Goal: Task Accomplishment & Management: Use online tool/utility

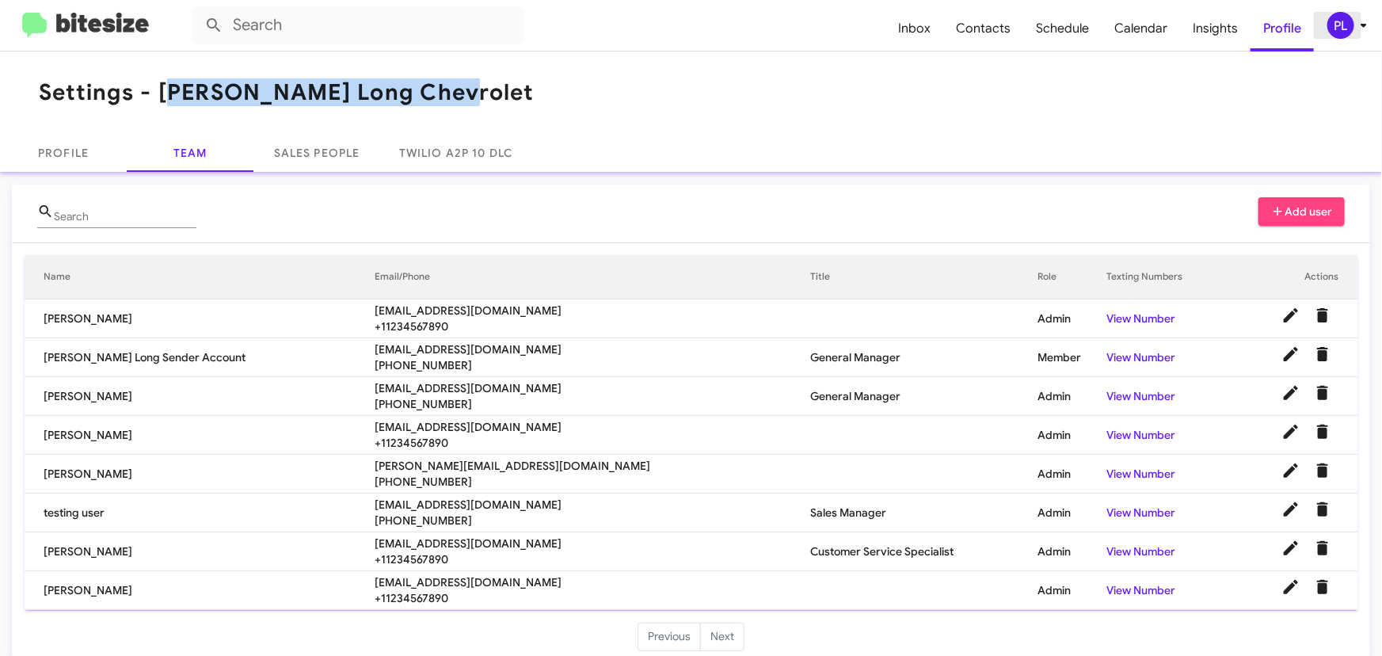
click at [1356, 26] on icon at bounding box center [1363, 25] width 19 height 19
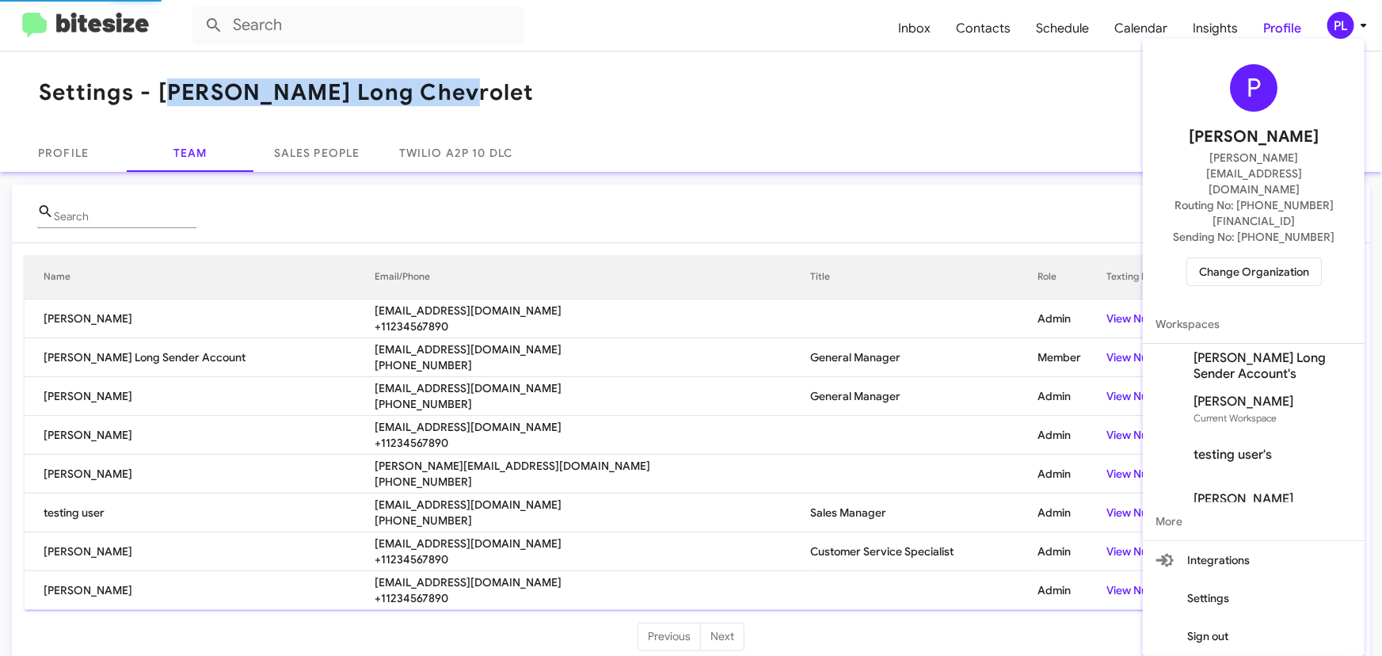
click at [1269, 258] on span "Change Organization" at bounding box center [1254, 271] width 110 height 27
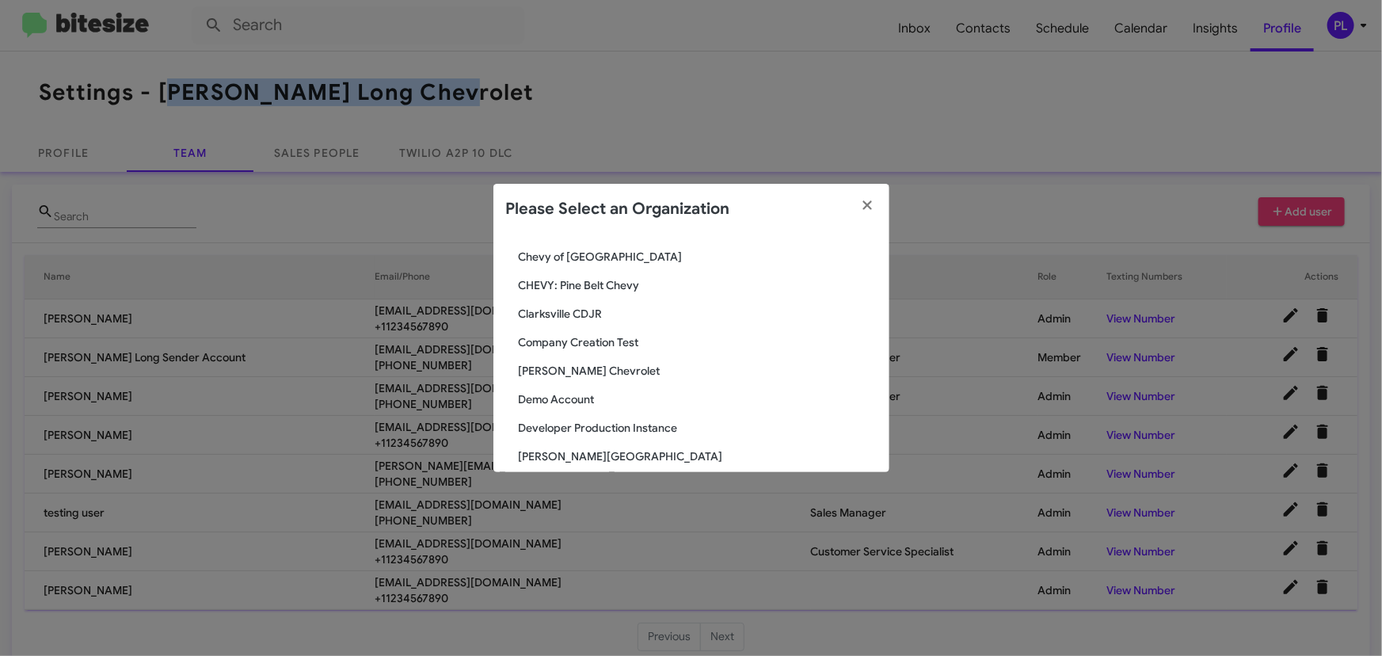
scroll to position [576, 0]
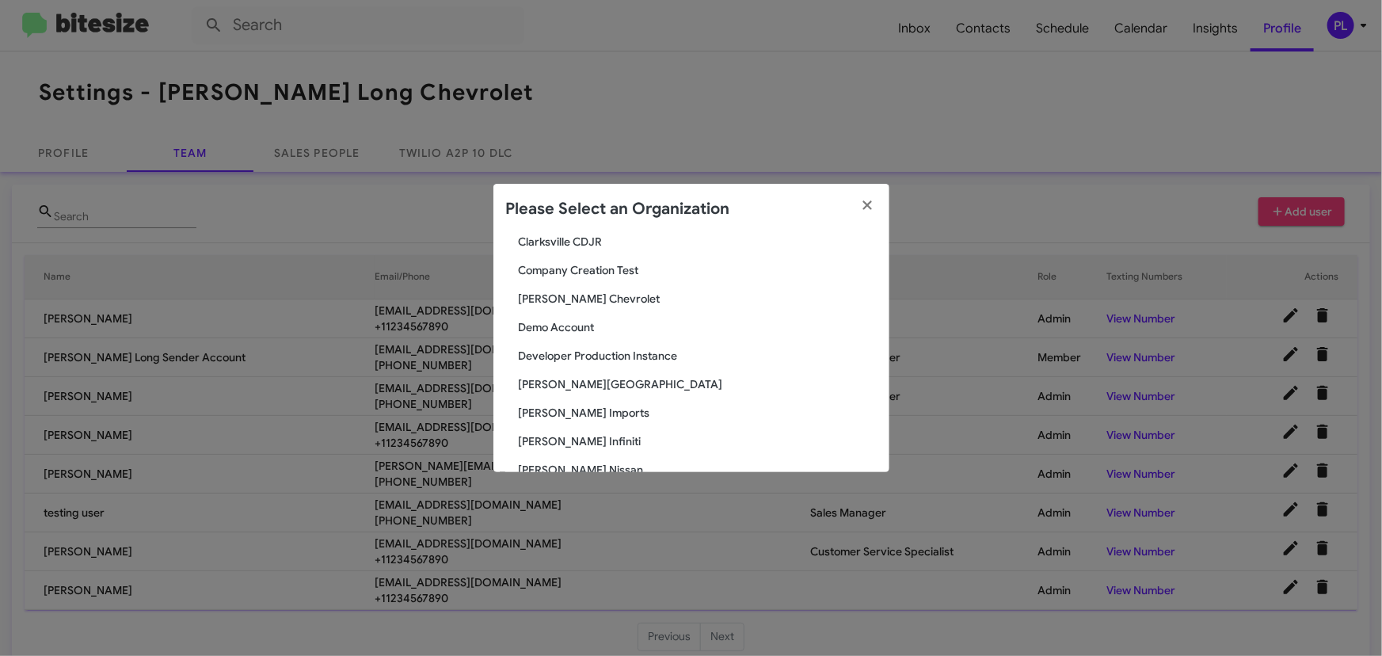
click at [627, 379] on span "[PERSON_NAME][GEOGRAPHIC_DATA]" at bounding box center [698, 384] width 358 height 16
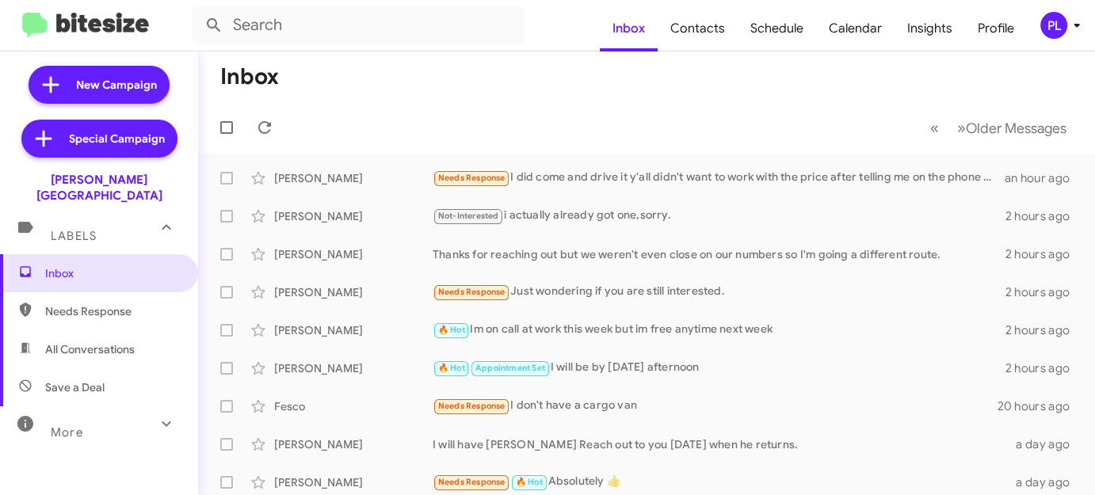
click at [1080, 23] on icon at bounding box center [1076, 25] width 19 height 19
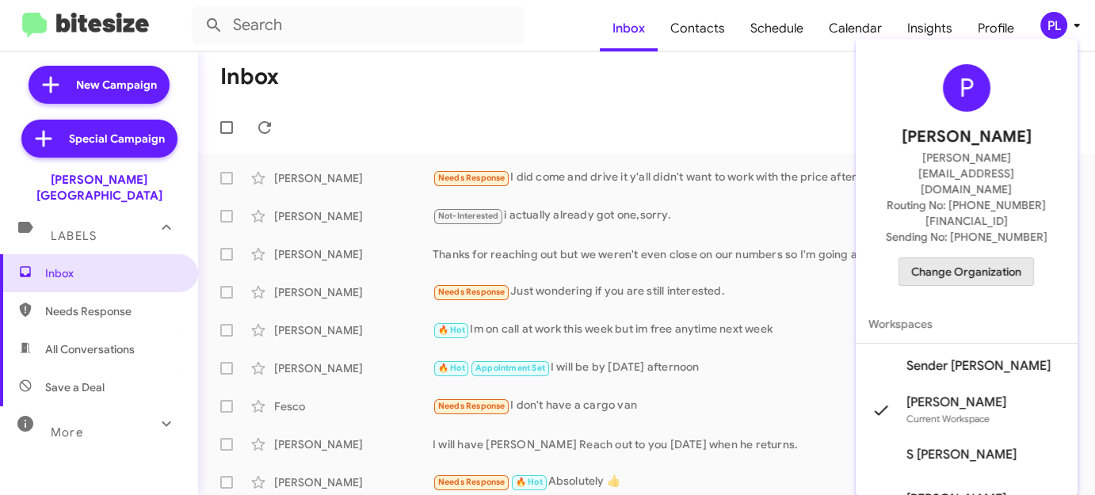
click at [992, 258] on span "Change Organization" at bounding box center [966, 271] width 110 height 27
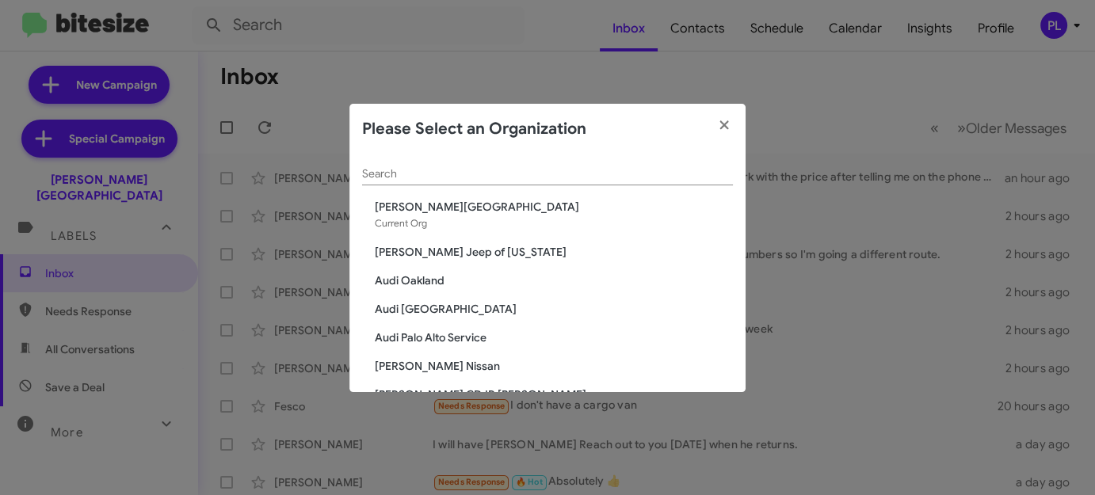
click at [485, 173] on input "Search" at bounding box center [547, 174] width 371 height 13
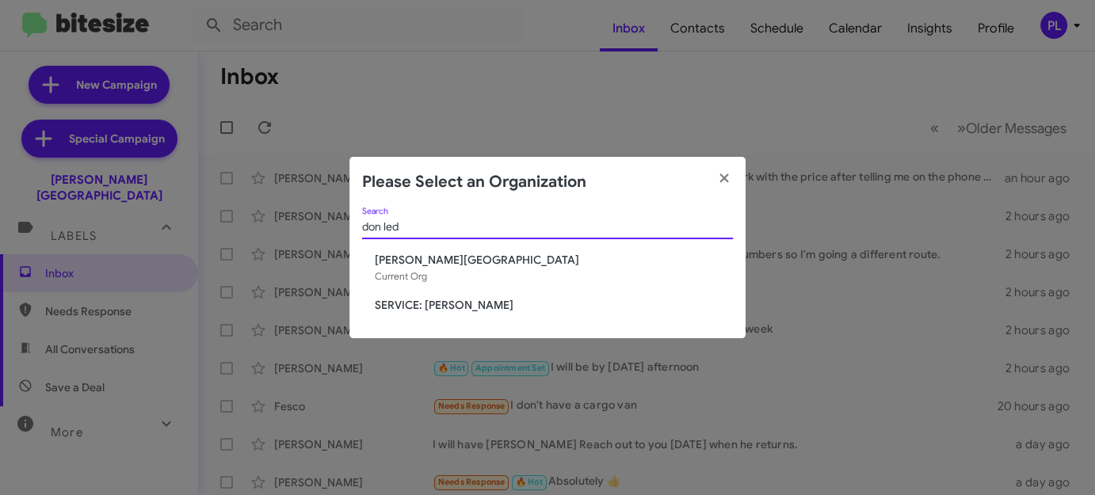
type input "don led"
click at [470, 301] on span "SERVICE: Don Ledford" at bounding box center [554, 305] width 358 height 16
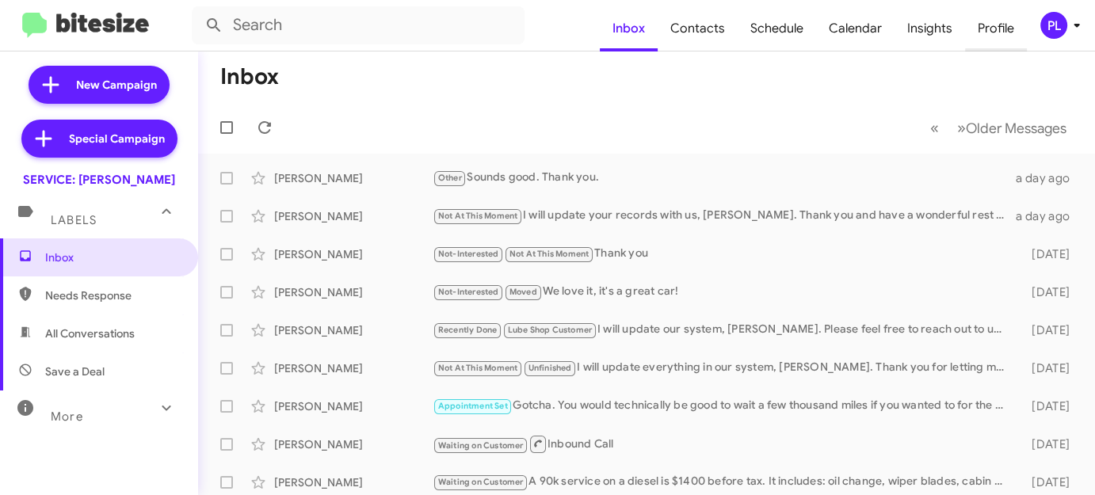
click at [999, 31] on span "Profile" at bounding box center [996, 29] width 62 height 46
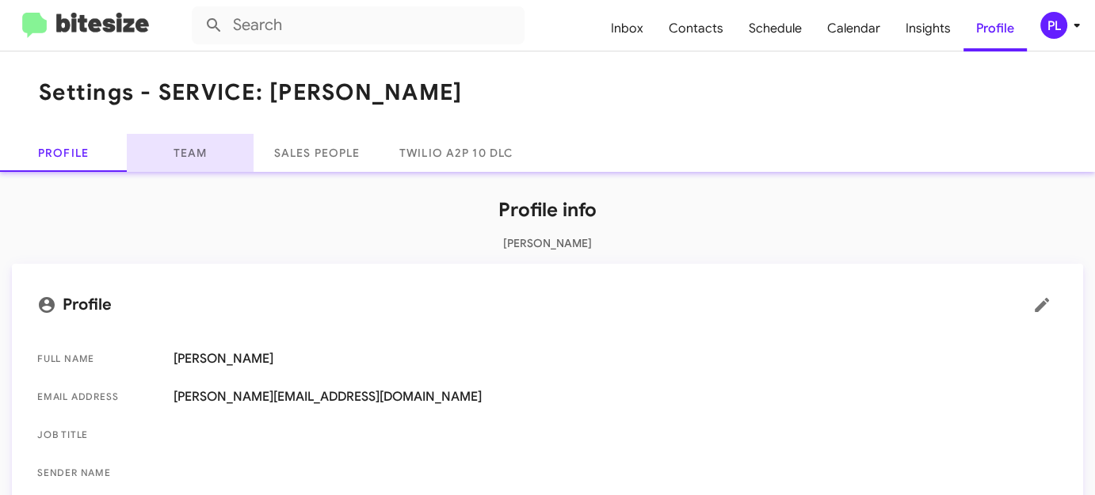
click at [226, 145] on link "Team" at bounding box center [190, 153] width 127 height 38
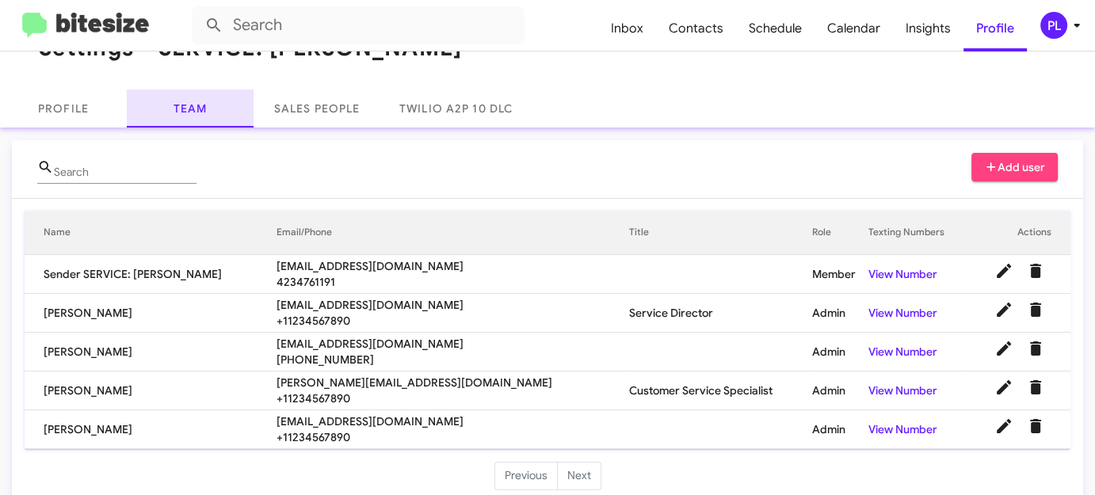
scroll to position [63, 0]
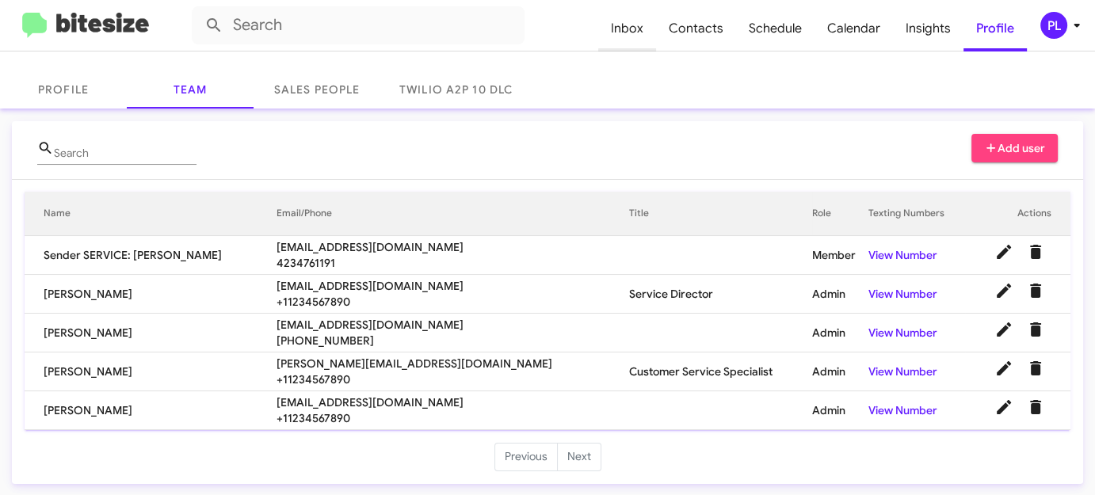
click at [627, 18] on span "Inbox" at bounding box center [627, 29] width 58 height 46
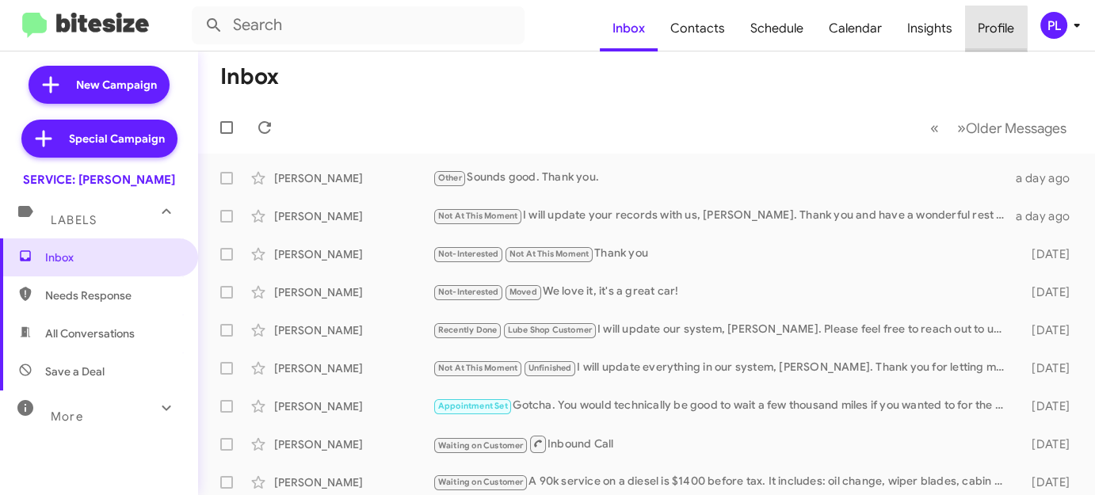
click at [994, 31] on span "Profile" at bounding box center [996, 29] width 62 height 46
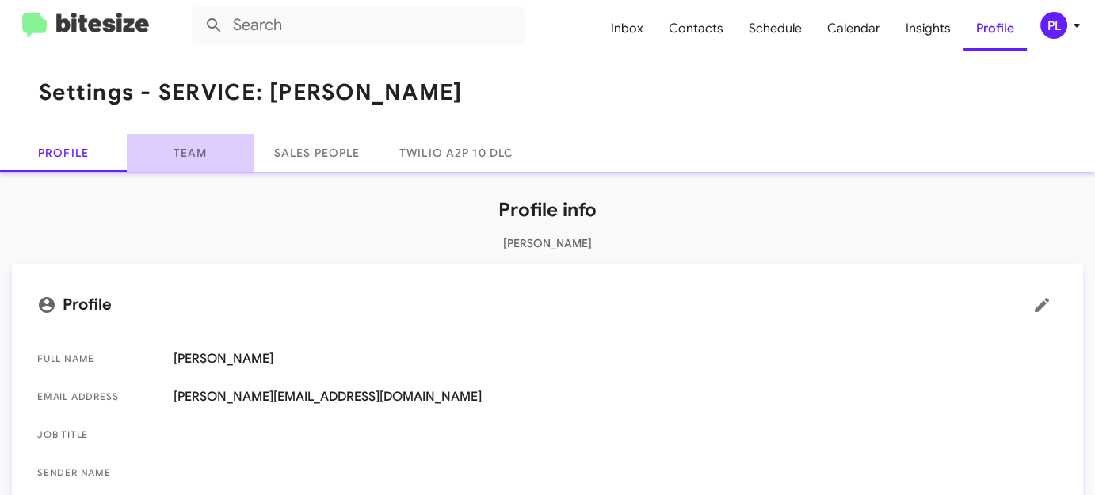
click at [183, 156] on link "Team" at bounding box center [190, 153] width 127 height 38
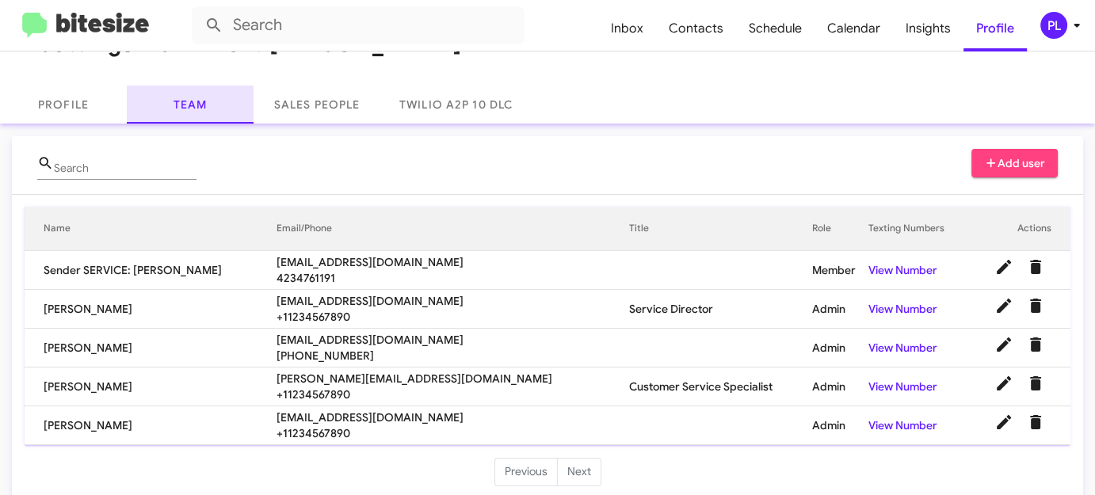
scroll to position [63, 0]
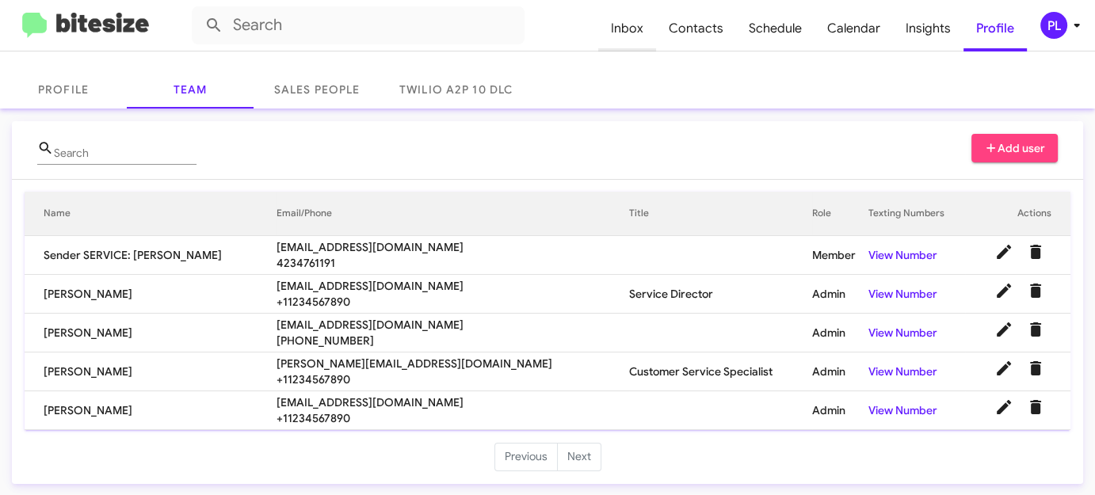
click at [640, 36] on span "Inbox" at bounding box center [627, 29] width 58 height 46
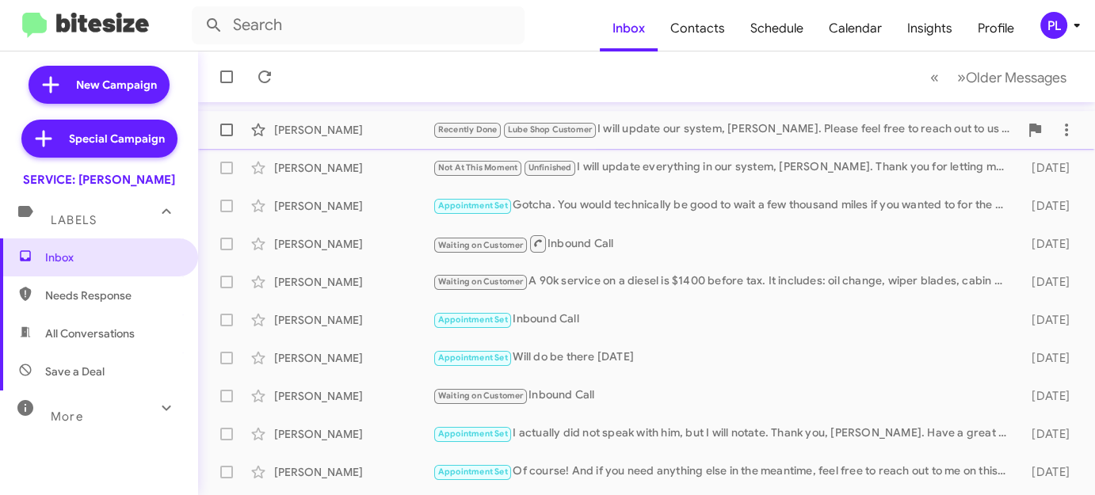
scroll to position [288, 0]
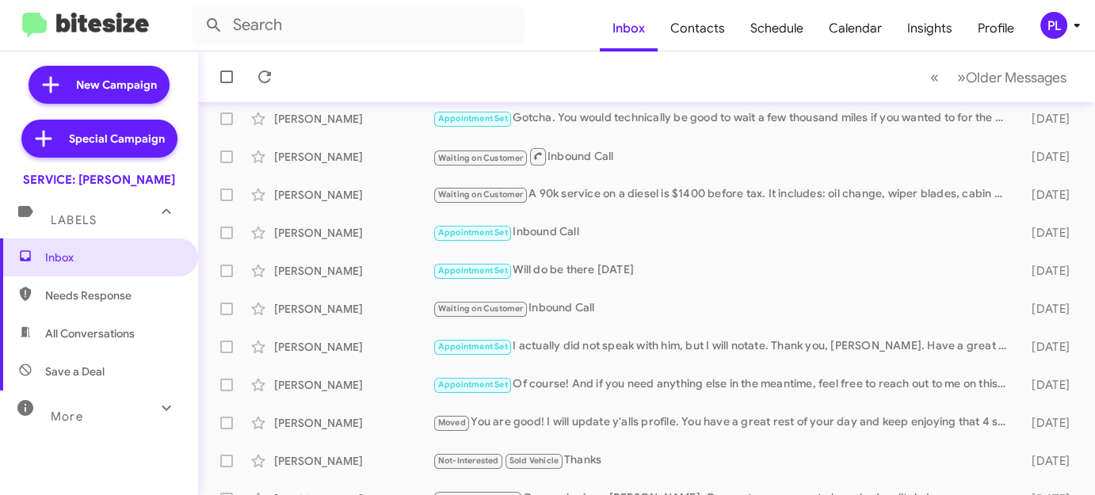
click at [1074, 25] on icon at bounding box center [1076, 26] width 6 height 4
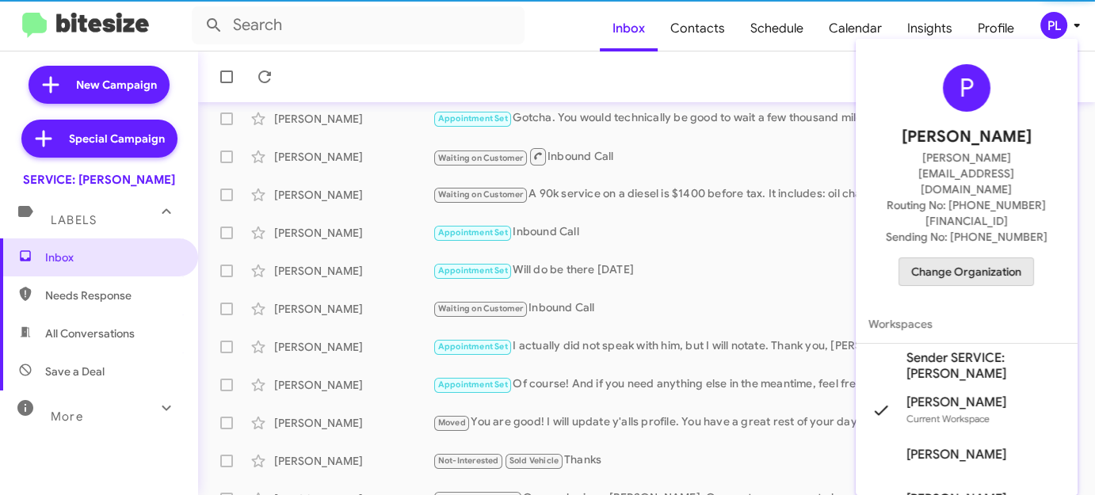
click at [920, 258] on span "Change Organization" at bounding box center [966, 271] width 110 height 27
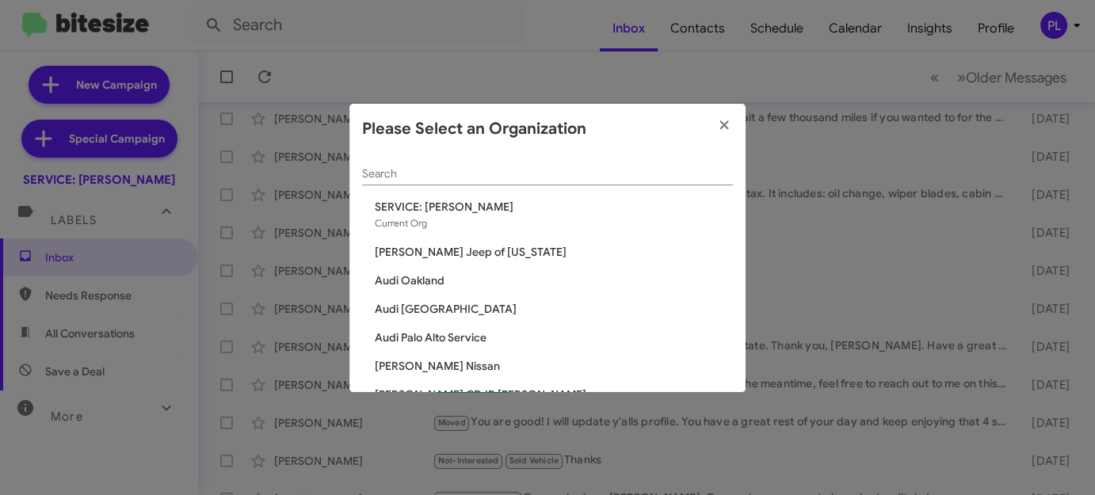
click at [900, 57] on modal-container "Please Select an Organization Search SERVICE: Don Ledford Current Org Adams Jee…" at bounding box center [547, 247] width 1095 height 495
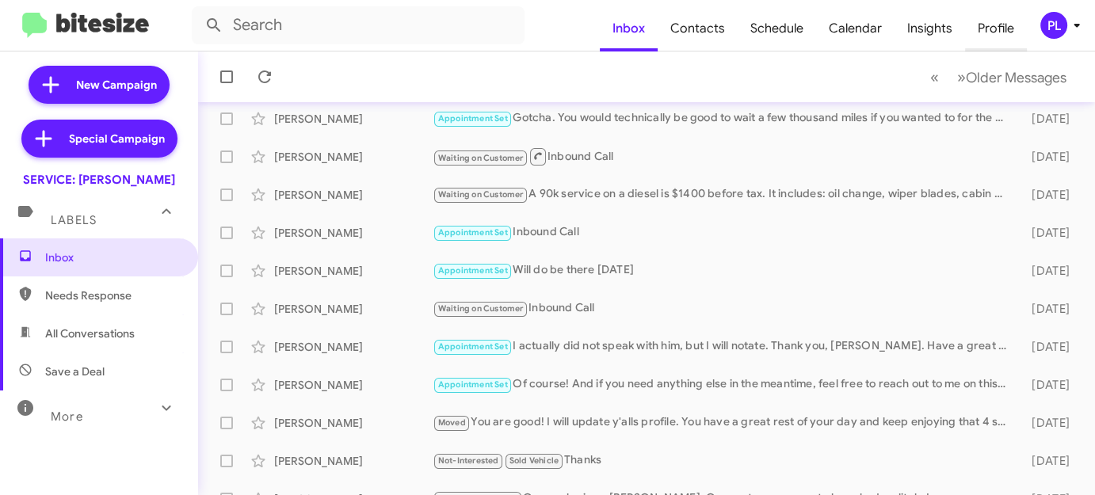
click at [997, 29] on span "Profile" at bounding box center [996, 29] width 62 height 46
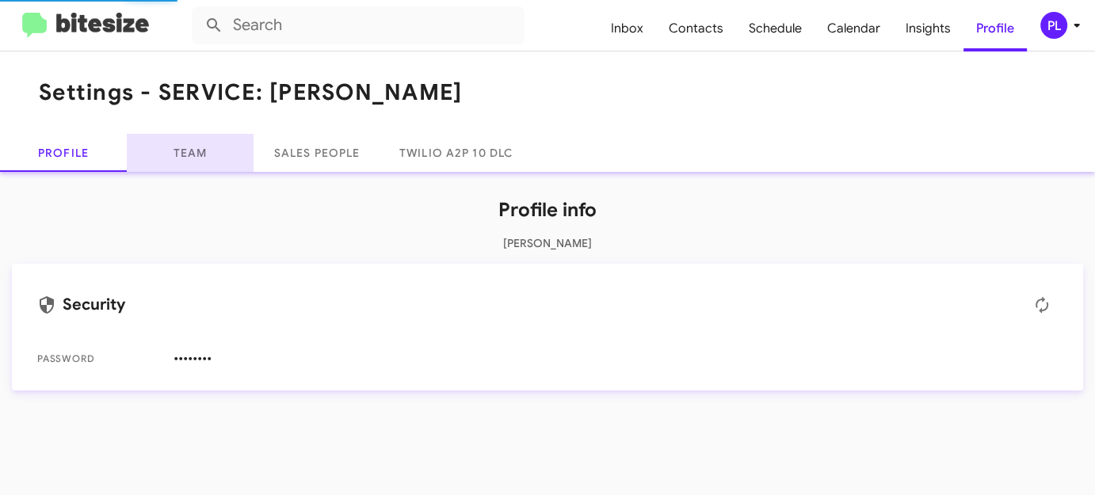
click at [182, 150] on link "Team" at bounding box center [190, 153] width 127 height 38
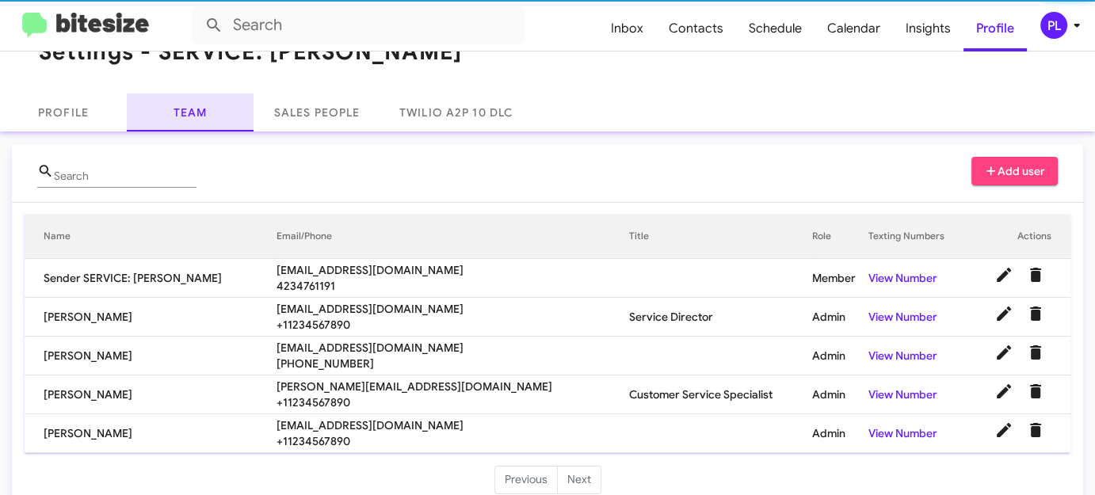
scroll to position [63, 0]
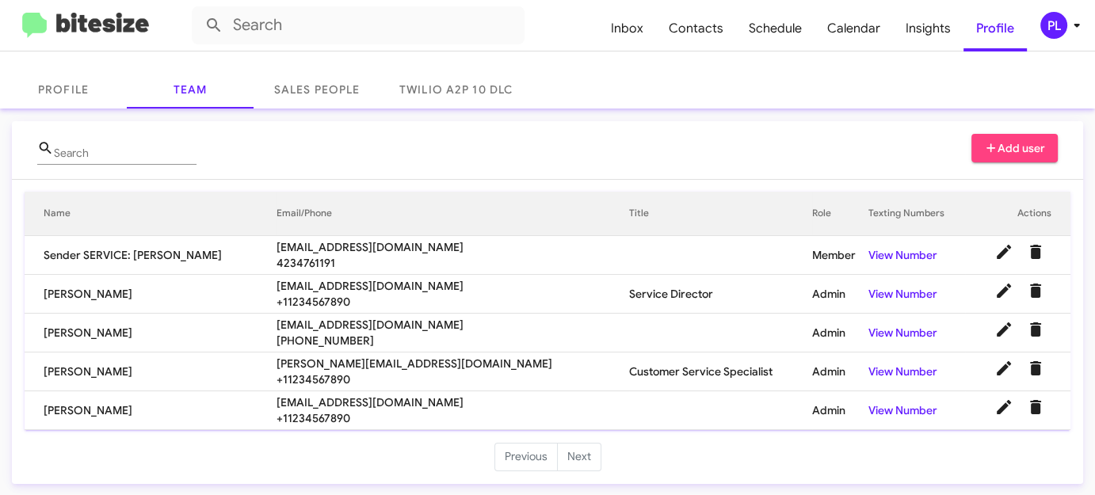
drag, startPoint x: 444, startPoint y: 399, endPoint x: 245, endPoint y: 396, distance: 199.6
click at [245, 396] on tr "Debbie Melton debbiemelton@donledford.com +11234567890 Admin View Number" at bounding box center [547, 410] width 1045 height 39
copy tr "debbiemelton@donledford.com"
click at [230, 345] on td "Chris Cobb" at bounding box center [151, 333] width 252 height 39
click at [1075, 27] on icon at bounding box center [1076, 25] width 19 height 19
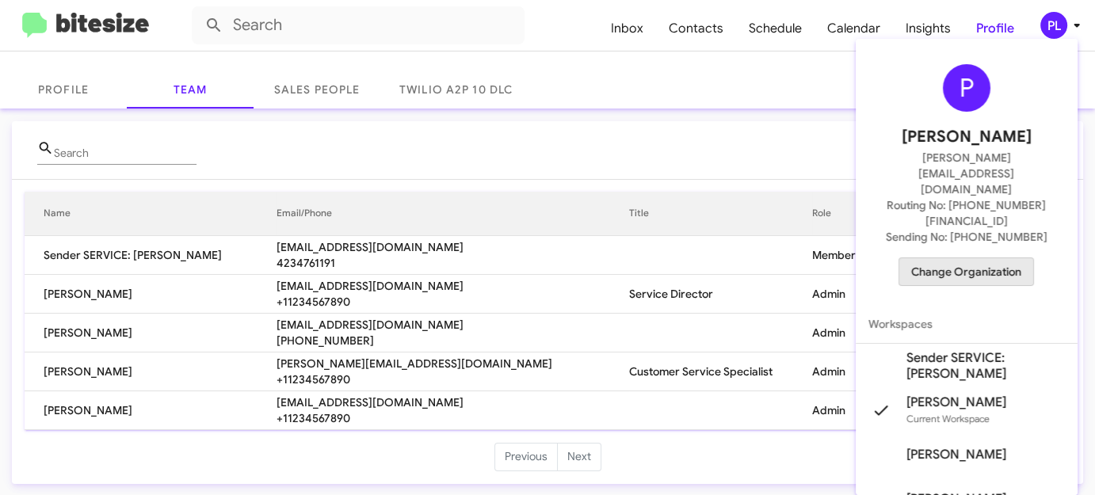
click at [971, 258] on span "Change Organization" at bounding box center [966, 271] width 110 height 27
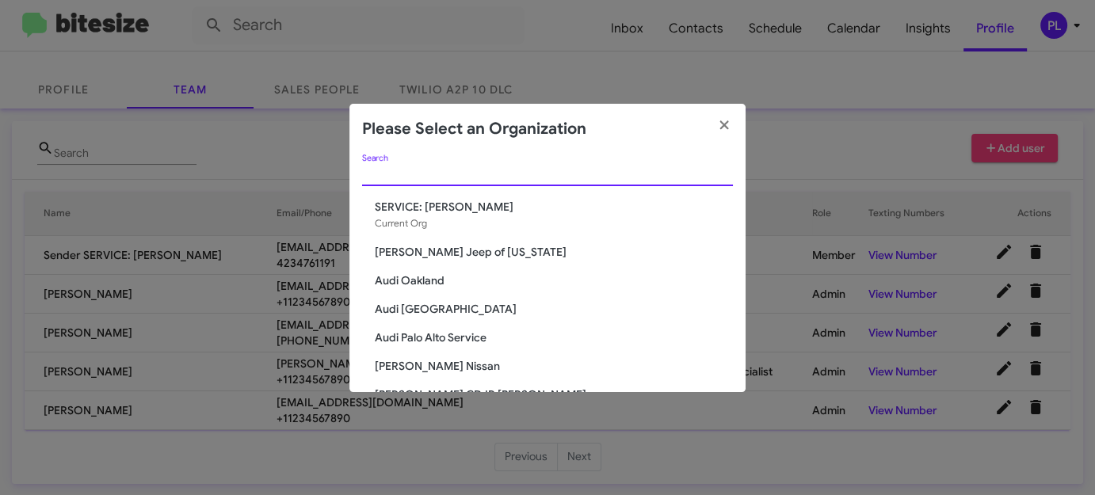
click at [413, 169] on input "Search" at bounding box center [547, 174] width 371 height 13
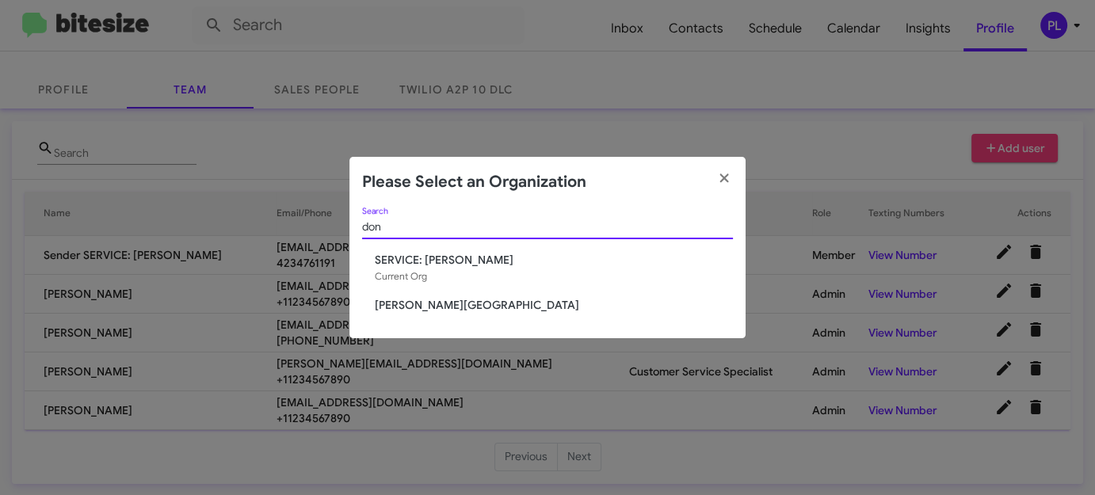
type input "don"
click at [411, 306] on span "[PERSON_NAME][GEOGRAPHIC_DATA]" at bounding box center [554, 305] width 358 height 16
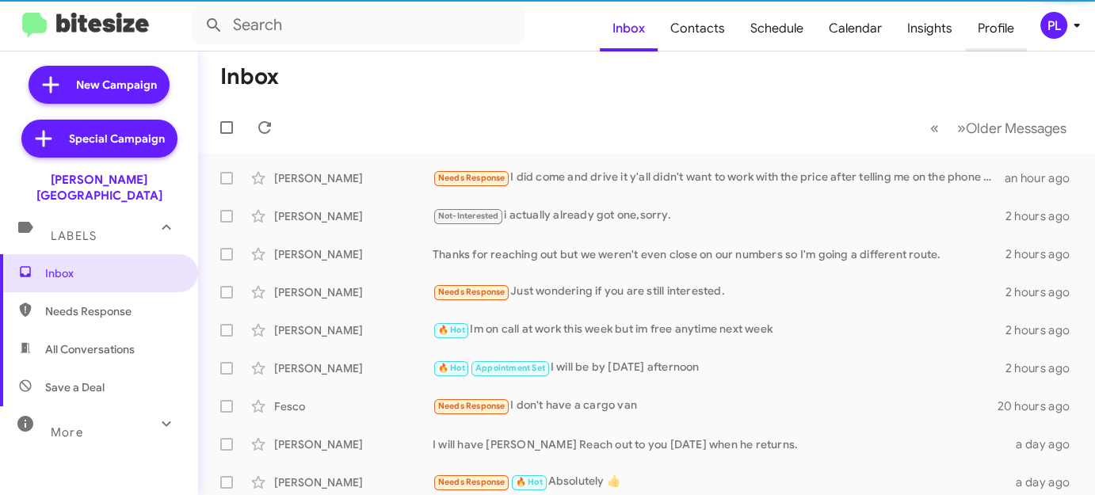
click at [1000, 38] on span "Profile" at bounding box center [996, 29] width 62 height 46
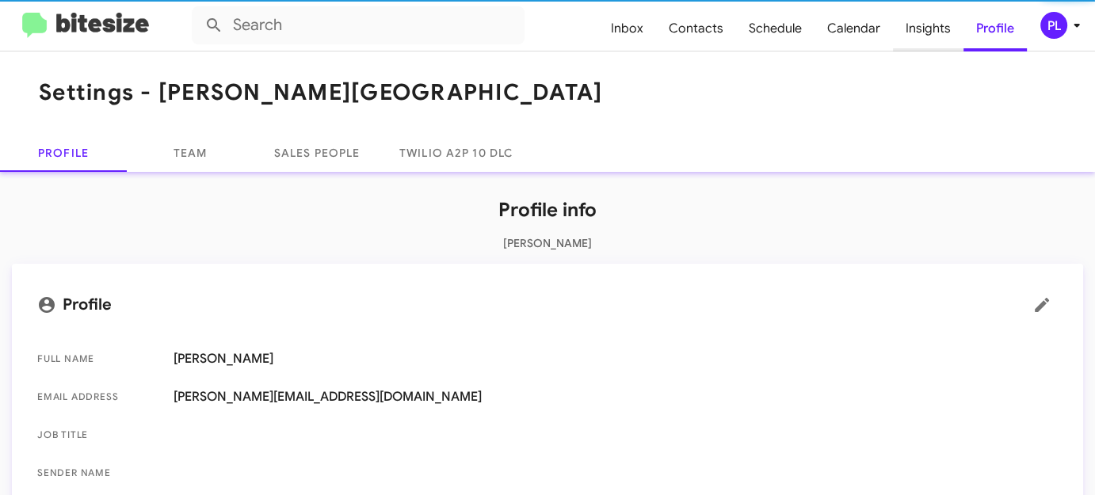
click at [930, 34] on span "Insights" at bounding box center [928, 29] width 70 height 46
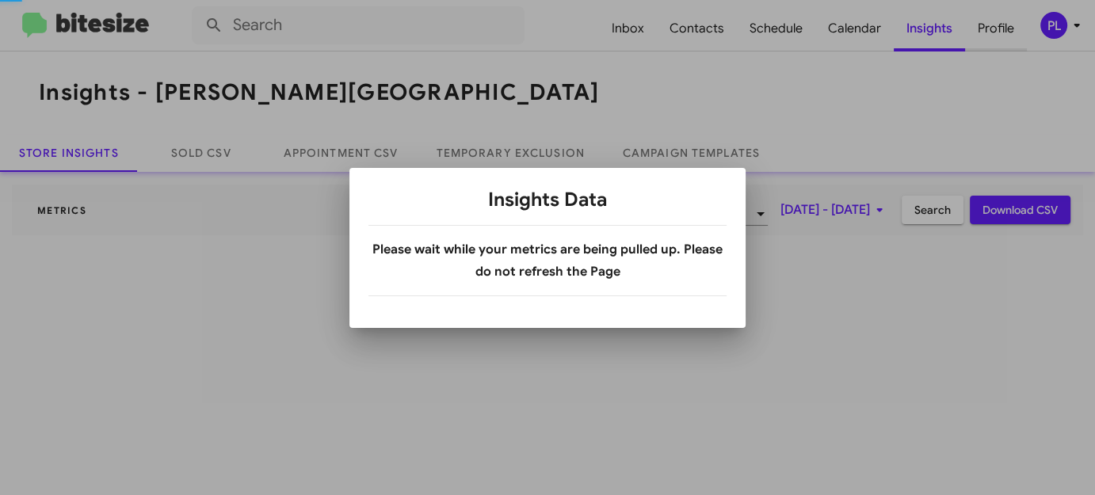
click at [1016, 35] on div at bounding box center [547, 247] width 1095 height 495
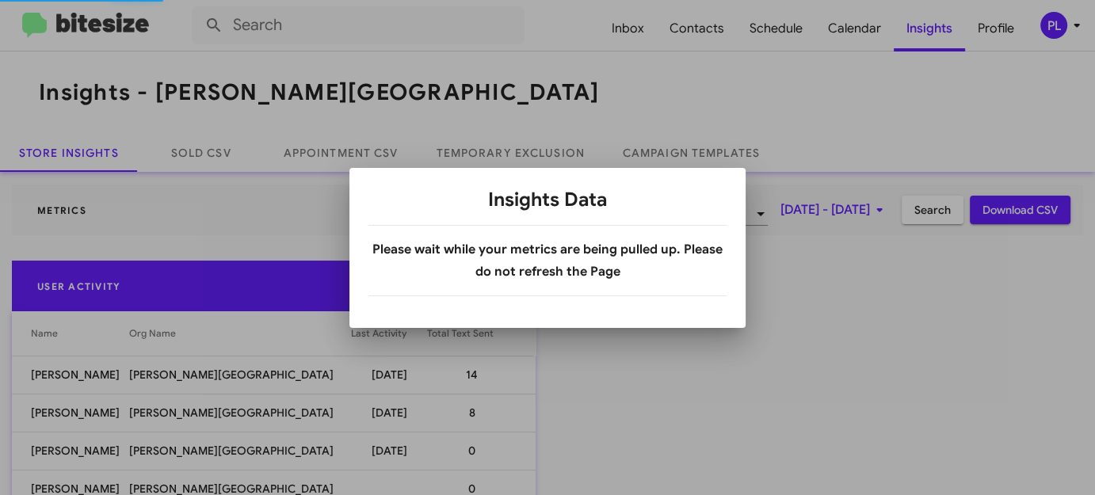
click at [992, 31] on div at bounding box center [547, 247] width 1095 height 495
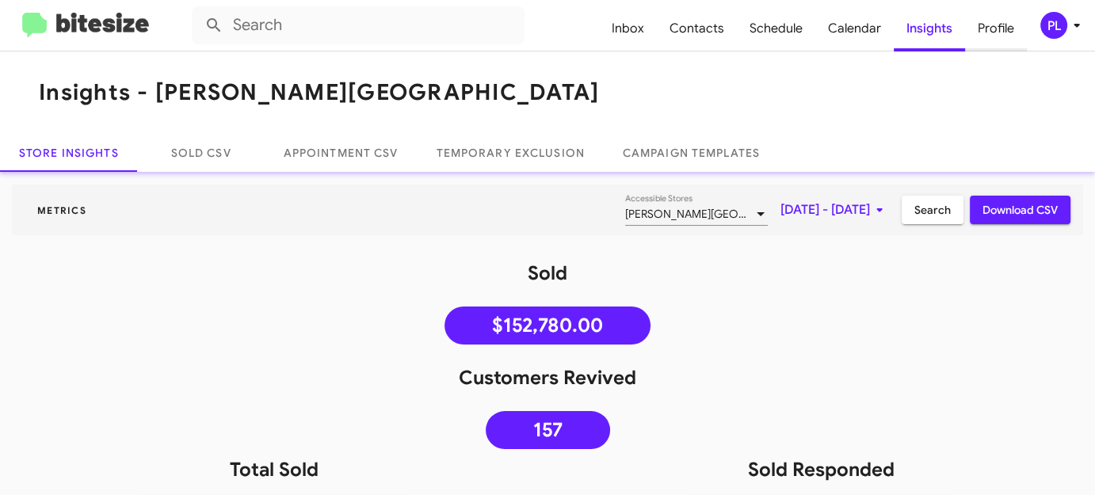
click at [995, 21] on span "Profile" at bounding box center [996, 29] width 62 height 46
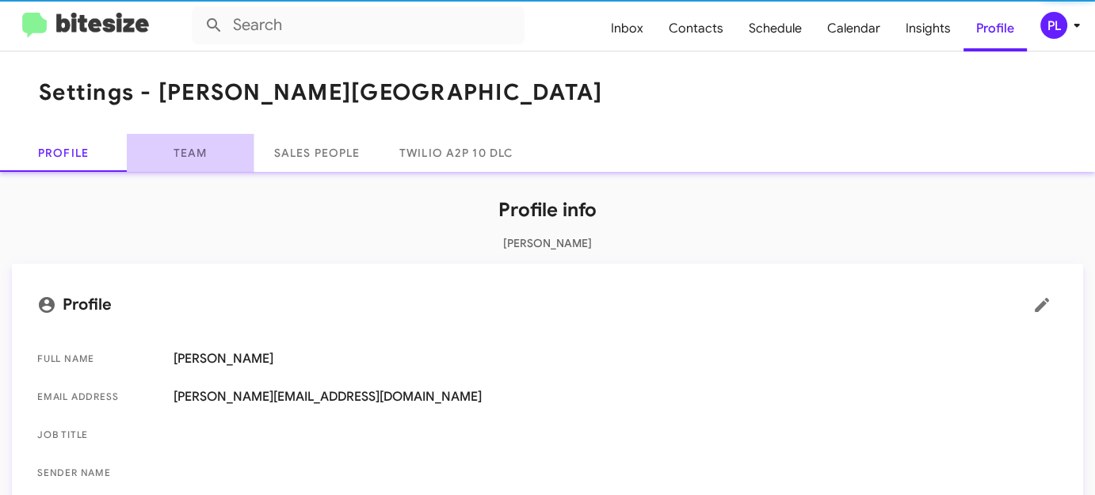
click at [193, 139] on link "Team" at bounding box center [190, 153] width 127 height 38
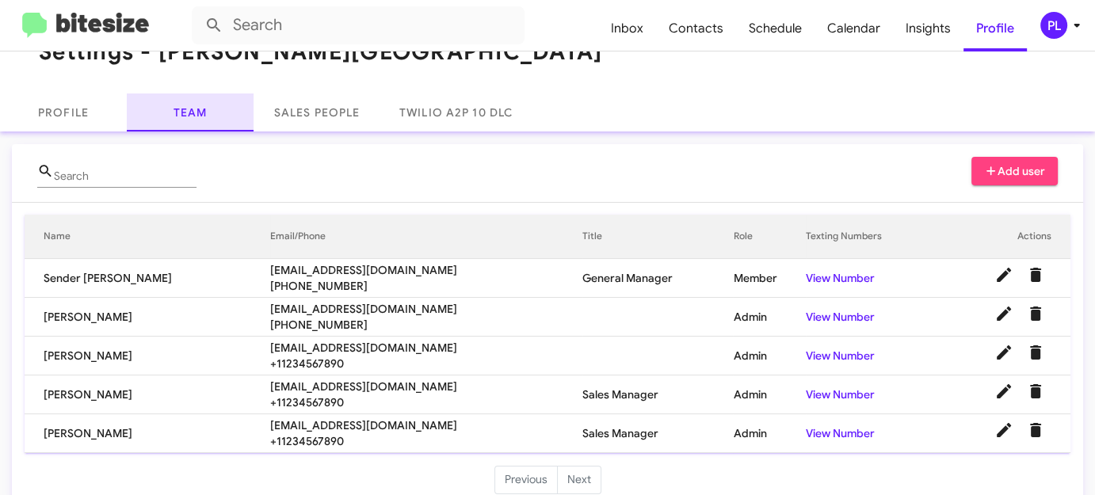
scroll to position [63, 0]
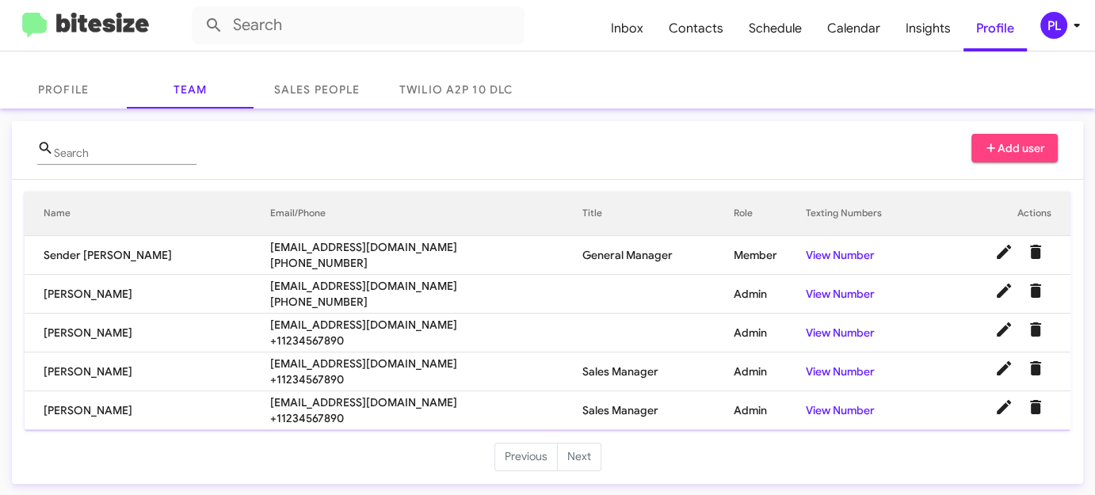
drag, startPoint x: 260, startPoint y: 400, endPoint x: 232, endPoint y: 401, distance: 27.7
click at [232, 401] on tr "Scott Baker sbaker@donledford.com +11234567890 Sales Manager Admin View Number" at bounding box center [547, 410] width 1045 height 39
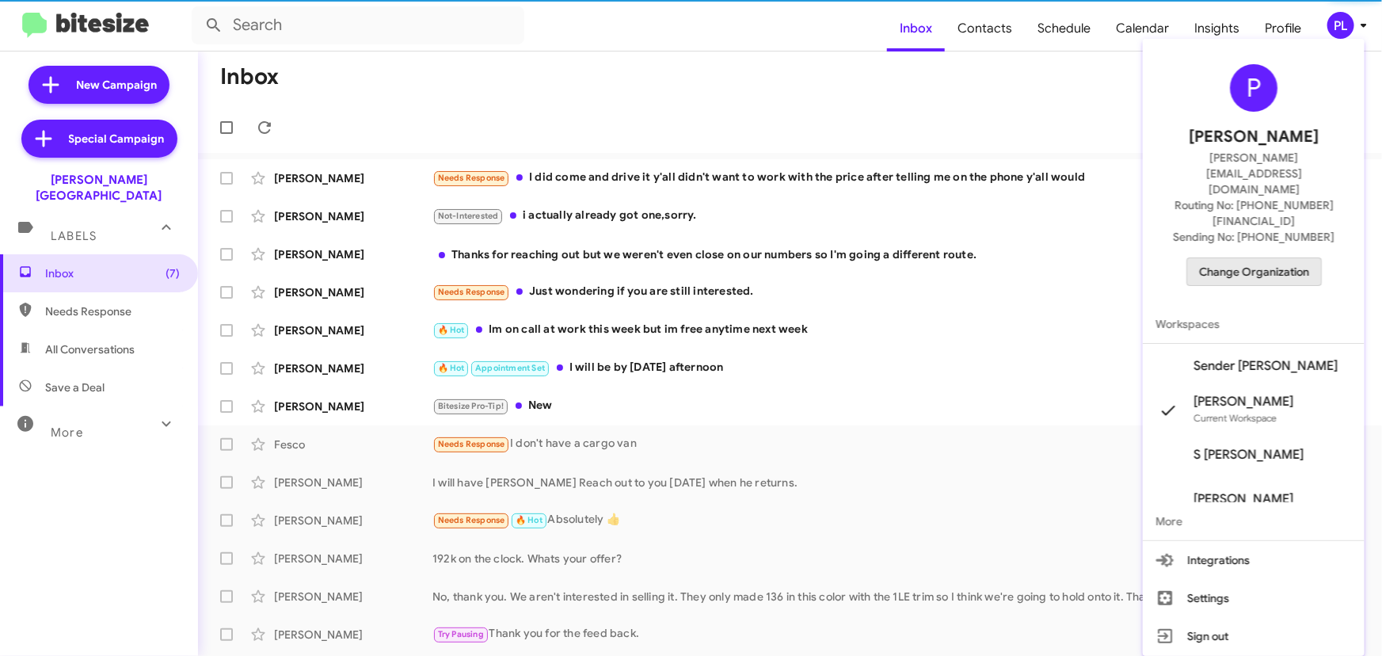
click at [1297, 258] on span "Change Organization" at bounding box center [1254, 271] width 110 height 27
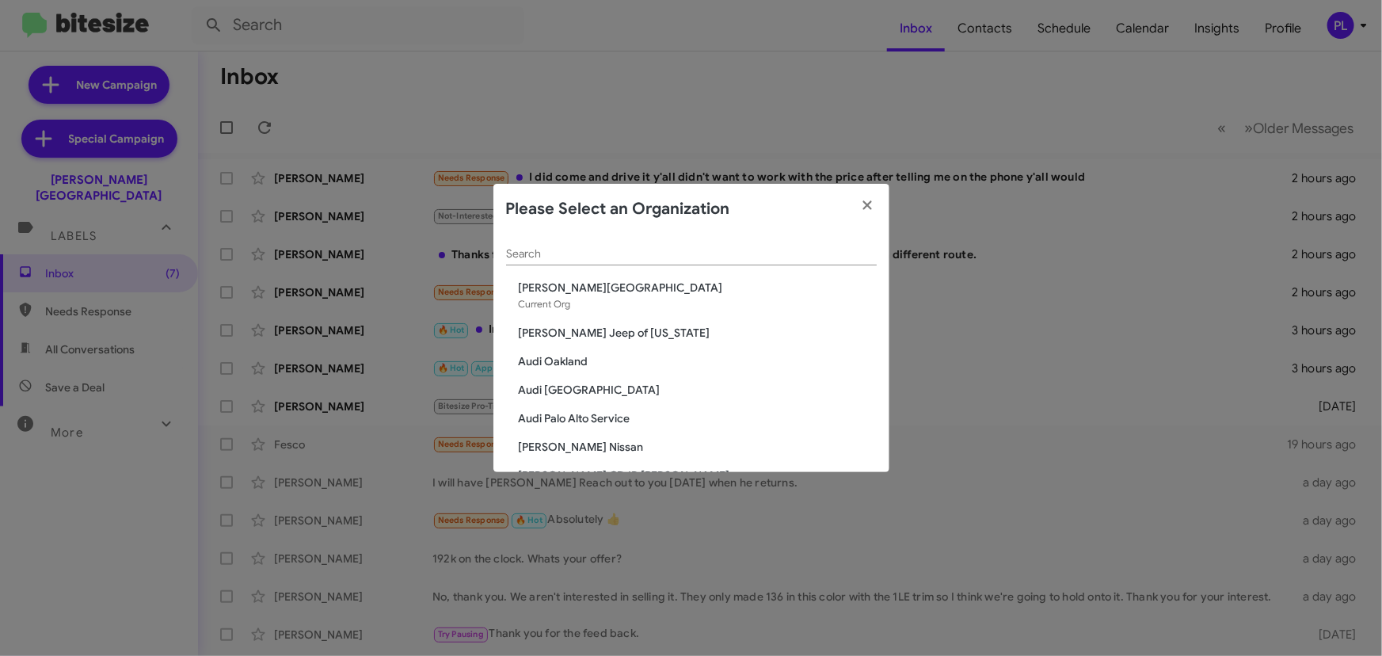
click at [642, 242] on div "Search" at bounding box center [691, 249] width 371 height 31
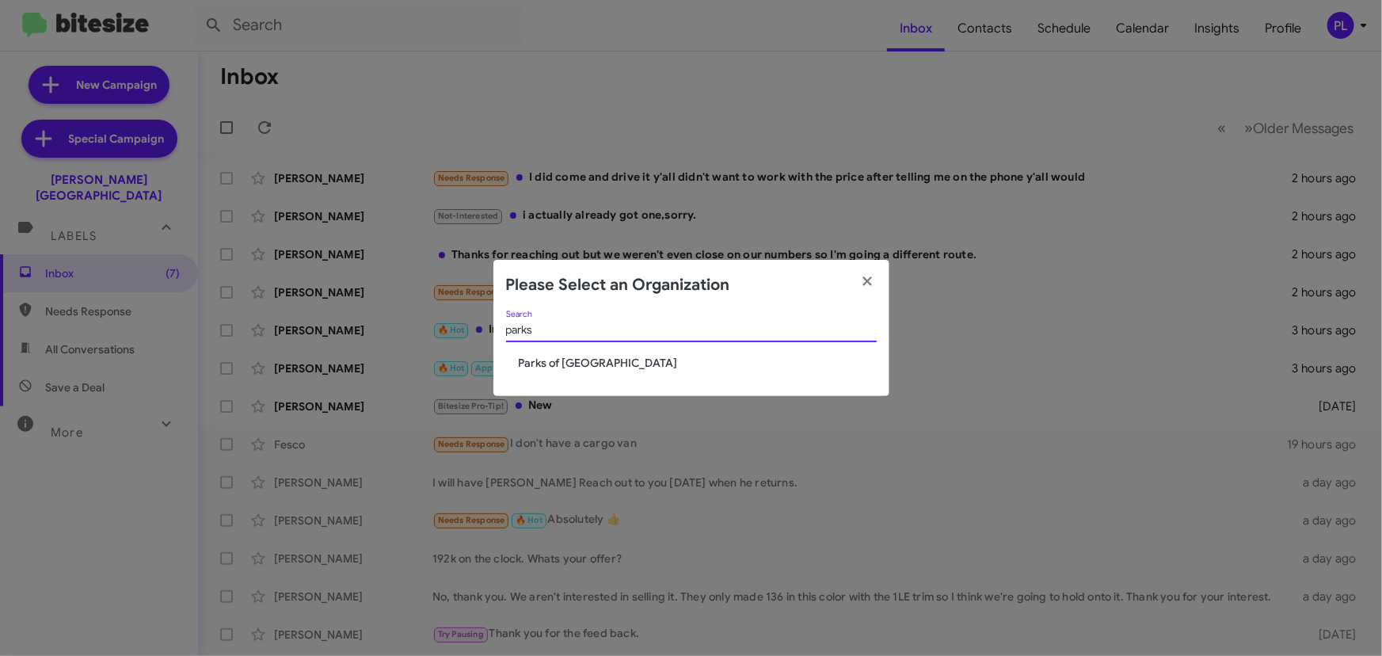
type input "parks"
click at [579, 366] on span "Parks of [GEOGRAPHIC_DATA]" at bounding box center [698, 363] width 358 height 16
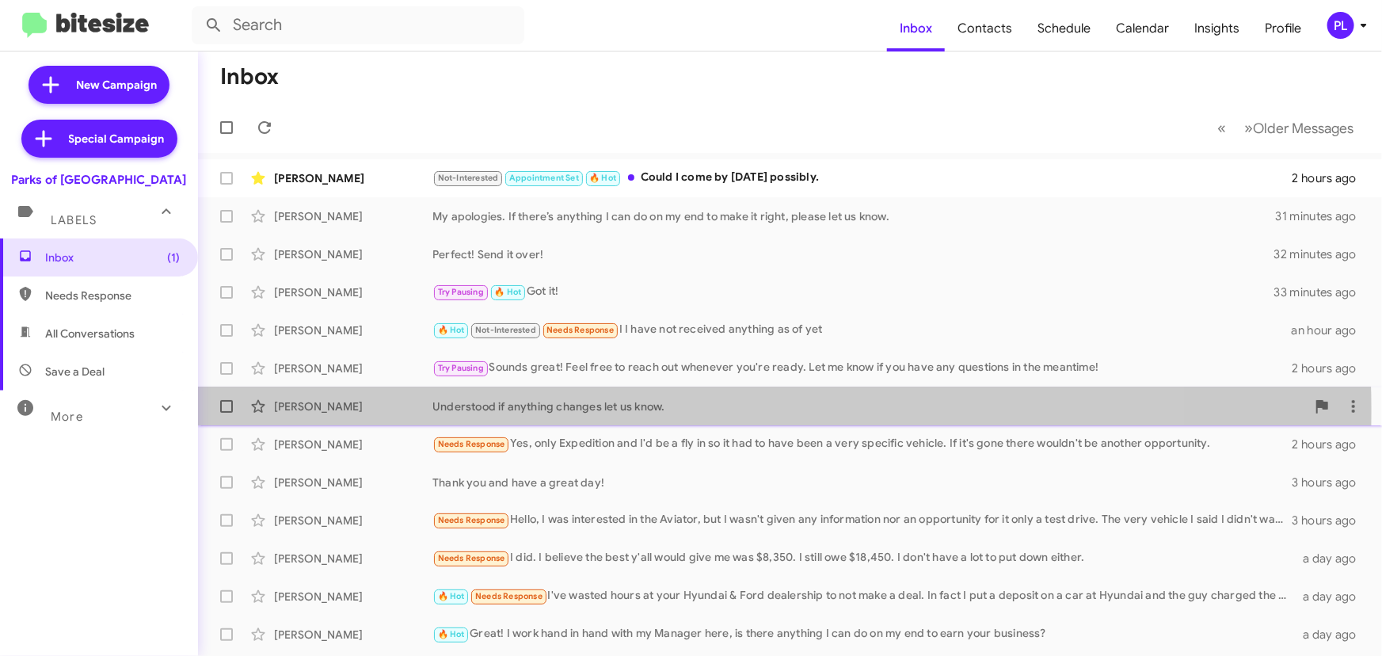
click at [674, 410] on div "Understood if anything changes let us know." at bounding box center [869, 406] width 874 height 16
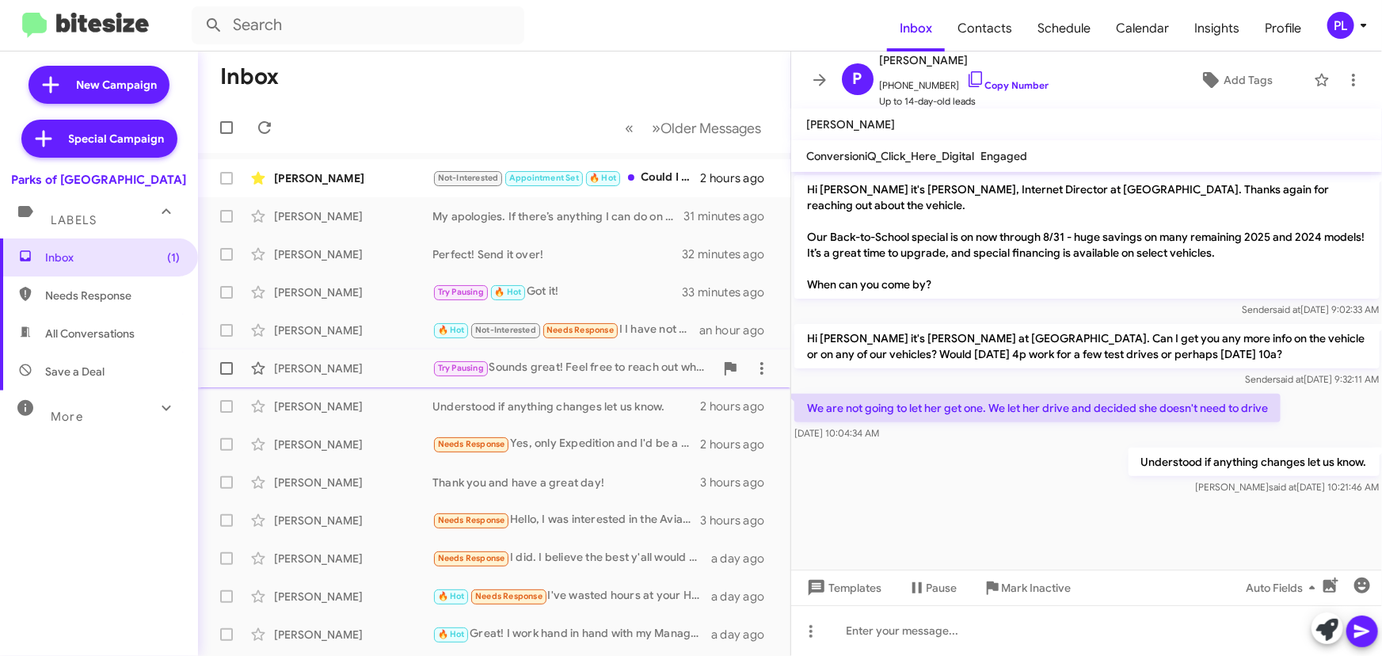
click at [550, 354] on div "[PERSON_NAME] Try Pausing Sounds great! Feel free to reach out whenever you're …" at bounding box center [494, 368] width 567 height 32
click at [566, 417] on div "[PERSON_NAME] Understood if anything changes let us know. 2 hours ago" at bounding box center [494, 406] width 567 height 32
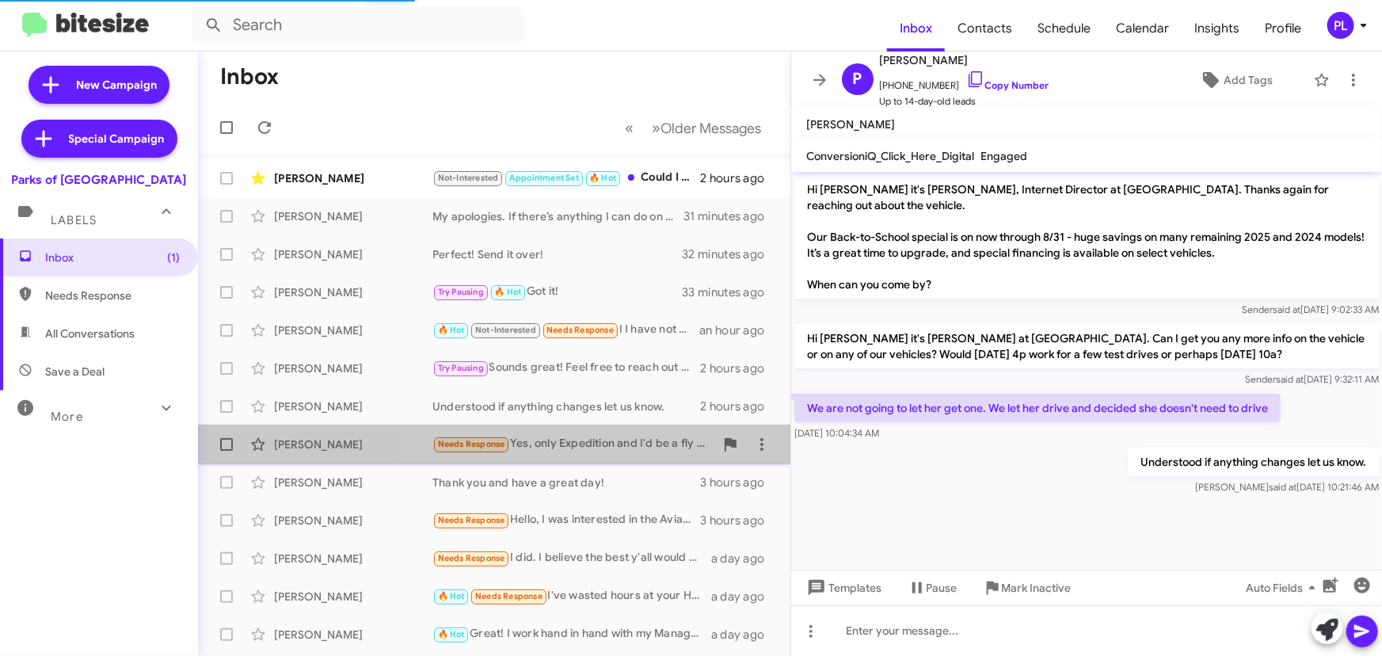
click at [571, 459] on div "[PERSON_NAME] Needs Response Yes, only Expedition and I'd be a fly in so it had…" at bounding box center [494, 444] width 567 height 32
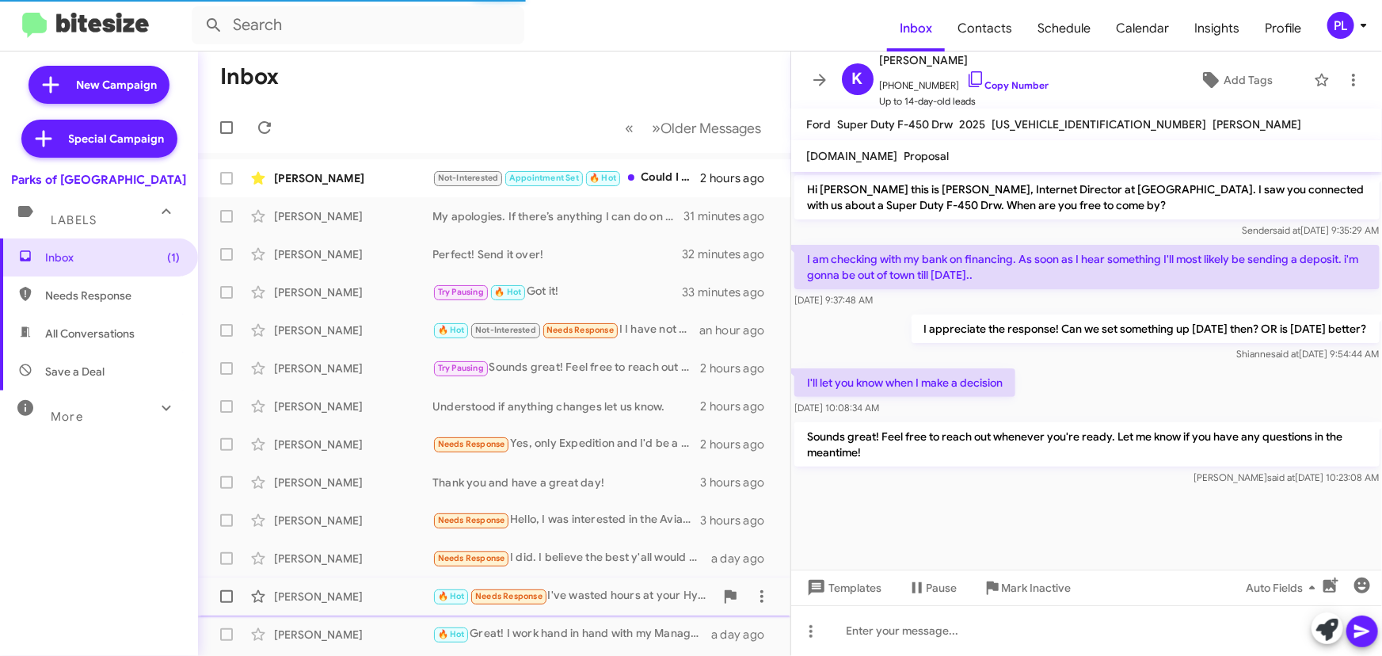
click at [588, 585] on div "[PERSON_NAME] 🔥 Hot Needs Response I've wasted hours at your Hyundai & Ford dea…" at bounding box center [494, 597] width 567 height 32
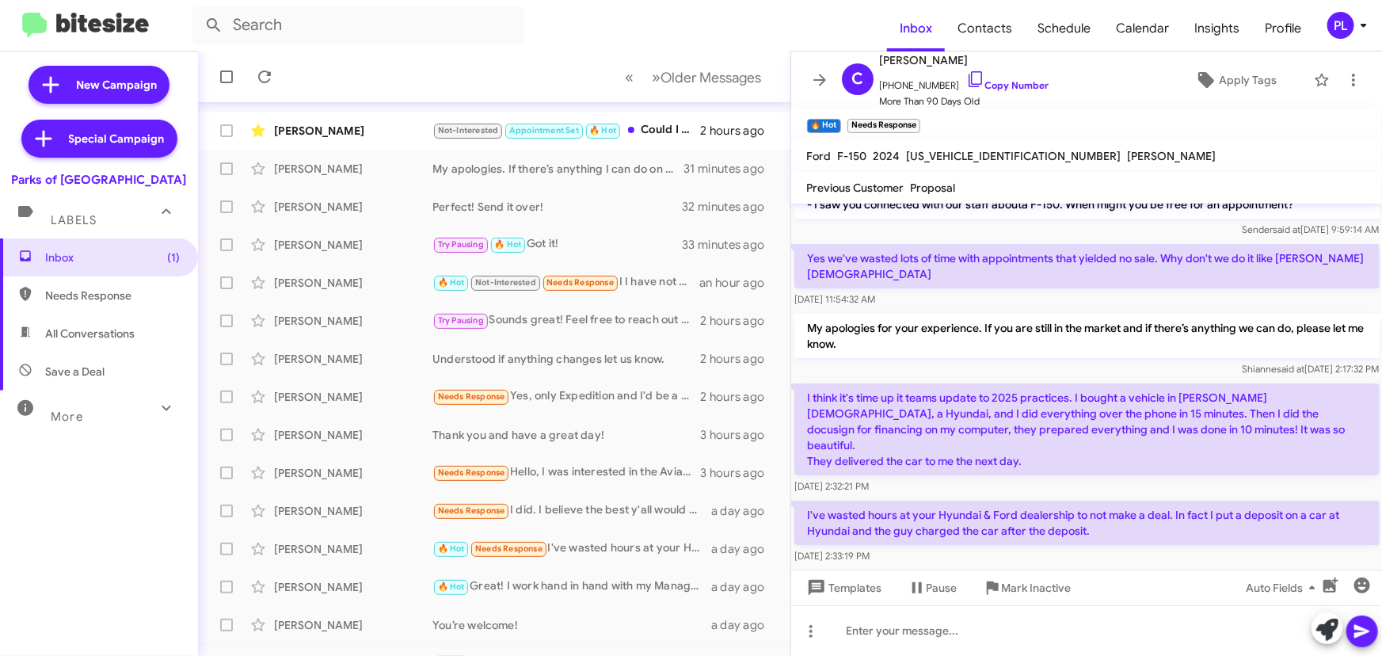
scroll to position [143, 0]
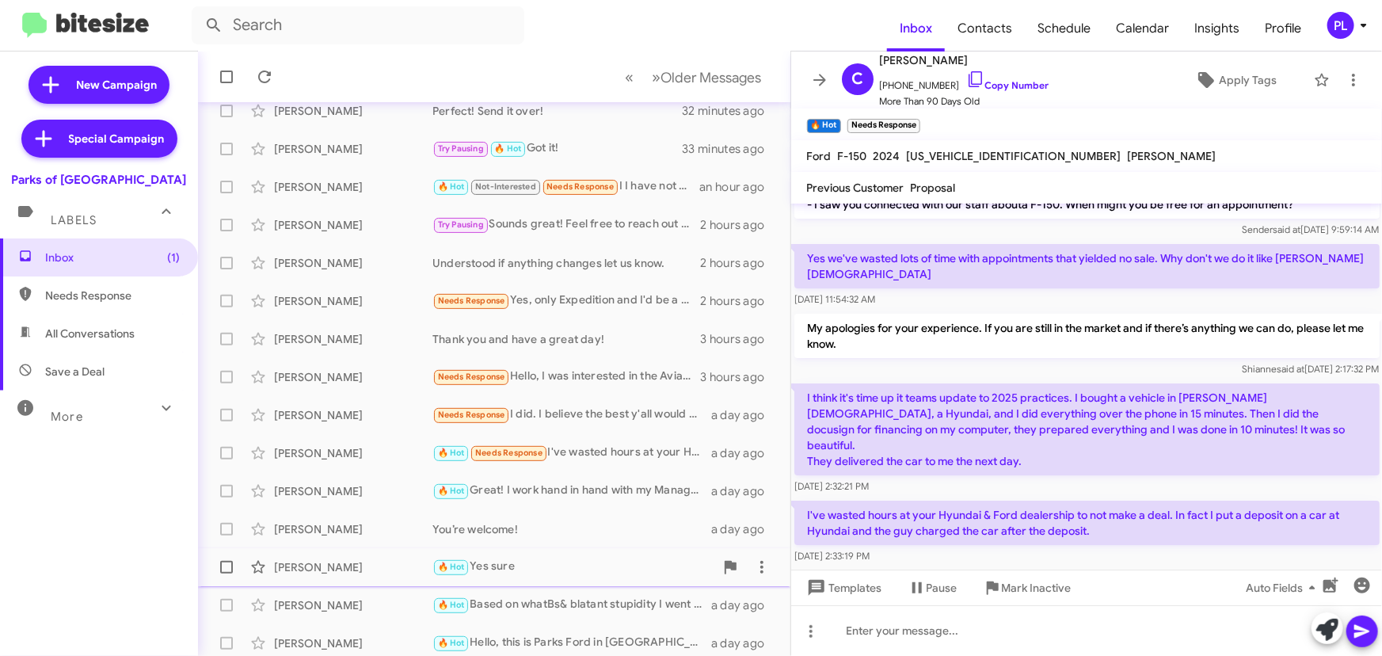
click at [516, 563] on div "🔥 Hot Yes sure" at bounding box center [573, 567] width 282 height 18
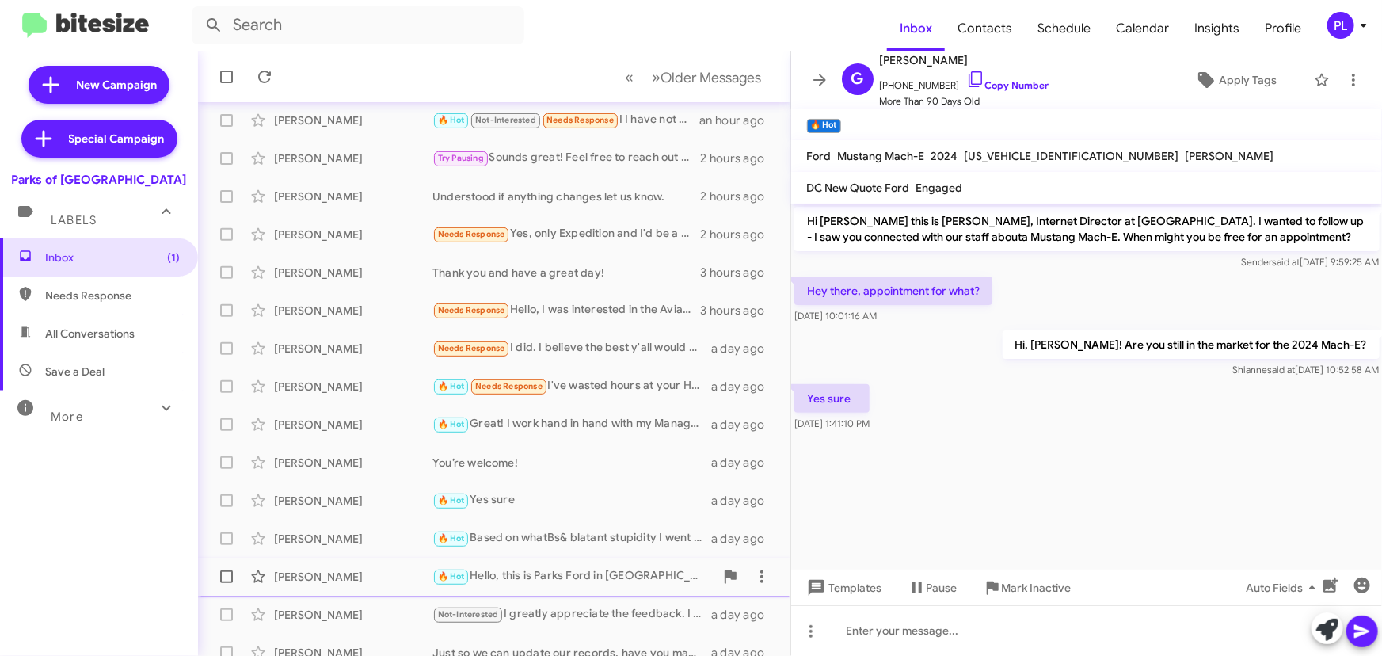
scroll to position [263, 0]
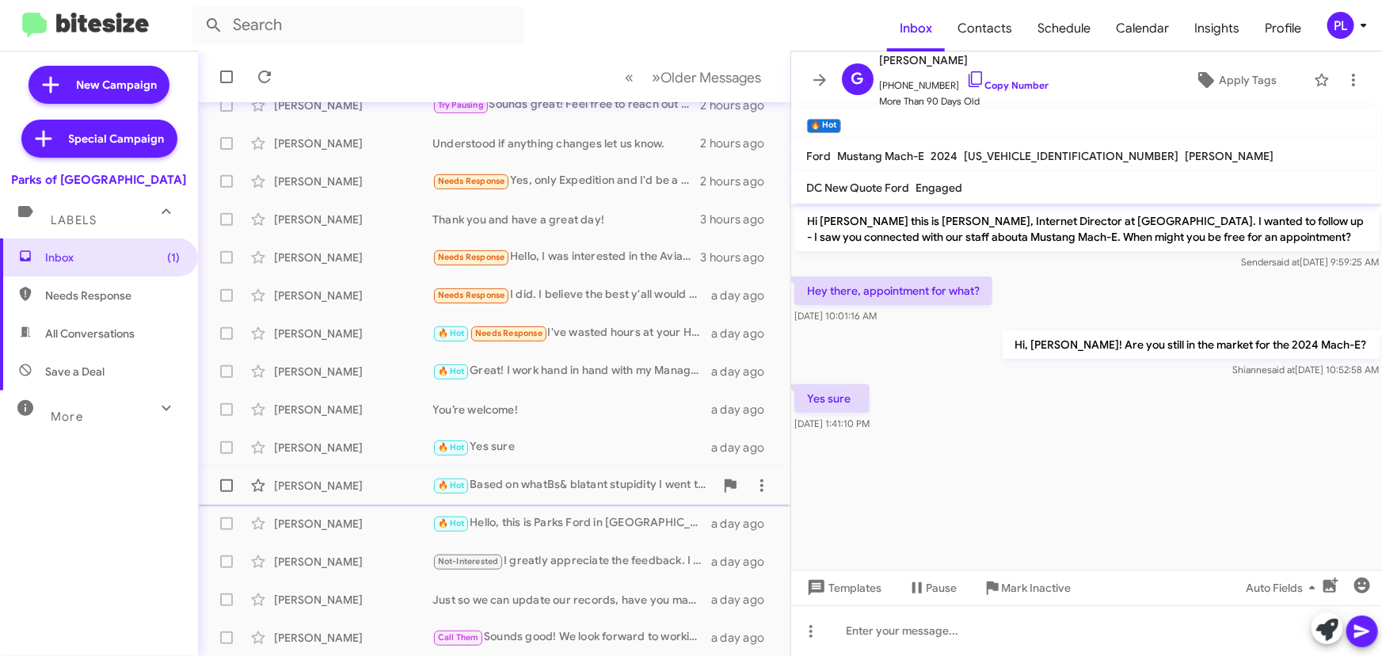
click at [592, 495] on div "[PERSON_NAME] 🔥 Hot Based on whatBs& blatant stupidity I went through there, pr…" at bounding box center [494, 486] width 567 height 32
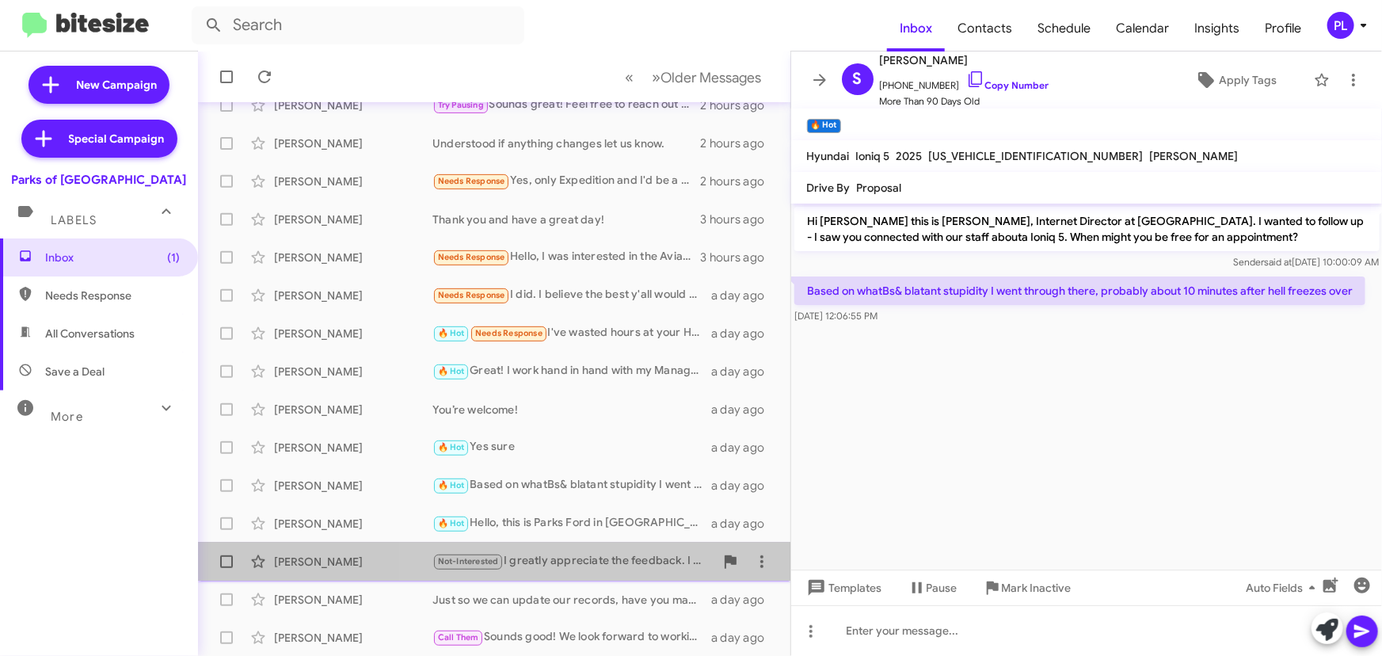
click at [649, 554] on div "Not-Interested I greatly appreciate the feedback. I am sad the vehicle did not …" at bounding box center [573, 561] width 282 height 18
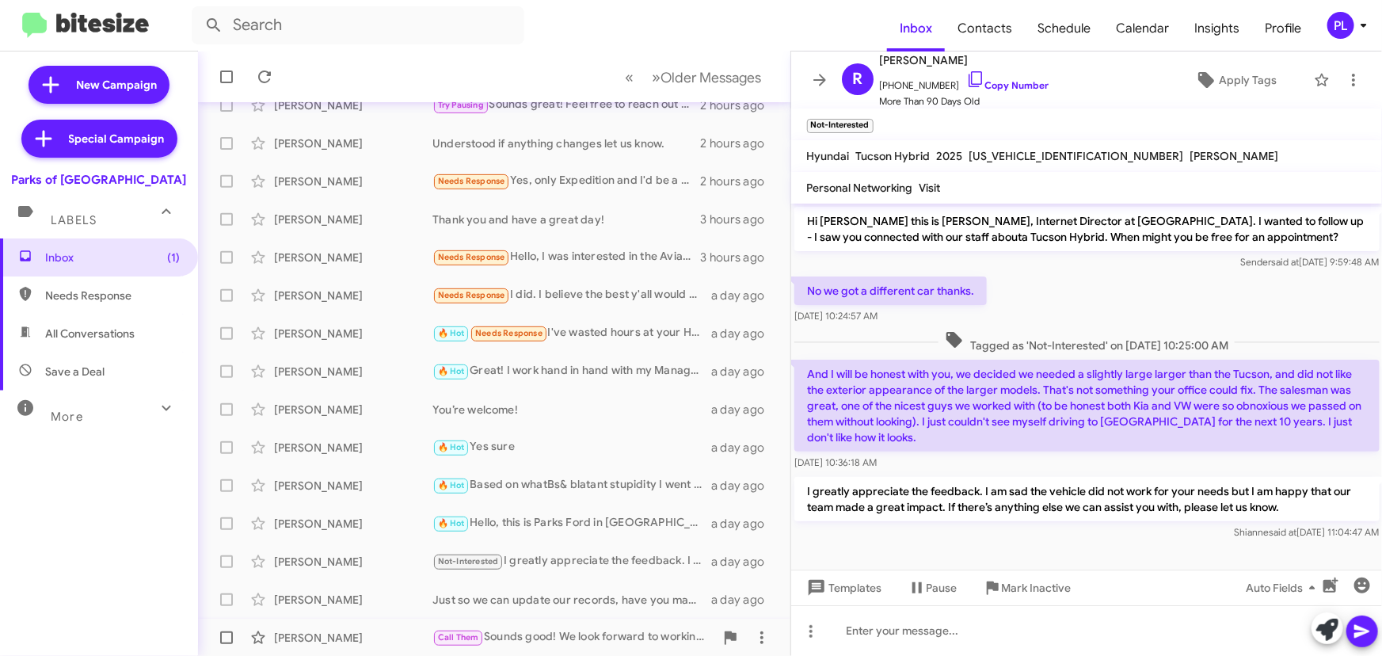
click at [613, 625] on div "[PERSON_NAME] Call Them Sounds good! We look forward to working with you. a day…" at bounding box center [494, 638] width 567 height 32
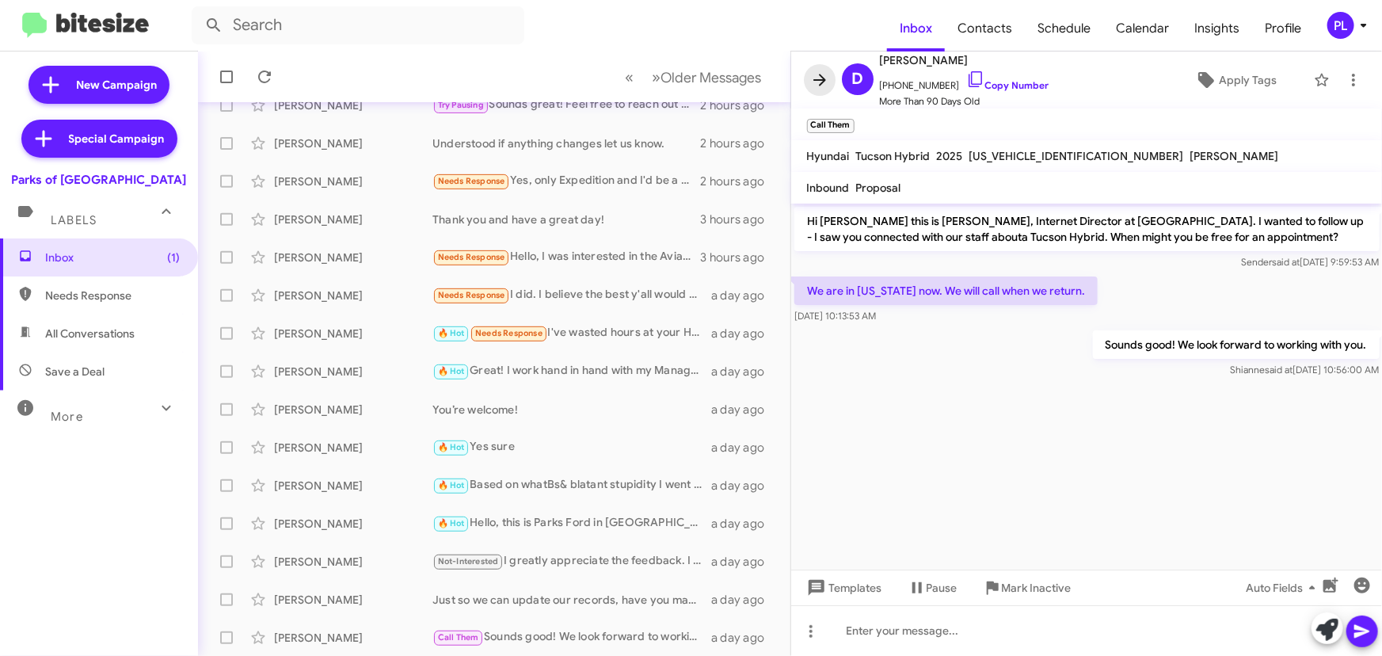
click at [816, 86] on icon at bounding box center [819, 79] width 19 height 19
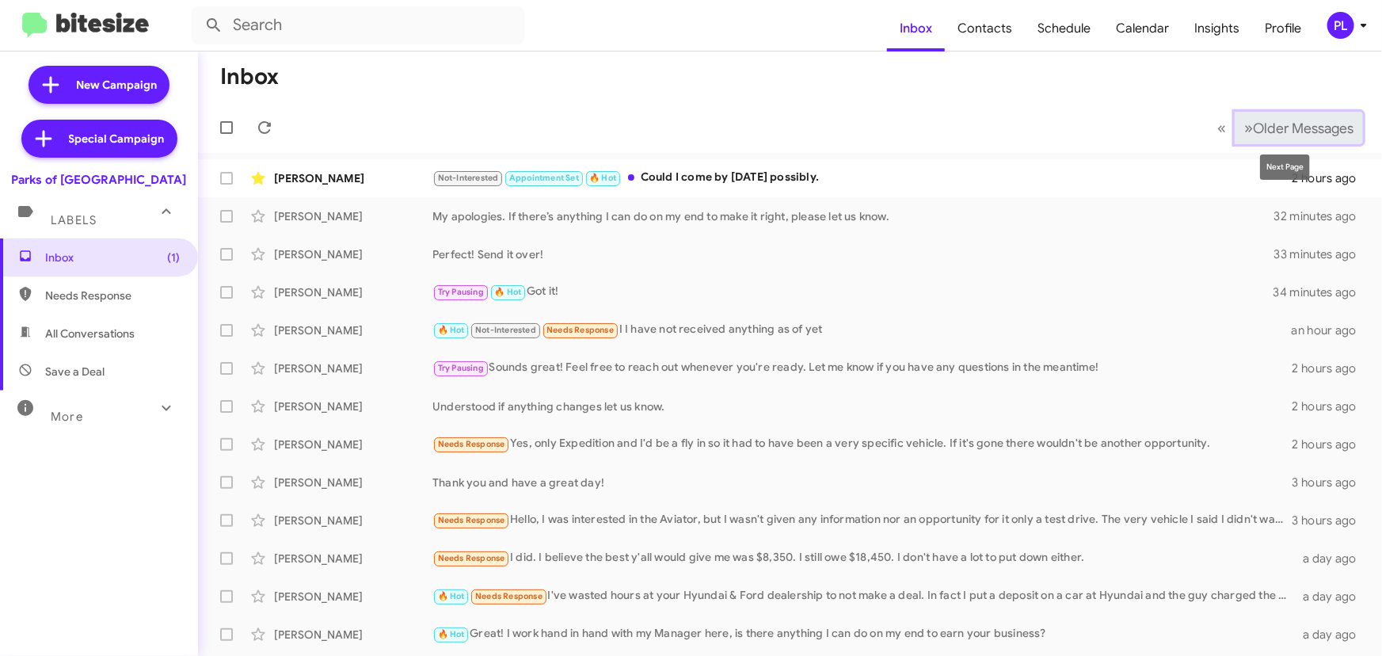
click at [1253, 122] on span "Older Messages" at bounding box center [1303, 128] width 101 height 17
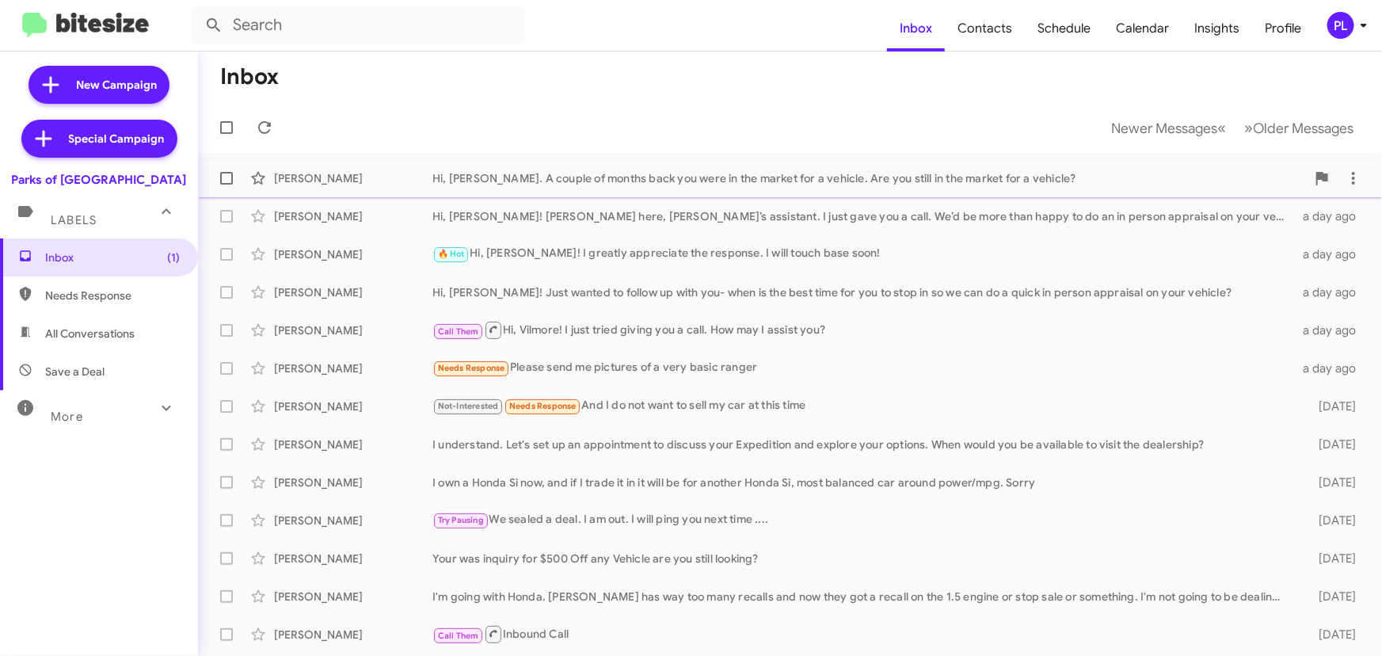
click at [600, 171] on div "Hi, [PERSON_NAME]. A couple of months back you were in the market for a vehicle…" at bounding box center [869, 178] width 874 height 16
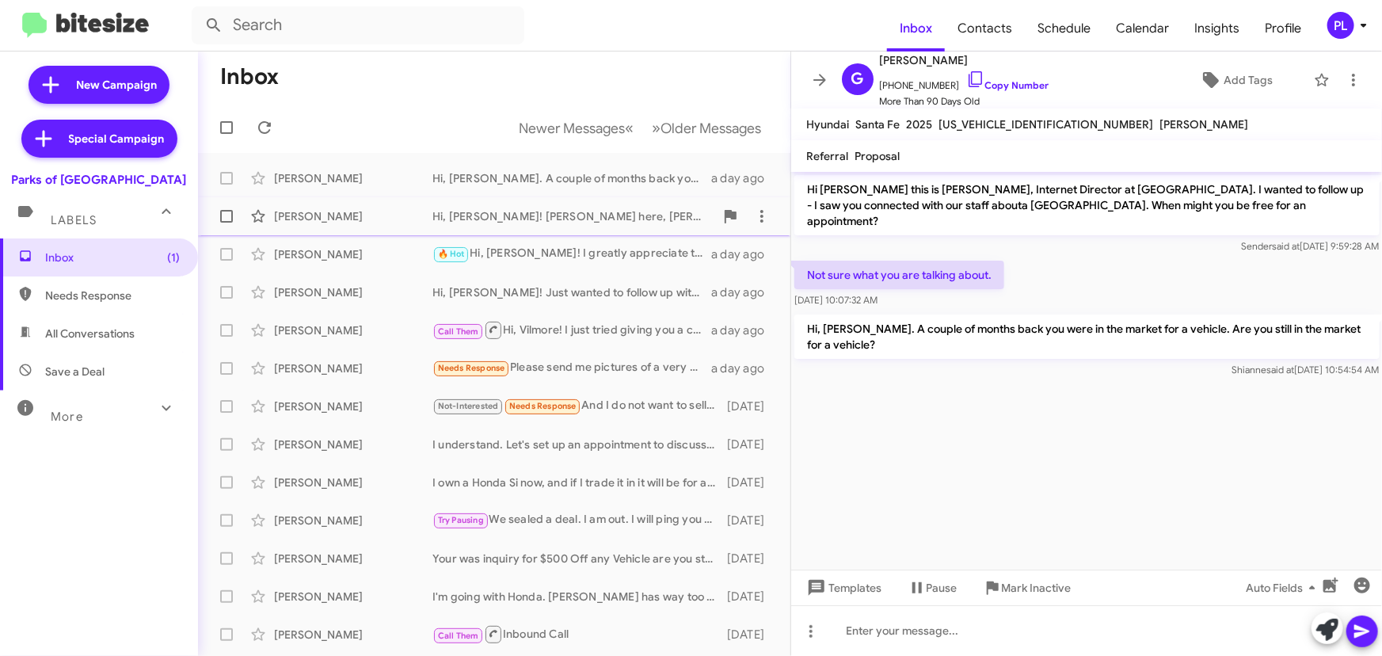
click at [563, 216] on div "Hi, [PERSON_NAME]! [PERSON_NAME] here, [PERSON_NAME]’s assistant. I just gave y…" at bounding box center [573, 216] width 282 height 16
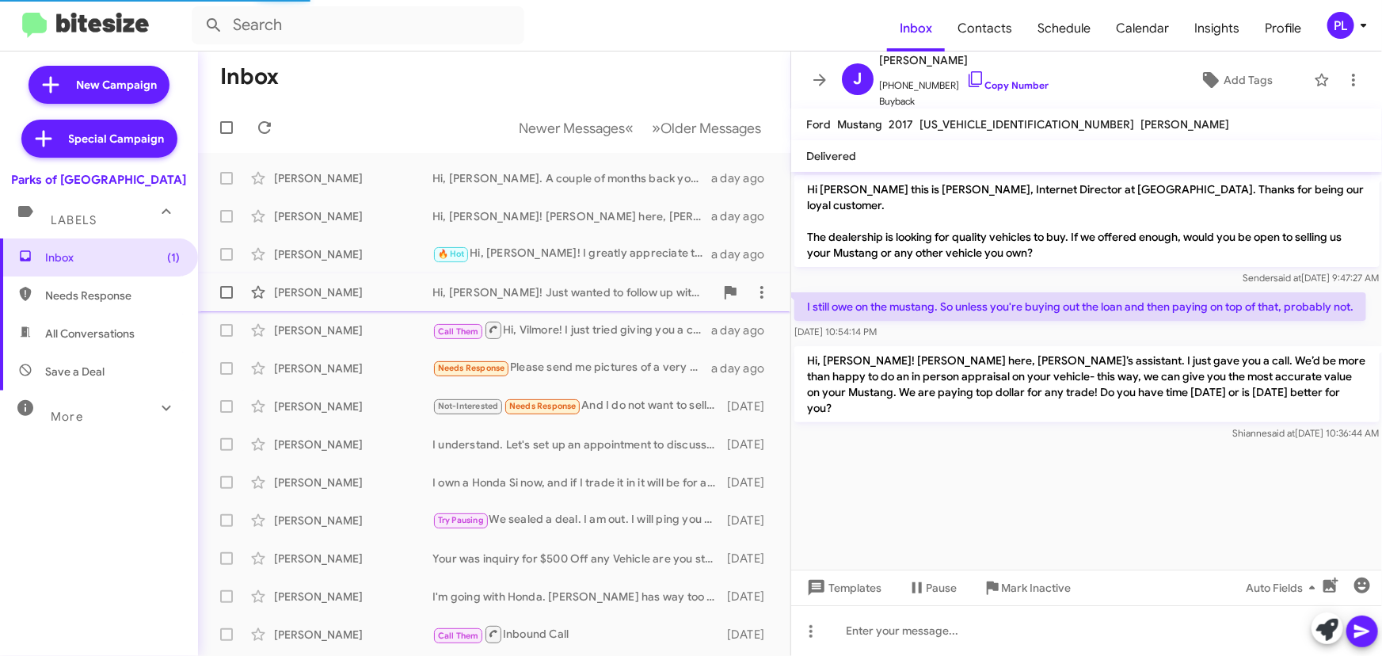
click at [542, 283] on div "[PERSON_NAME] Hi, [PERSON_NAME]! Just wanted to follow up with you- when is the…" at bounding box center [494, 292] width 567 height 32
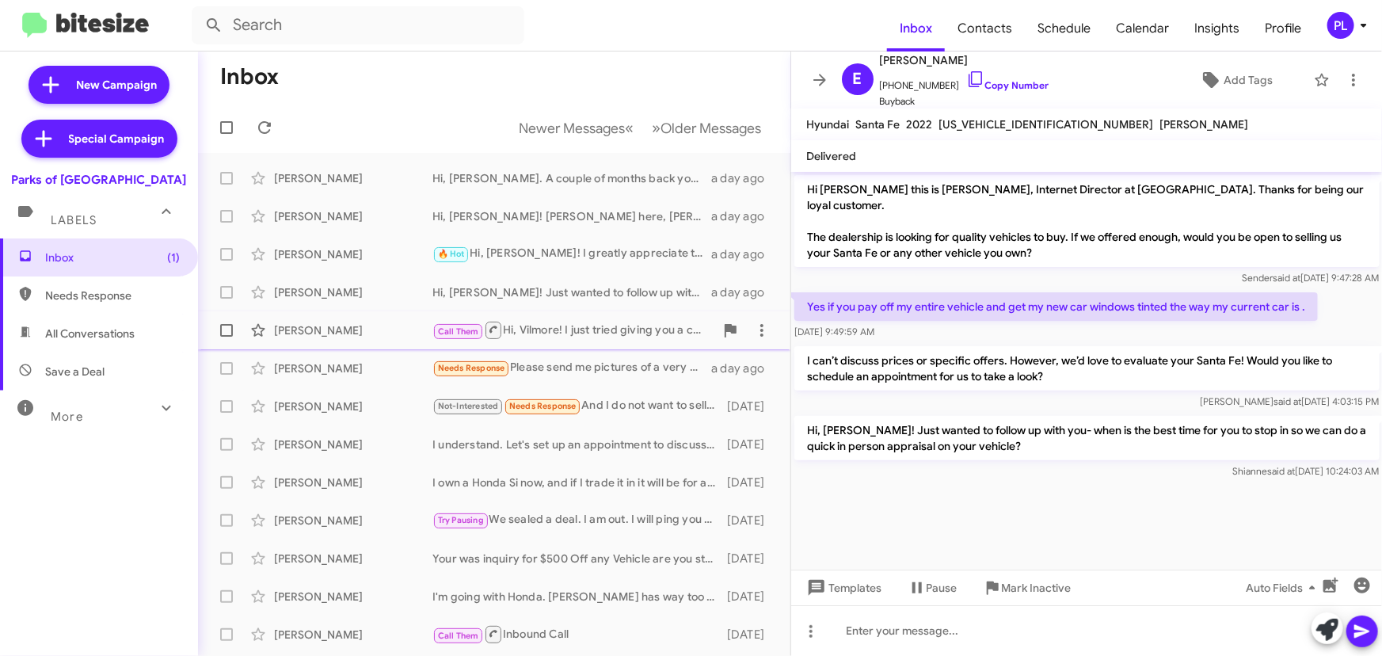
click at [579, 335] on div "Call Them Hi, Vilmore! I just tried giving you a call. How may I assist you?" at bounding box center [573, 330] width 282 height 20
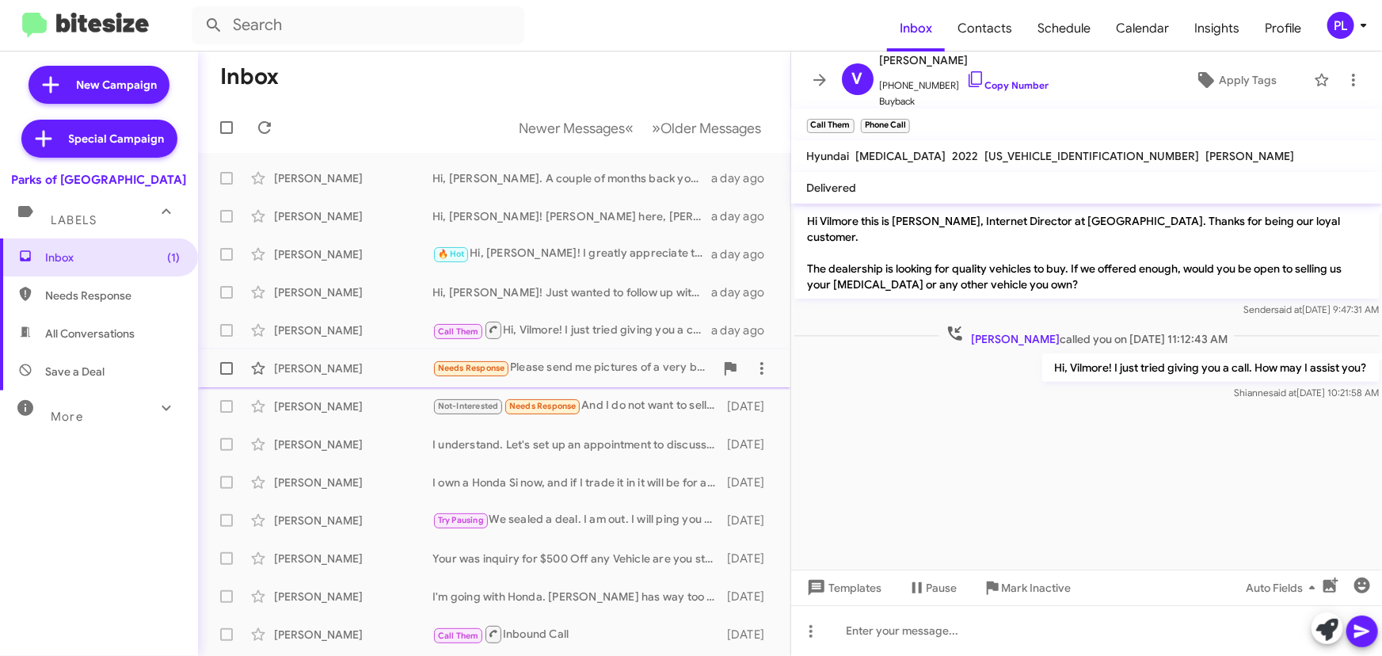
click at [566, 368] on div "Needs Response Please send me pictures of a very basic ranger" at bounding box center [573, 368] width 282 height 18
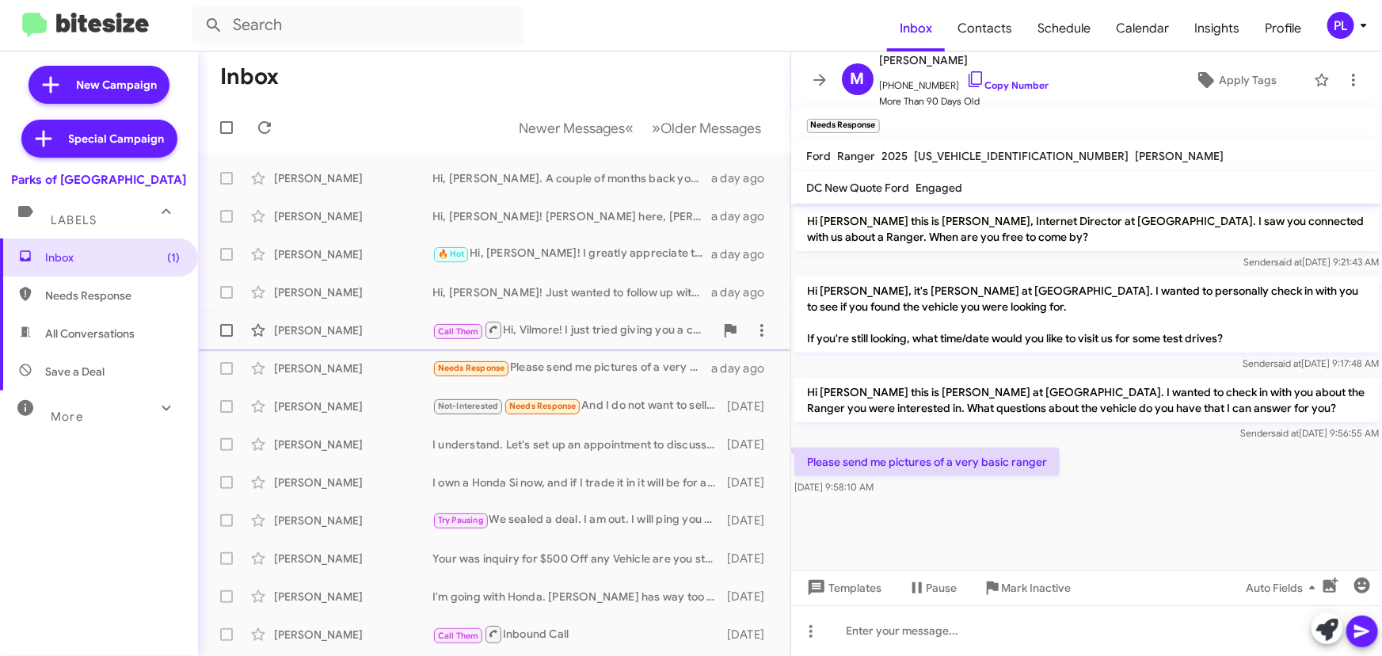
click at [590, 333] on div "Call Them Hi, Vilmore! I just tried giving you a call. How may I assist you?" at bounding box center [573, 330] width 282 height 20
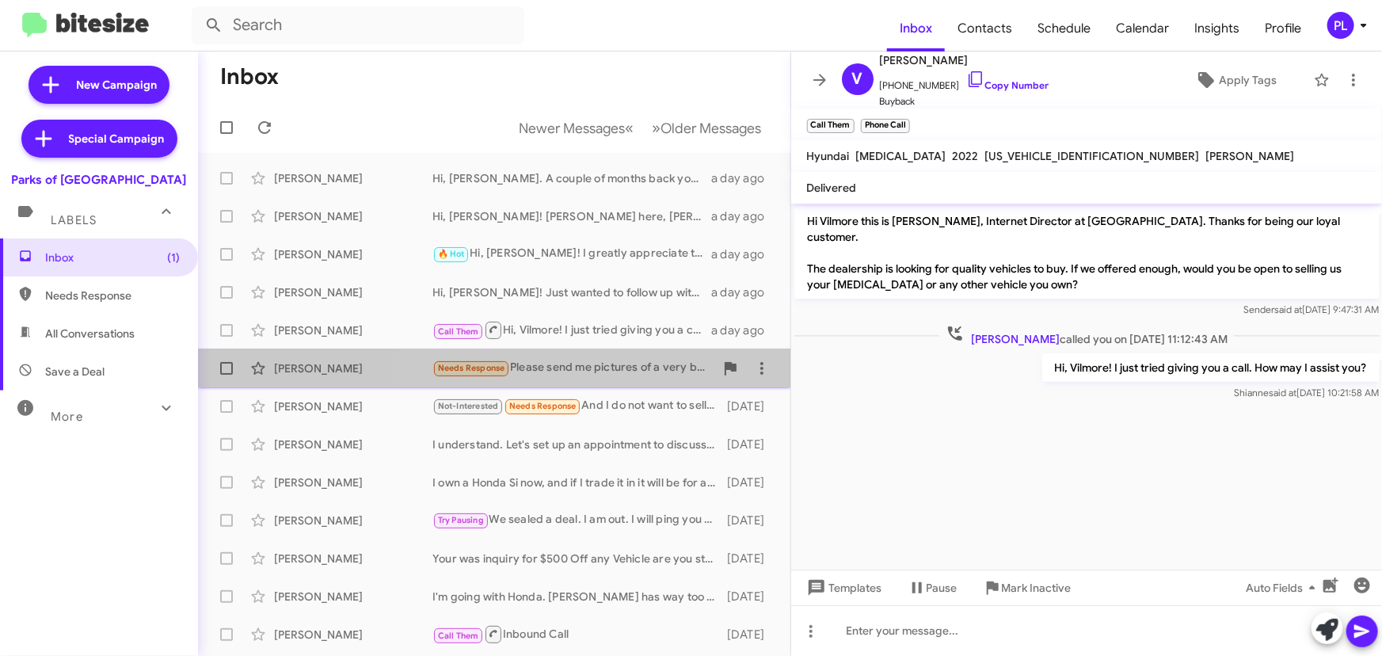
click at [629, 368] on div "Needs Response Please send me pictures of a very basic ranger" at bounding box center [573, 368] width 282 height 18
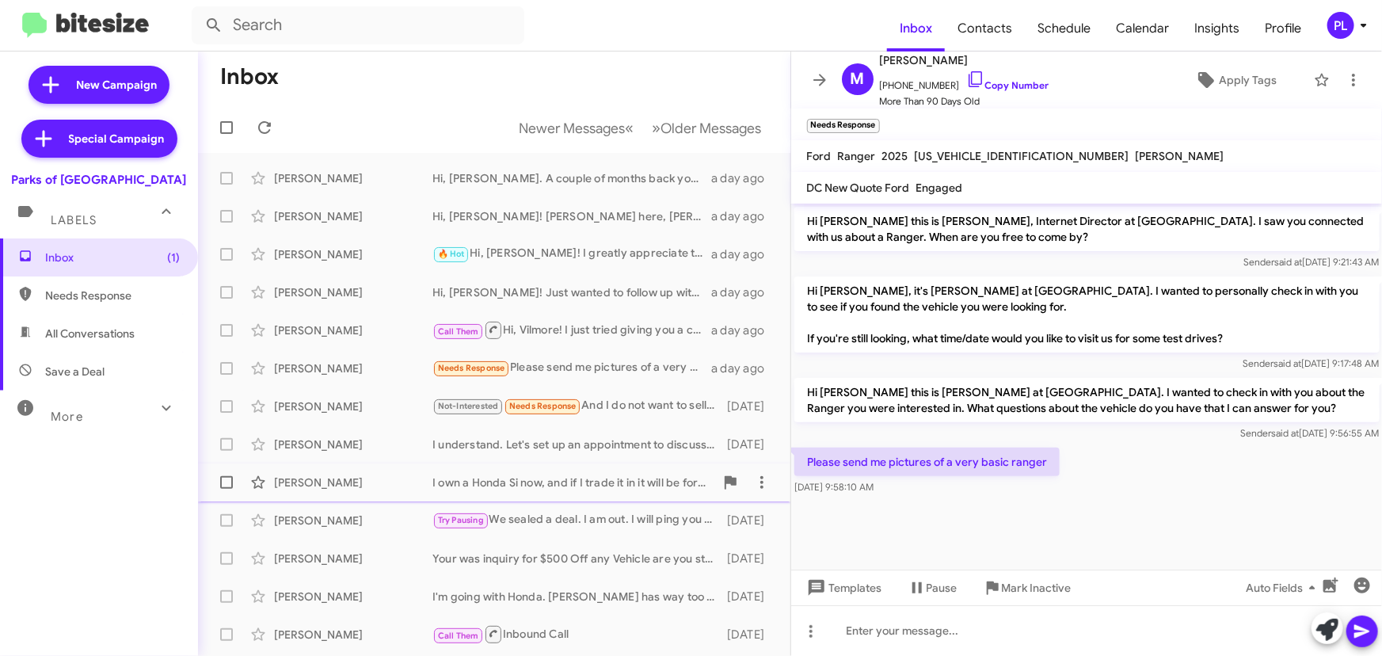
click at [578, 481] on div "I own a Honda Si now, and if I trade it in it will be for another Honda Si, mos…" at bounding box center [573, 482] width 282 height 16
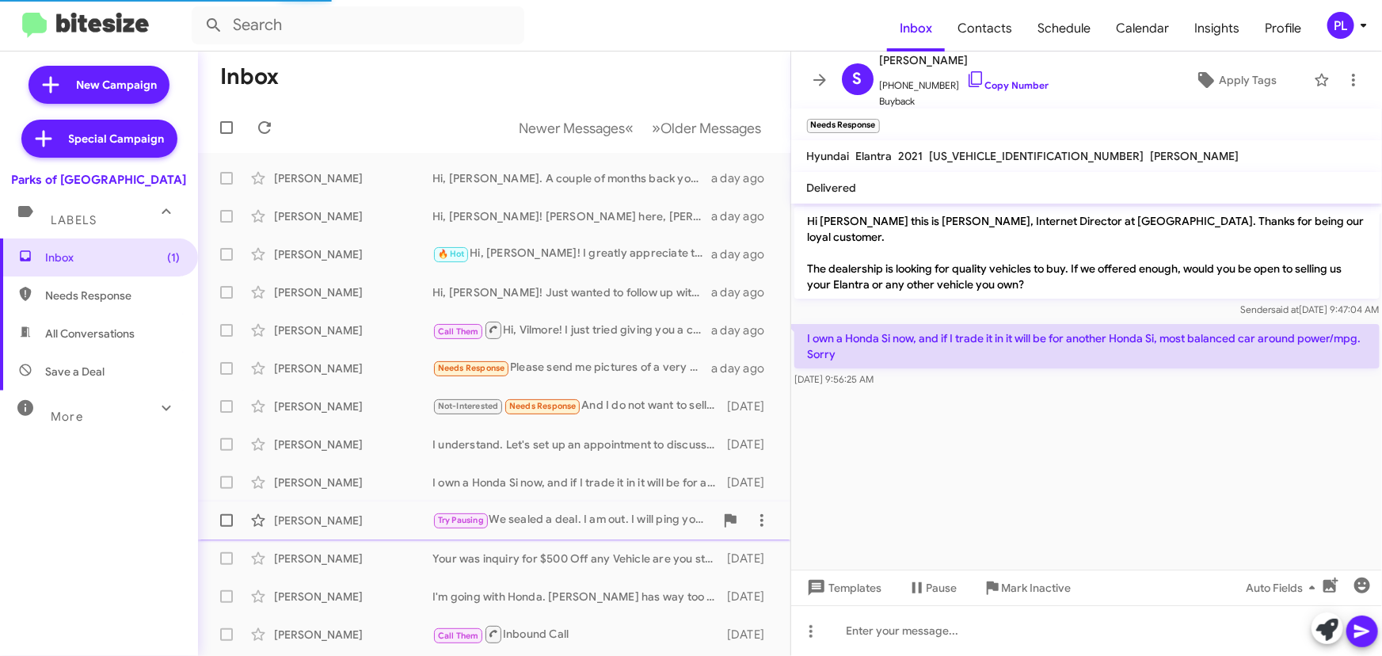
click at [554, 520] on div "Try Pausing We sealed a deal. I am out. I will ping you next time ...." at bounding box center [573, 520] width 282 height 18
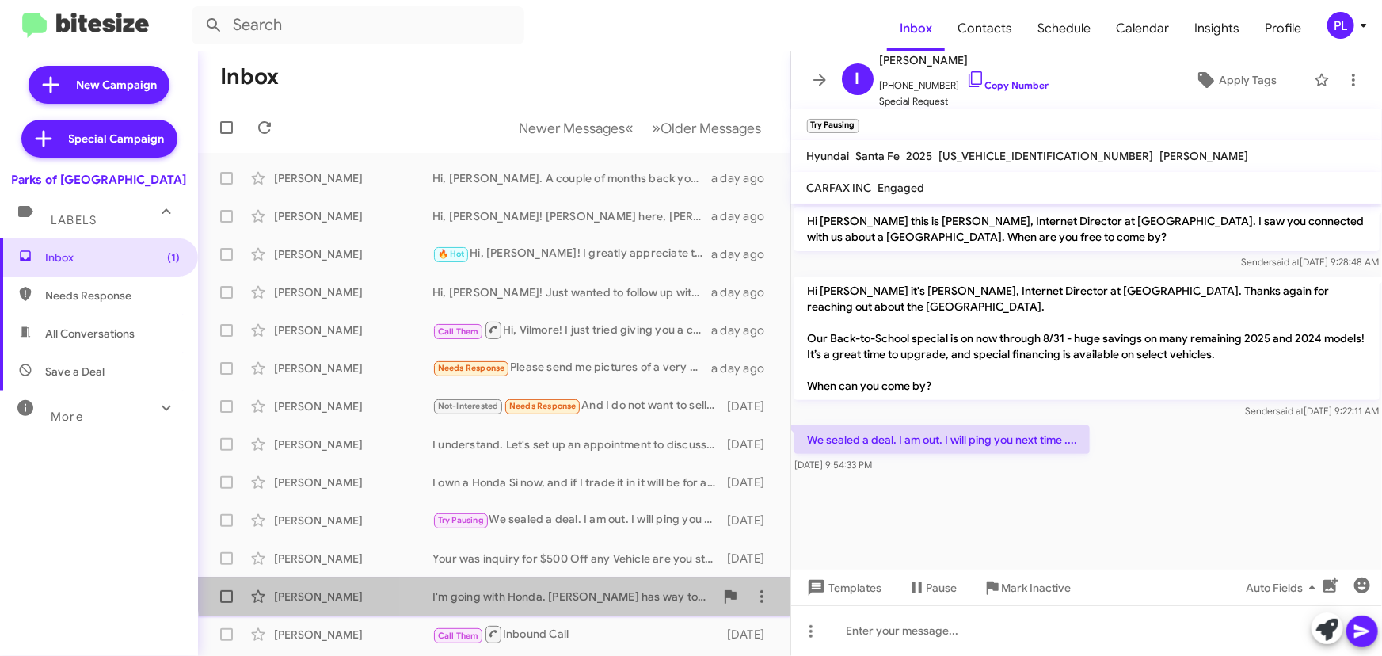
click at [527, 588] on div "I'm going with Honda. [PERSON_NAME] has way too many recalls and now they got a…" at bounding box center [573, 596] width 282 height 16
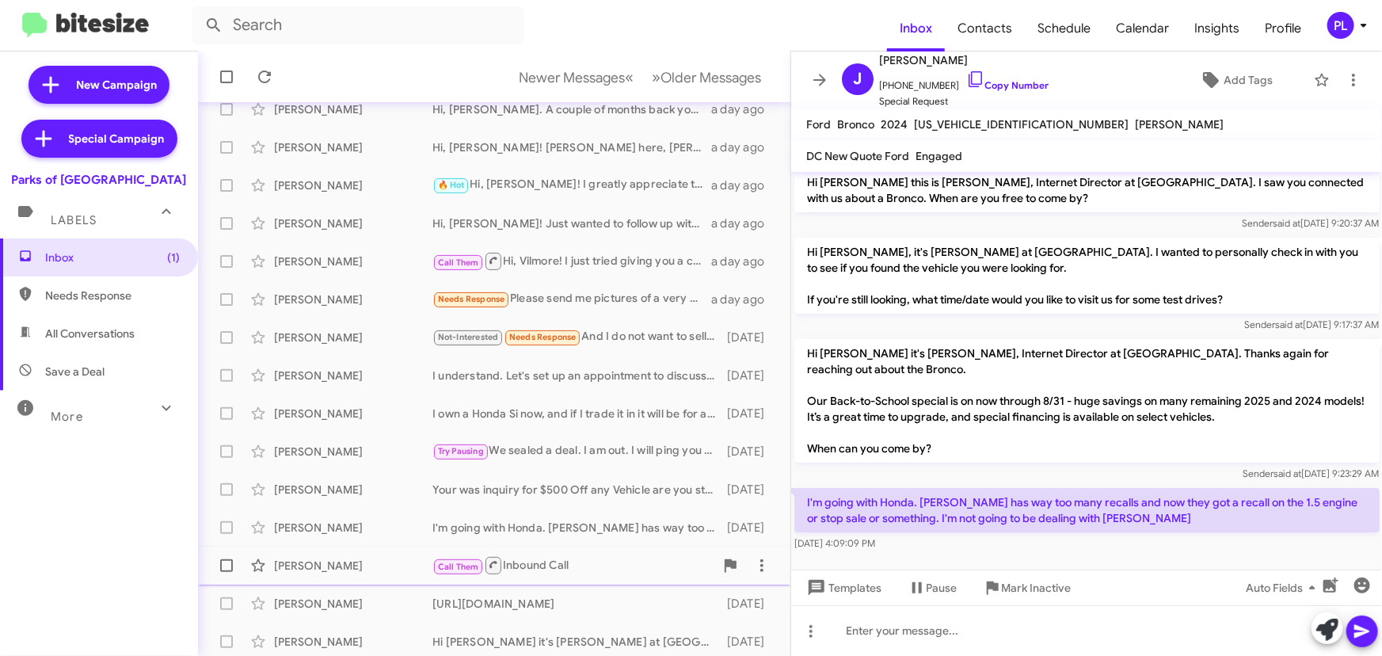
scroll to position [143, 0]
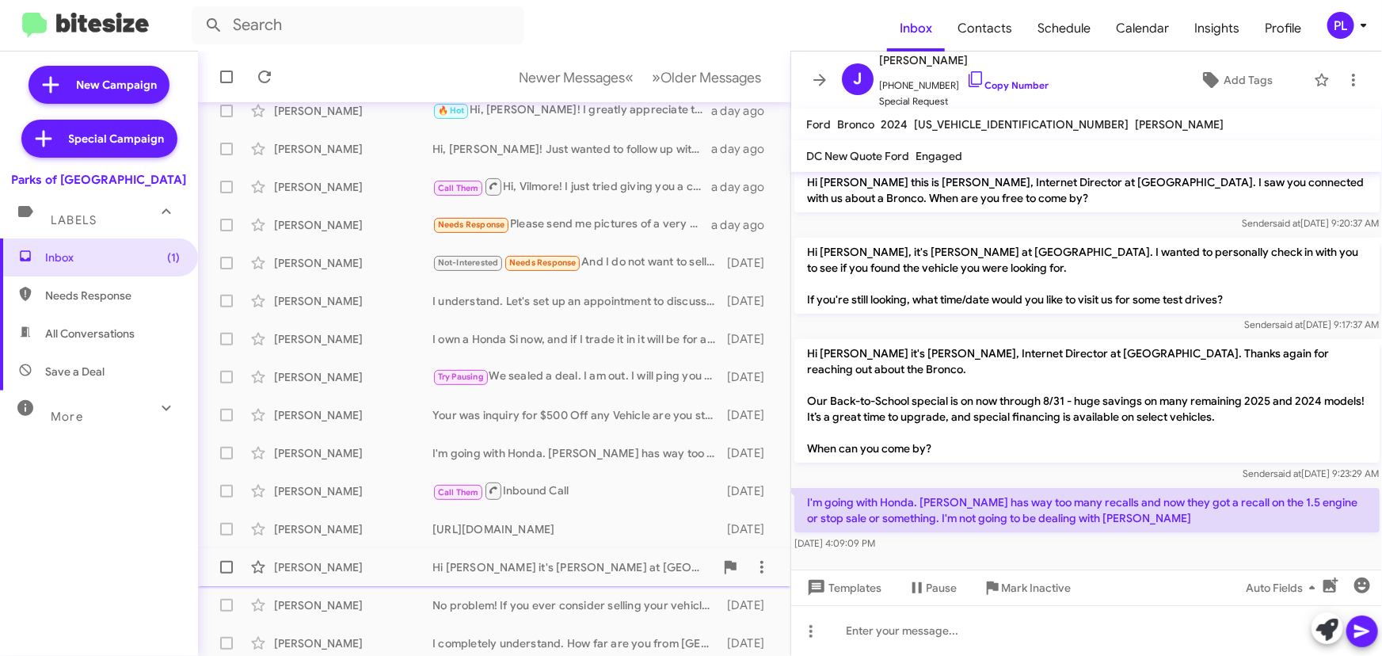
click at [535, 570] on div "Hi [PERSON_NAME] it's [PERSON_NAME] at [GEOGRAPHIC_DATA]. Hope you're well. Jus…" at bounding box center [573, 567] width 282 height 16
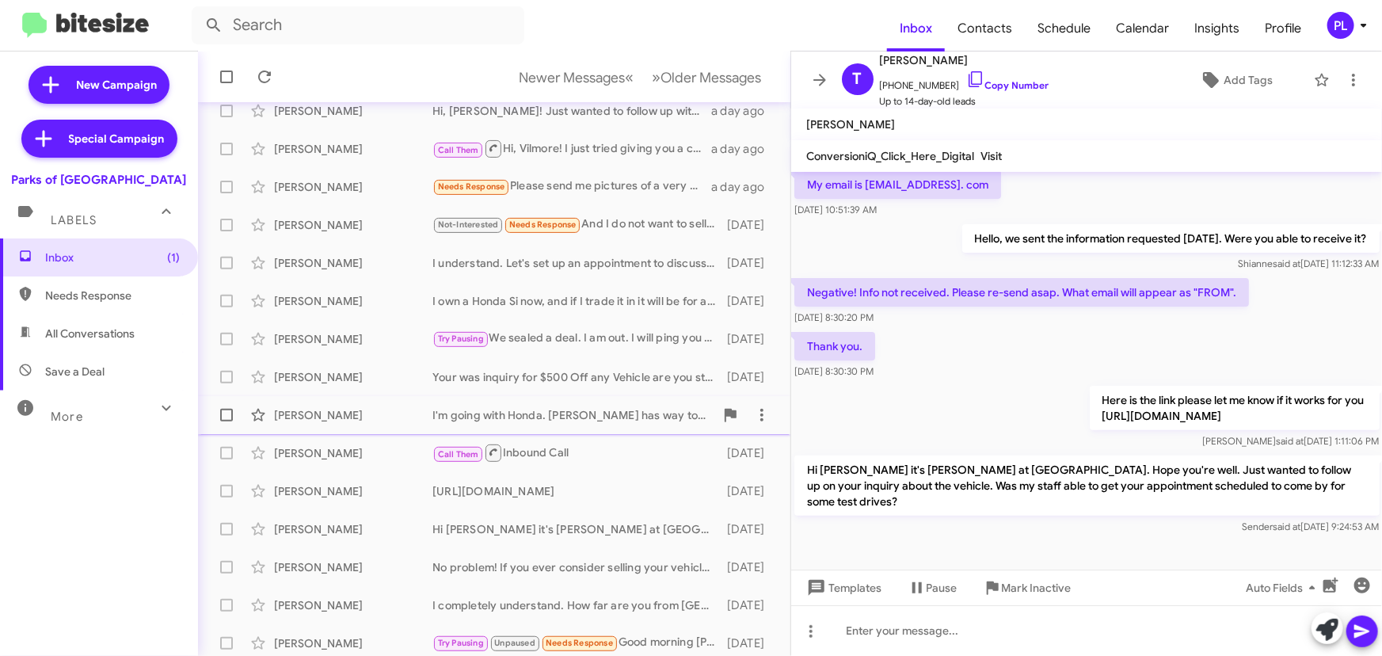
scroll to position [215, 0]
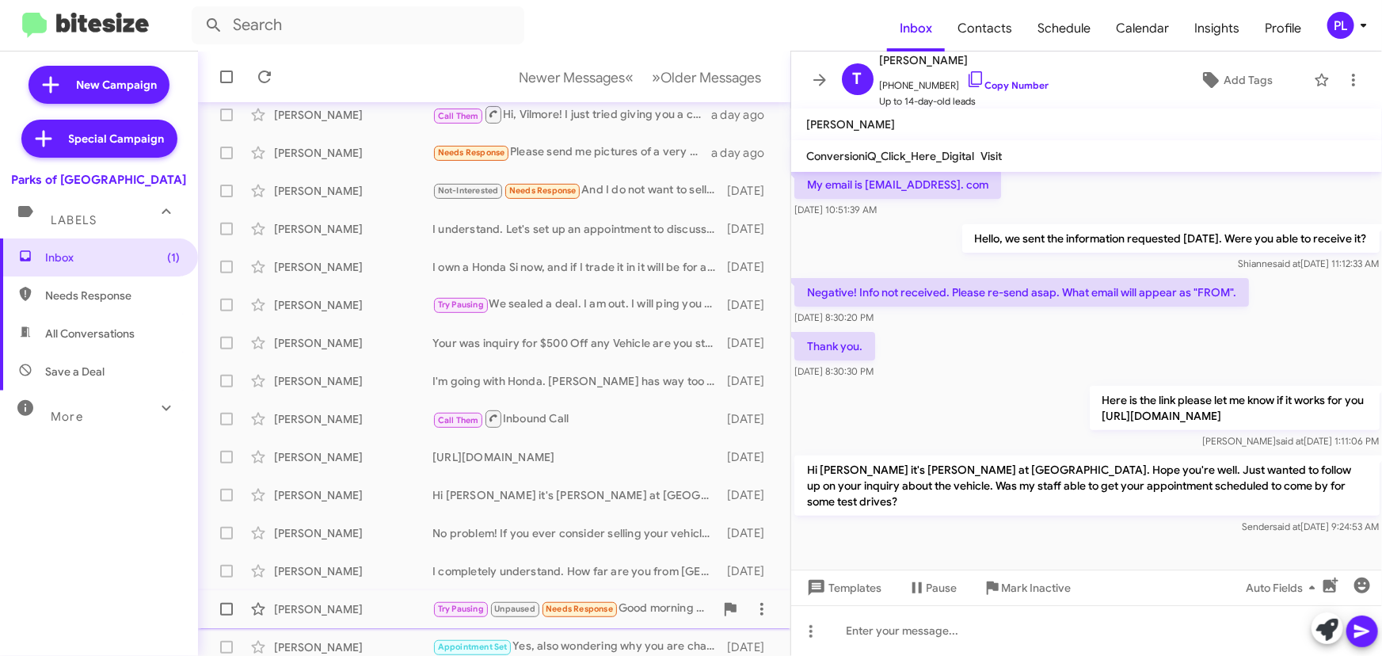
click at [332, 609] on div "[PERSON_NAME]" at bounding box center [353, 609] width 158 height 16
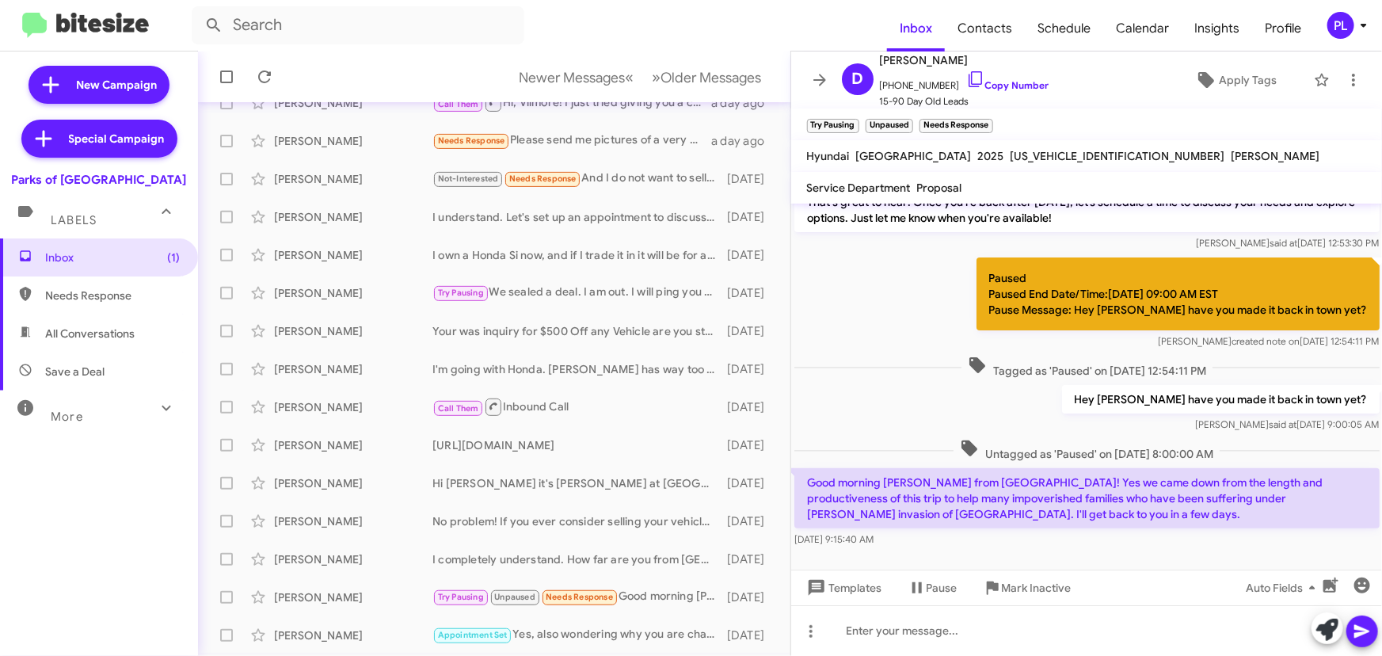
scroll to position [263, 0]
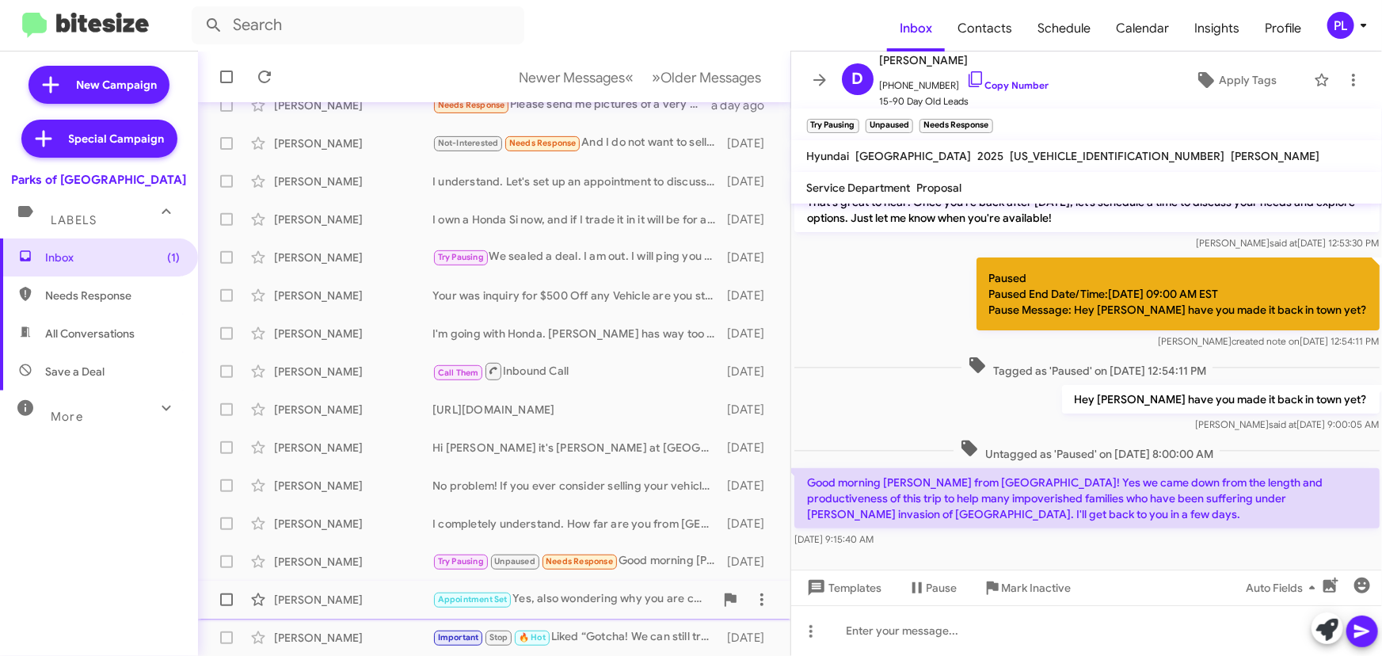
click at [364, 606] on div "[PERSON_NAME]" at bounding box center [353, 600] width 158 height 16
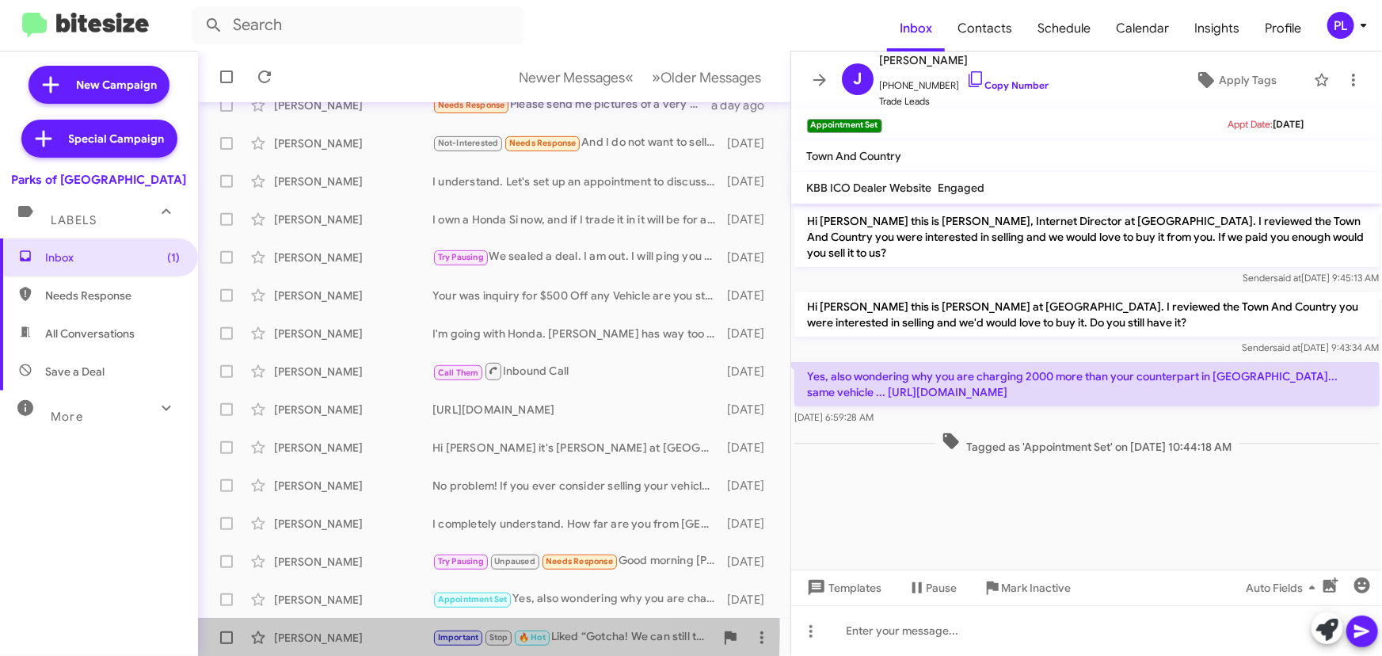
click at [323, 630] on div "[PERSON_NAME]" at bounding box center [353, 638] width 158 height 16
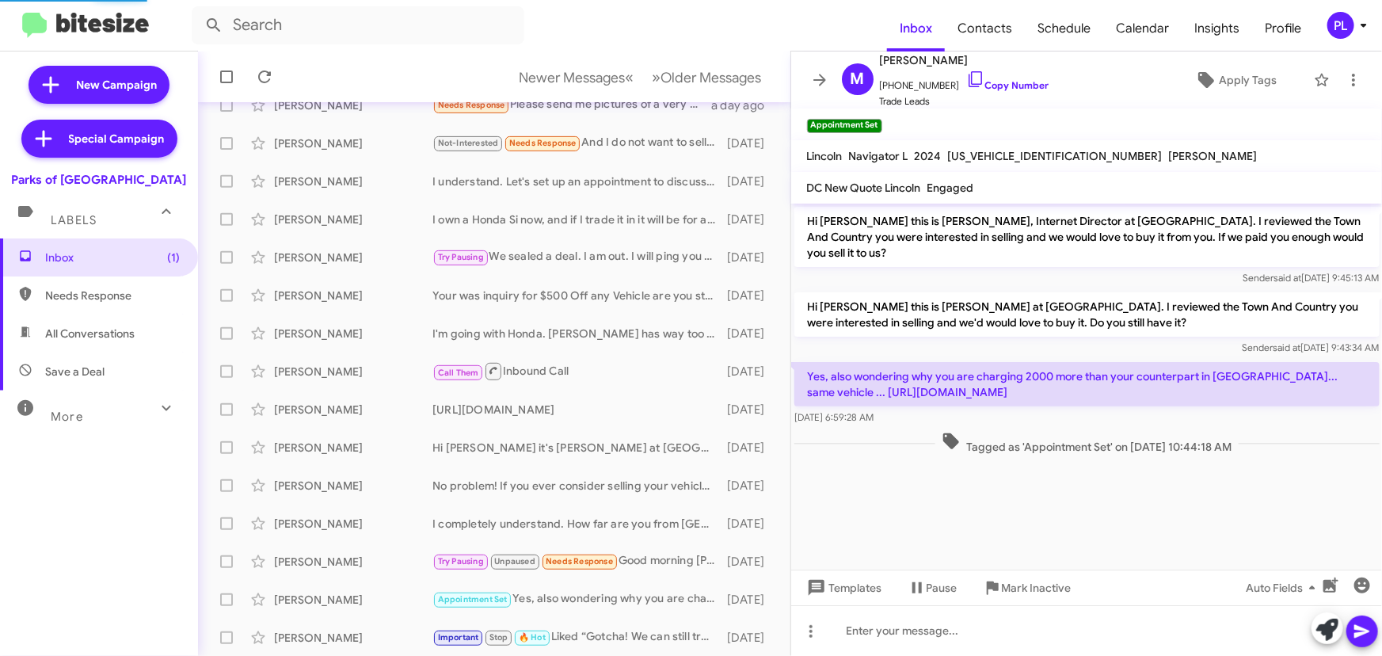
scroll to position [638, 0]
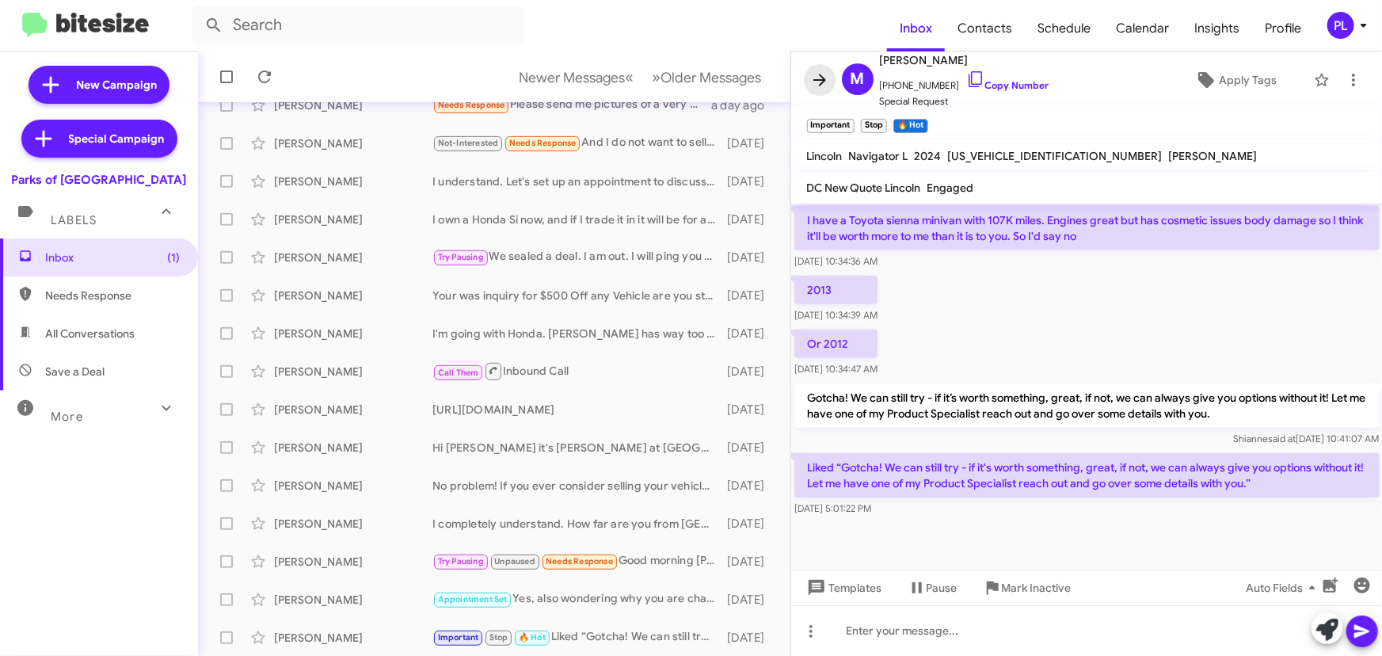
click at [805, 82] on span at bounding box center [820, 79] width 32 height 19
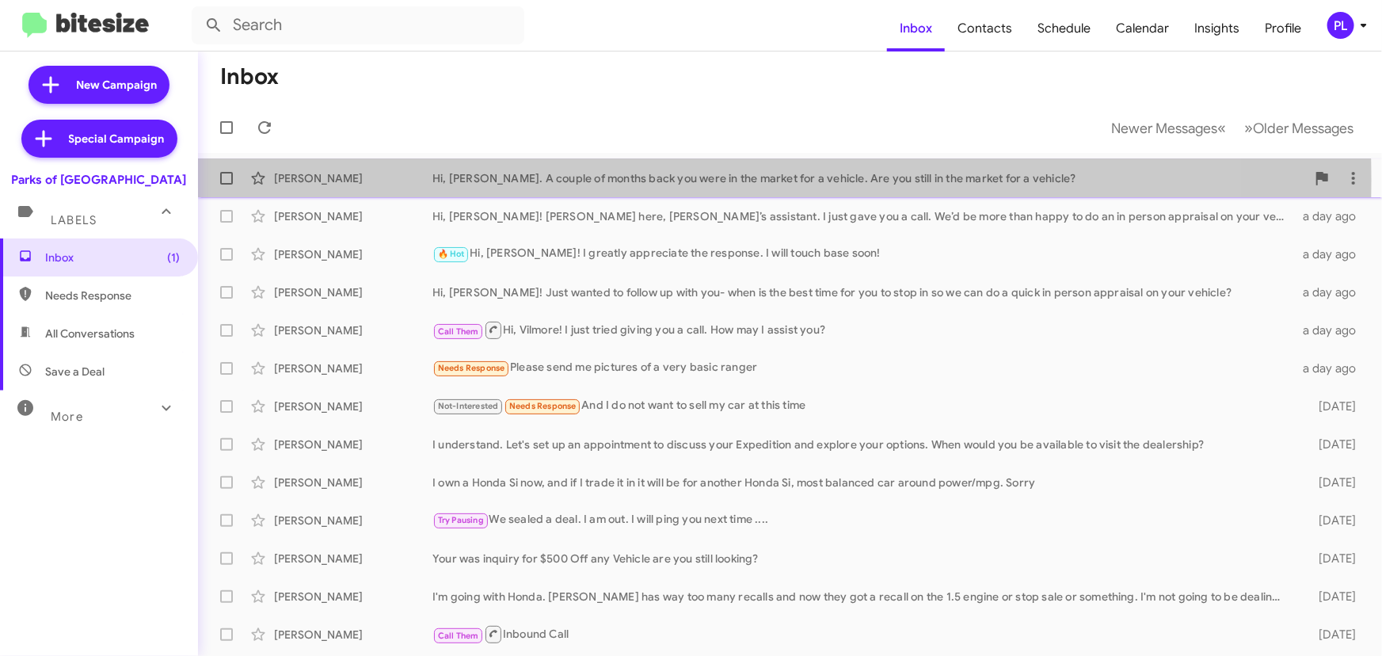
click at [602, 180] on div "Hi, [PERSON_NAME]. A couple of months back you were in the market for a vehicle…" at bounding box center [869, 178] width 874 height 16
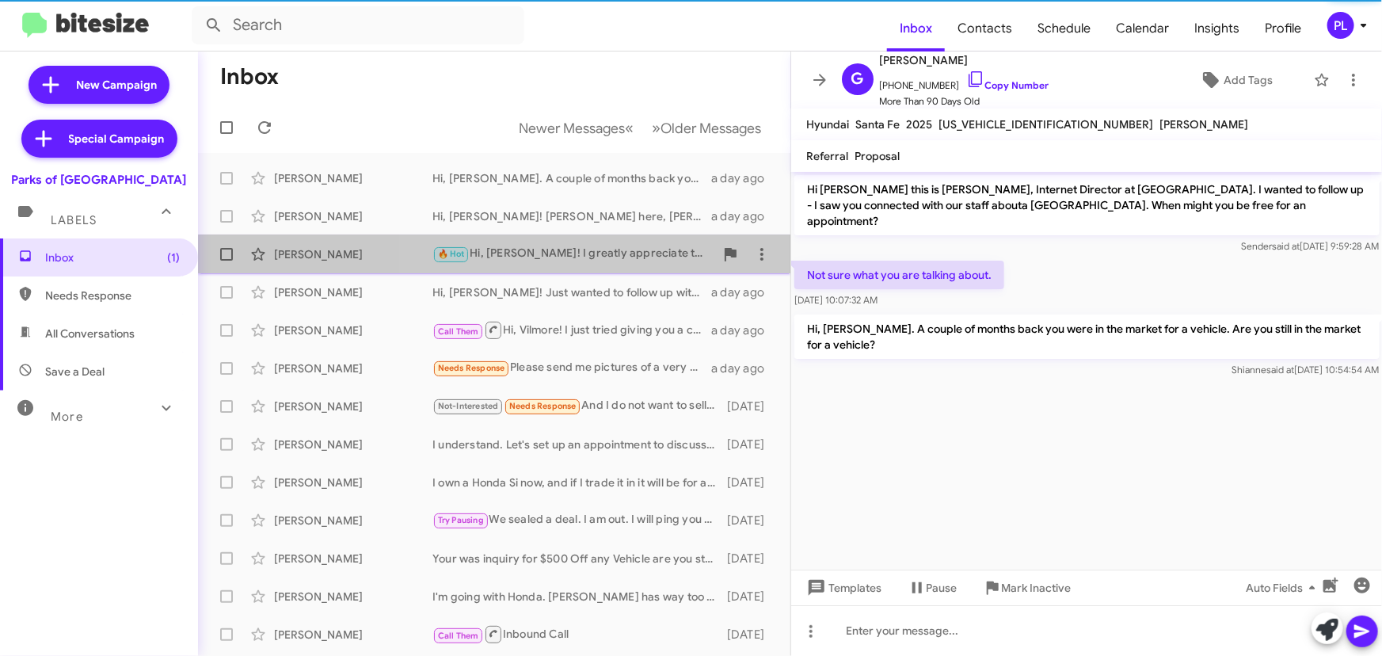
click at [538, 253] on div "🔥 Hot Hi, Michael! I greatly appreciate the response. I will touch base soon!" at bounding box center [573, 254] width 282 height 18
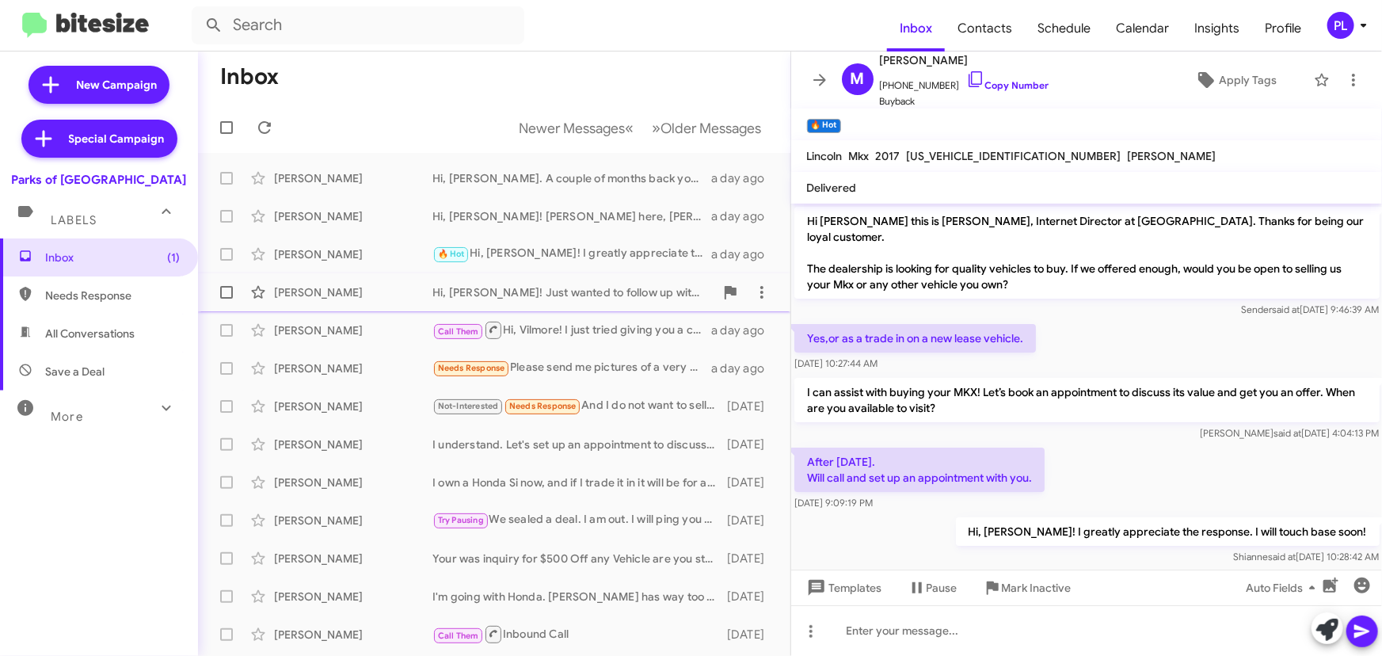
click at [403, 291] on div "Erin Conway" at bounding box center [353, 292] width 158 height 16
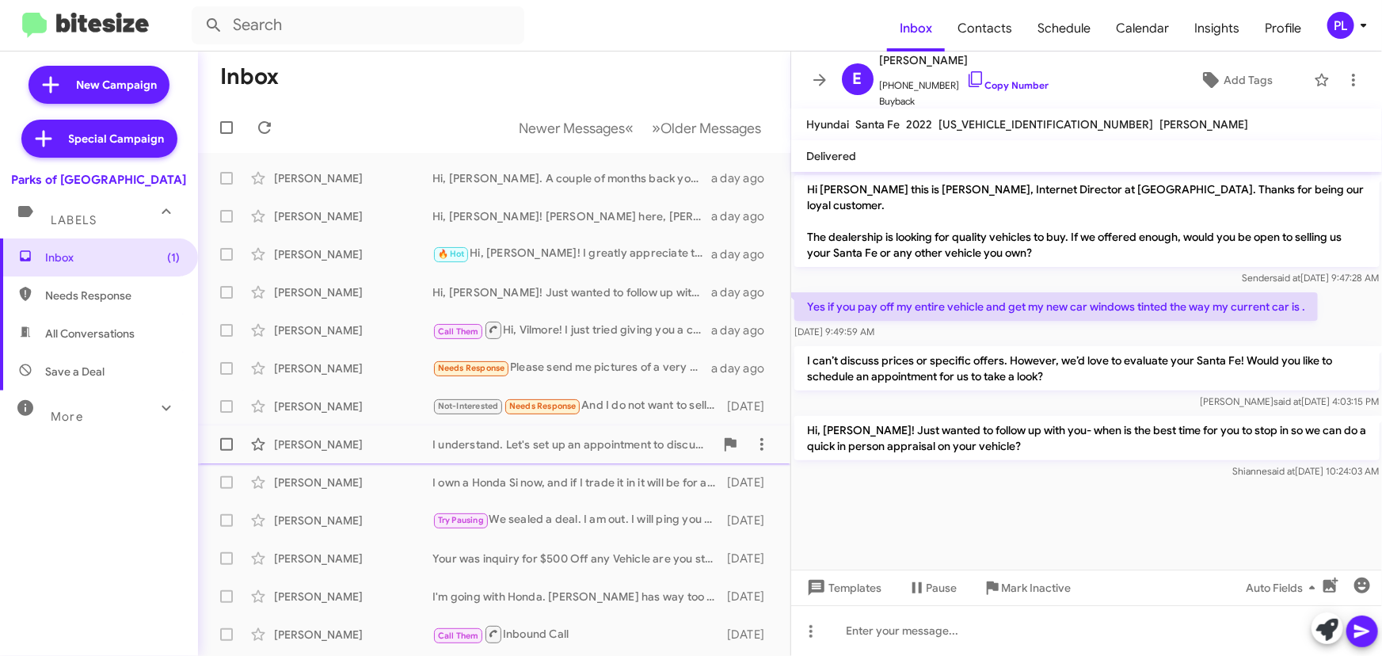
click at [358, 445] on div "Jason Mastin" at bounding box center [353, 444] width 158 height 16
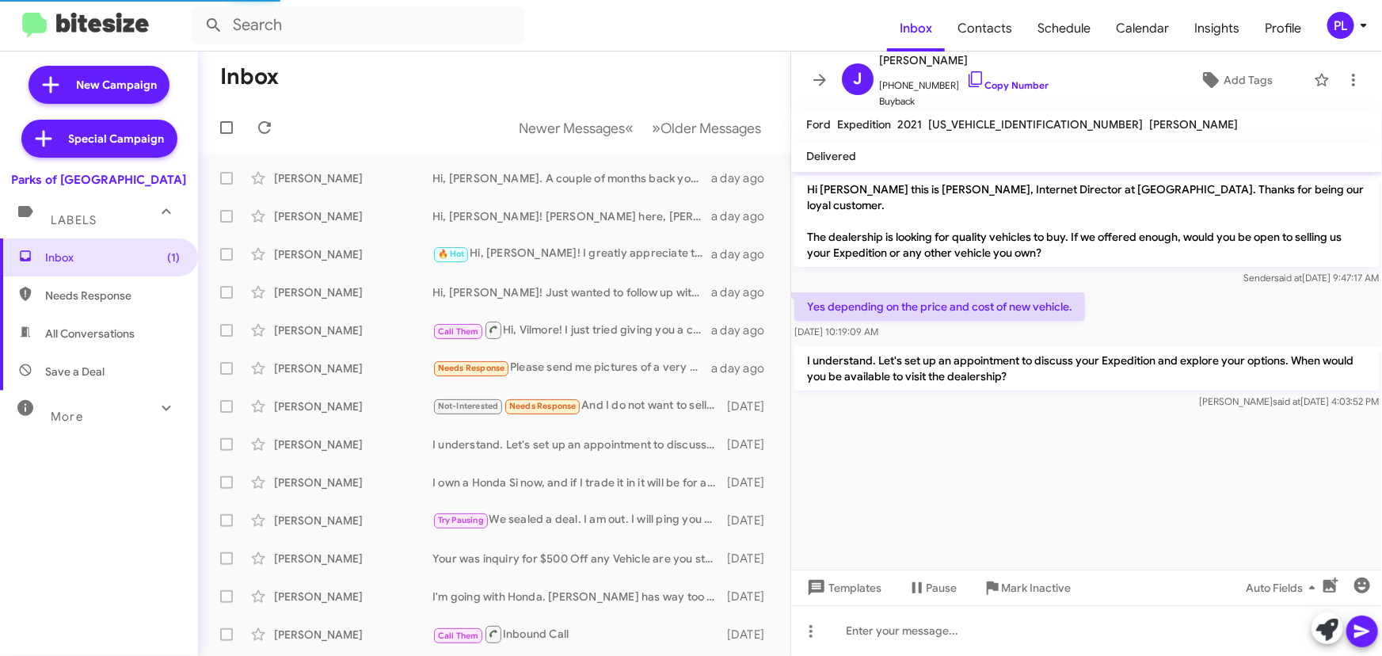
click at [91, 419] on div "More" at bounding box center [83, 409] width 141 height 29
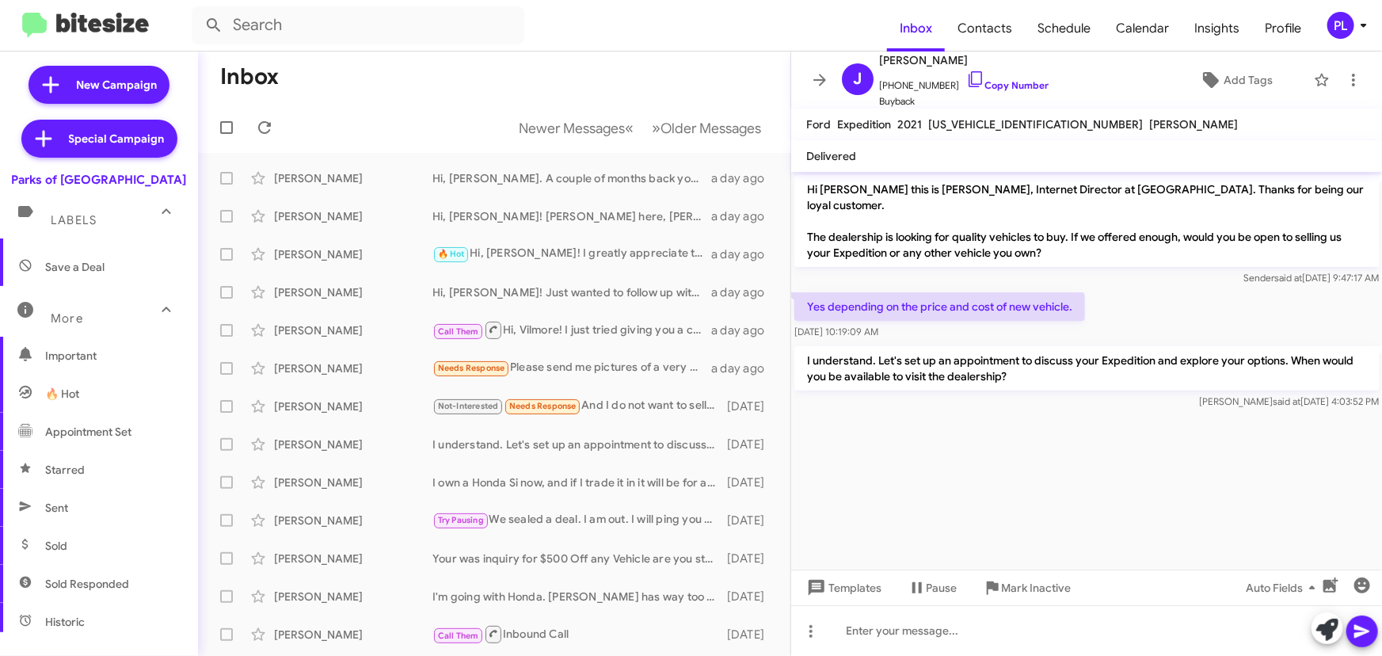
scroll to position [215, 0]
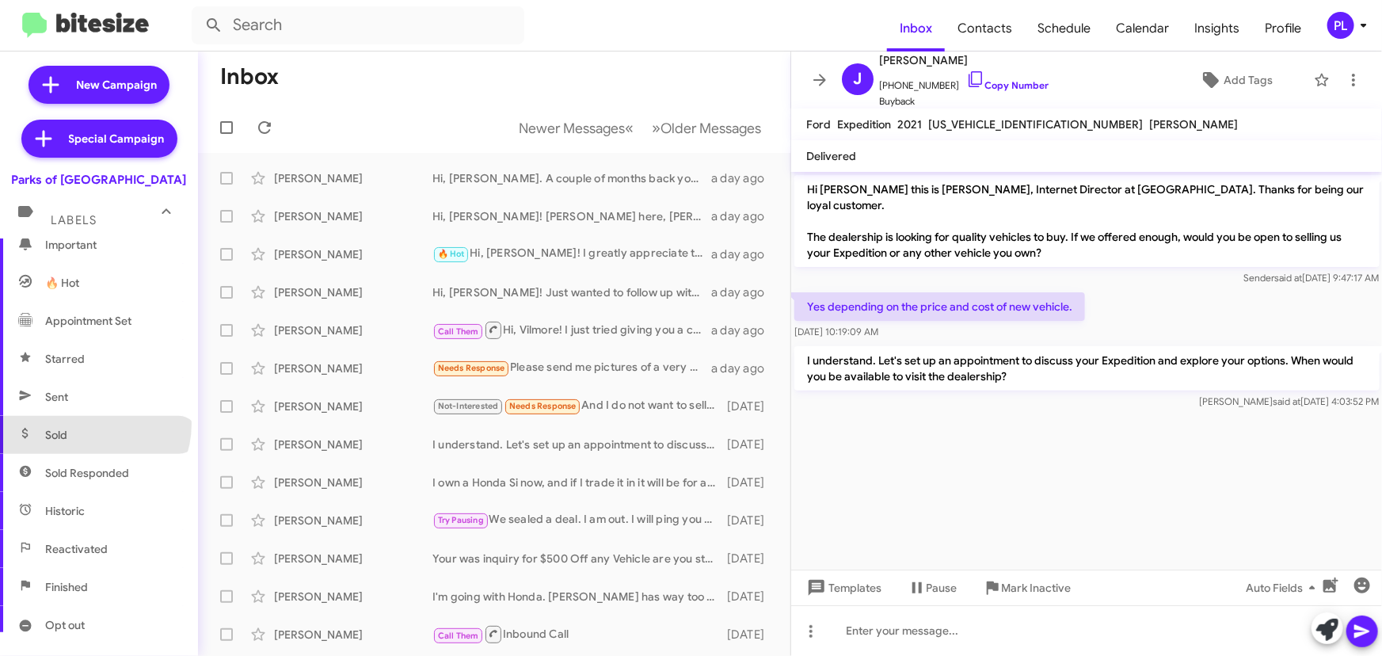
click at [87, 423] on span "Sold" at bounding box center [99, 435] width 198 height 38
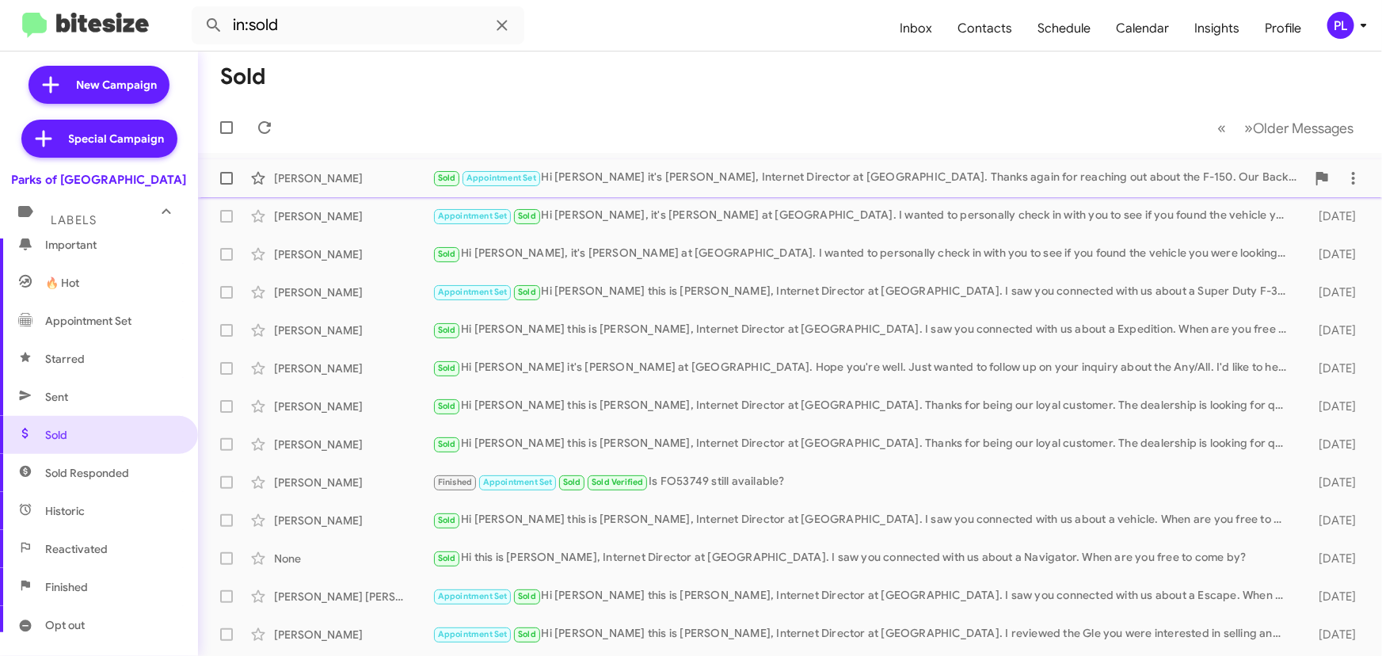
click at [691, 177] on div "Sold Appointment Set Hi Jamie it's Shianne Harrison, Internet Director at Parks…" at bounding box center [869, 178] width 874 height 18
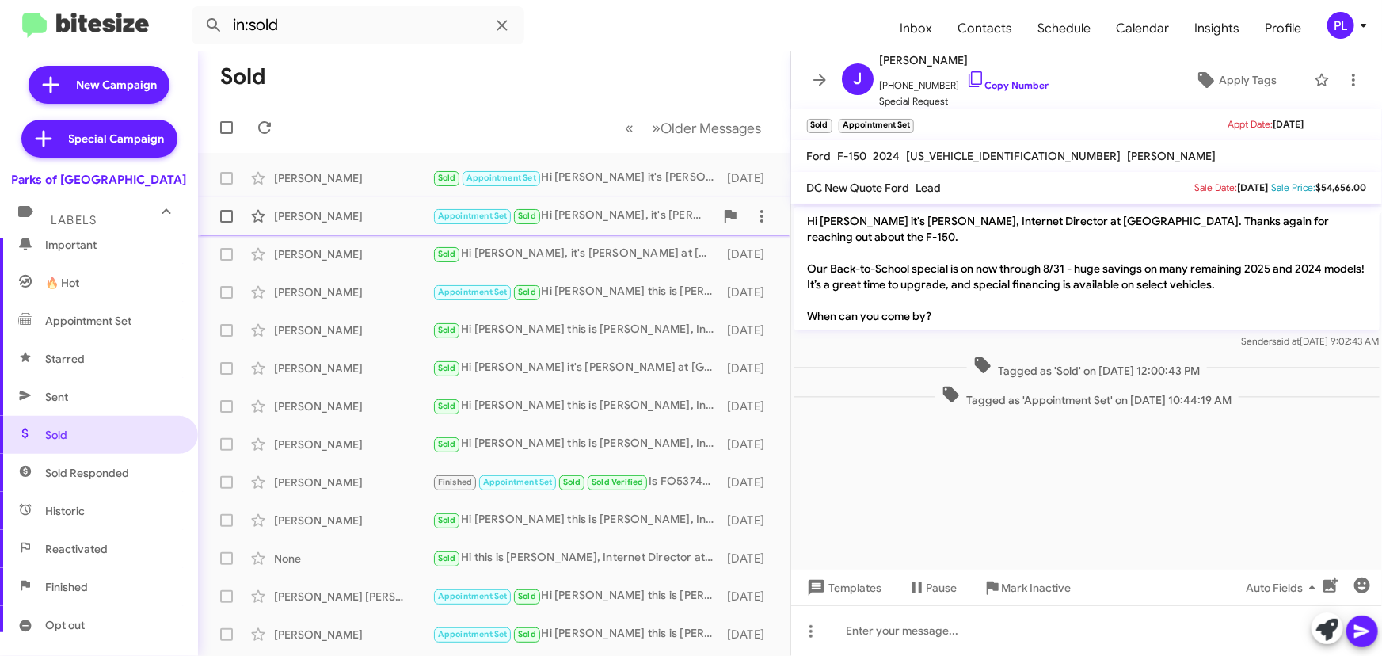
click at [663, 222] on div "Appointment Set Sold Hi Cole, it's Shianne Harrison at Parks of Gainesville. I …" at bounding box center [573, 216] width 282 height 18
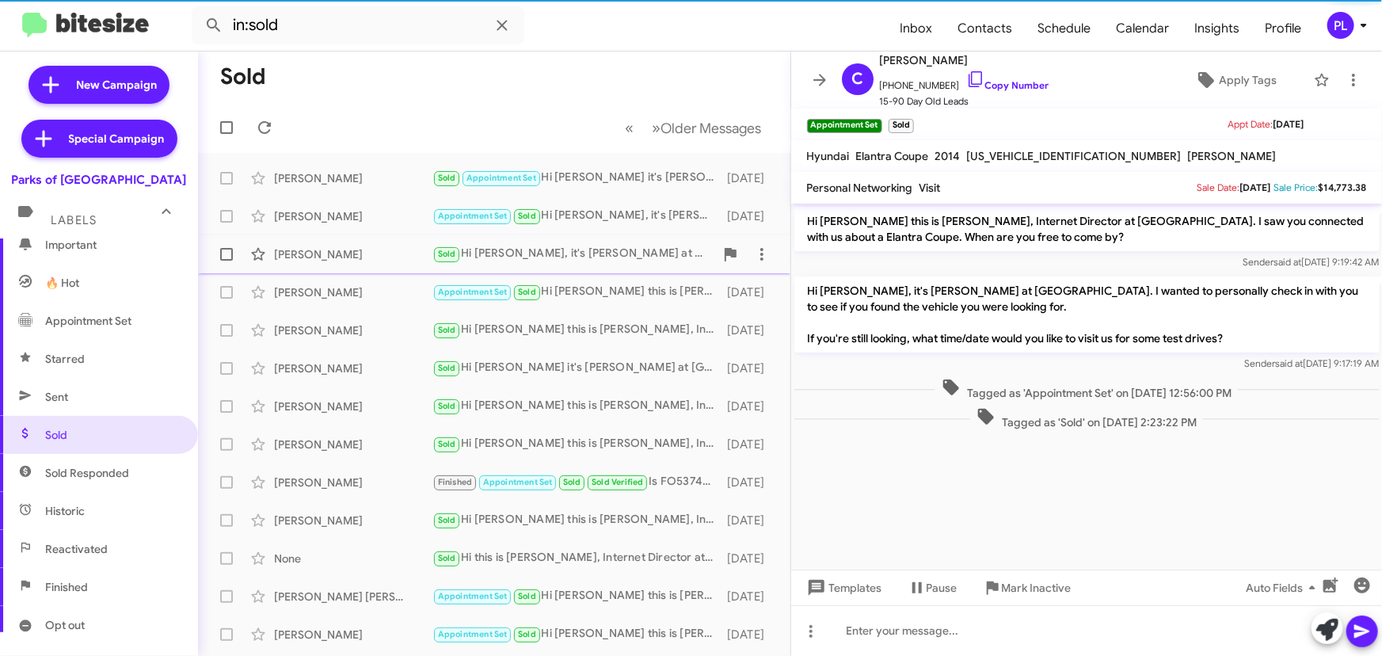
click at [627, 260] on div "Sold Hi Jeffrey, it's Shianne Harrison at Parks of Gainesville. I wanted to per…" at bounding box center [573, 254] width 282 height 18
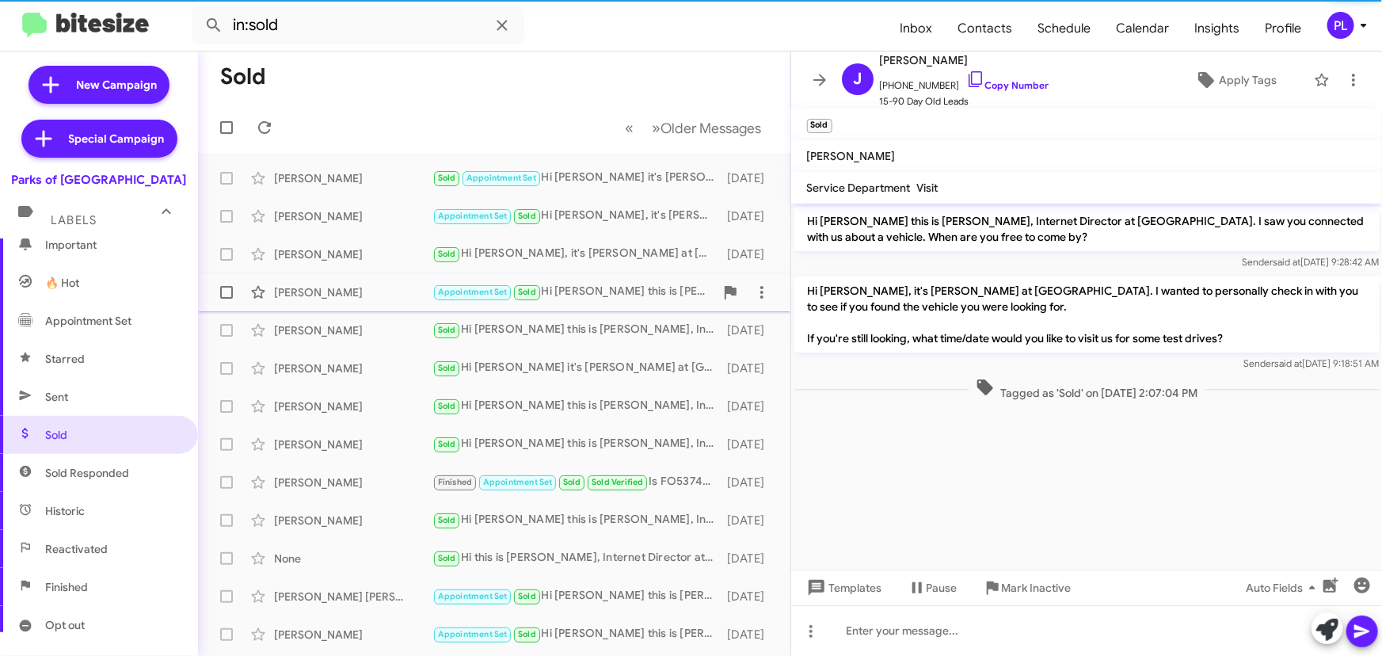
click at [592, 289] on div "Appointment Set Sold Hi Michael this is Shianne Harrison, Internet Director at …" at bounding box center [573, 292] width 282 height 18
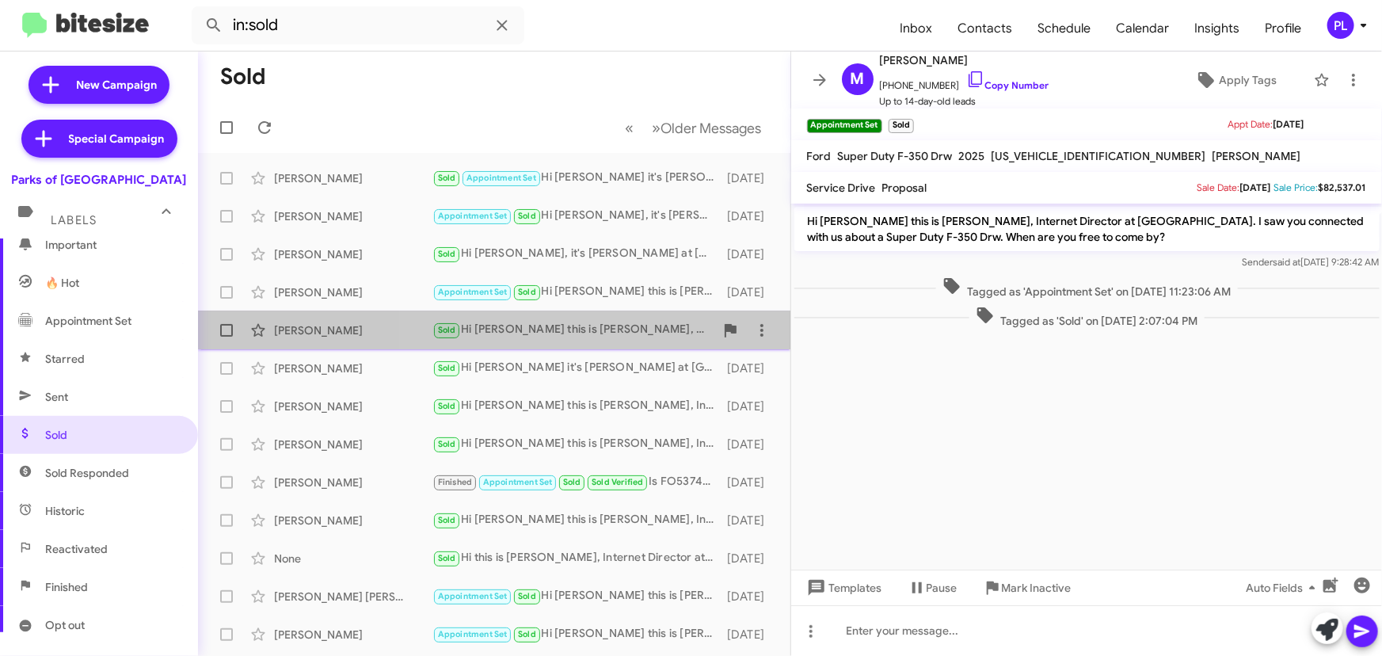
click at [585, 328] on div "Sold Hi Chris this is Shianne Harrison, Internet Director at Parks of Gainesvil…" at bounding box center [573, 330] width 282 height 18
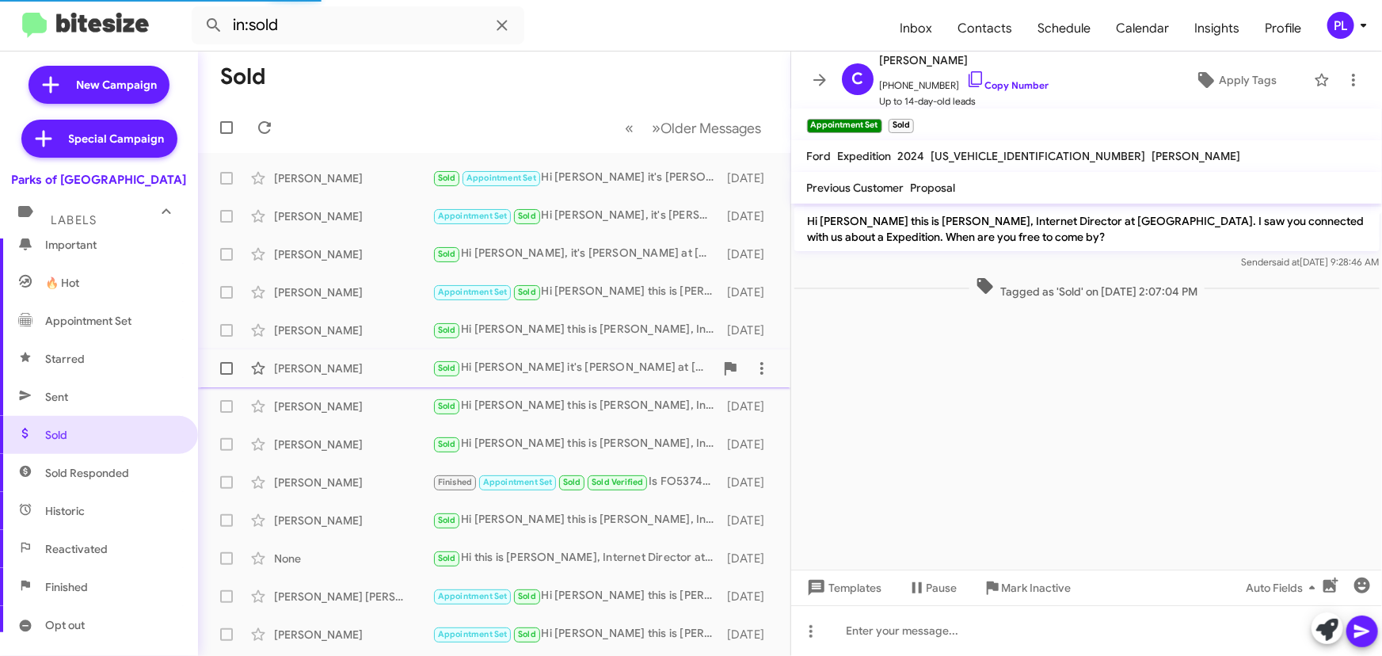
click at [567, 360] on div "Sold Hi Harrison it's Shianne Harrison at Parks of Gainesville. Hope you're wel…" at bounding box center [573, 368] width 282 height 18
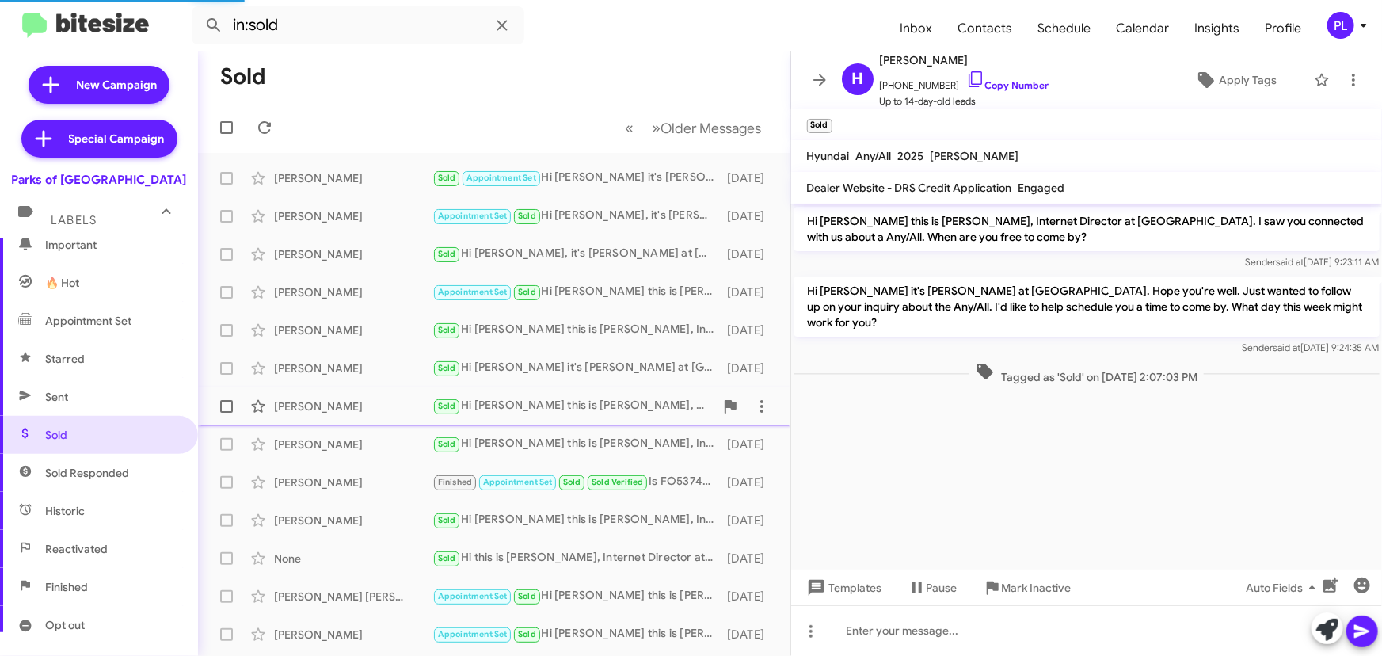
click at [566, 403] on div "Sold Hi Chrisanne this is Shianne Harrison, Internet Director at Parks of Gaine…" at bounding box center [573, 406] width 282 height 18
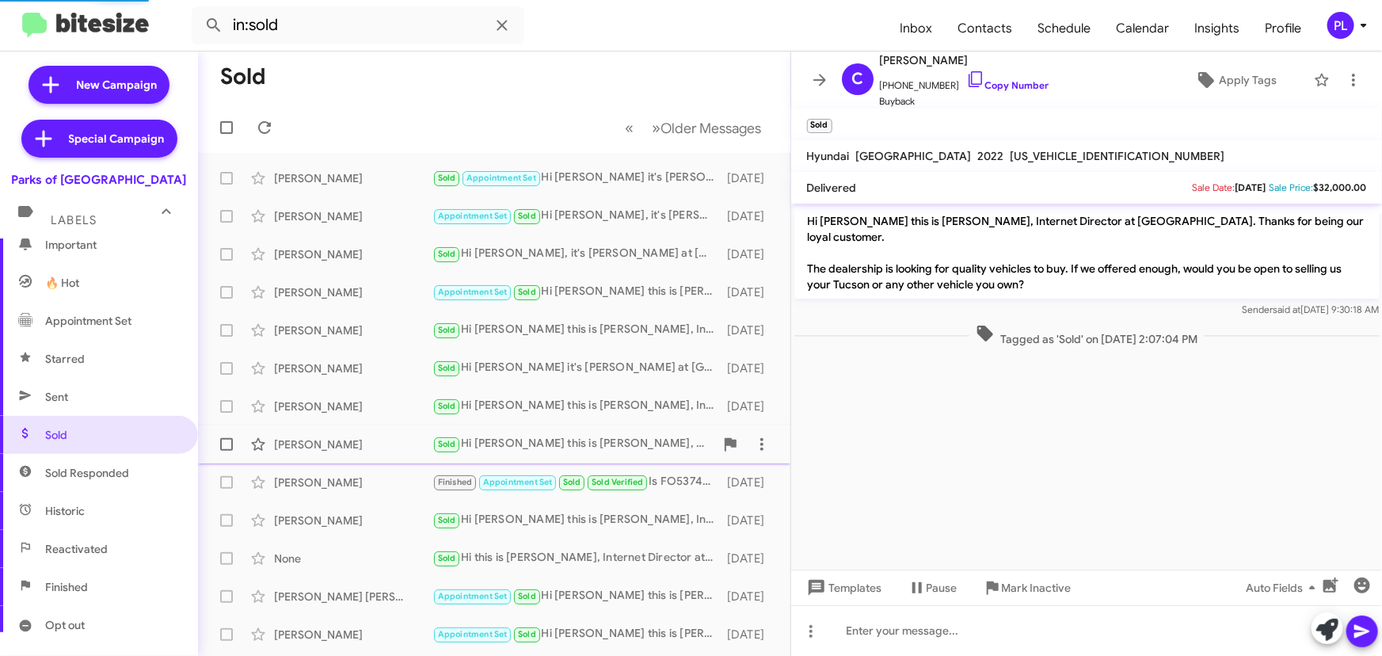
click at [566, 434] on div "Robert Crumpton Sold Hi Robert this is Shianne Harrison, Internet Director at P…" at bounding box center [494, 444] width 567 height 32
click at [501, 534] on div "Miranda Mfune Sold Hi Miranda this is Shianne Harrison, Internet Director at Pa…" at bounding box center [494, 521] width 567 height 32
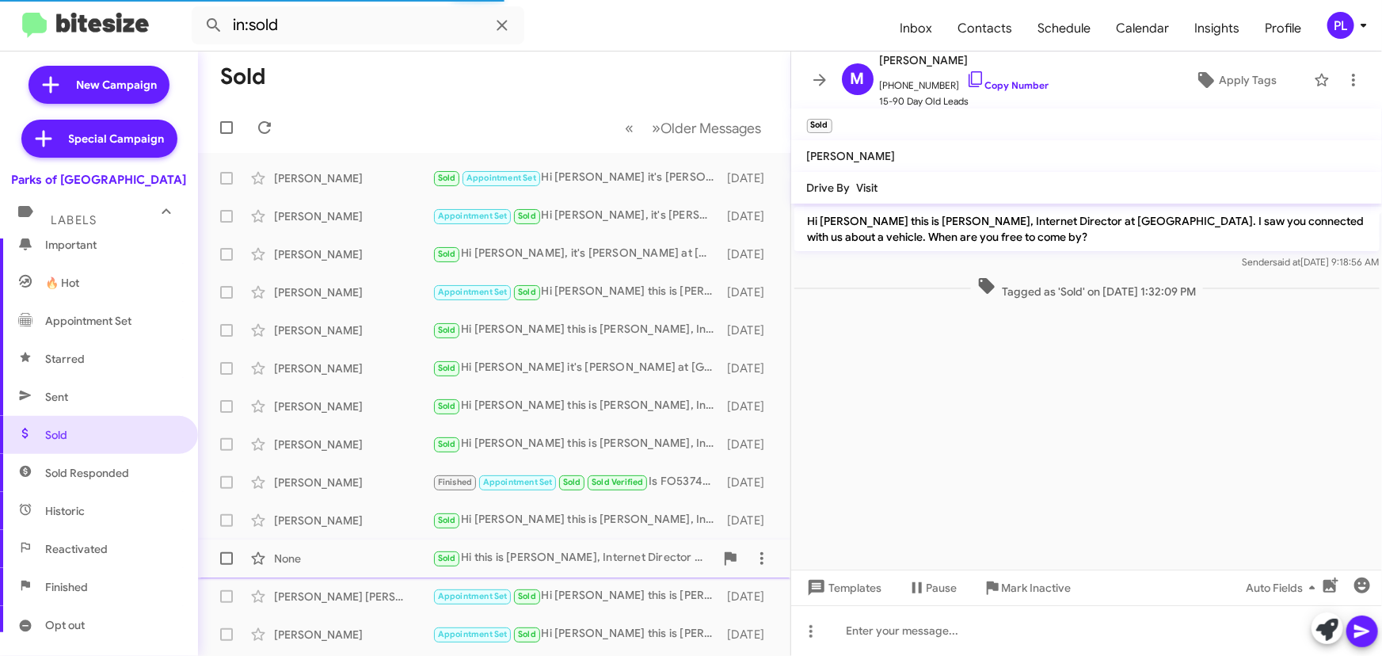
click at [504, 555] on div "Sold Hi this is Shianne Harrison, Internet Director at Parks of Gainesville. I …" at bounding box center [573, 558] width 282 height 18
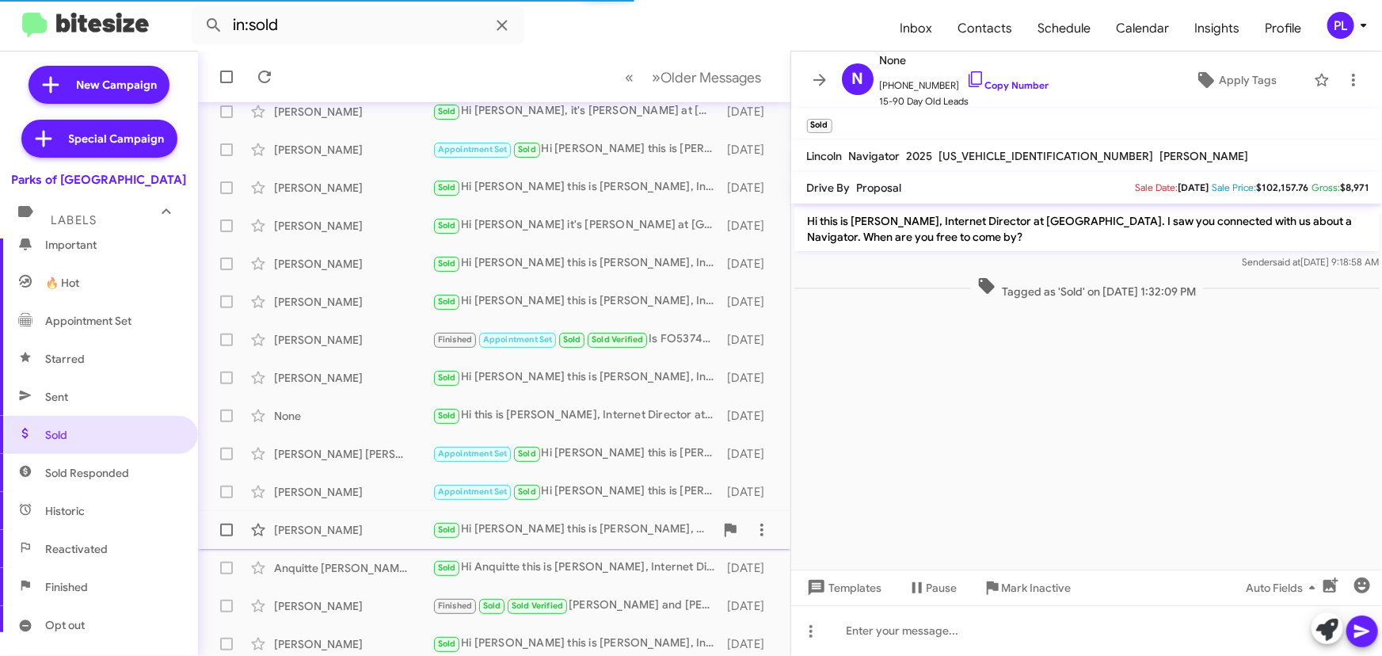
scroll to position [143, 0]
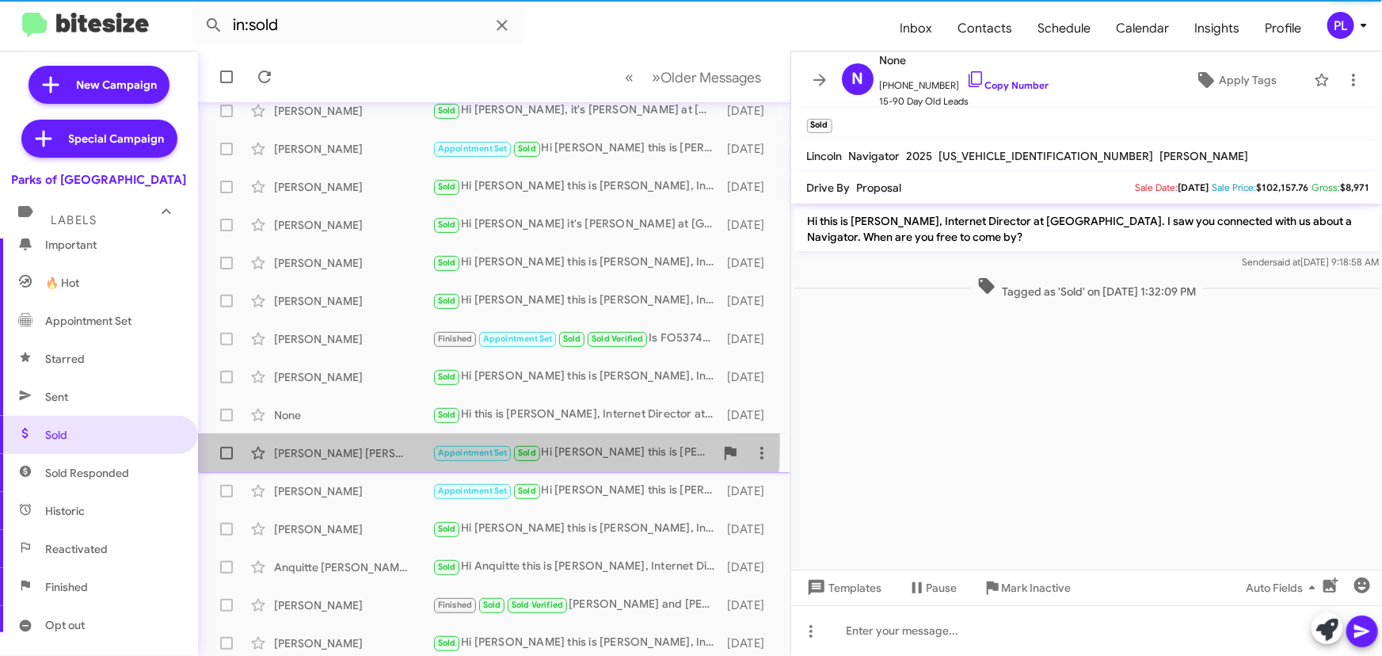
click at [356, 444] on div "Jose Romero Chaparro Appointment Set Sold Hi Jose this is Shianne Harrison, Int…" at bounding box center [494, 453] width 567 height 32
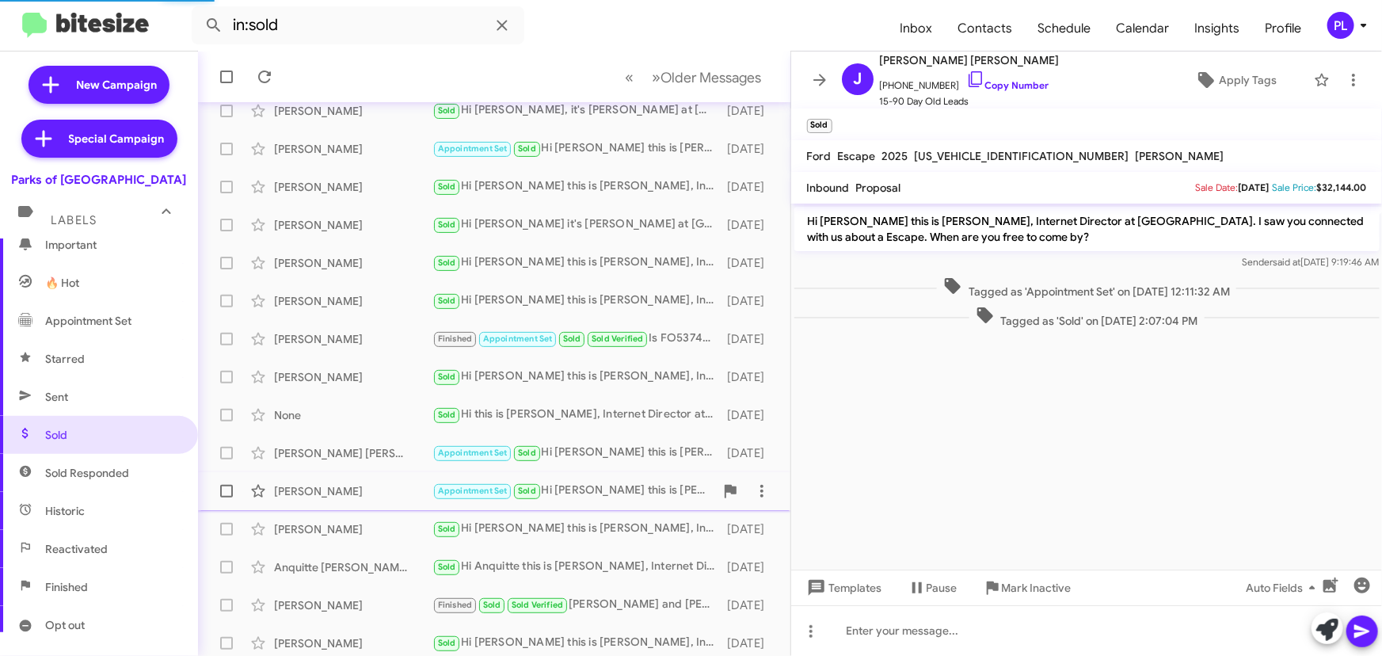
click at [356, 488] on div "Andre Soares Arcanjo" at bounding box center [353, 491] width 158 height 16
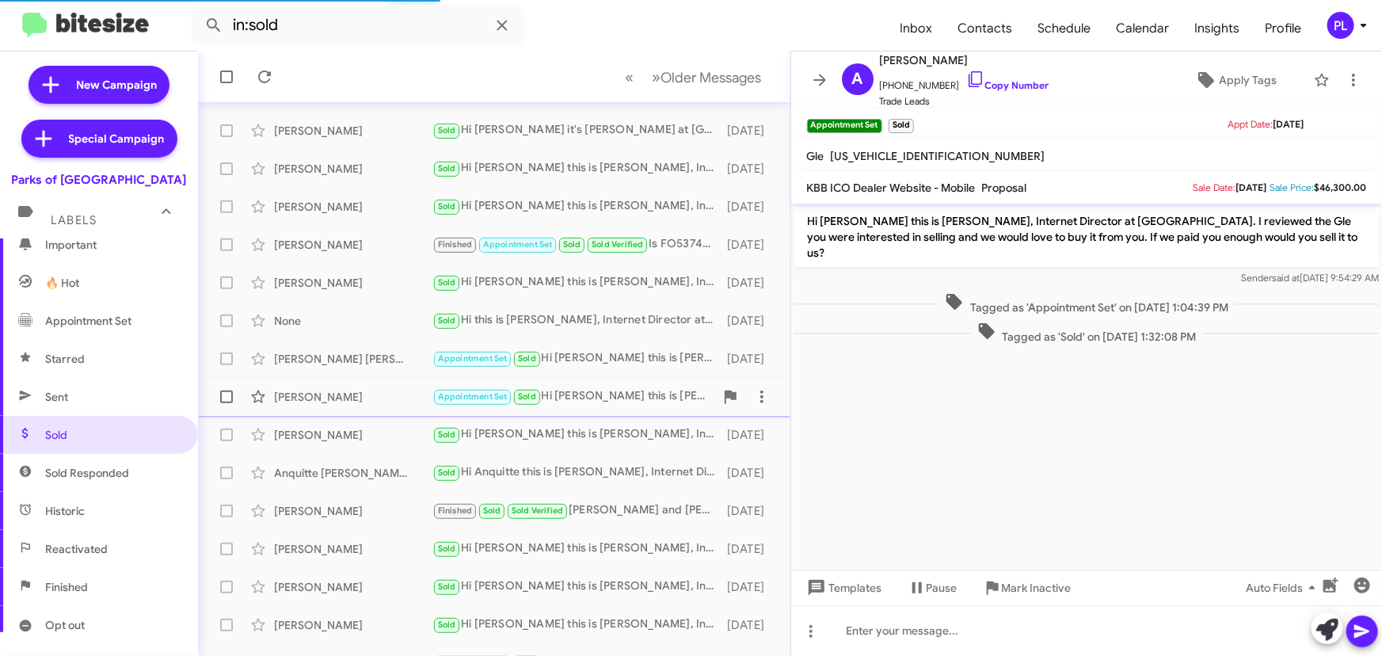
scroll to position [263, 0]
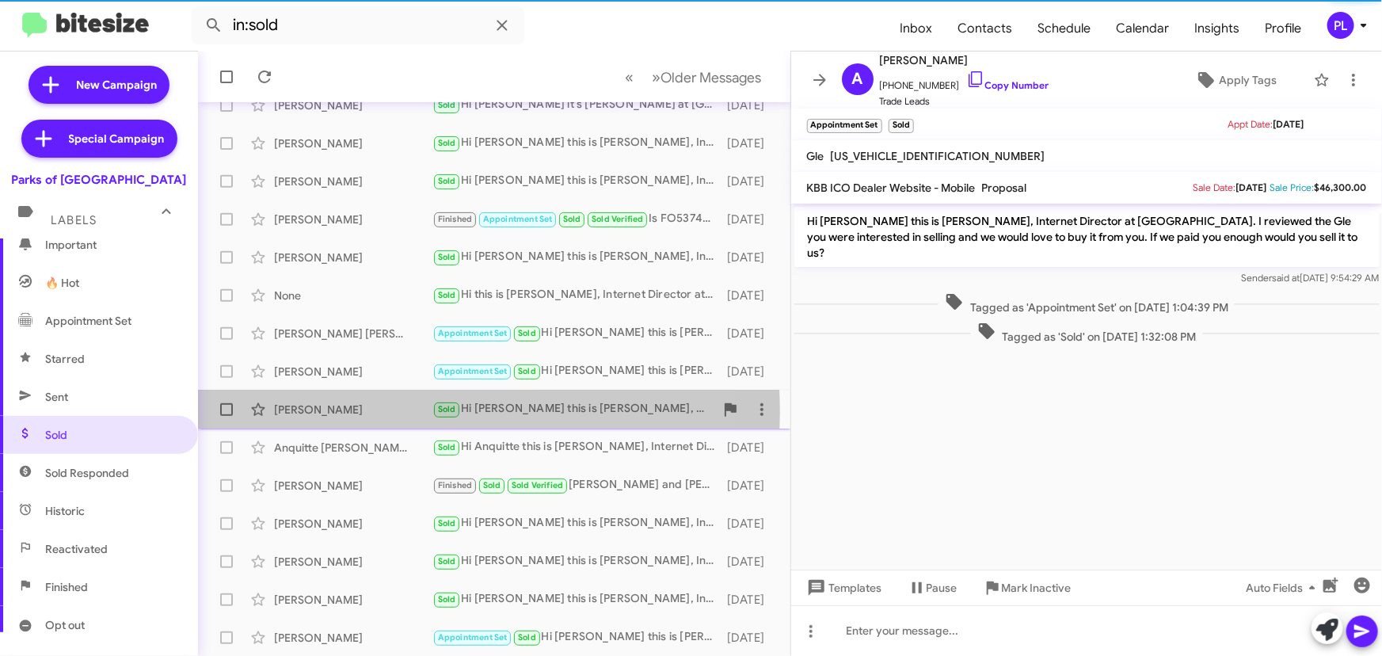
click at [355, 412] on div "Gregory Townsend" at bounding box center [353, 410] width 158 height 16
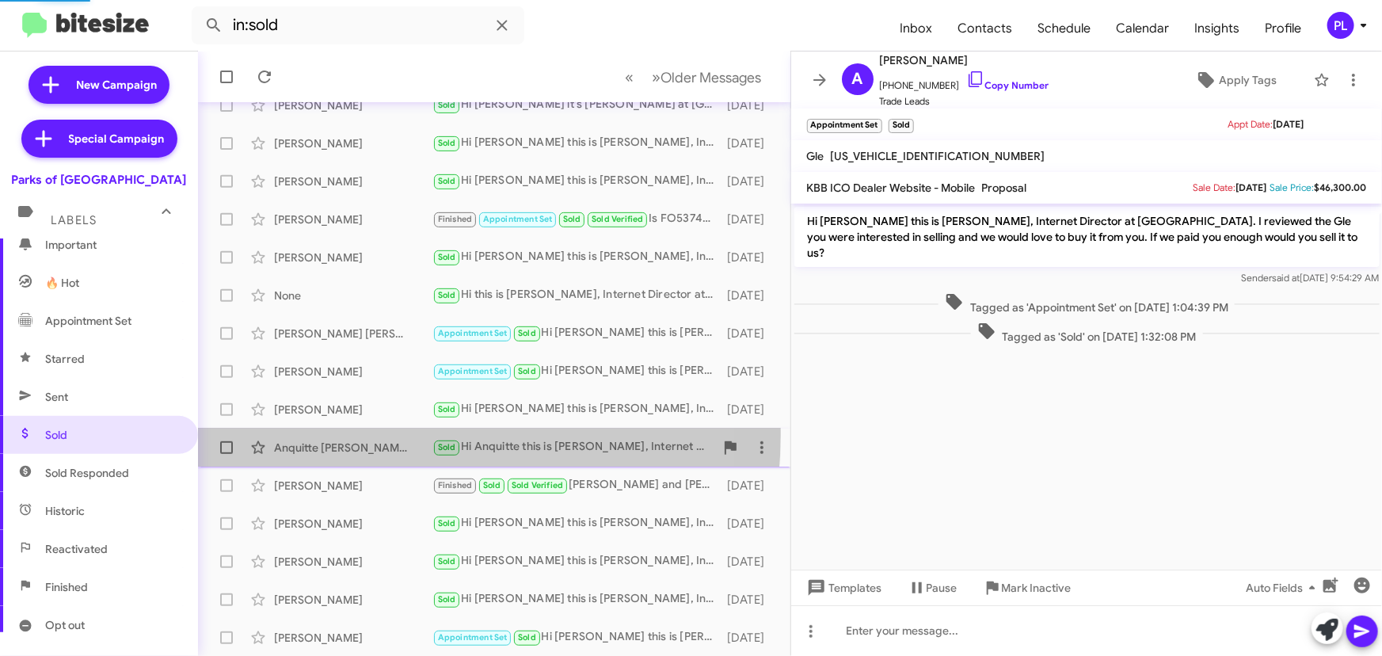
click at [355, 434] on div "Anquitte Quinn Sold Hi Anquitte this is Shianne Harrison, Internet Director at …" at bounding box center [494, 448] width 567 height 32
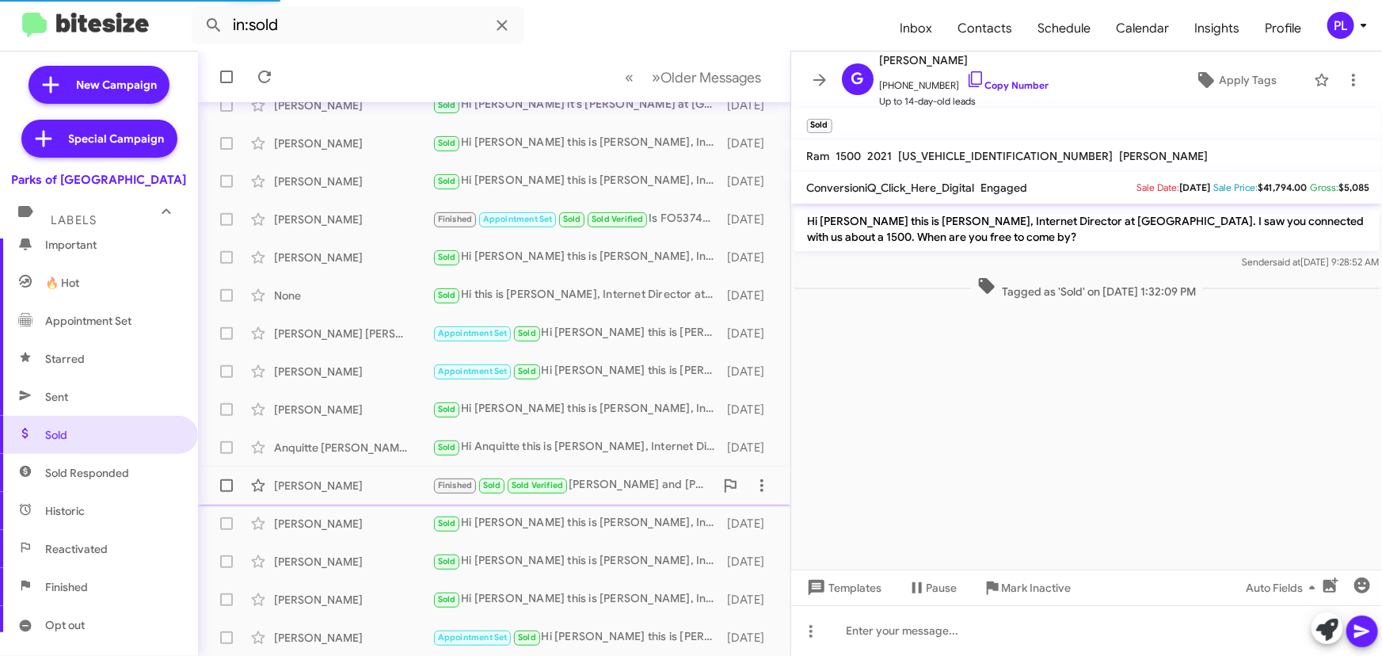
click at [349, 472] on div "Janet Frank Finished Sold Sold Verified Teddie and Austin were outstanding ! 22…" at bounding box center [494, 486] width 567 height 32
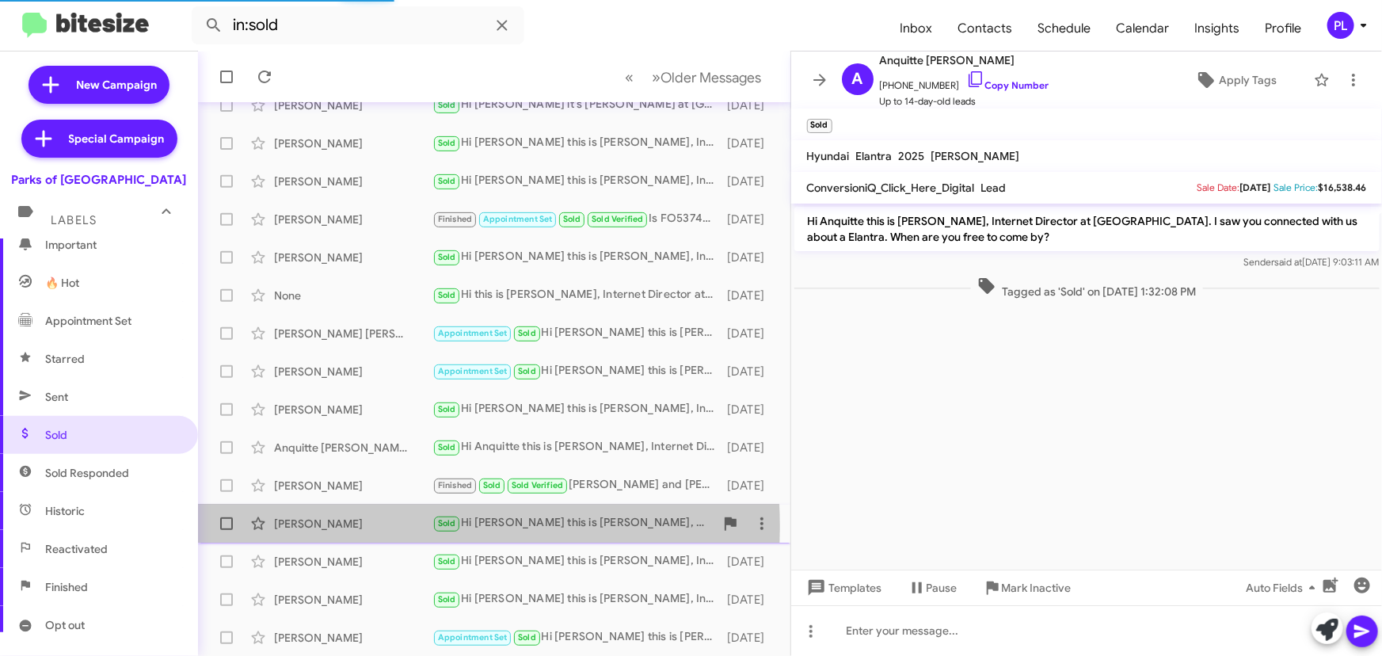
click at [352, 527] on div "Matthew Miranda" at bounding box center [353, 524] width 158 height 16
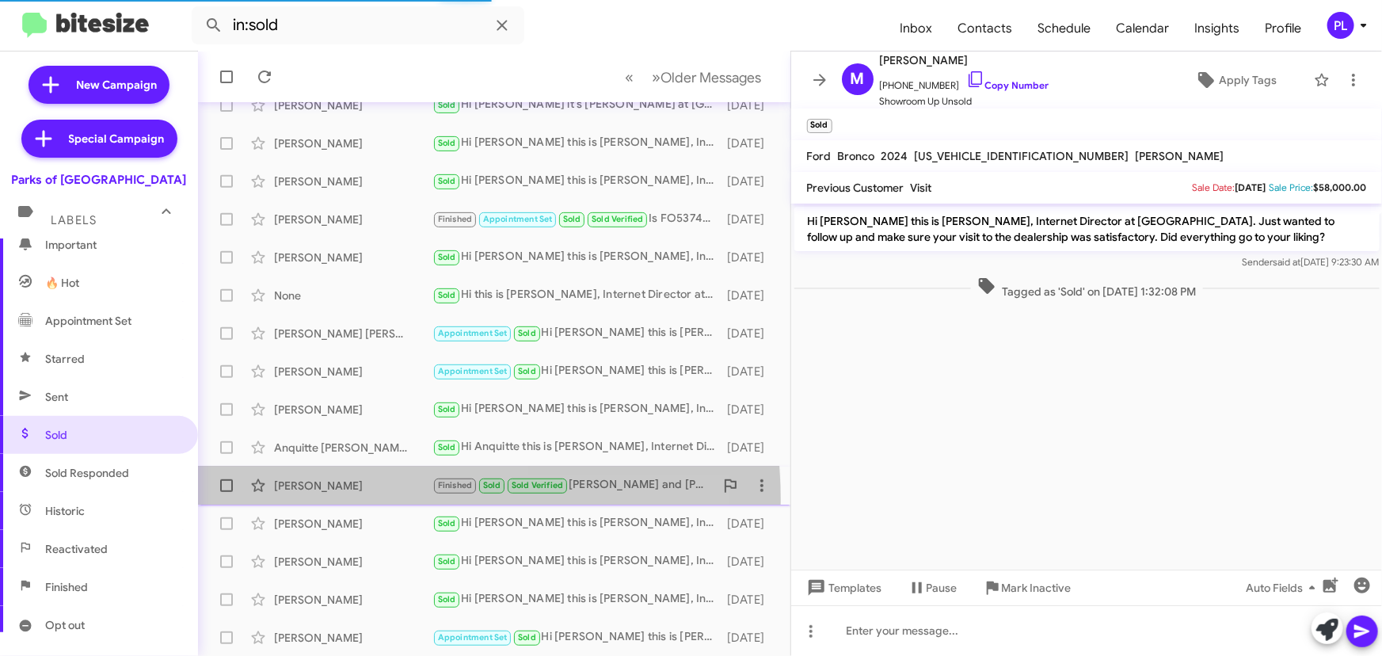
click at [352, 499] on div "Janet Frank Finished Sold Sold Verified Teddie and Austin were outstanding ! 22…" at bounding box center [494, 486] width 567 height 32
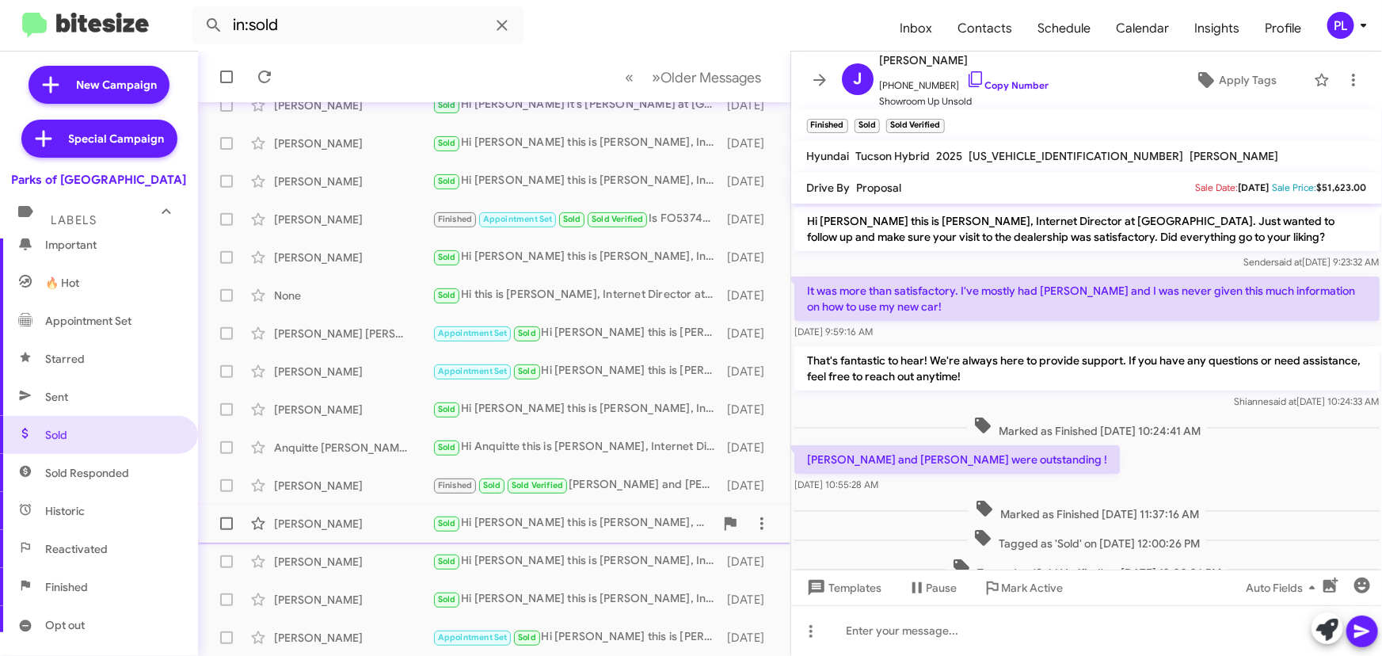
click at [585, 517] on div "Sold Hi Matthew this is Shianne Harrison, Internet Director at Parks of Gainesv…" at bounding box center [573, 523] width 282 height 18
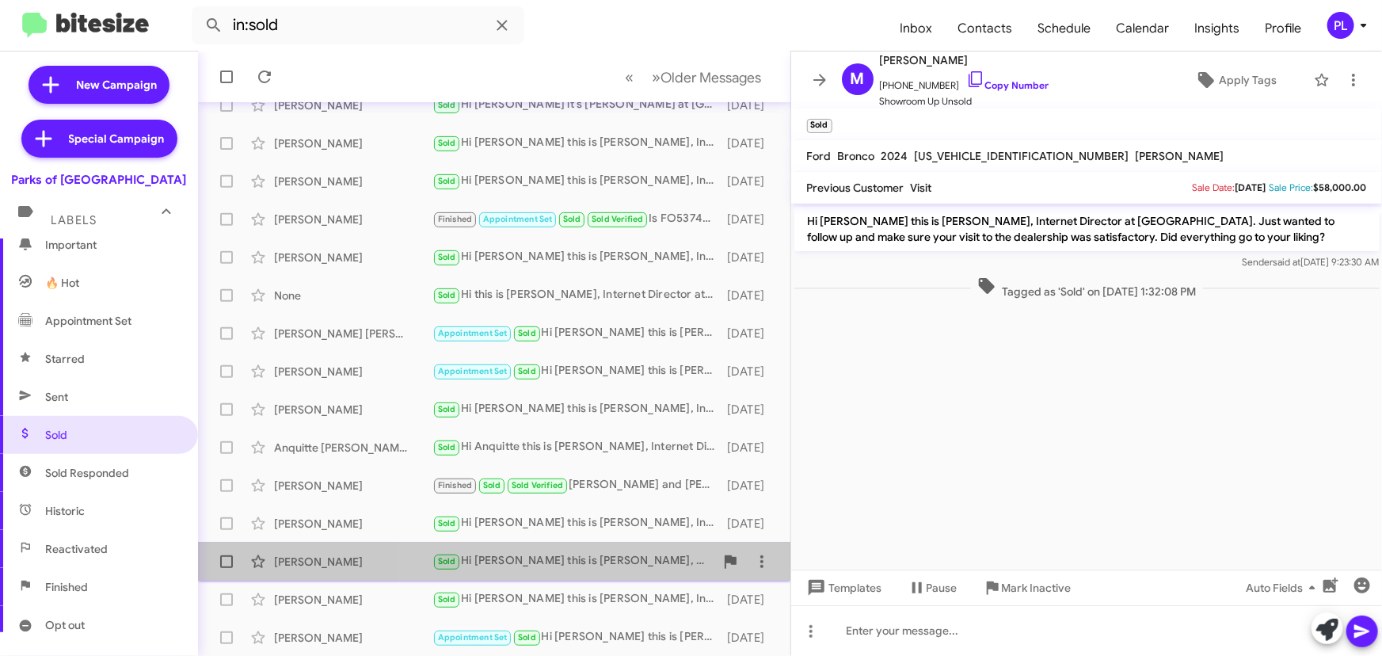
click at [512, 550] on div "Robert Graddy Sold Hi Robert this is Shianne Harrison, Internet Director at Par…" at bounding box center [494, 562] width 567 height 32
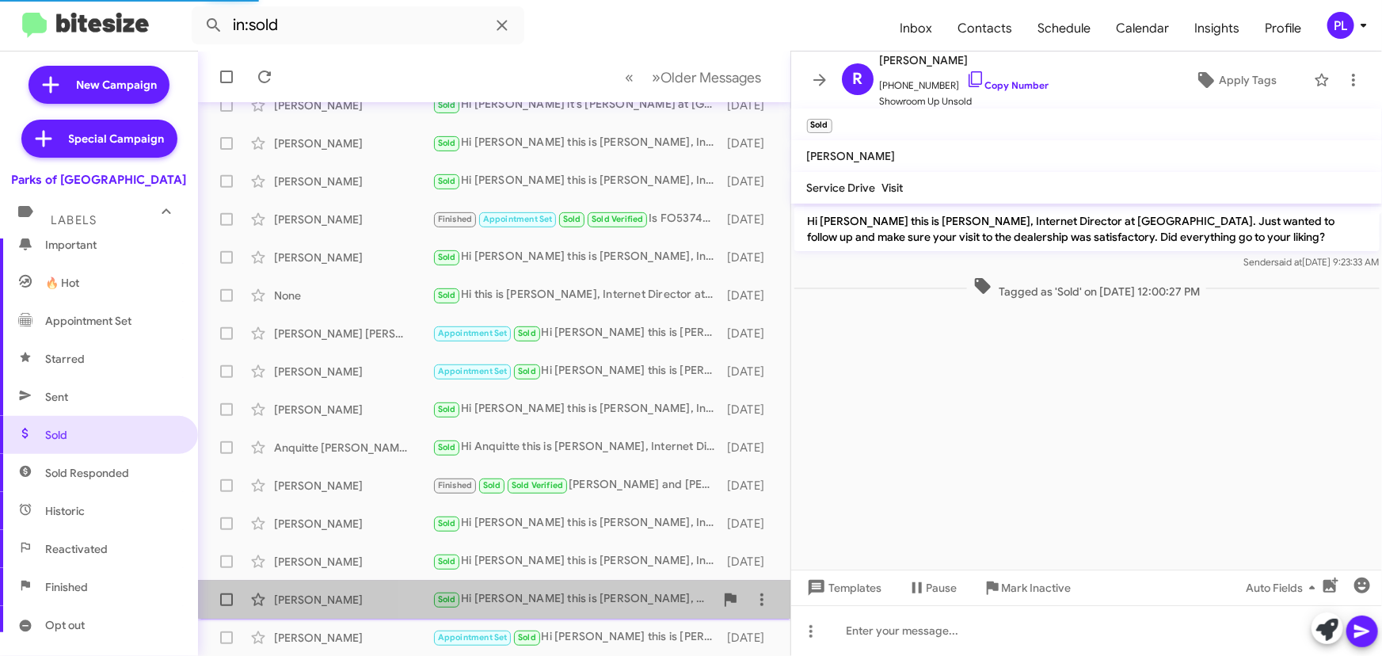
click at [516, 585] on div "Alexis Fratichelli Sold Hi Alexis this is Shianne Harrison, Internet Director a…" at bounding box center [494, 600] width 567 height 32
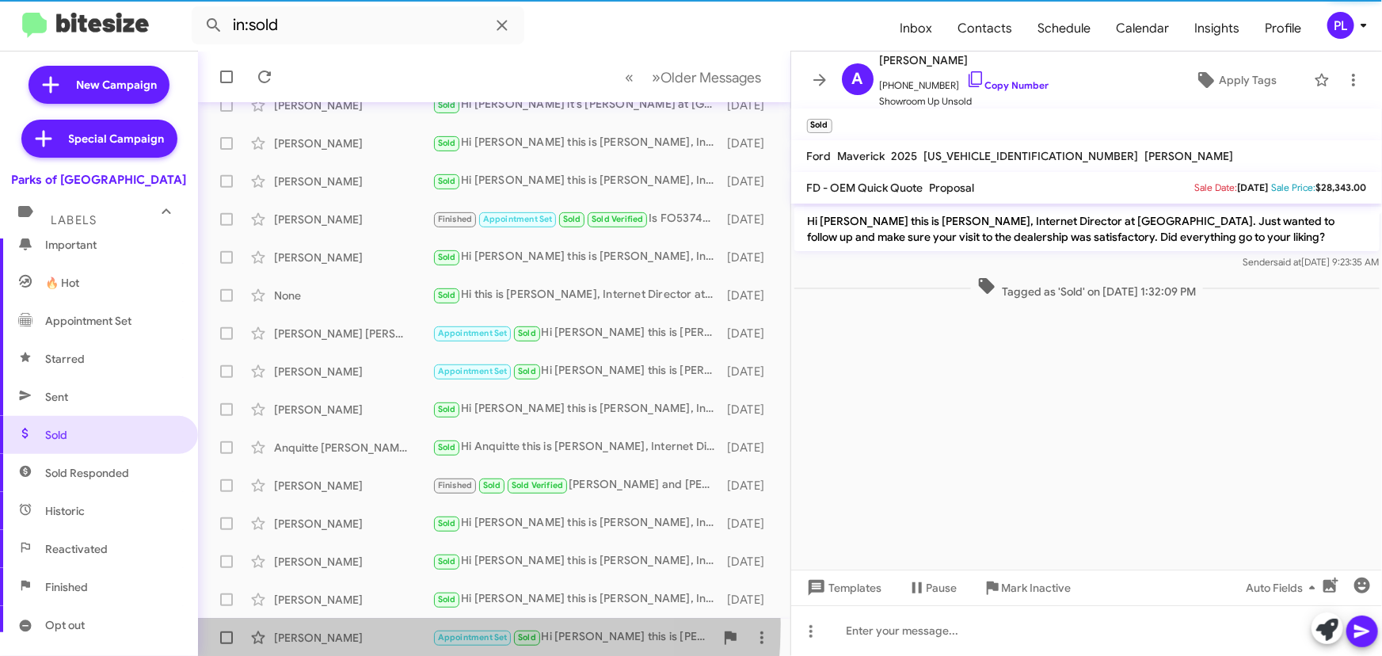
click at [325, 623] on div "Kendalyn Bush Appointment Set Sold Hi Kendalyn this is Shianne Harrison, Intern…" at bounding box center [494, 638] width 567 height 32
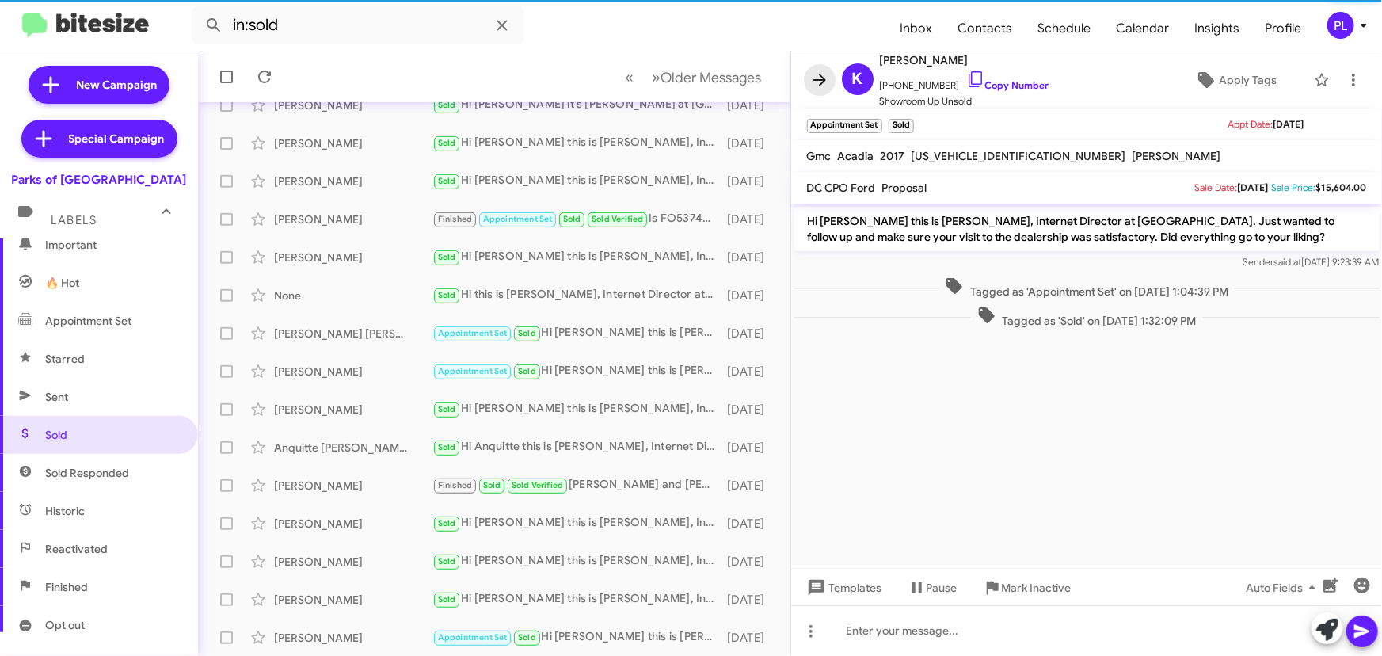
click at [824, 76] on icon at bounding box center [819, 79] width 19 height 19
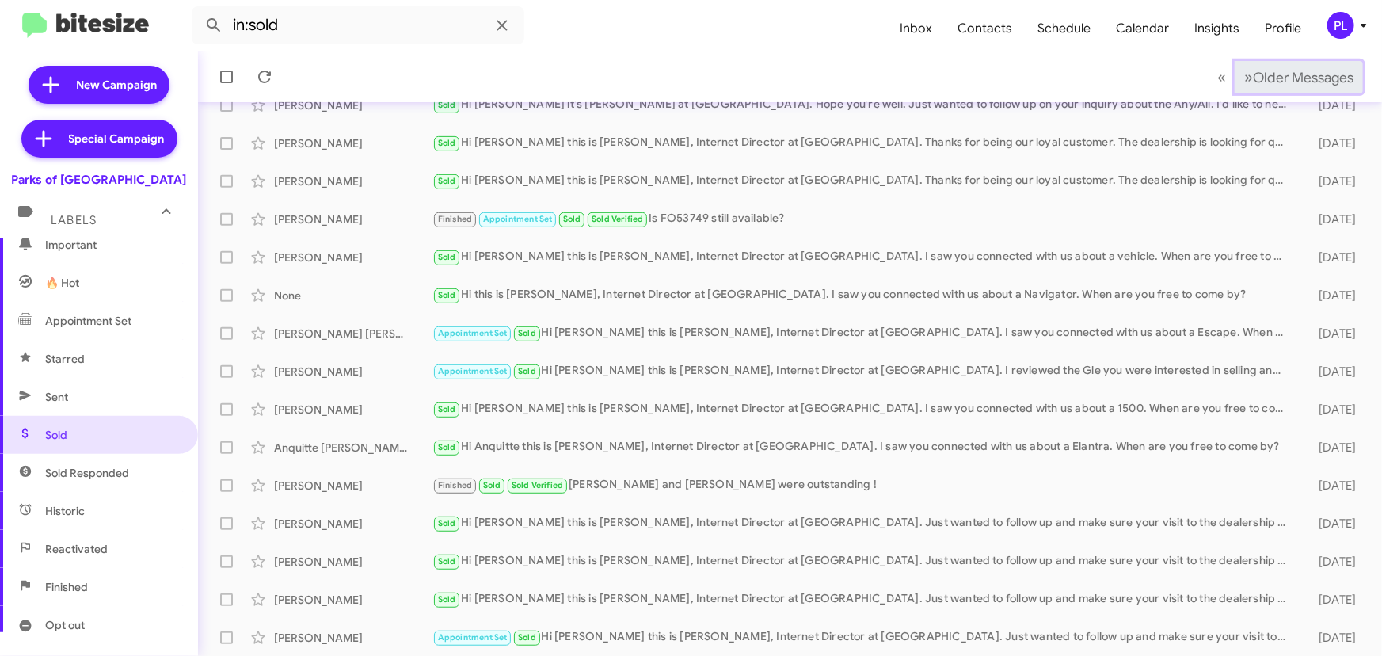
click at [1304, 77] on span "Older Messages" at bounding box center [1303, 77] width 101 height 17
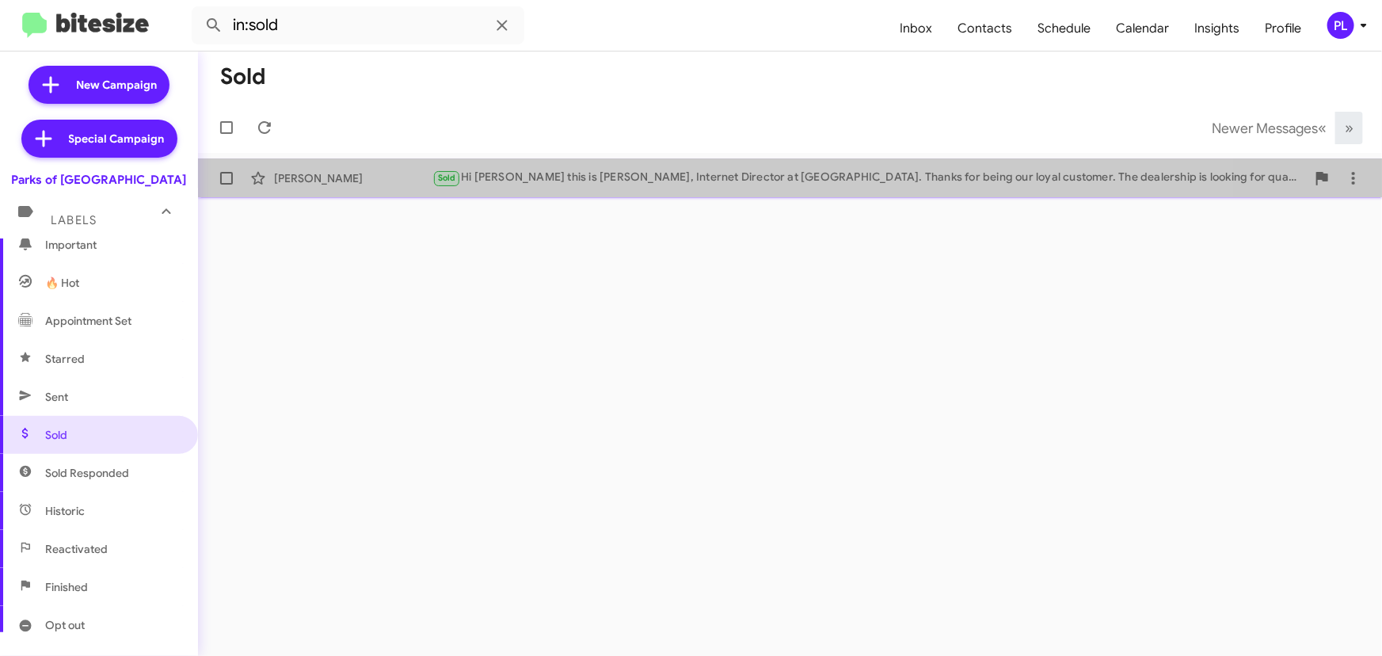
click at [604, 175] on div "Sold Hi Farrah this is Shianne Harrison, Internet Director at Parks of Gainesvi…" at bounding box center [869, 178] width 874 height 18
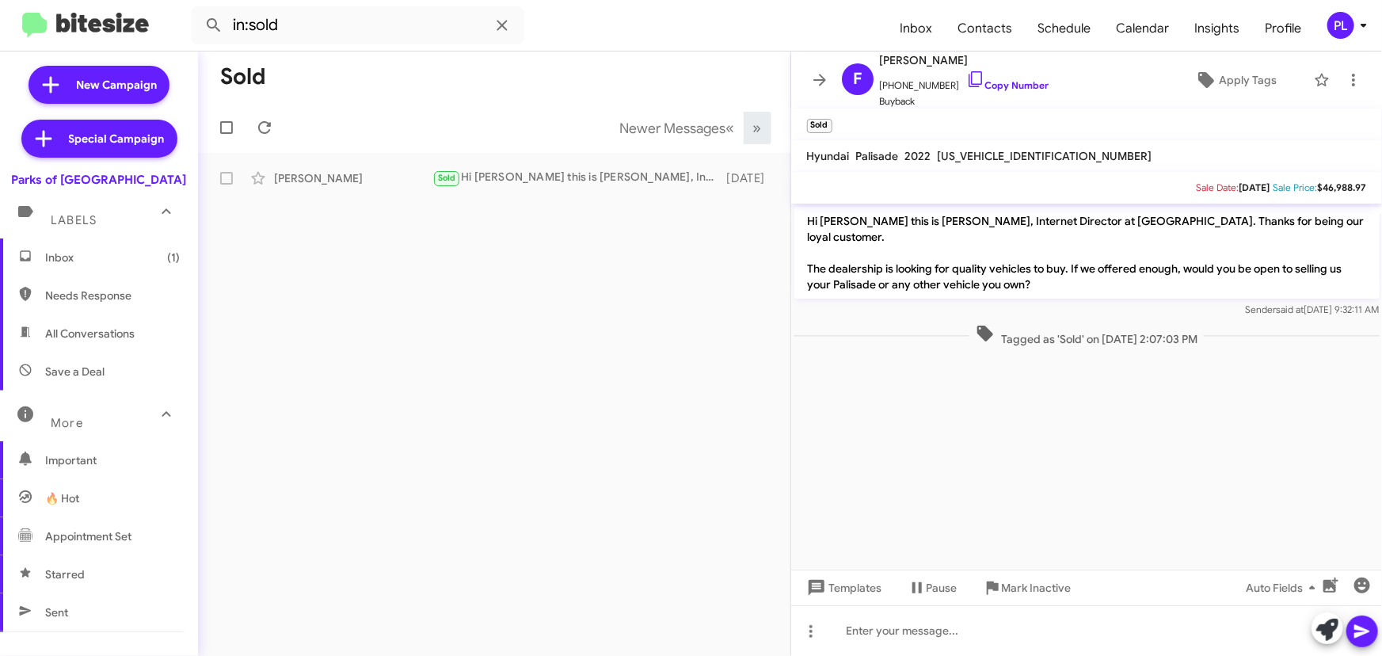
click at [116, 534] on span "Appointment Set" at bounding box center [88, 536] width 86 height 16
type input "in:appointment-set"
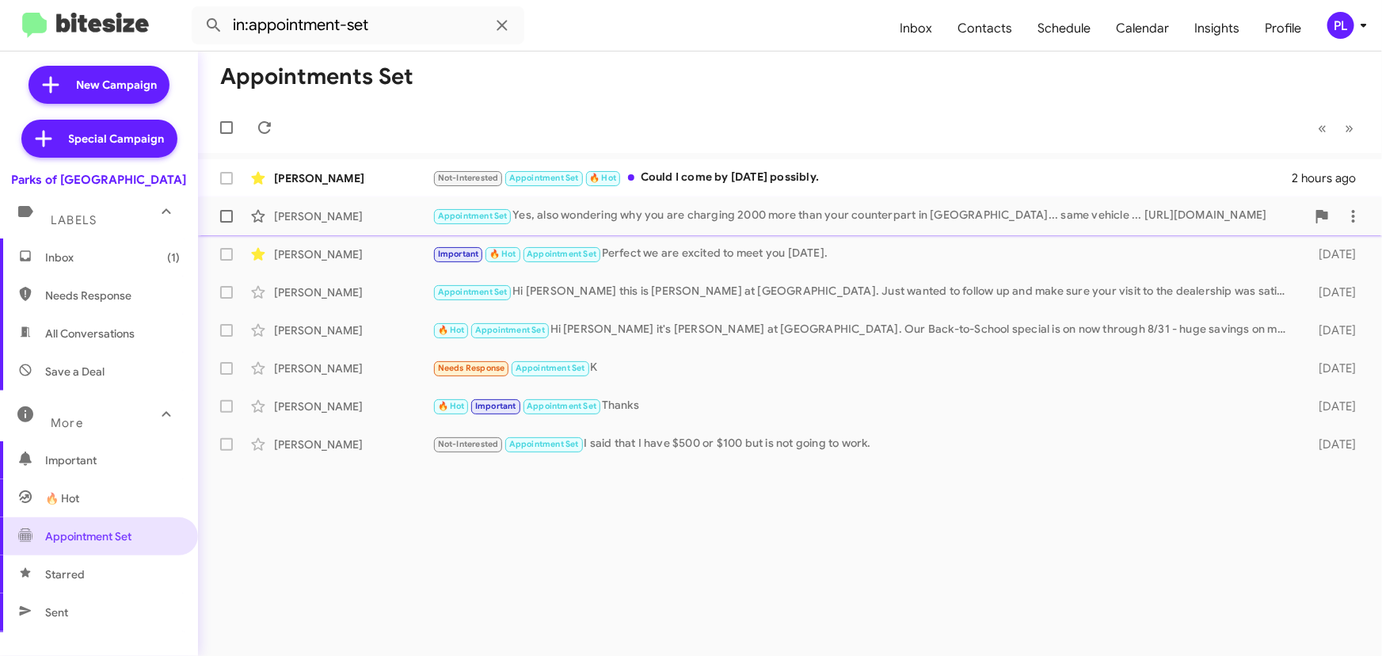
click at [676, 226] on div "Jeff Cloutier Appointment Set Yes, also wondering why you are charging 2000 mor…" at bounding box center [790, 216] width 1159 height 32
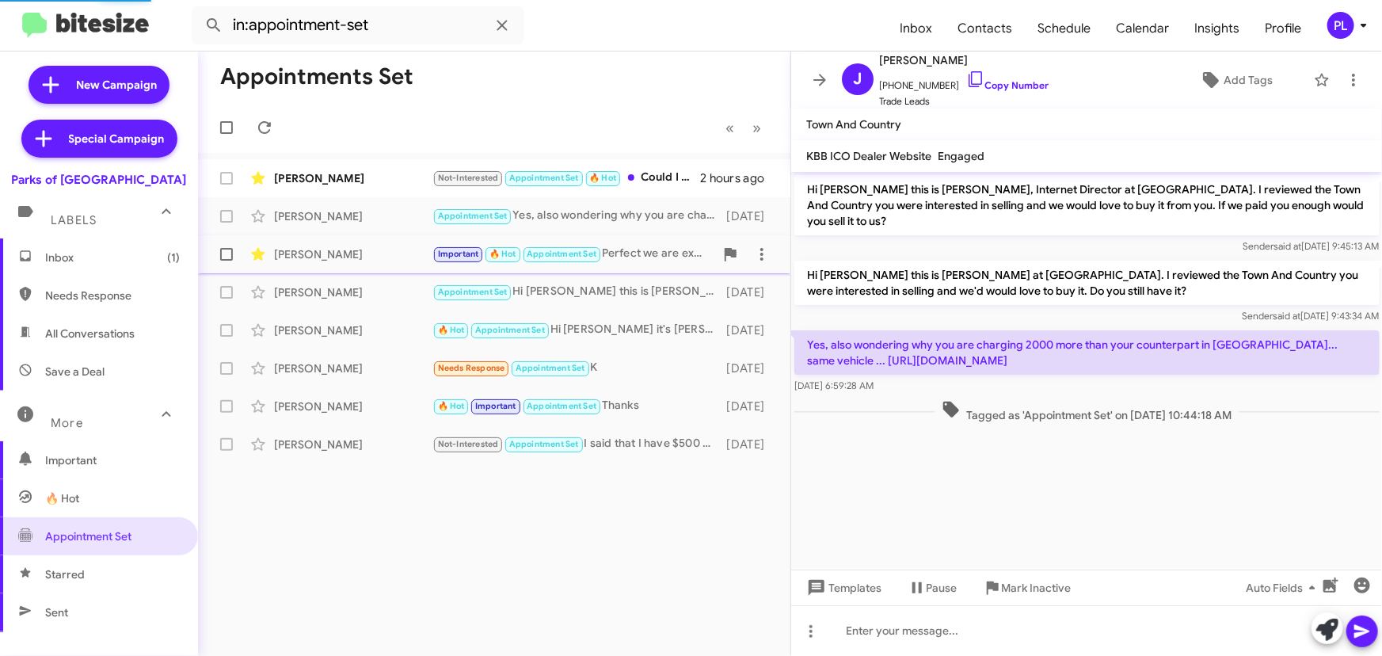
click at [657, 253] on div "Important 🔥 Hot Appointment Set Perfect we are excited to meet you on Thursday." at bounding box center [573, 254] width 282 height 18
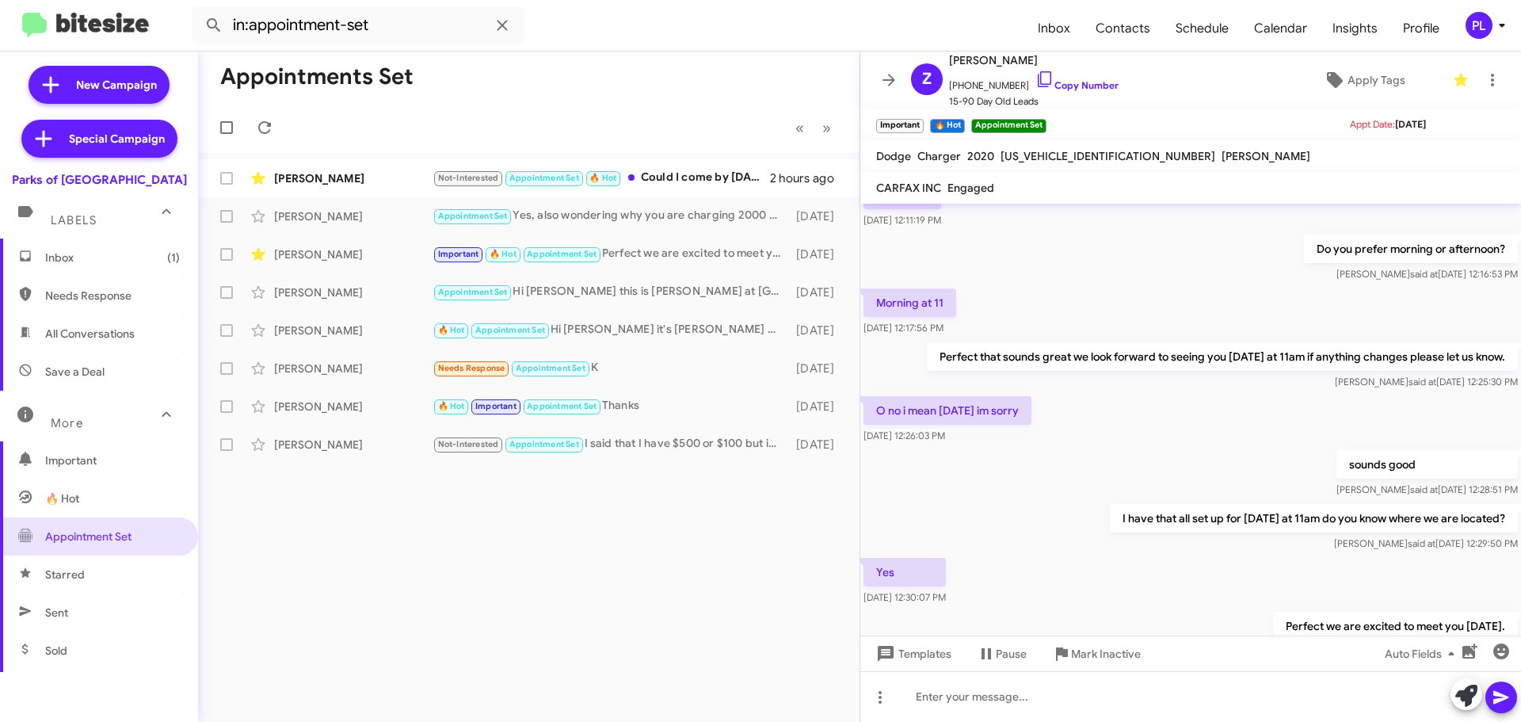
scroll to position [337, 0]
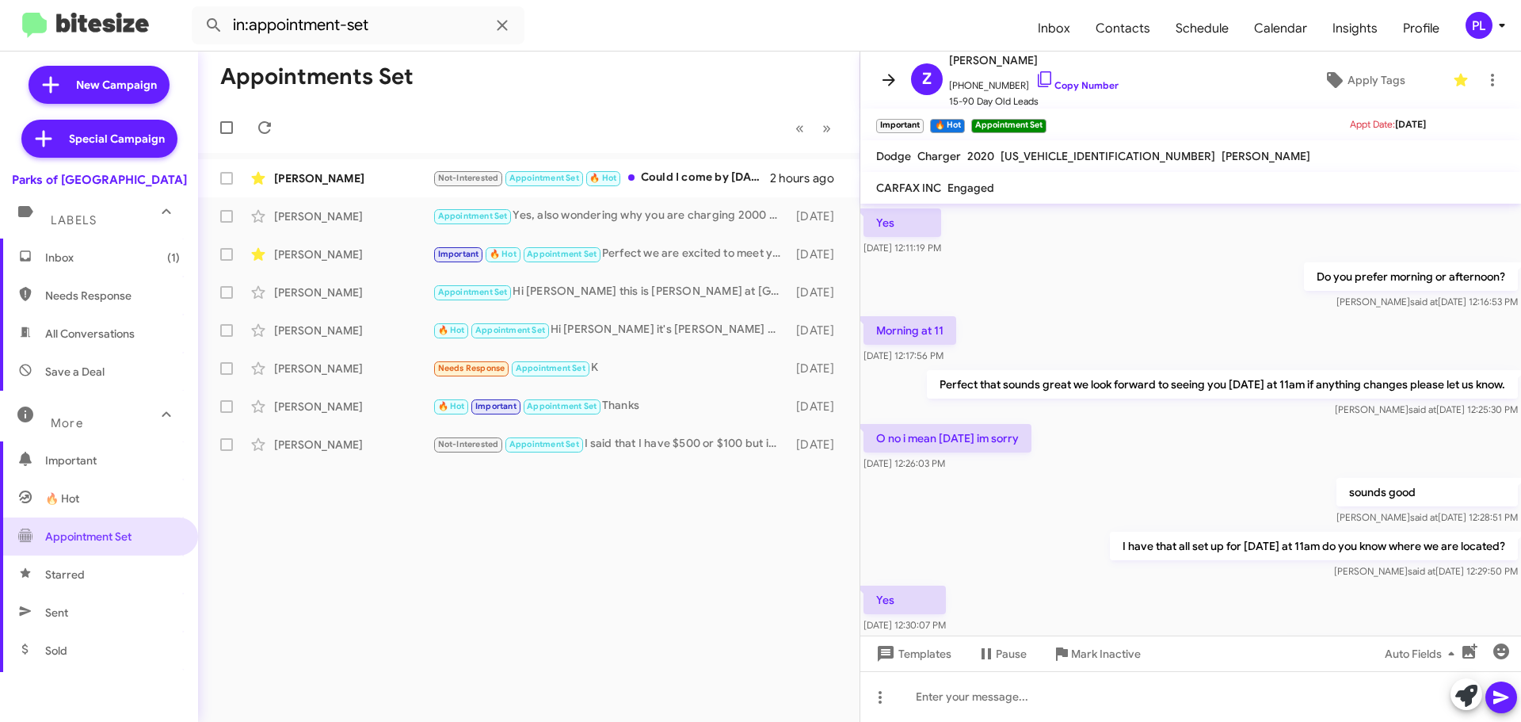
click at [881, 75] on icon at bounding box center [888, 79] width 19 height 19
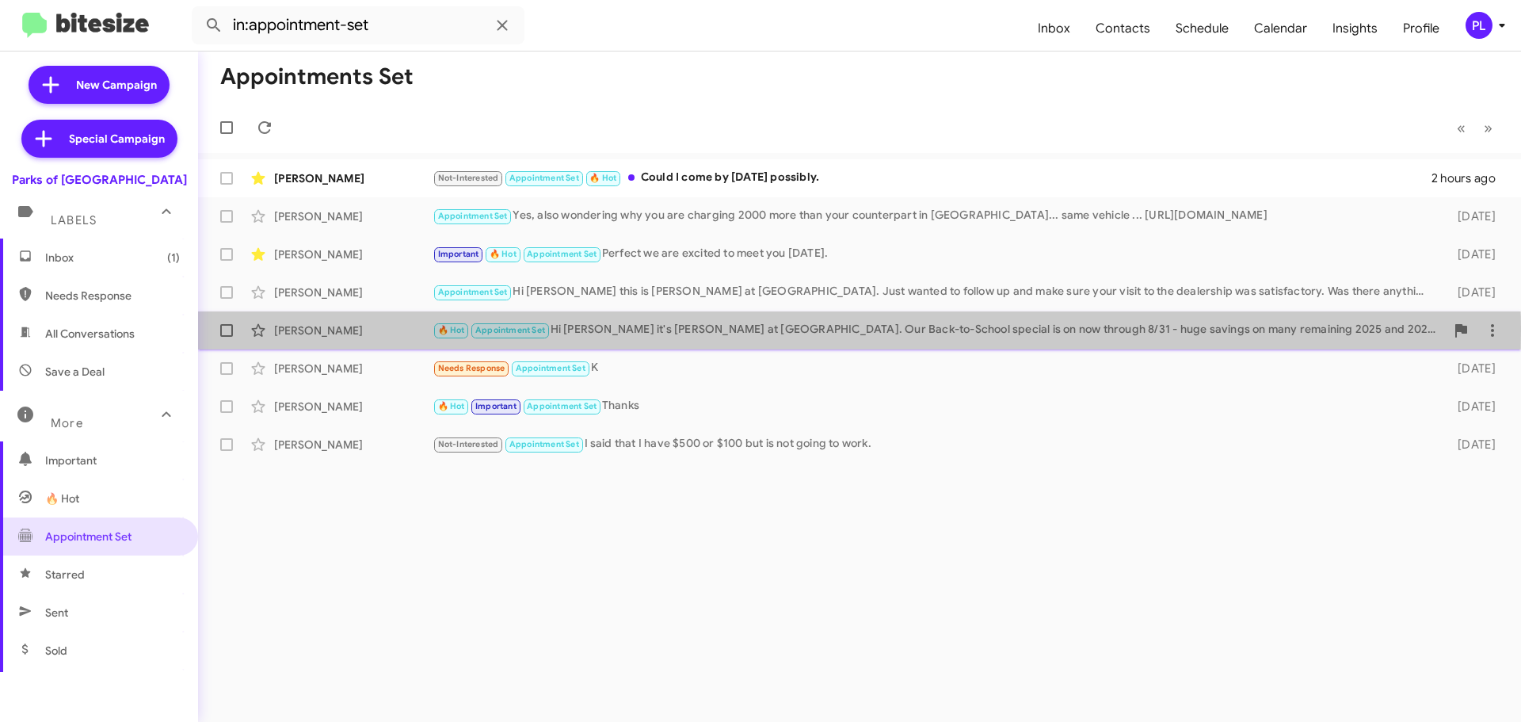
click at [700, 330] on div "🔥 Hot Appointment Set Hi Dmonte it's Shianne Harrison at Parks of Gainesville. …" at bounding box center [938, 330] width 1012 height 18
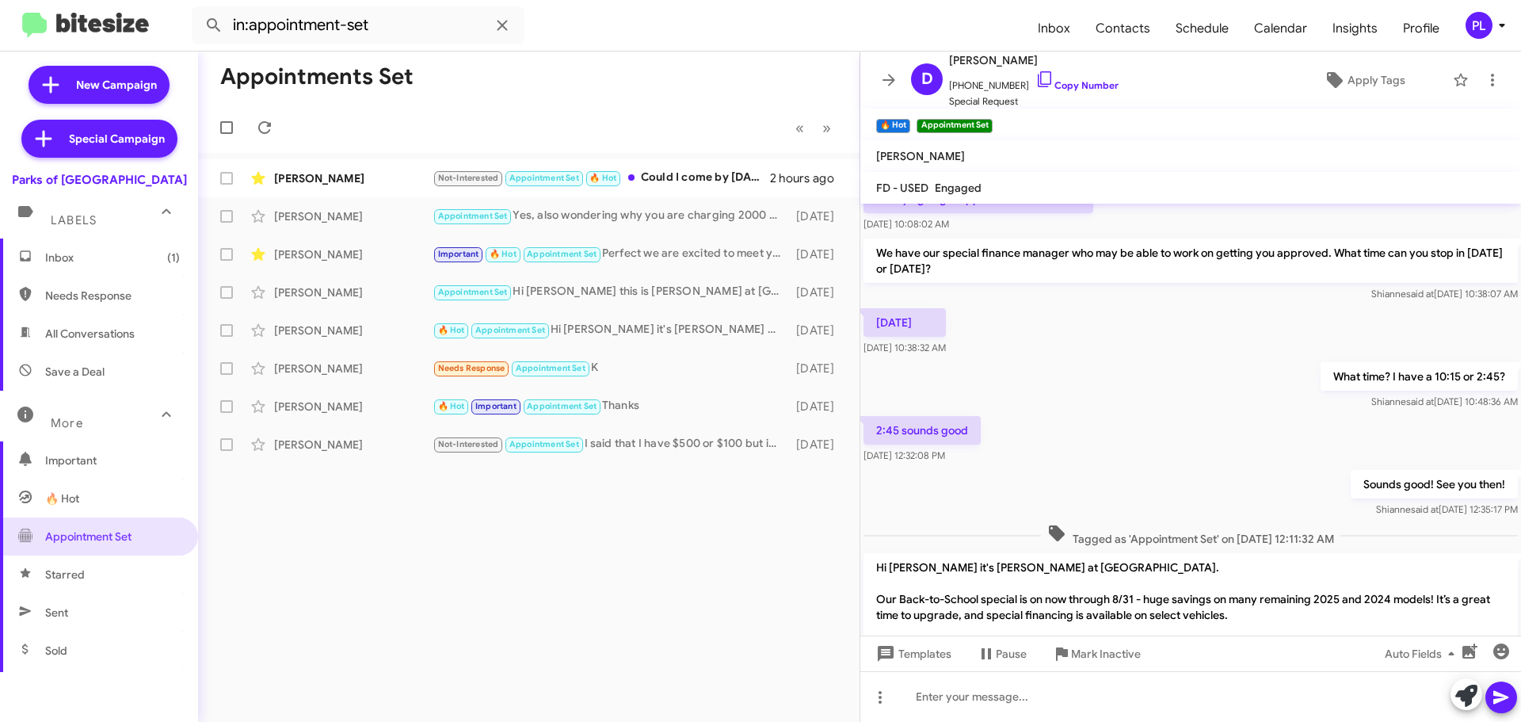
scroll to position [64, 0]
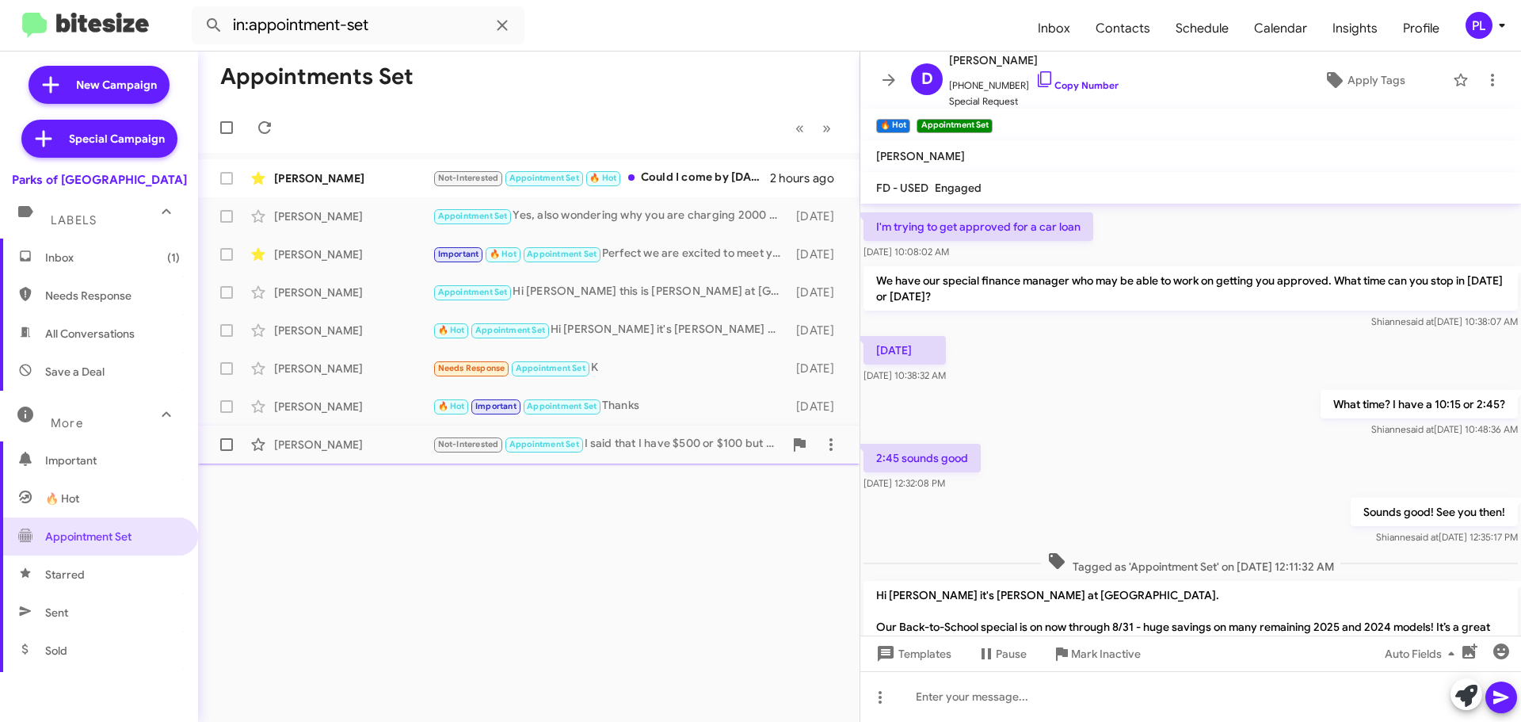
click at [642, 432] on div "Eduardo Texidor Not-Interested Appointment Set I said that I have $500 or $100 …" at bounding box center [529, 444] width 636 height 32
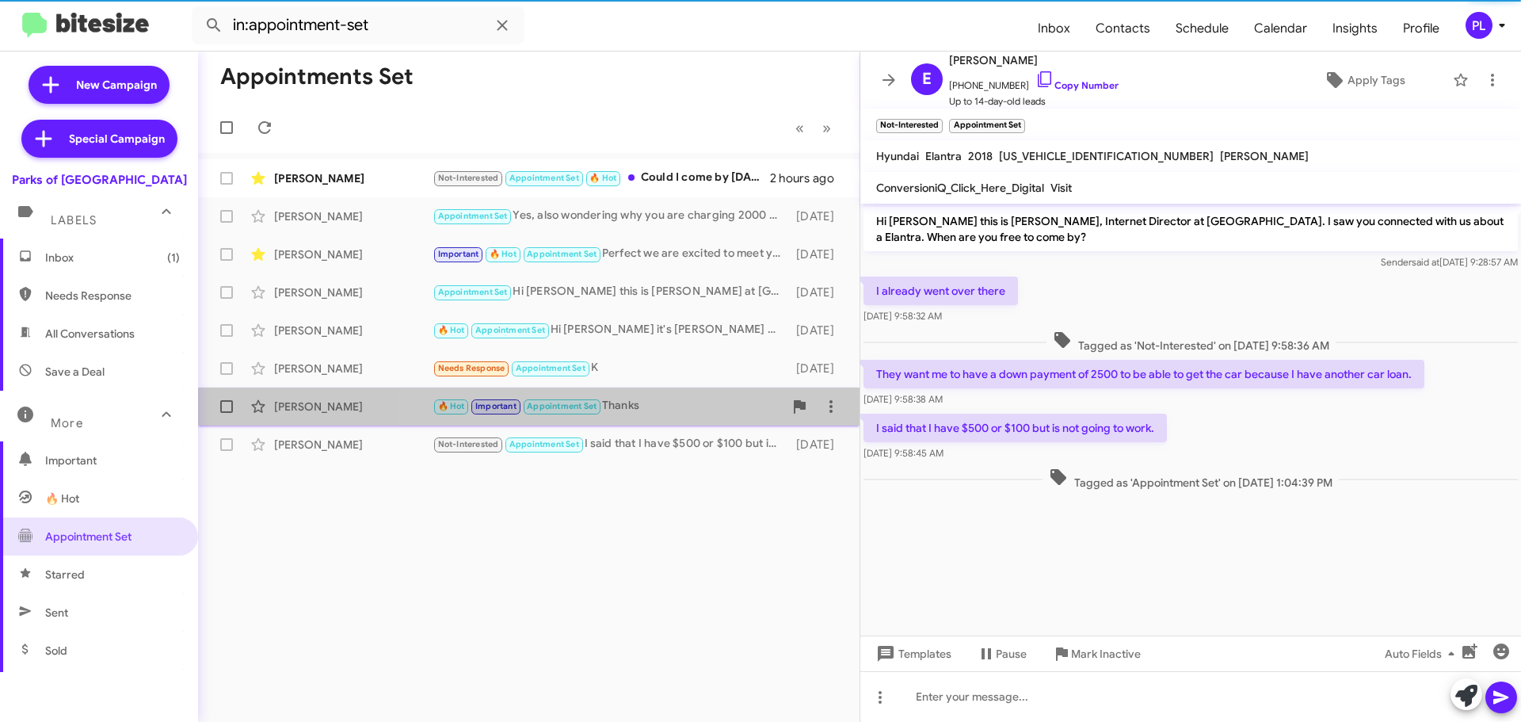
click at [664, 409] on div "🔥 Hot Important Appointment Set Thanks" at bounding box center [607, 406] width 351 height 18
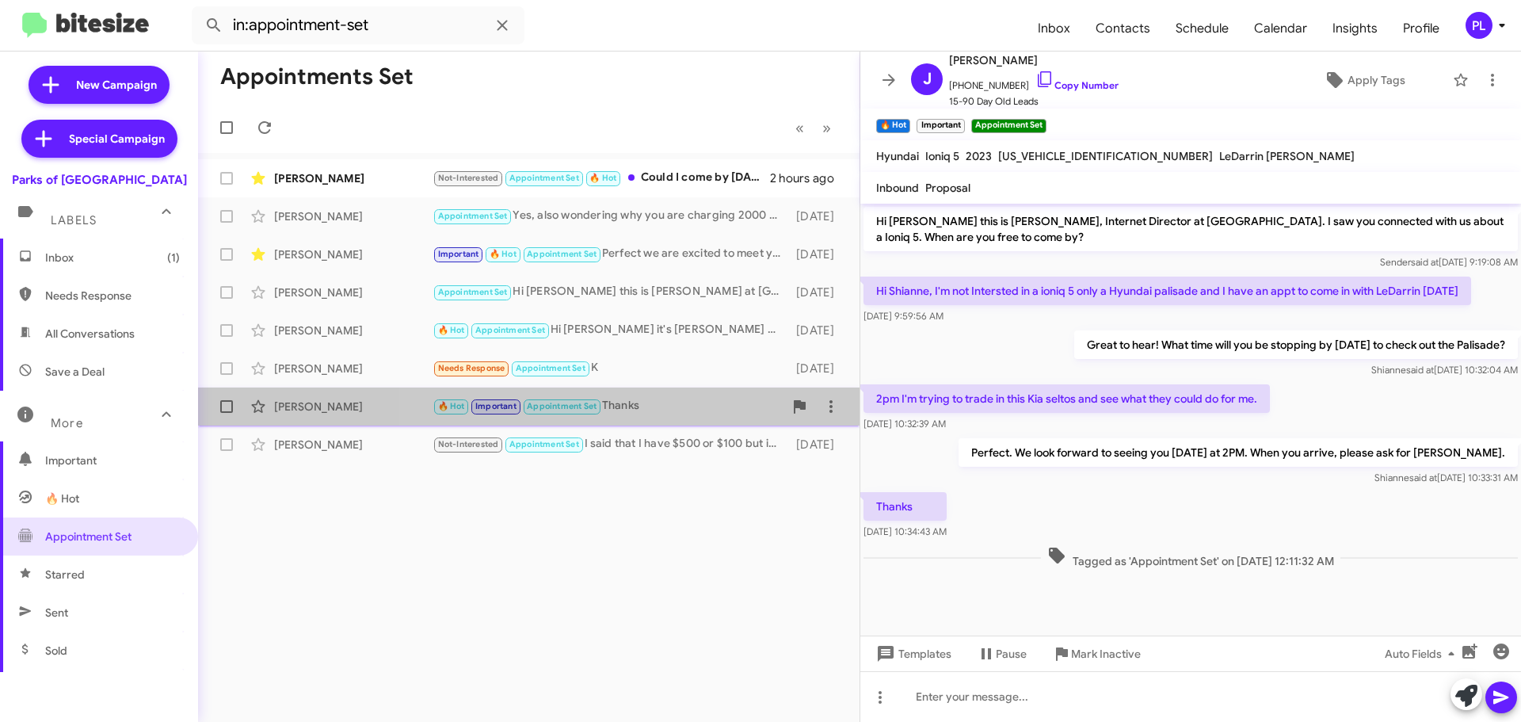
click at [658, 401] on div "🔥 Hot Important Appointment Set Thanks" at bounding box center [607, 406] width 351 height 18
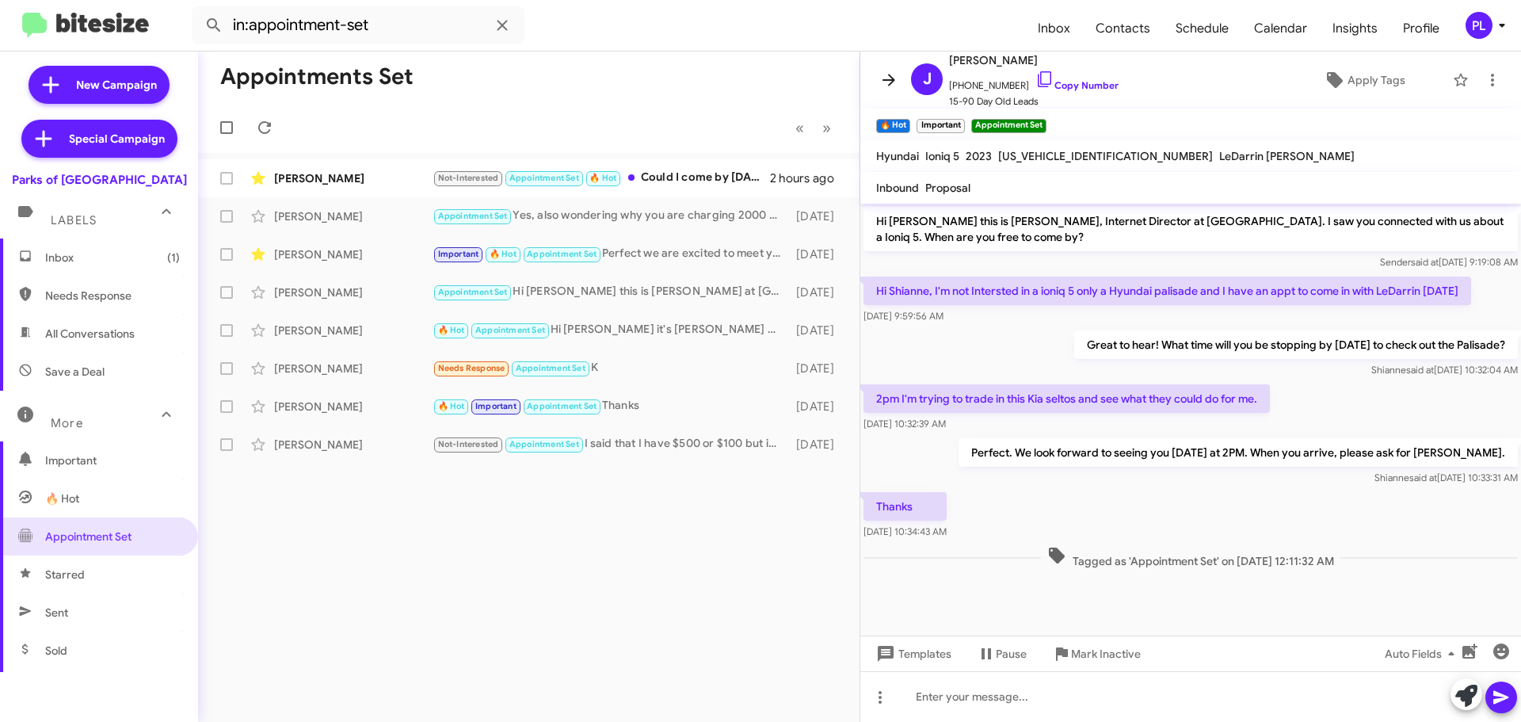
click at [887, 85] on icon at bounding box center [888, 79] width 19 height 19
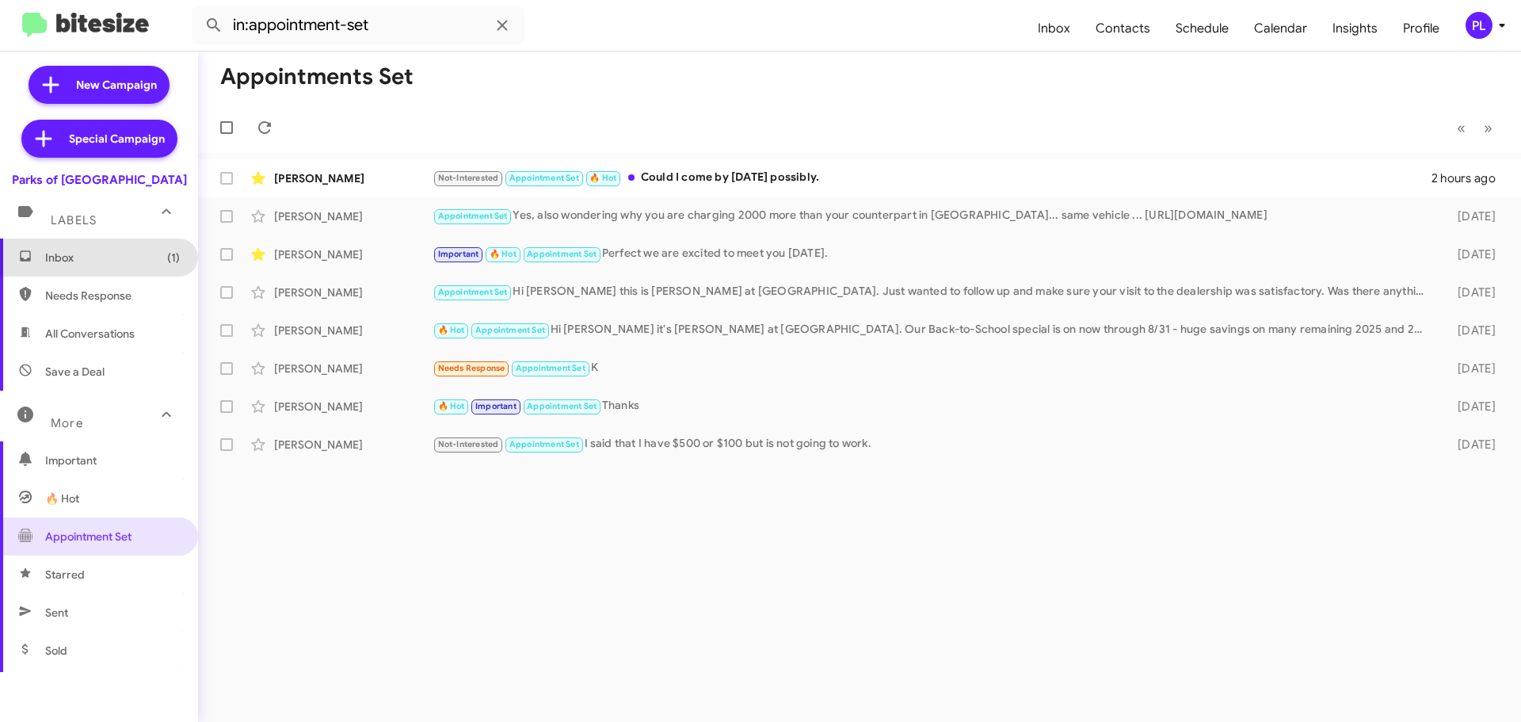
click at [105, 261] on span "Inbox (1)" at bounding box center [112, 257] width 135 height 16
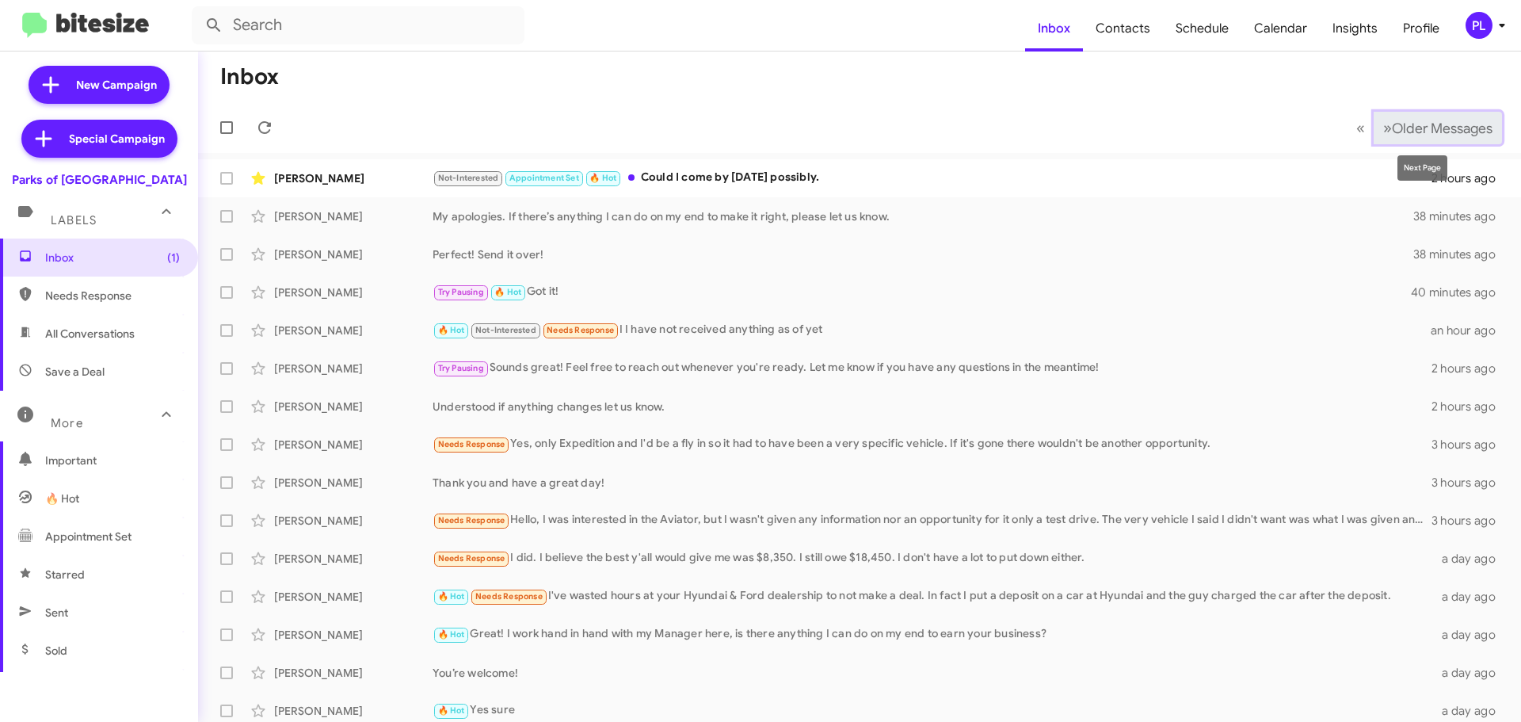
click at [1381, 126] on span "Older Messages" at bounding box center [1442, 128] width 101 height 17
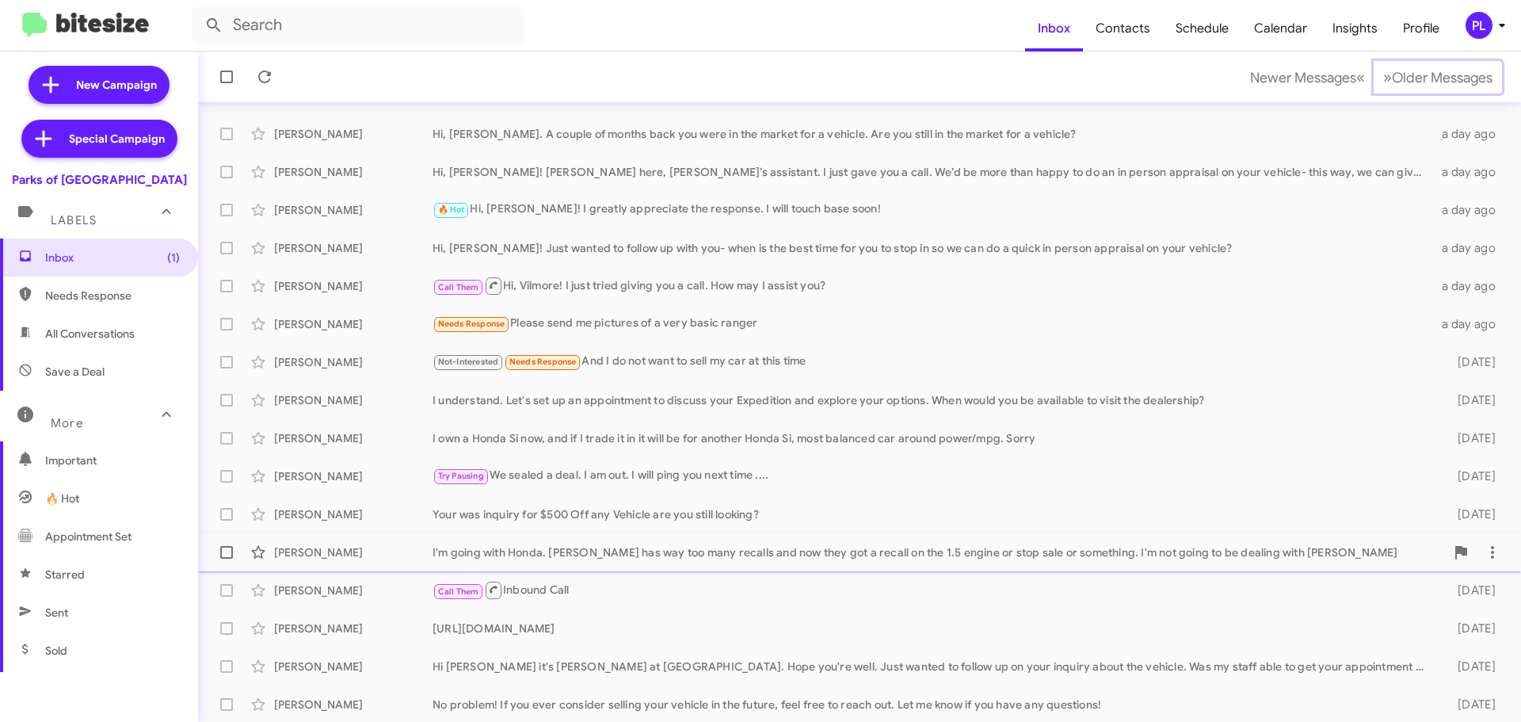
scroll to position [158, 0]
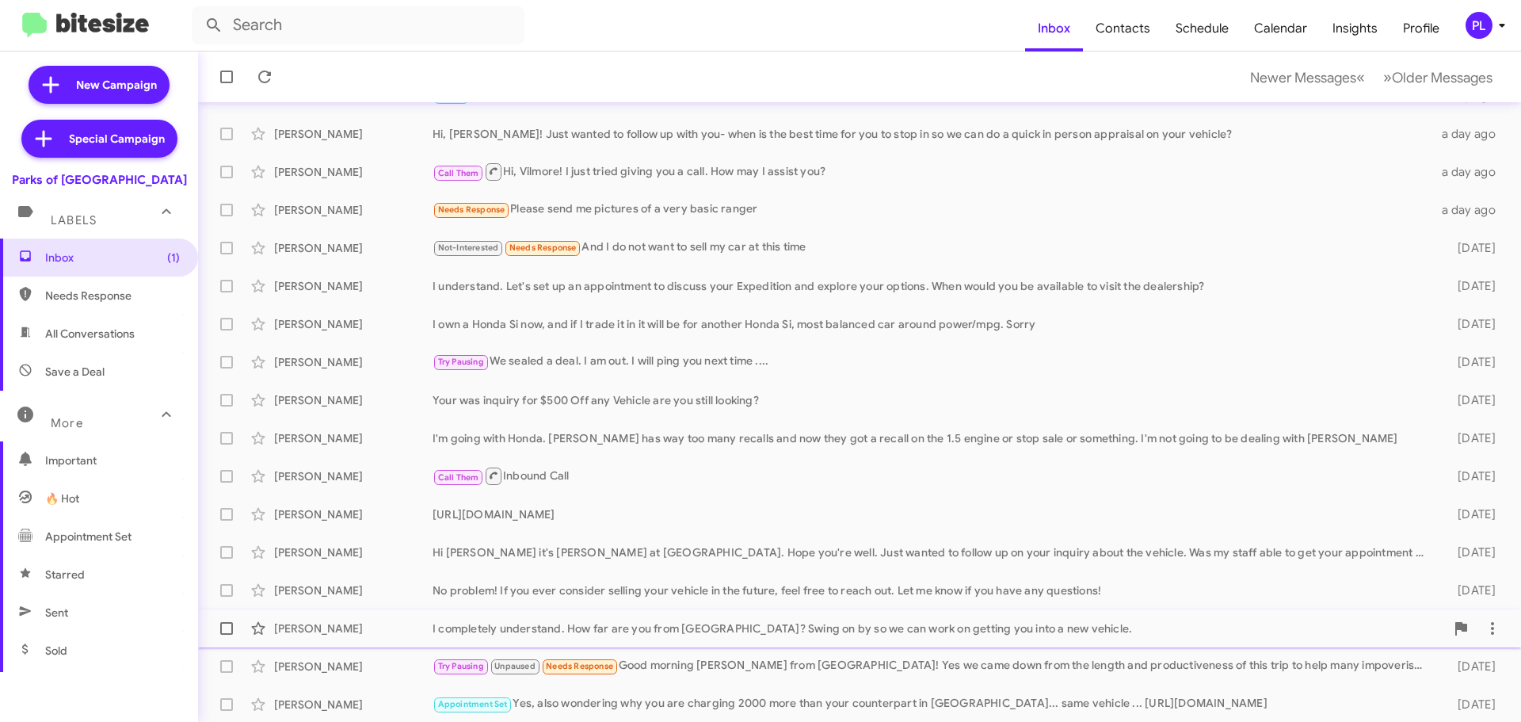
click at [626, 625] on div "I completely understand. How far are you from Gainesville? Swing on by so we ca…" at bounding box center [938, 628] width 1012 height 16
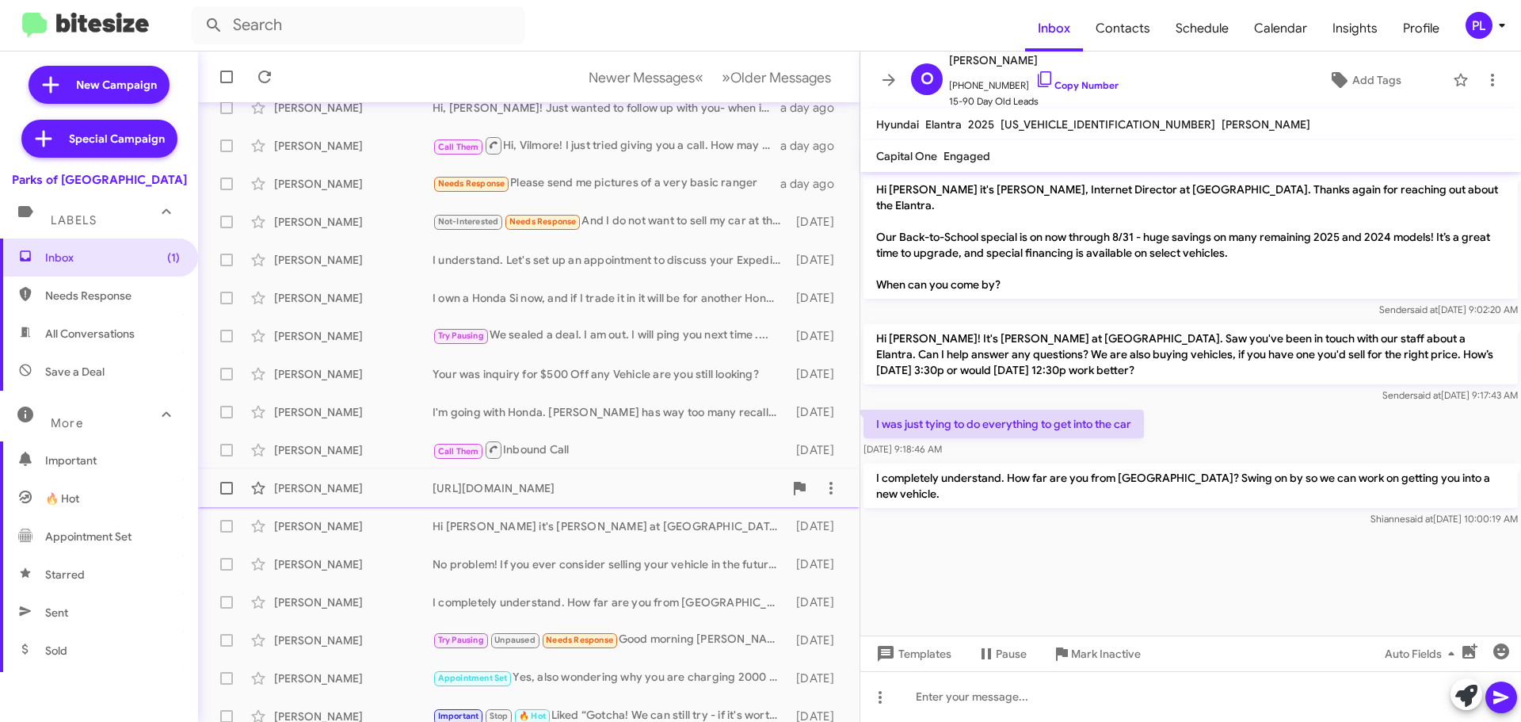
scroll to position [198, 0]
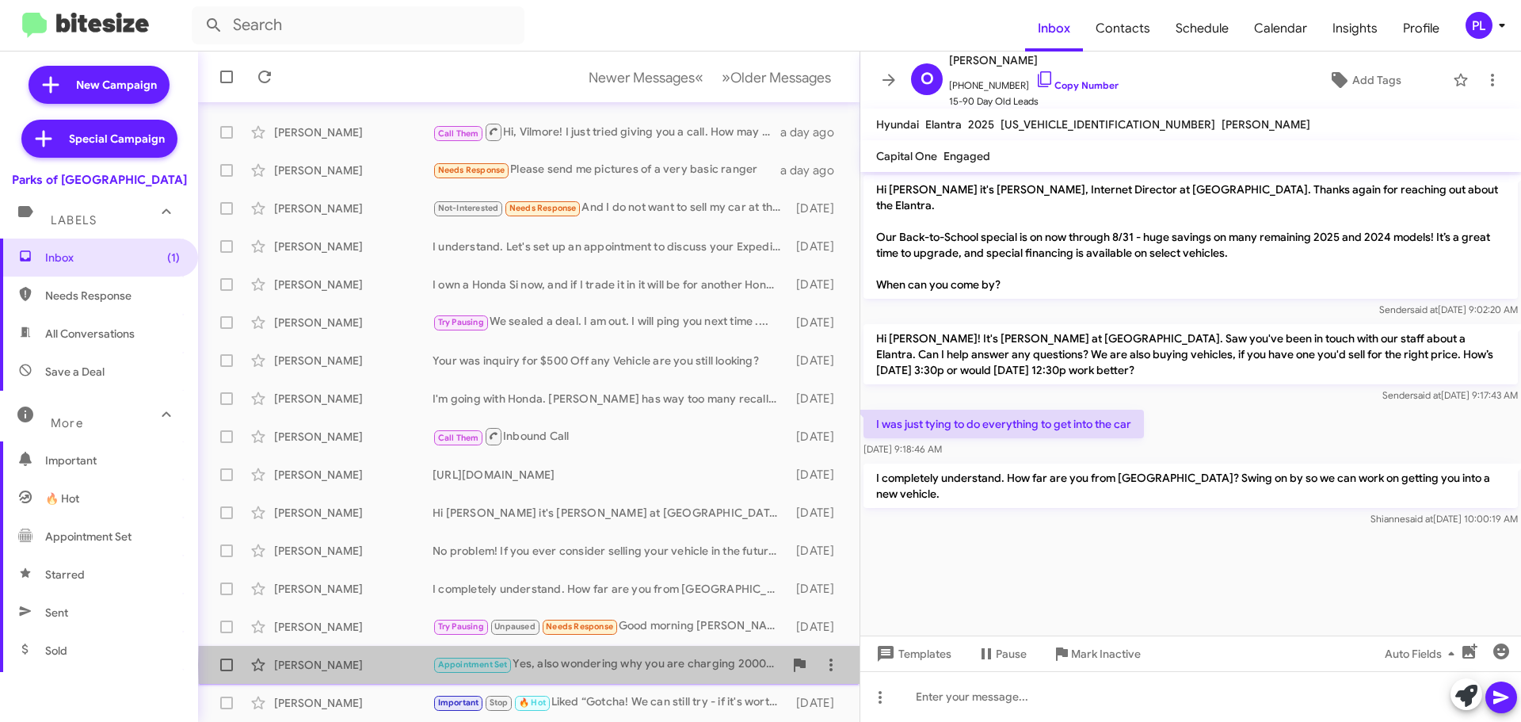
click at [643, 655] on div "Appointment Set Yes, also wondering why you are charging 2000 more than your co…" at bounding box center [607, 664] width 351 height 18
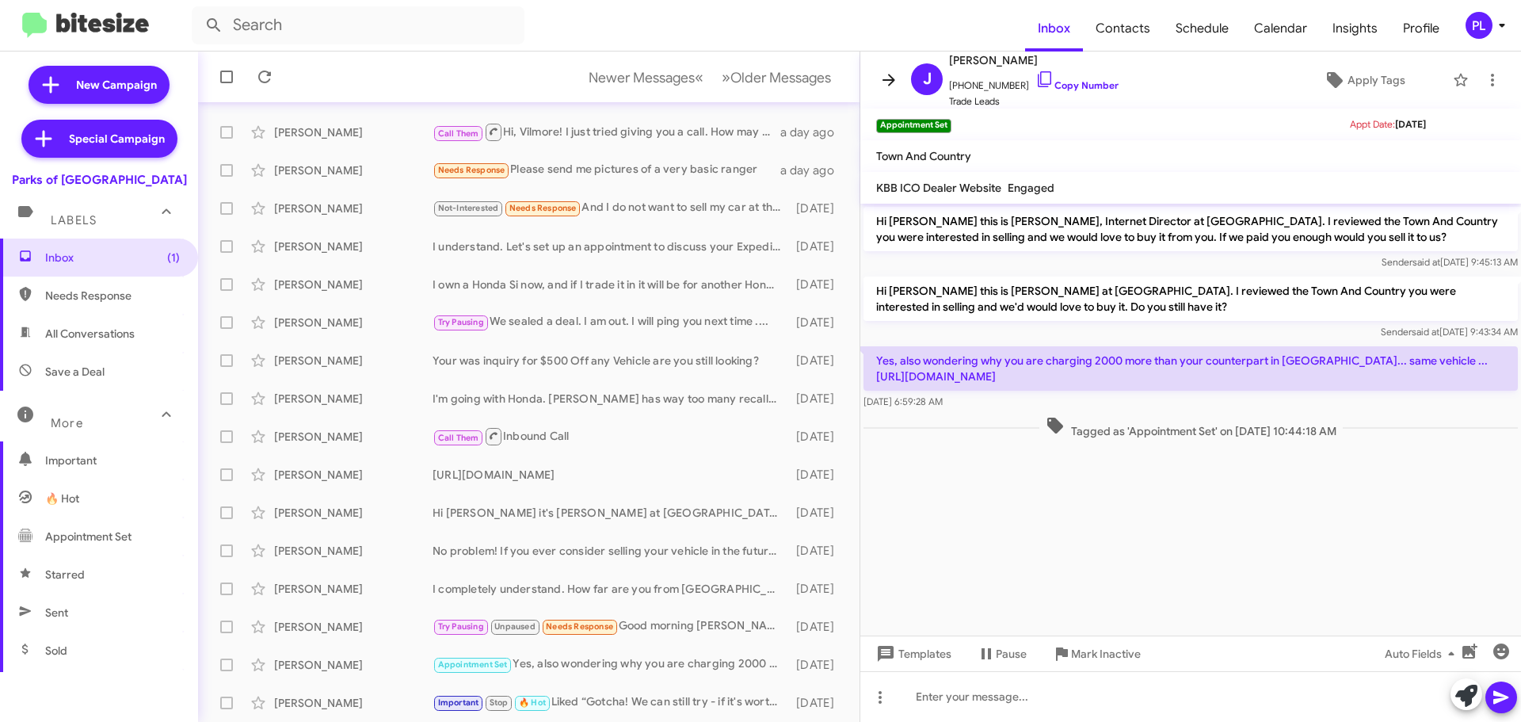
click at [889, 80] on icon at bounding box center [888, 80] width 13 height 12
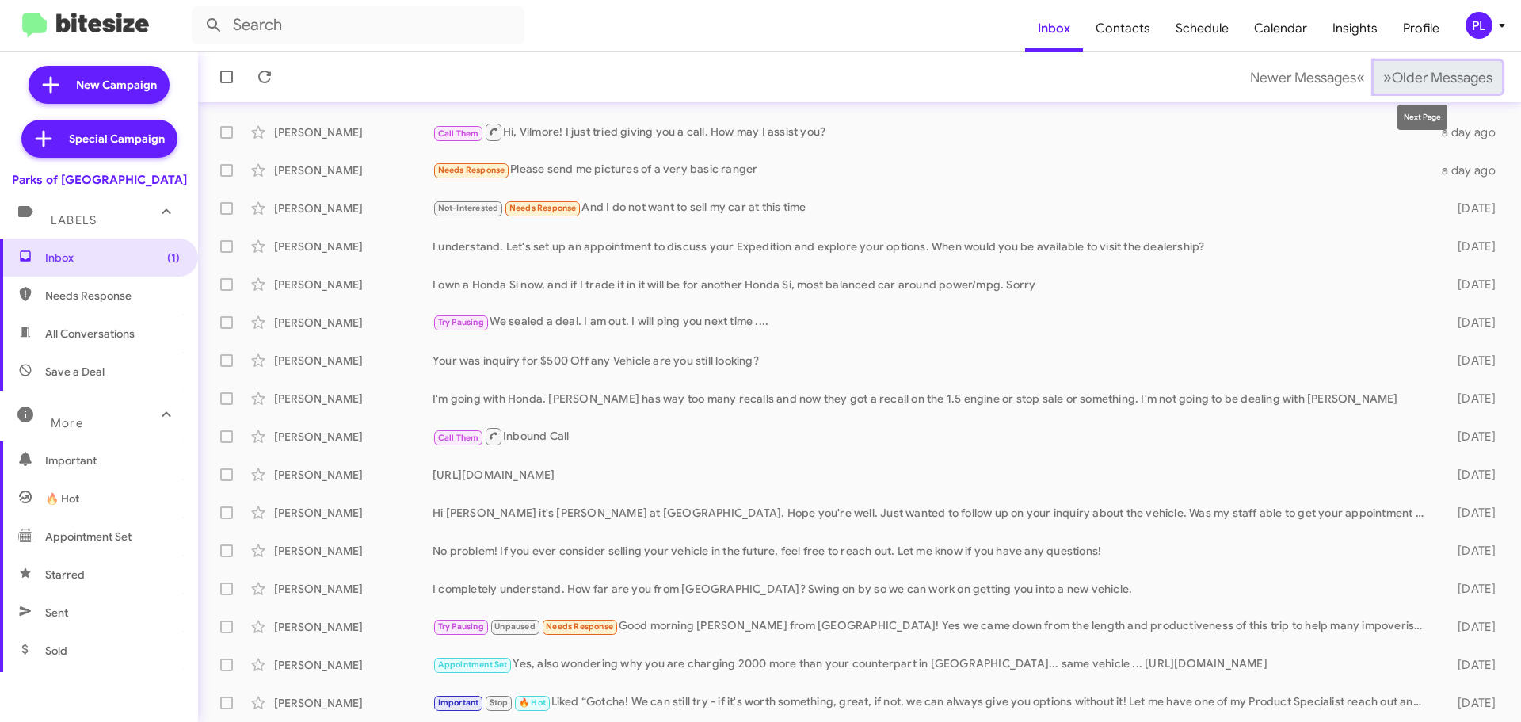
click at [1381, 70] on span "Older Messages" at bounding box center [1442, 77] width 101 height 17
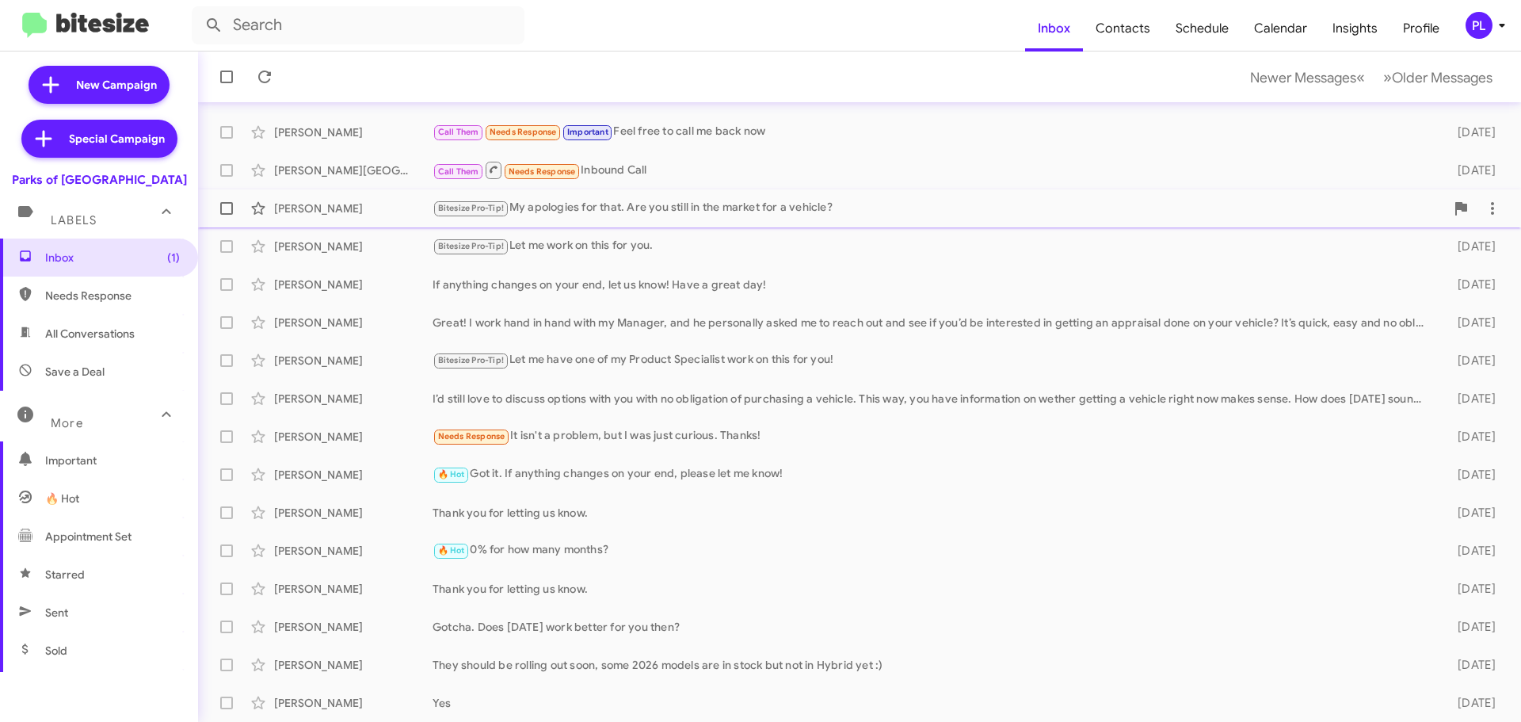
click at [778, 210] on div "Bitesize Pro-Tip! My apologies for that. Are you still in the market for a vehi…" at bounding box center [938, 208] width 1012 height 18
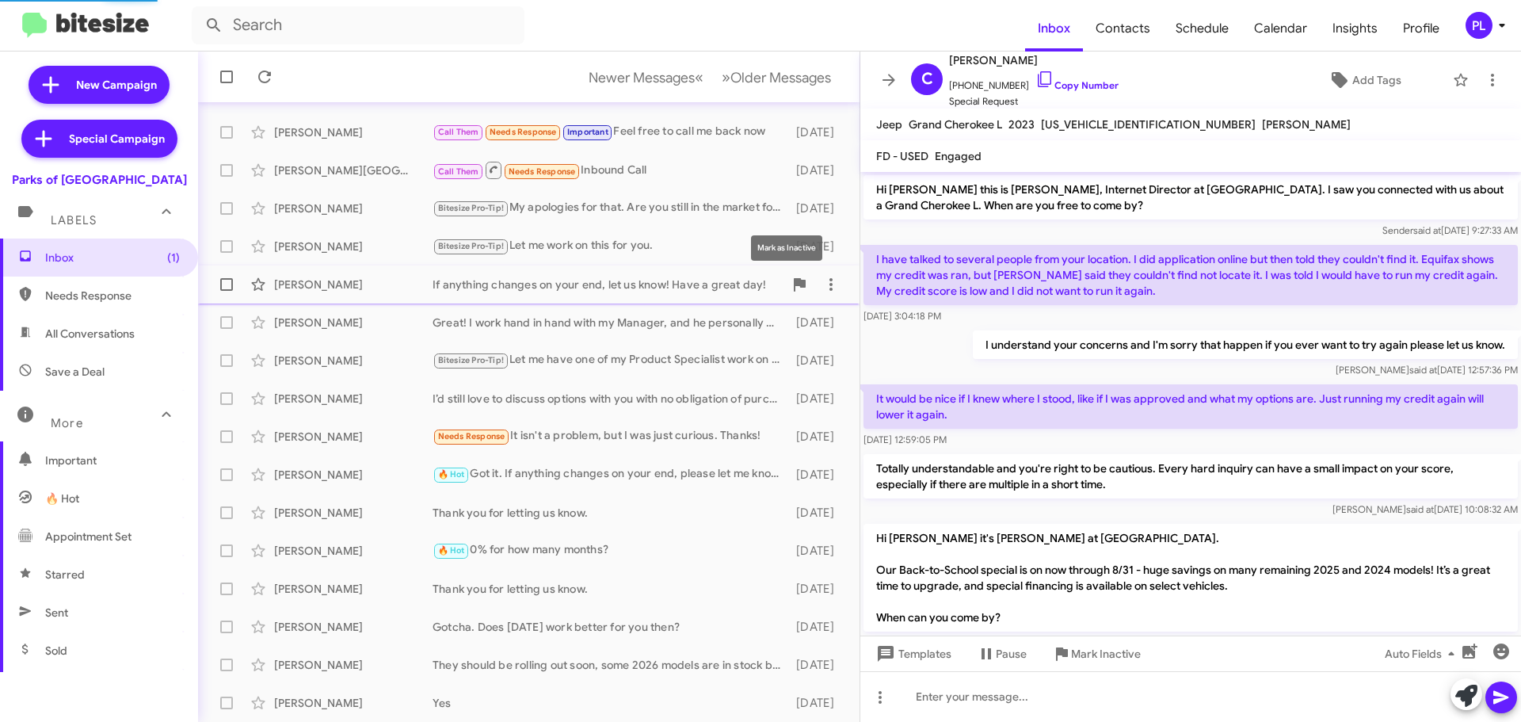
scroll to position [191, 0]
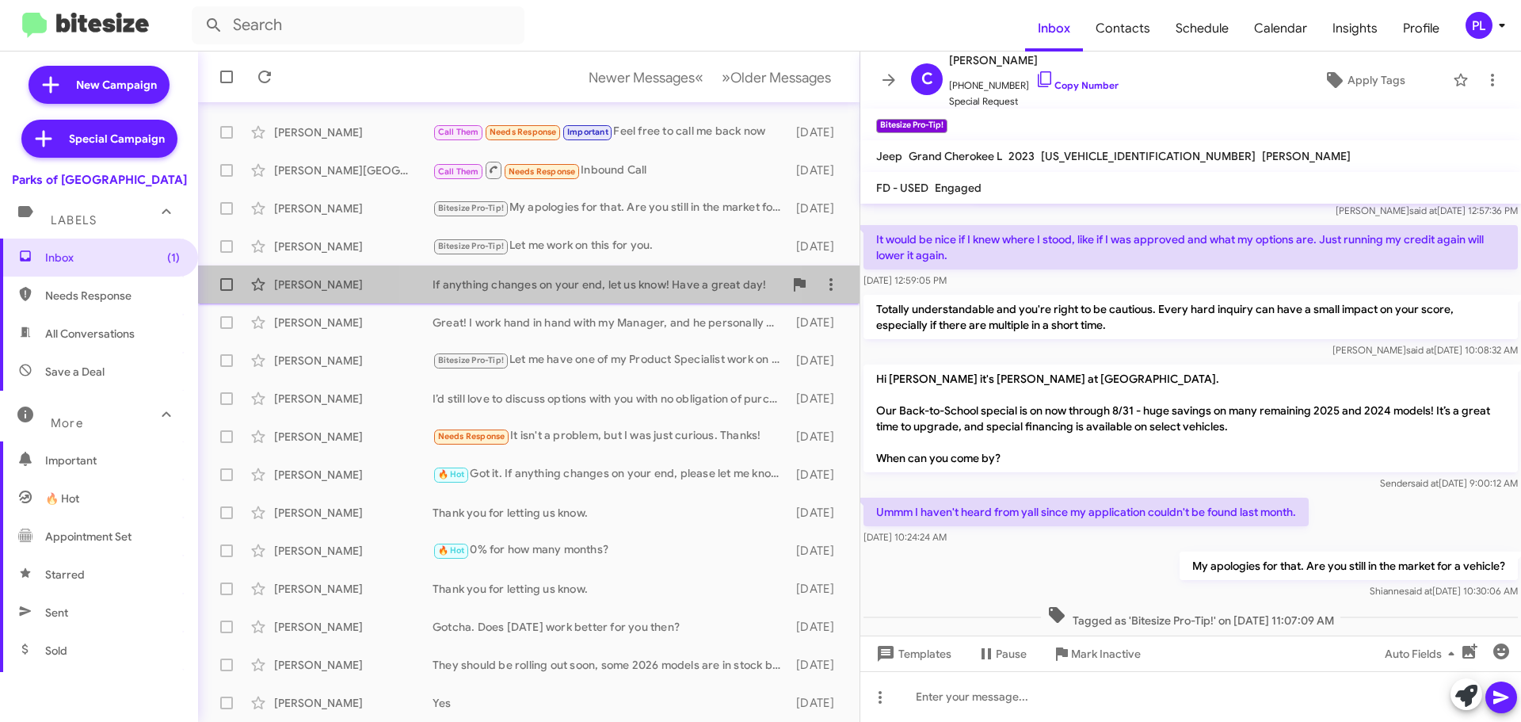
click at [604, 288] on div "If anything changes on your end, let us know! Have a great day!" at bounding box center [607, 284] width 351 height 16
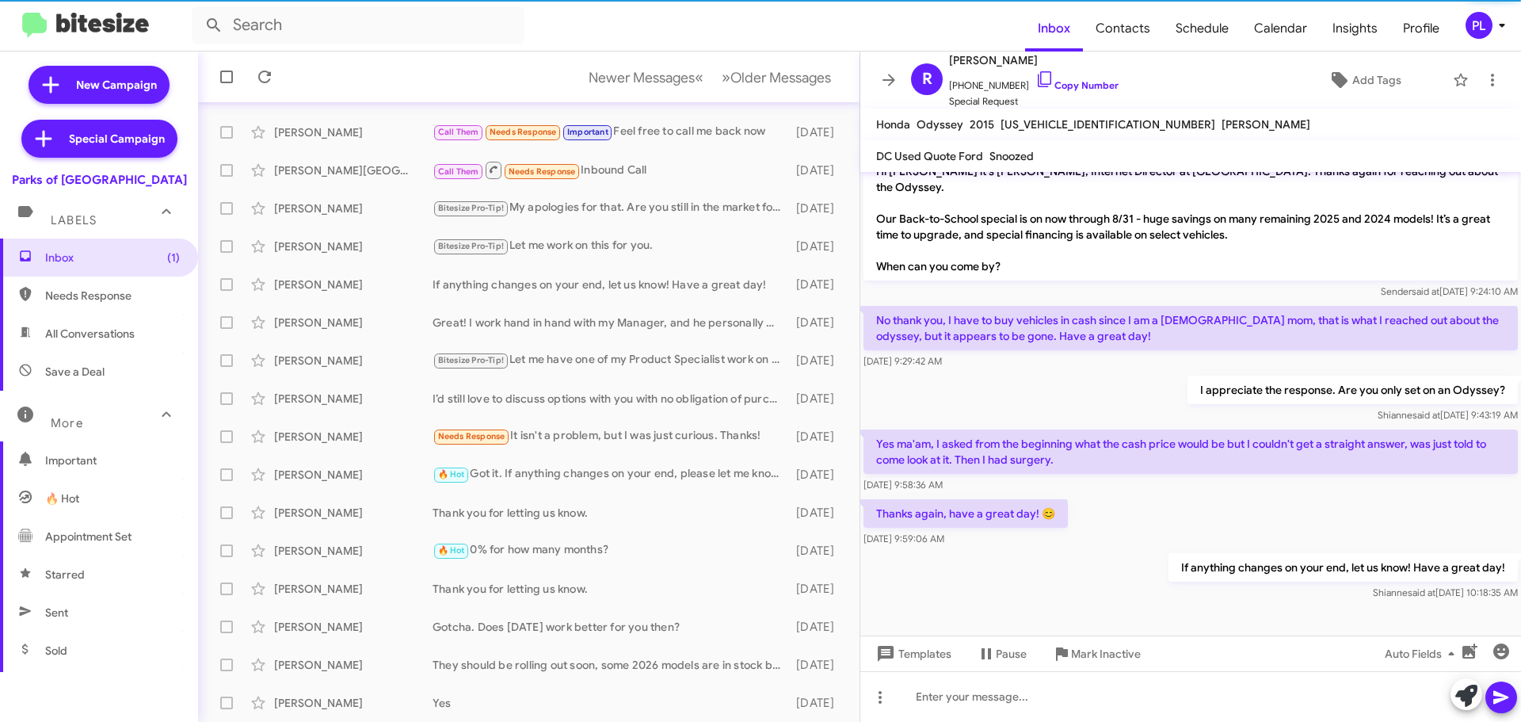
scroll to position [189, 0]
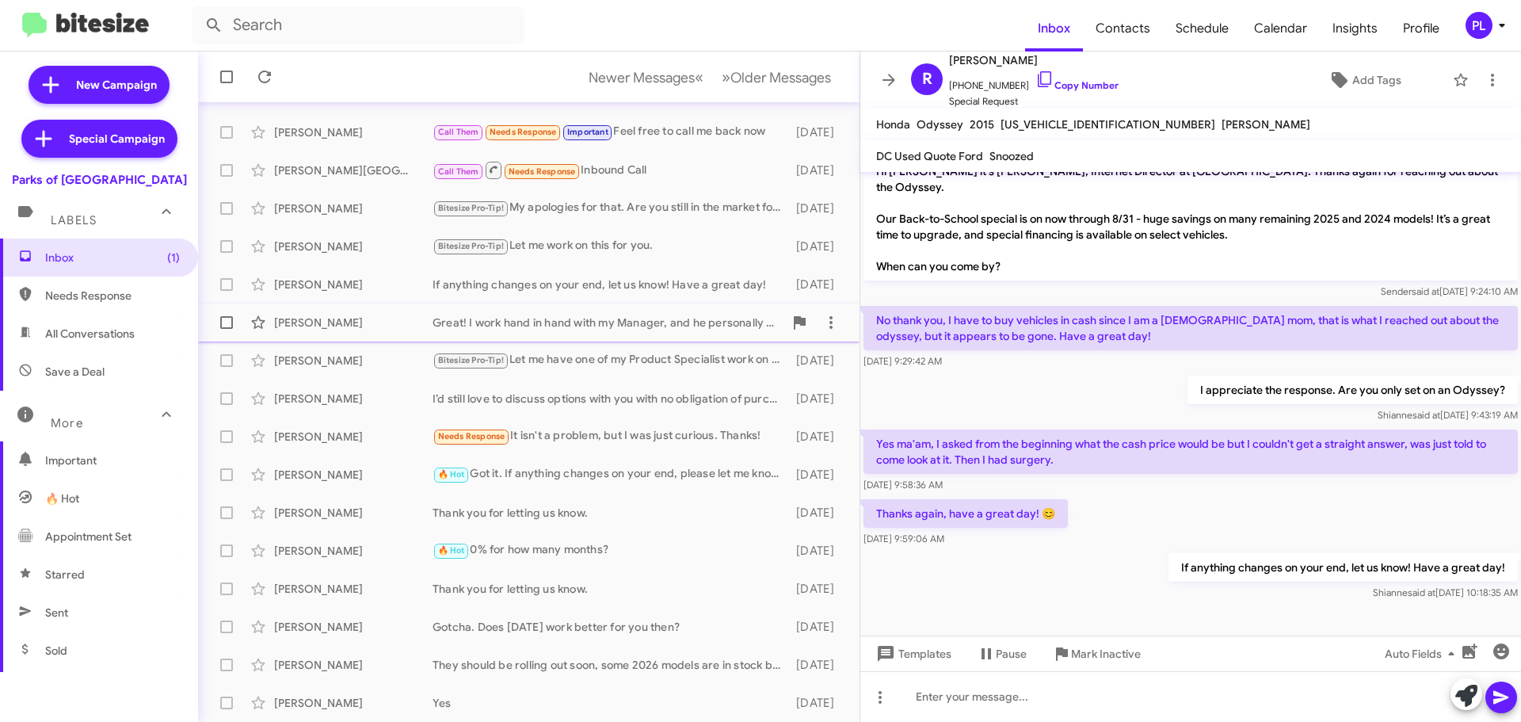
click at [622, 327] on div "Great! I work hand in hand with my Manager, and he personally asked me to reach…" at bounding box center [607, 322] width 351 height 16
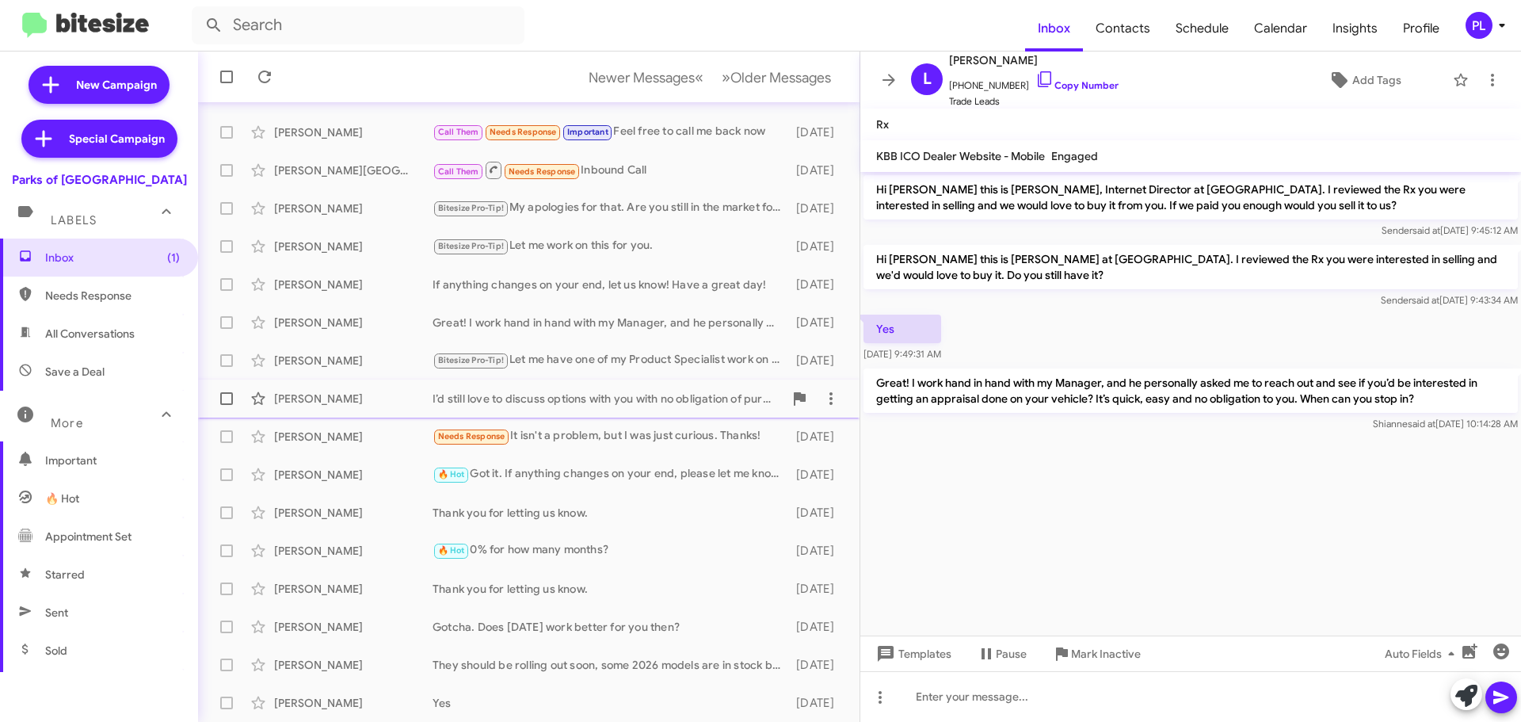
click at [676, 395] on div "I’d still love to discuss options with you with no obligation of purchasing a v…" at bounding box center [607, 398] width 351 height 16
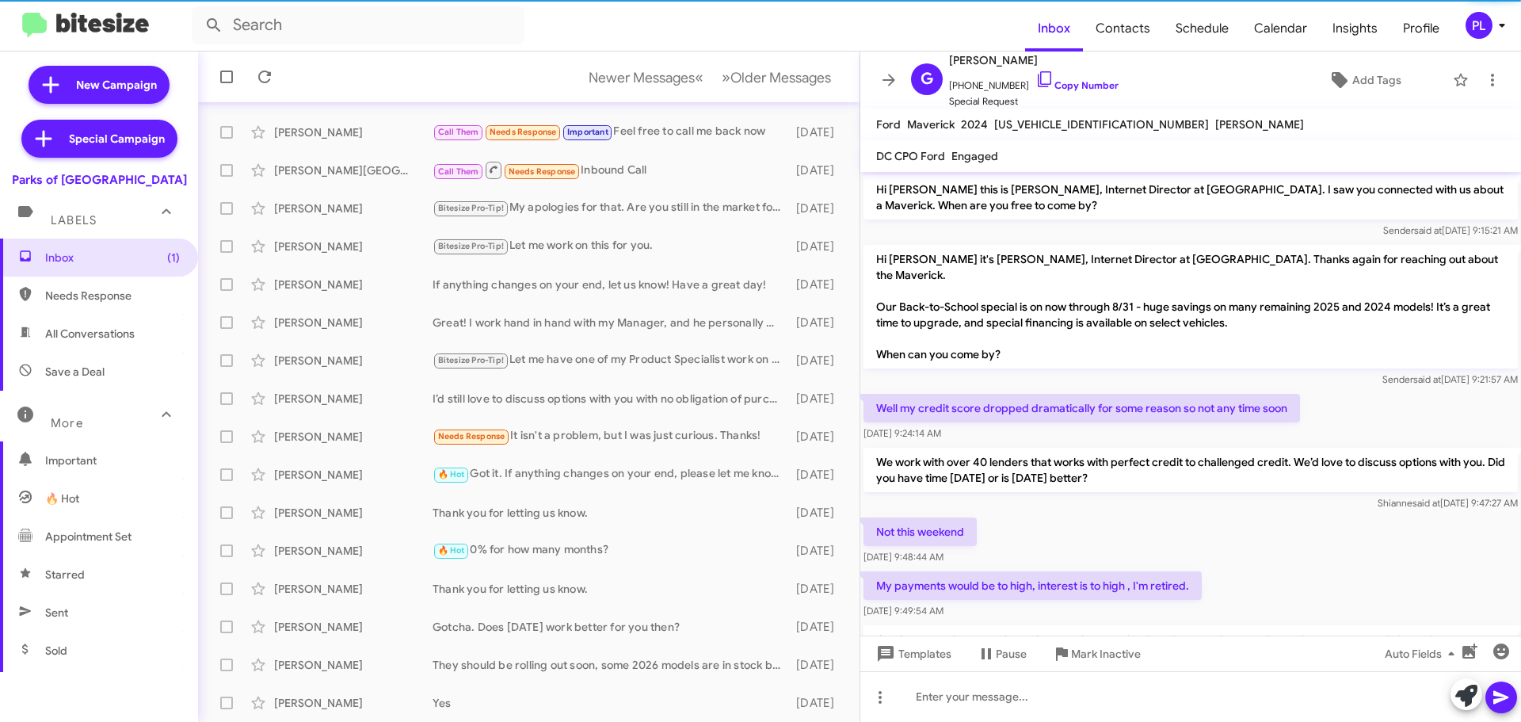
scroll to position [84, 0]
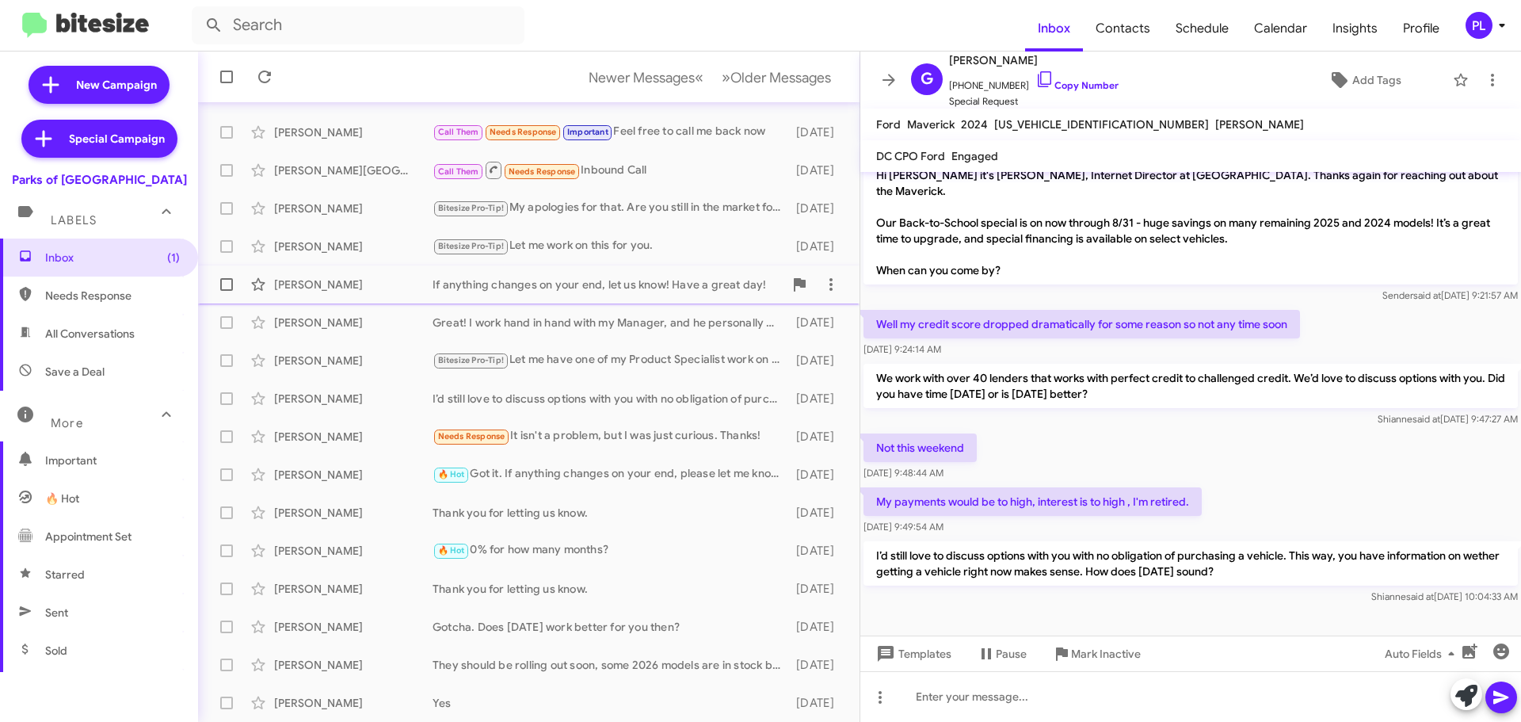
click at [546, 288] on div "If anything changes on your end, let us know! Have a great day!" at bounding box center [607, 284] width 351 height 16
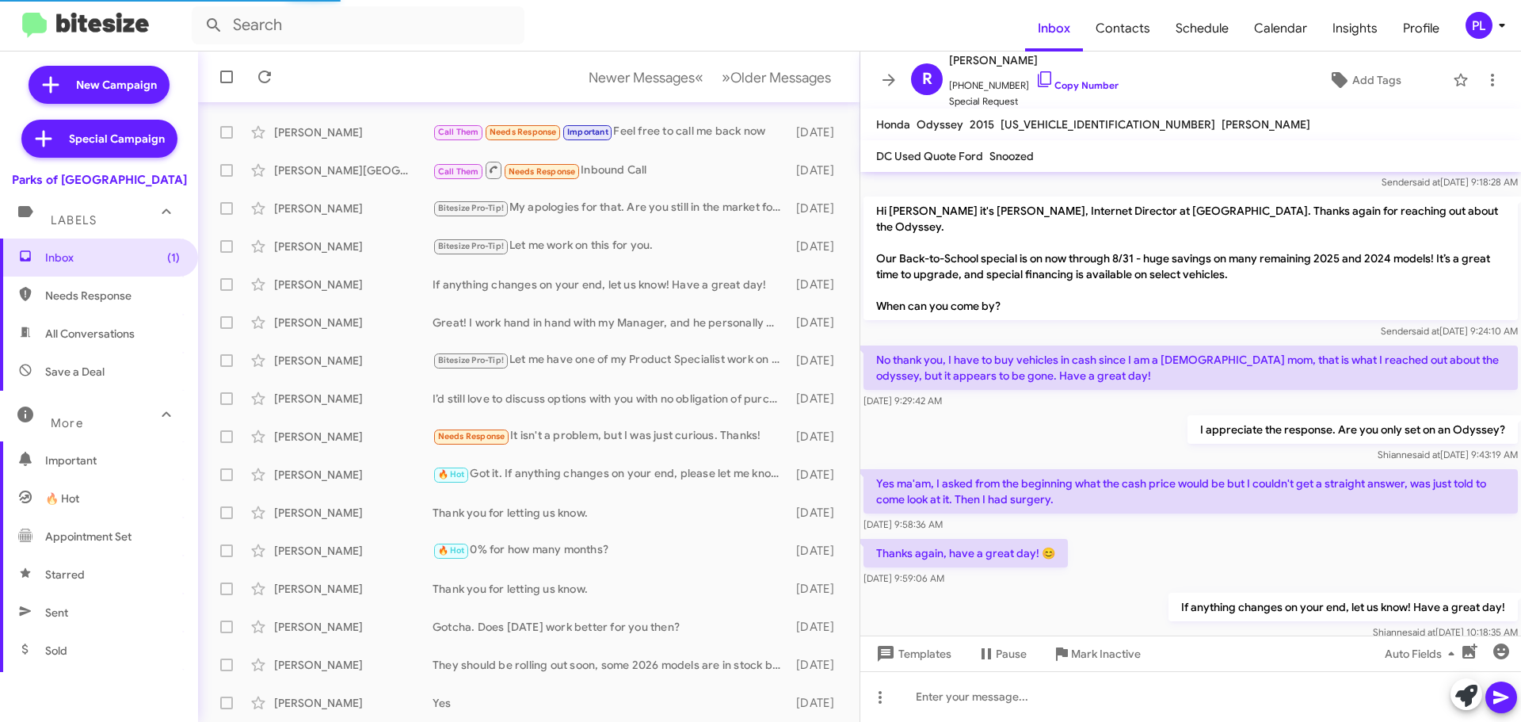
scroll to position [120, 0]
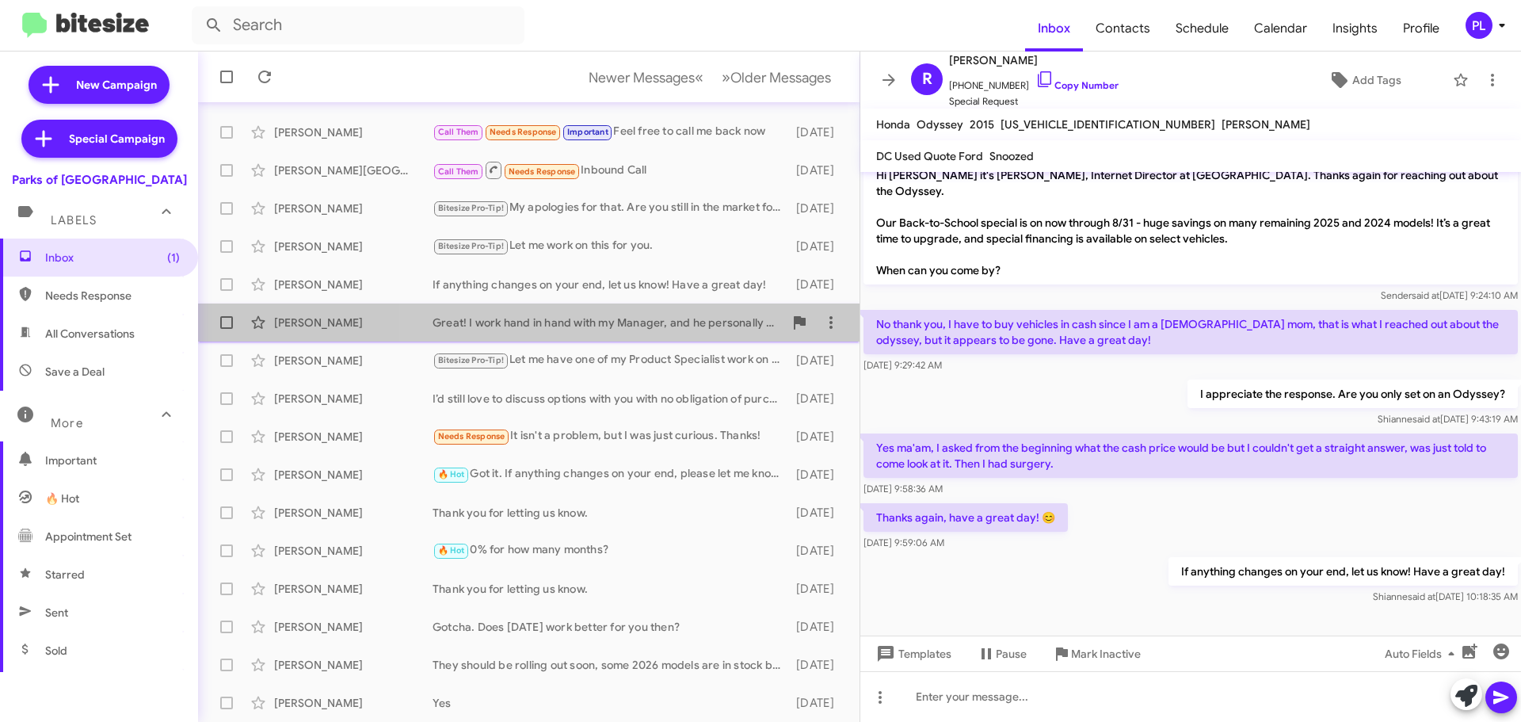
click at [630, 326] on div "Great! I work hand in hand with my Manager, and he personally asked me to reach…" at bounding box center [607, 322] width 351 height 16
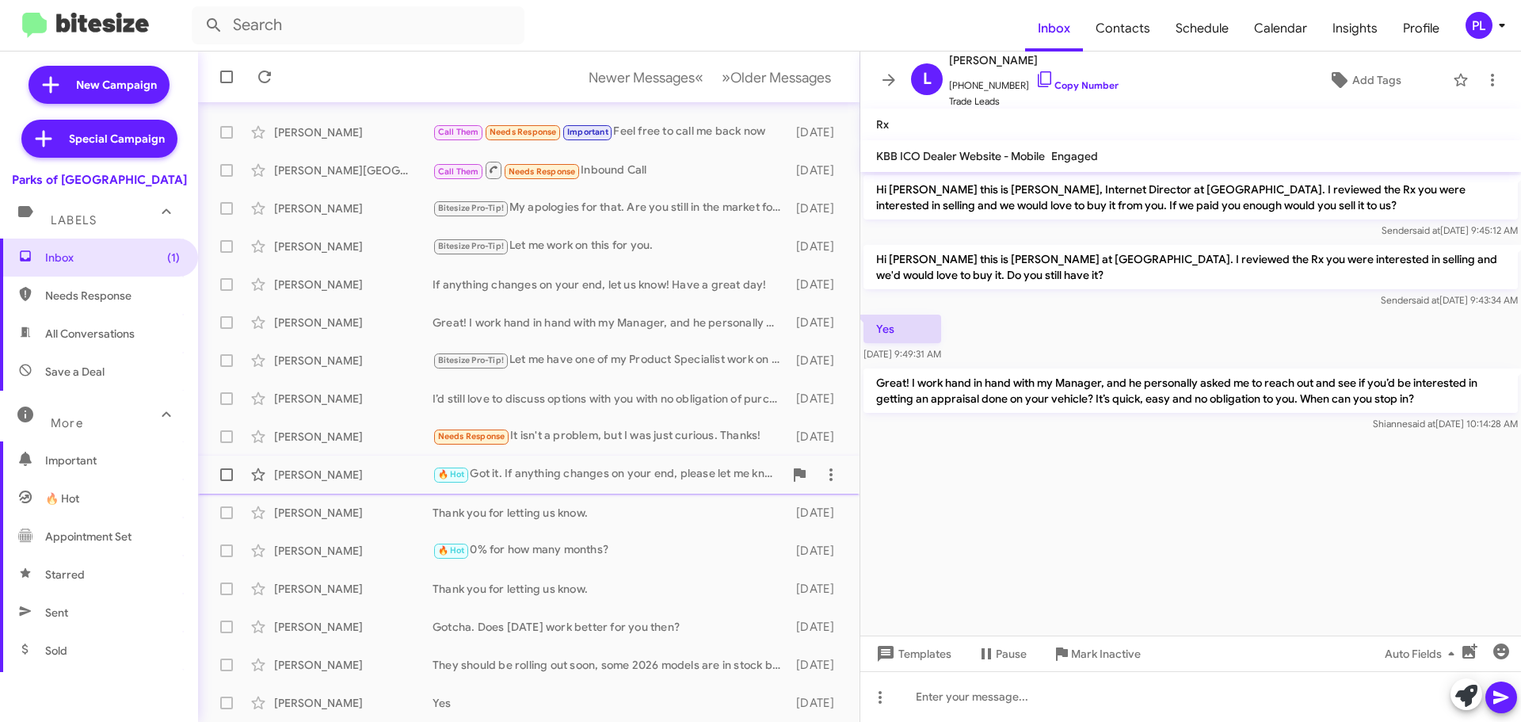
click at [554, 472] on div "🔥 Hot Got it. If anything changes on your end, please let me know!" at bounding box center [607, 474] width 351 height 18
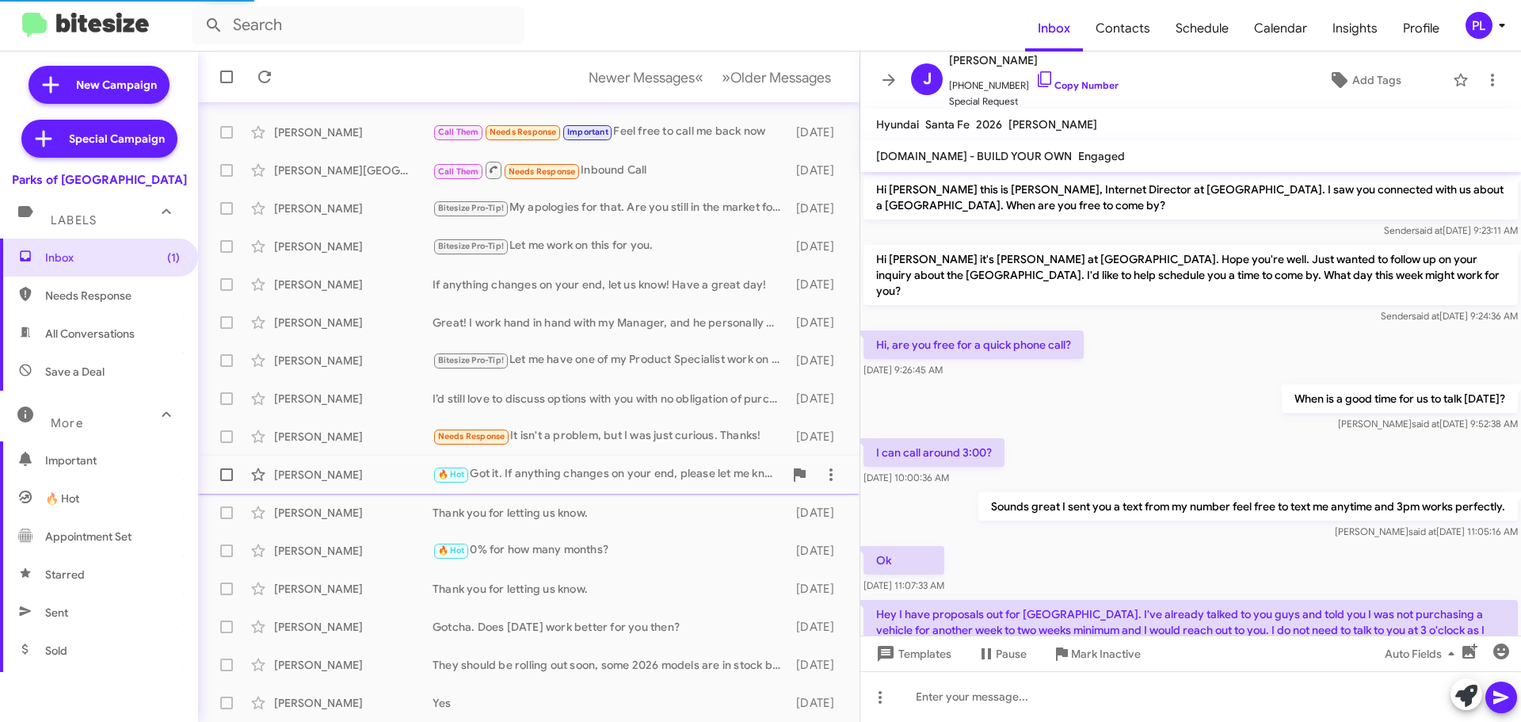
scroll to position [636, 0]
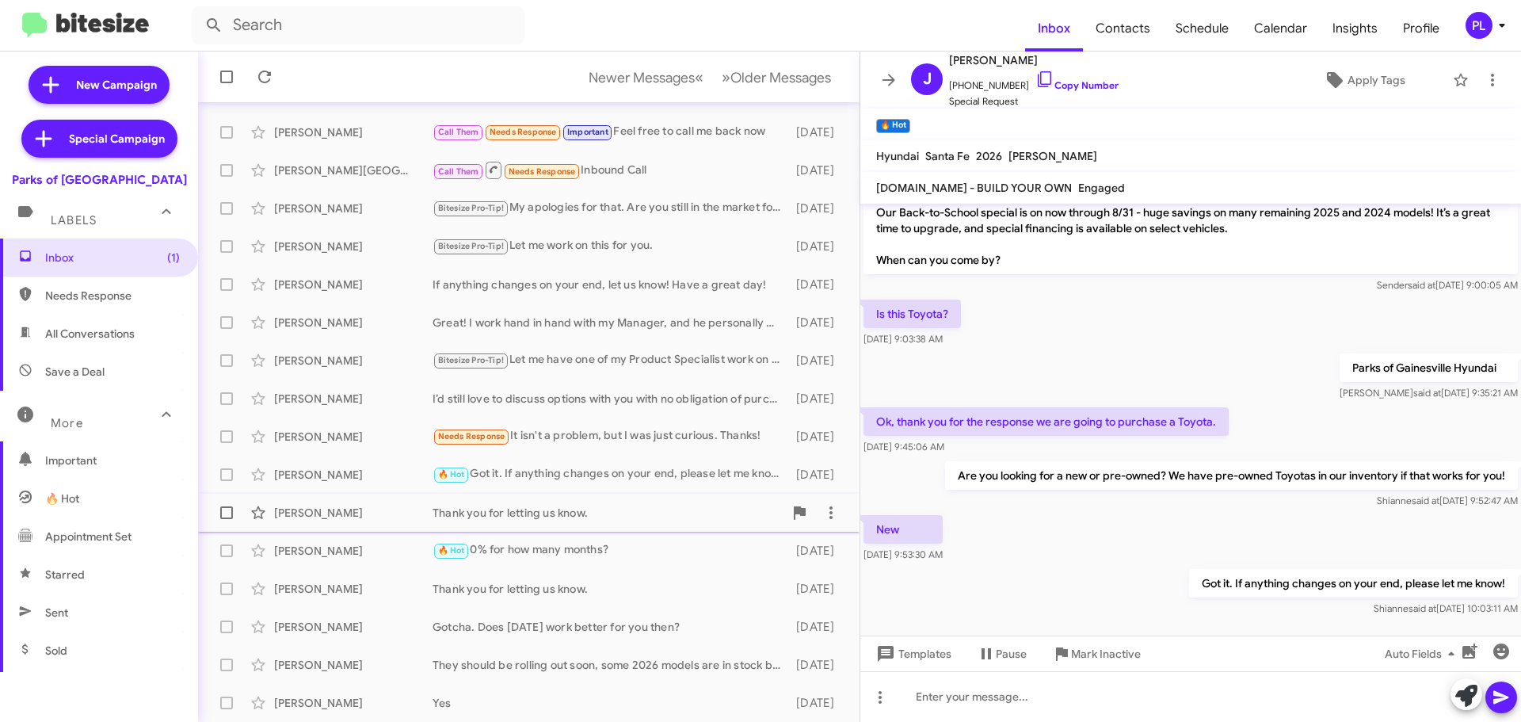
click at [558, 518] on div "Thank you for letting us know." at bounding box center [607, 513] width 351 height 16
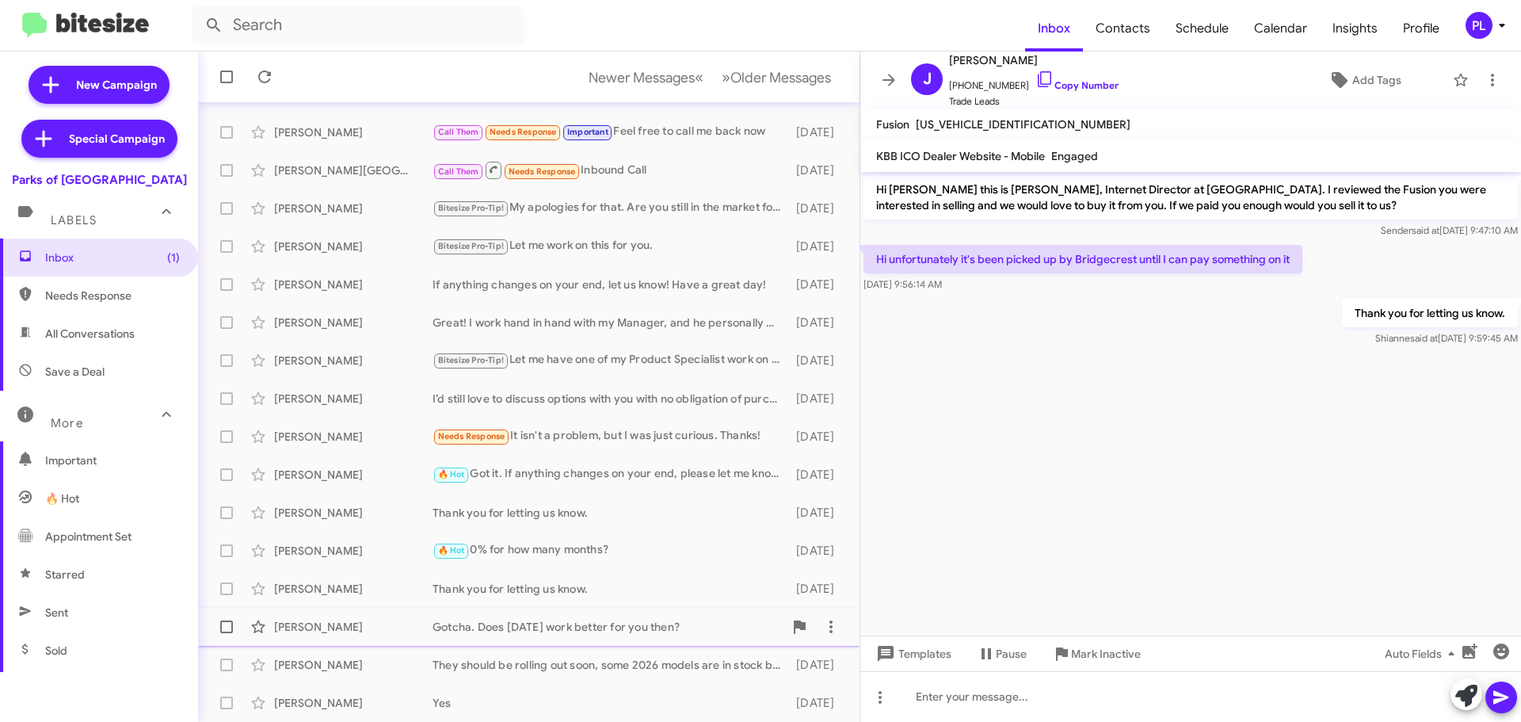
click at [571, 636] on div "Alyssa Santos Gotcha. Does Saturday work better for you then? 7 days ago" at bounding box center [529, 627] width 636 height 32
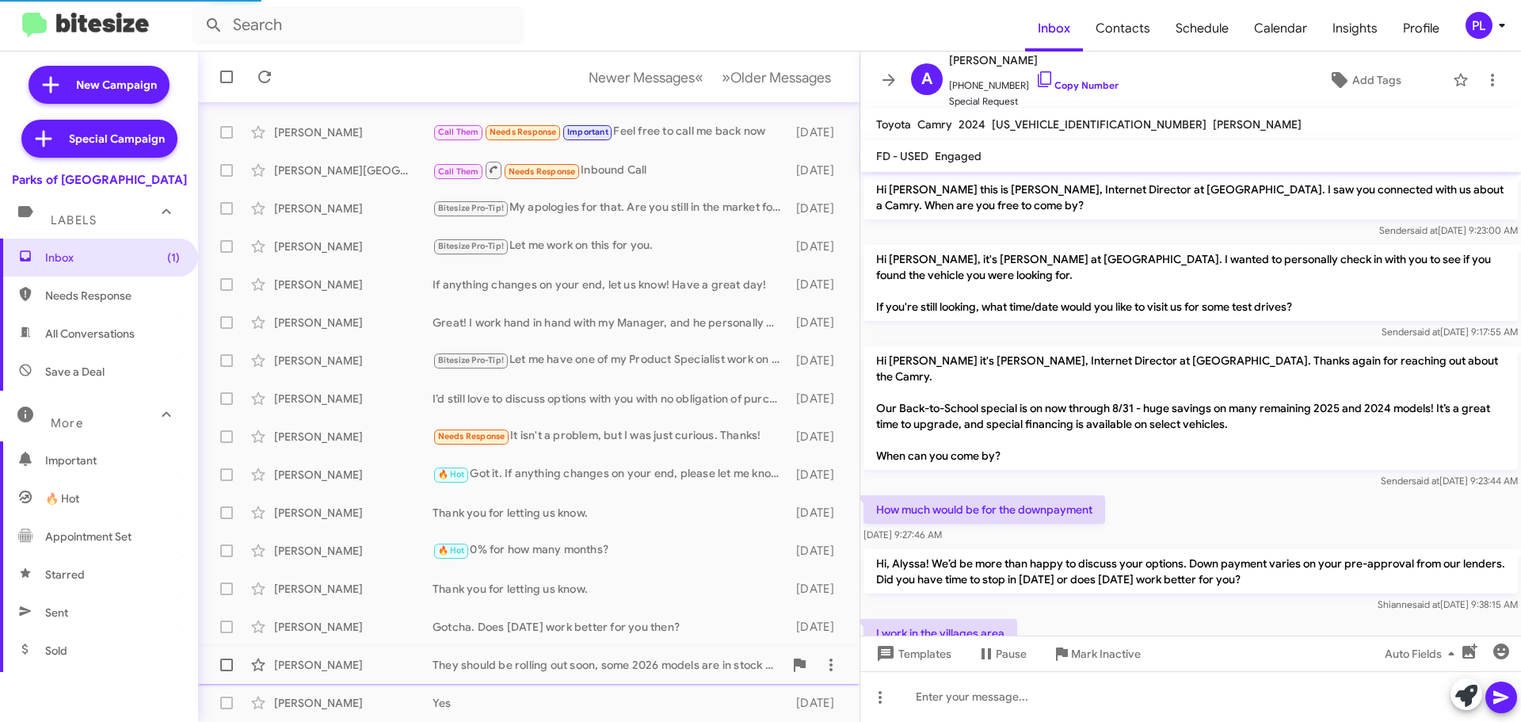
scroll to position [100, 0]
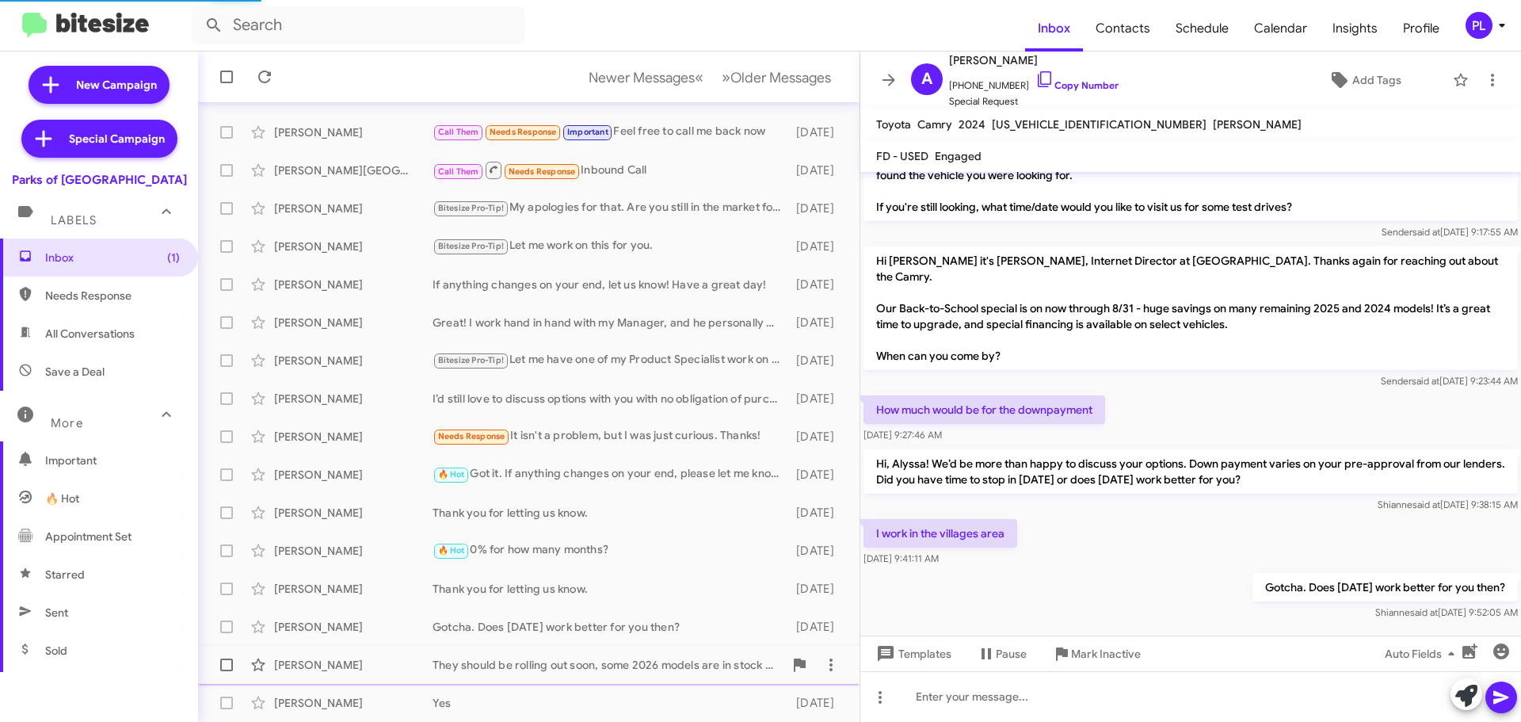
click at [552, 655] on div "They should be rolling out soon, some 2026 models are in stock but not in Hybri…" at bounding box center [607, 665] width 351 height 16
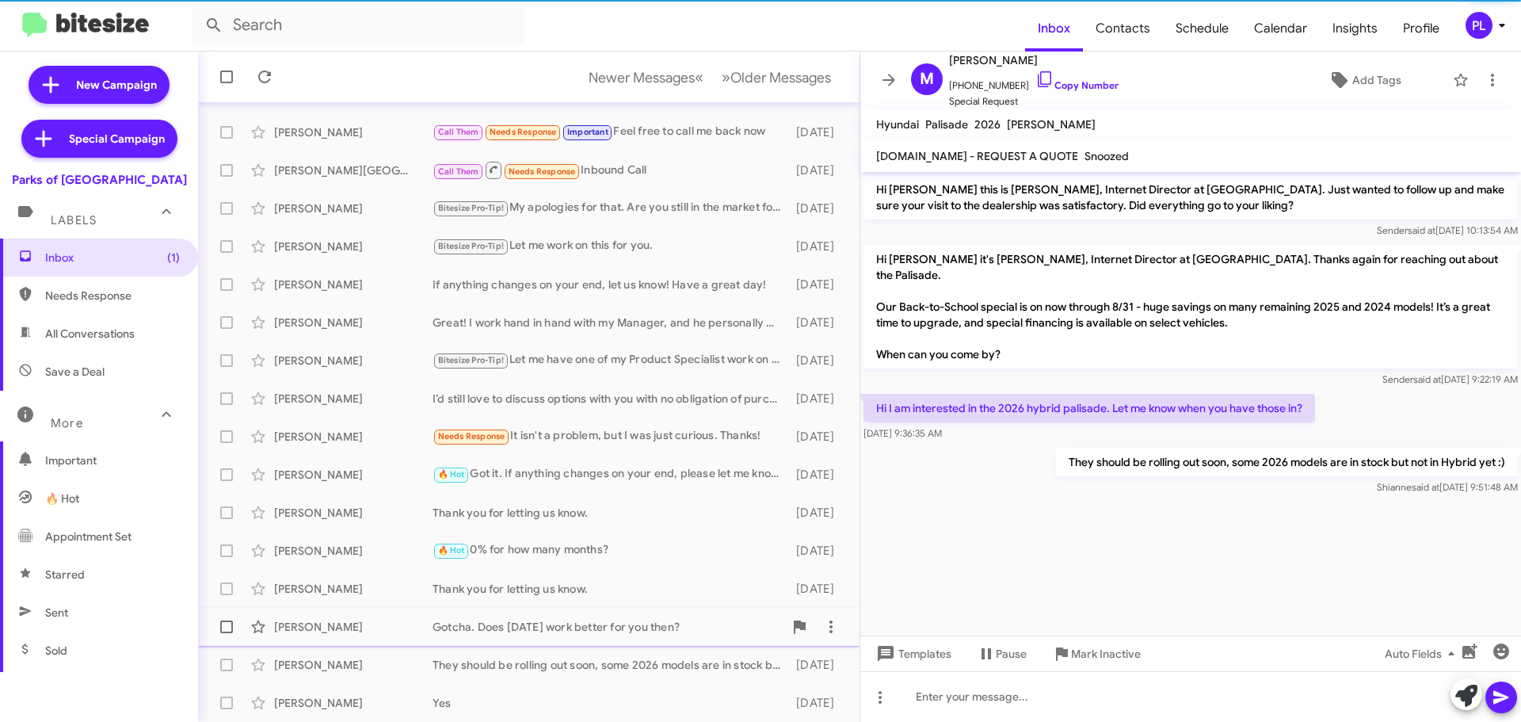
click at [519, 637] on div "Alyssa Santos Gotcha. Does Saturday work better for you then? 7 days ago" at bounding box center [529, 627] width 636 height 32
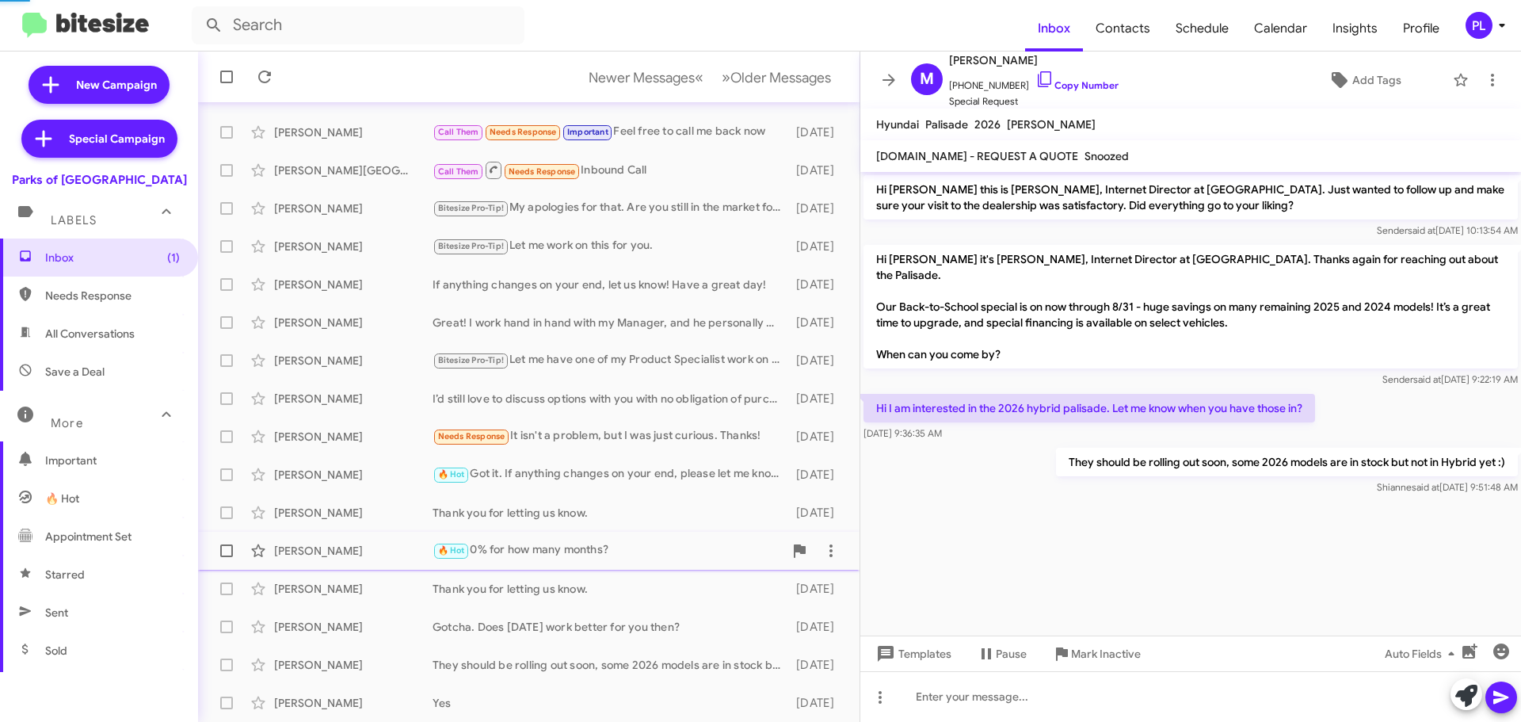
scroll to position [100, 0]
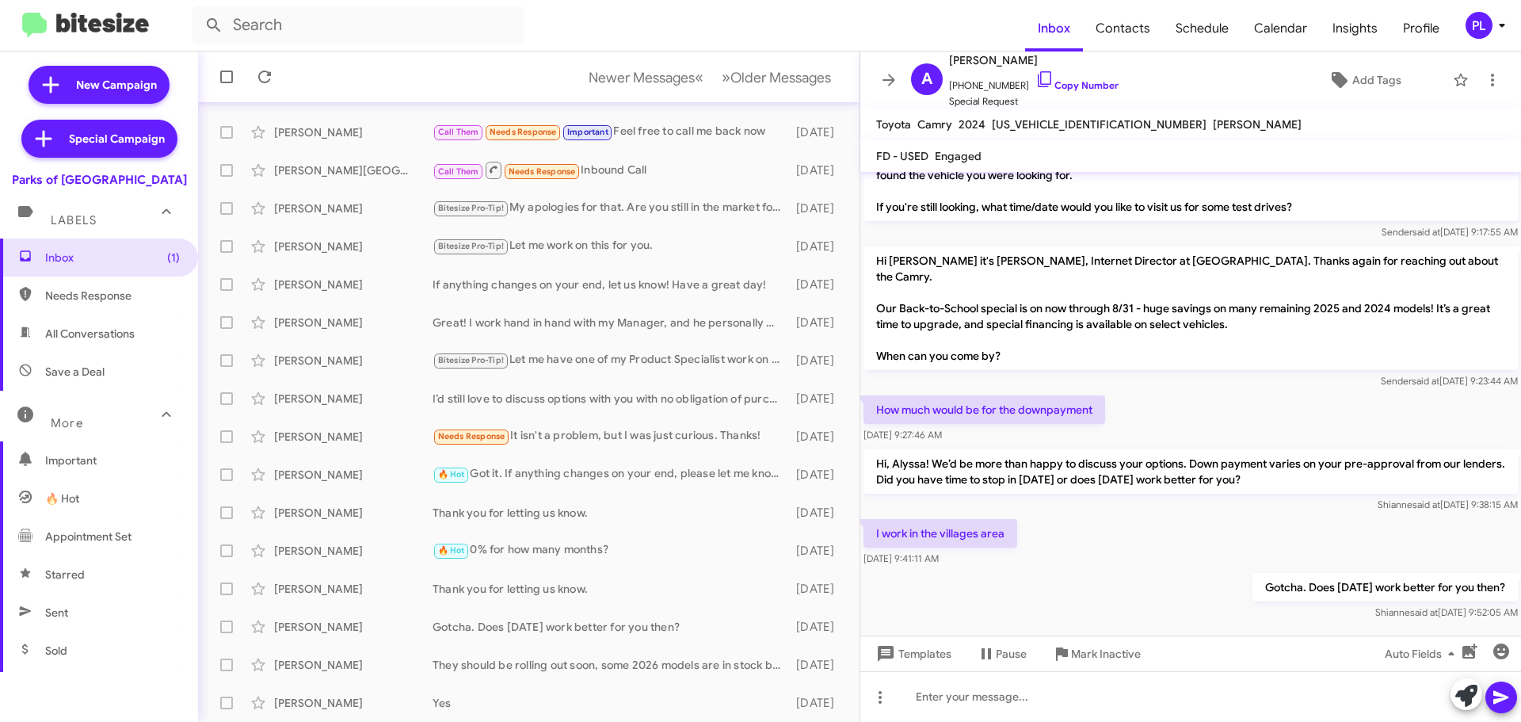
click at [1103, 551] on div "I work in the villages area Aug 14, 2025, 9:41:11 AM" at bounding box center [1190, 543] width 661 height 54
click at [512, 655] on div "Yes" at bounding box center [607, 703] width 351 height 16
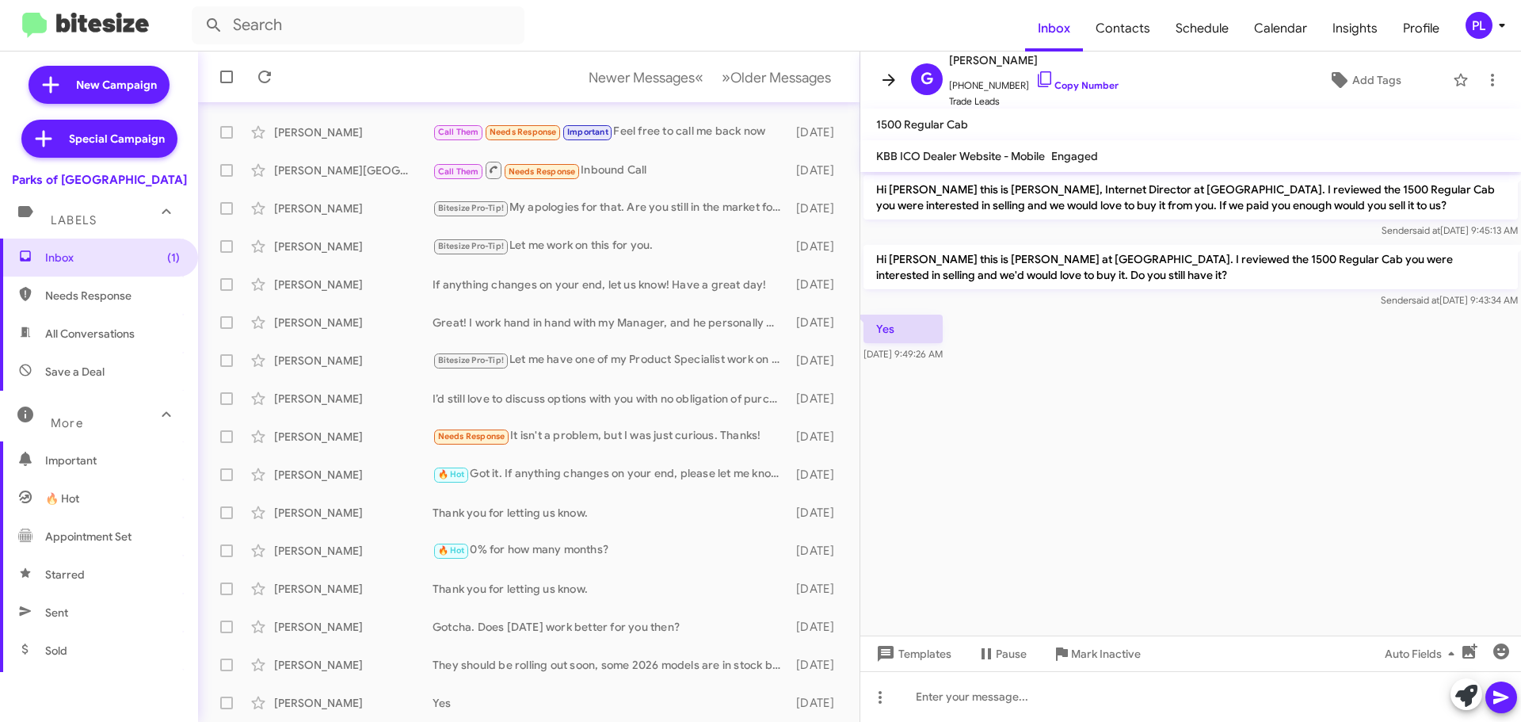
click at [896, 86] on icon at bounding box center [888, 79] width 19 height 19
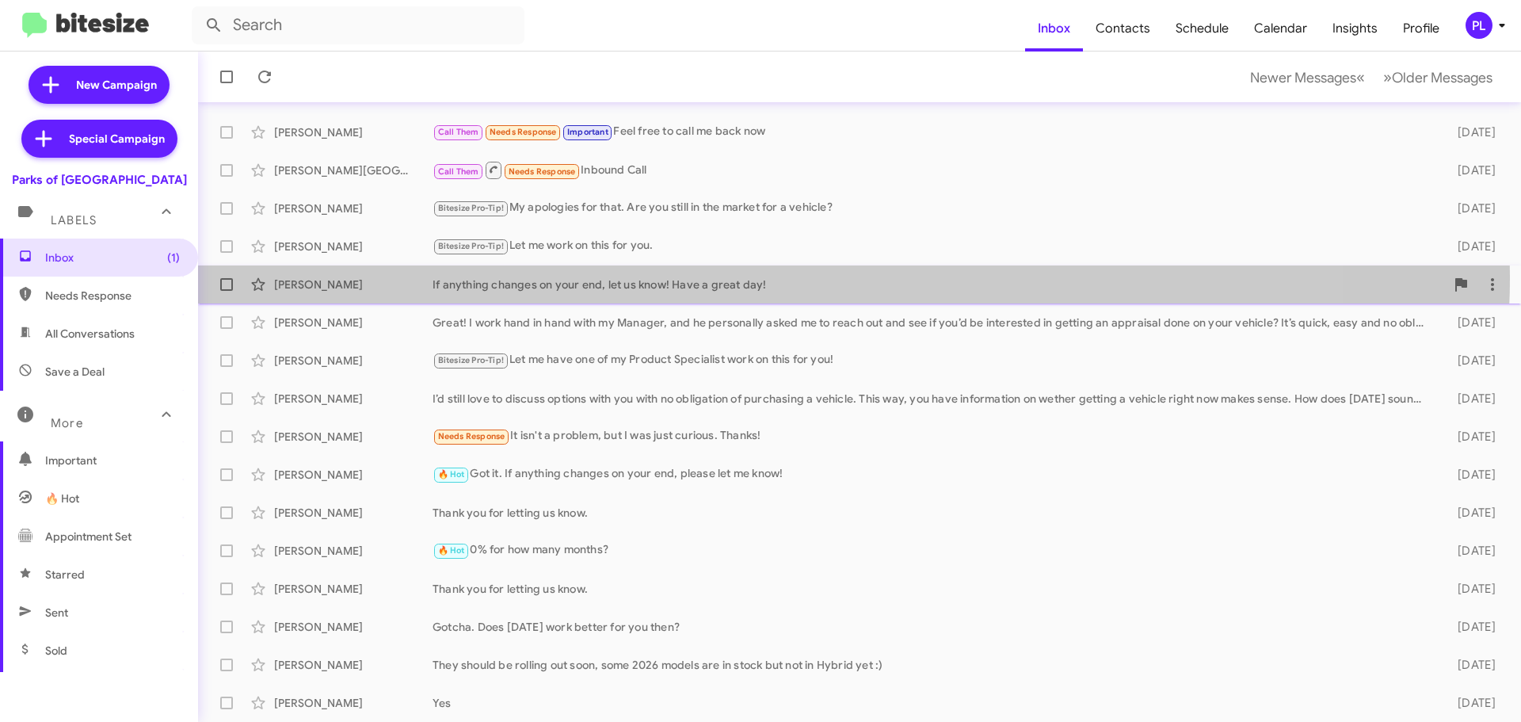
click at [722, 276] on div "If anything changes on your end, let us know! Have a great day!" at bounding box center [938, 284] width 1012 height 16
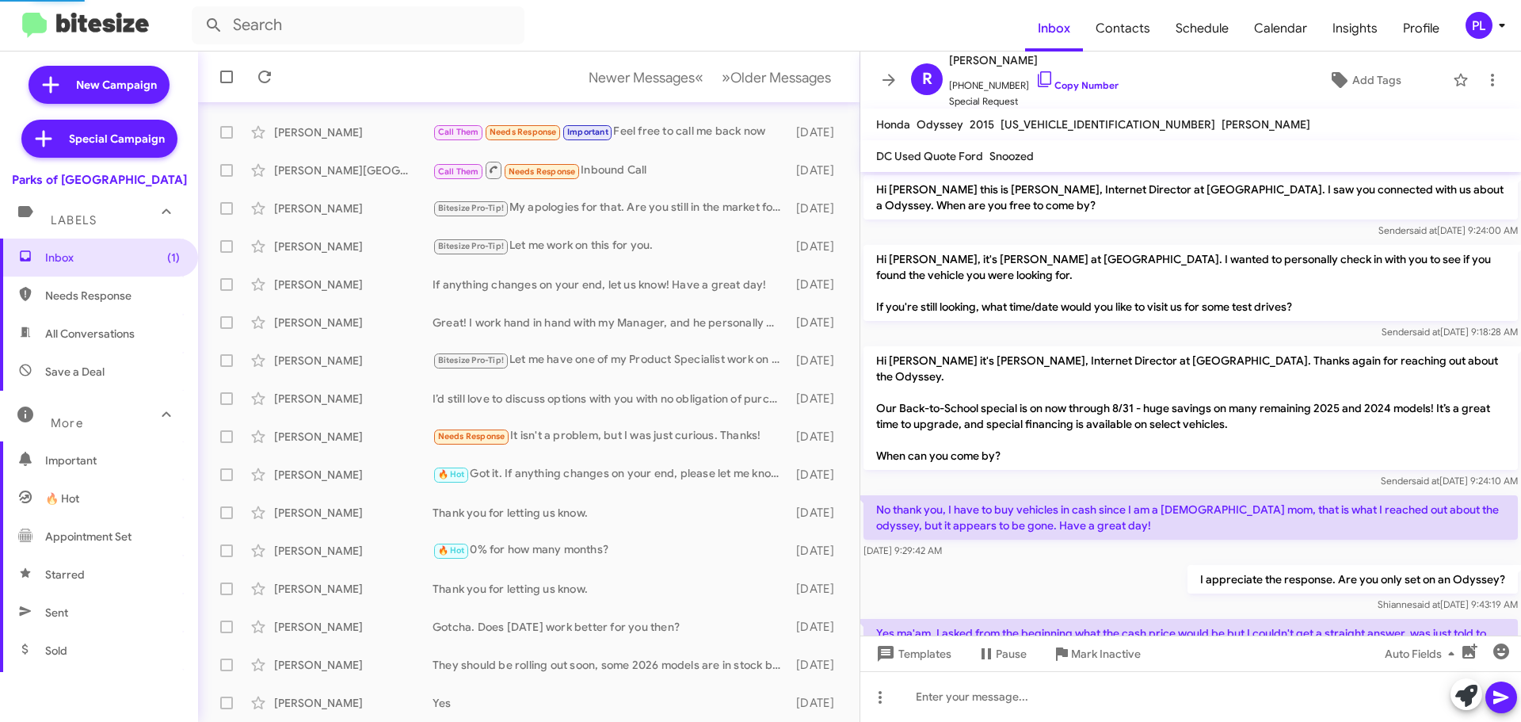
scroll to position [189, 0]
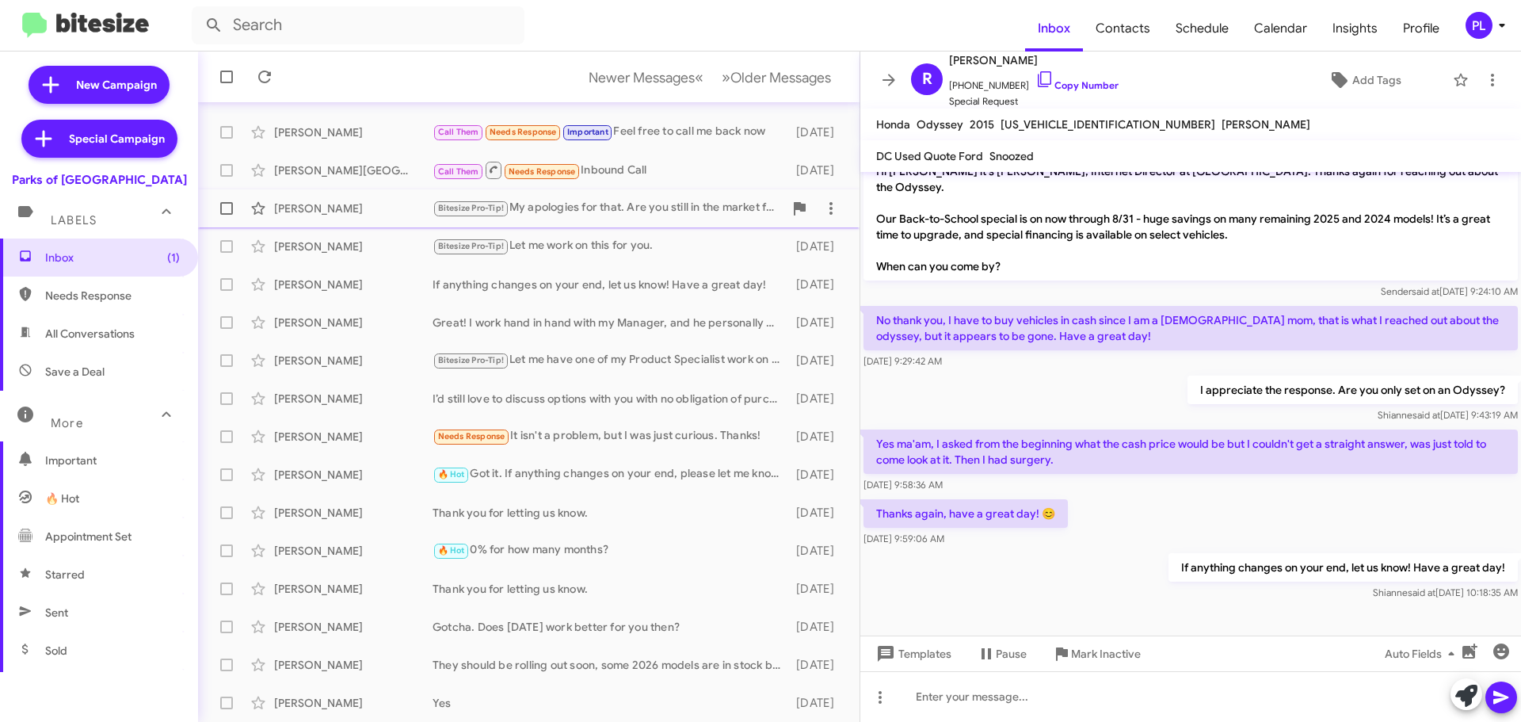
click at [665, 203] on div "Bitesize Pro-Tip! My apologies for that. Are you still in the market for a vehi…" at bounding box center [607, 208] width 351 height 18
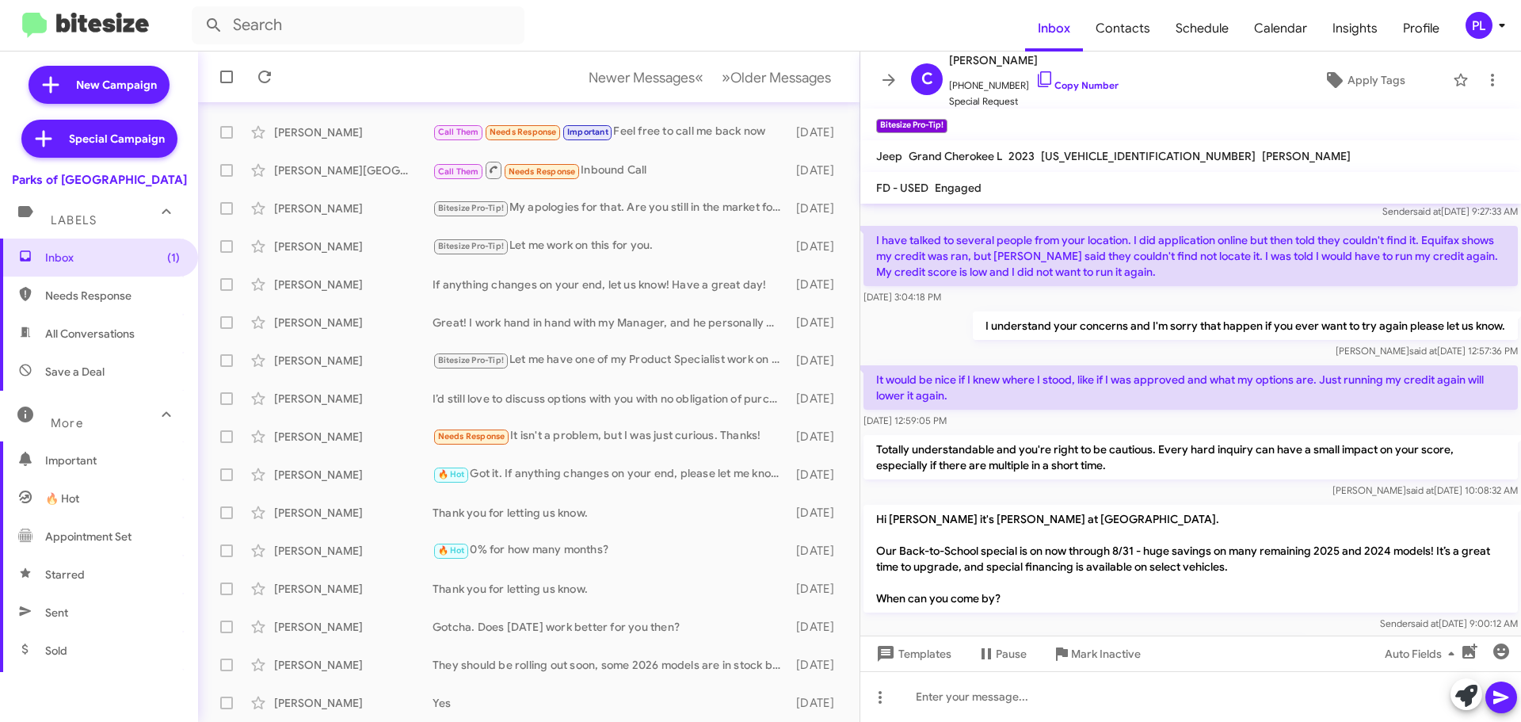
scroll to position [79, 0]
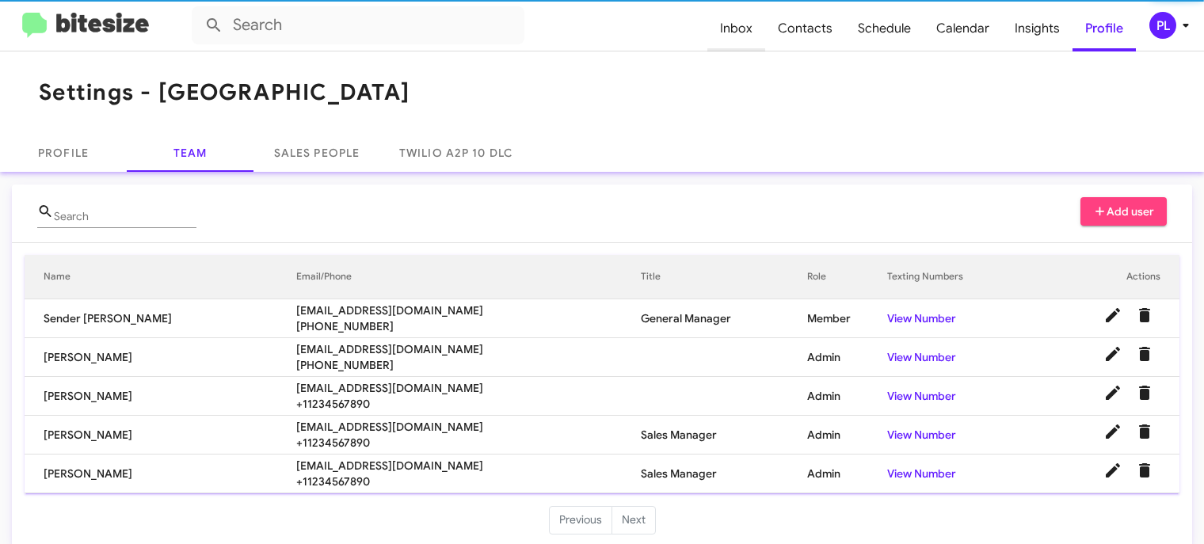
click at [745, 29] on span "Inbox" at bounding box center [736, 29] width 58 height 46
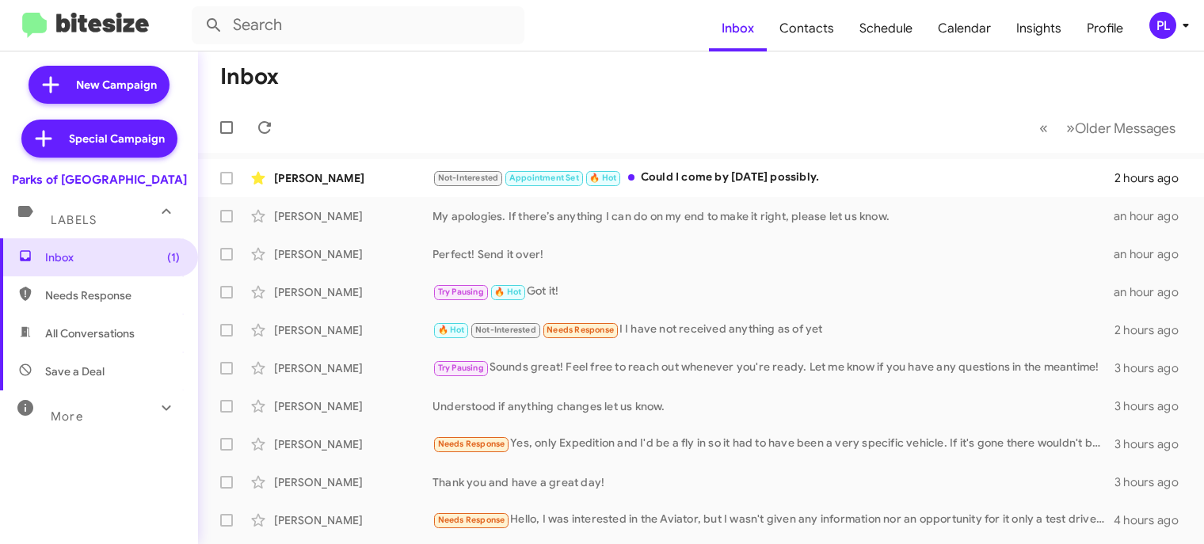
click at [105, 402] on div "More" at bounding box center [83, 409] width 141 height 29
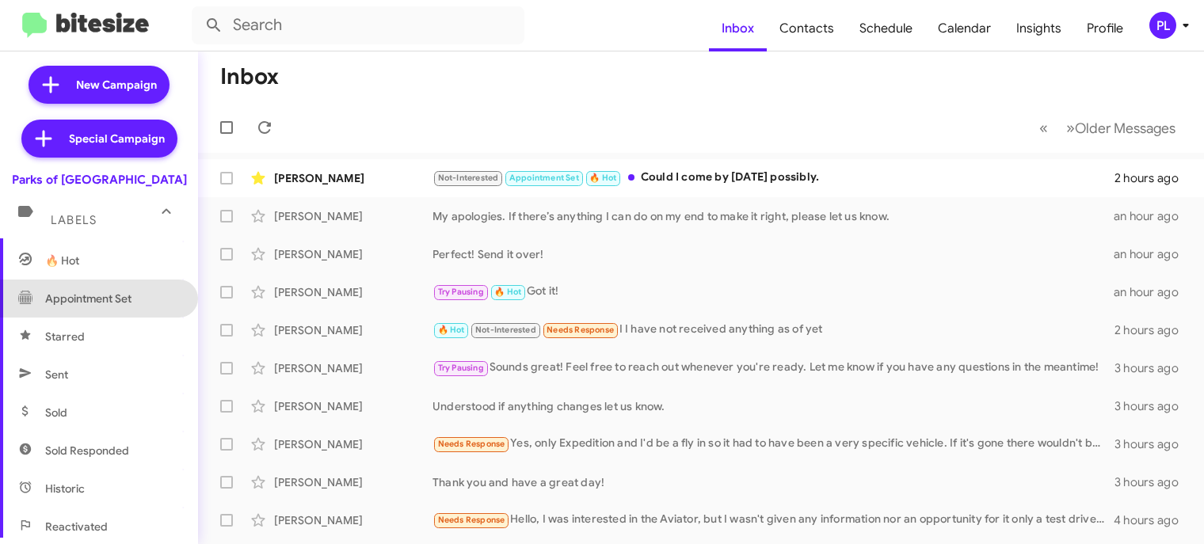
click at [111, 308] on span "Appointment Set" at bounding box center [99, 299] width 198 height 38
type input "in:appointment-set"
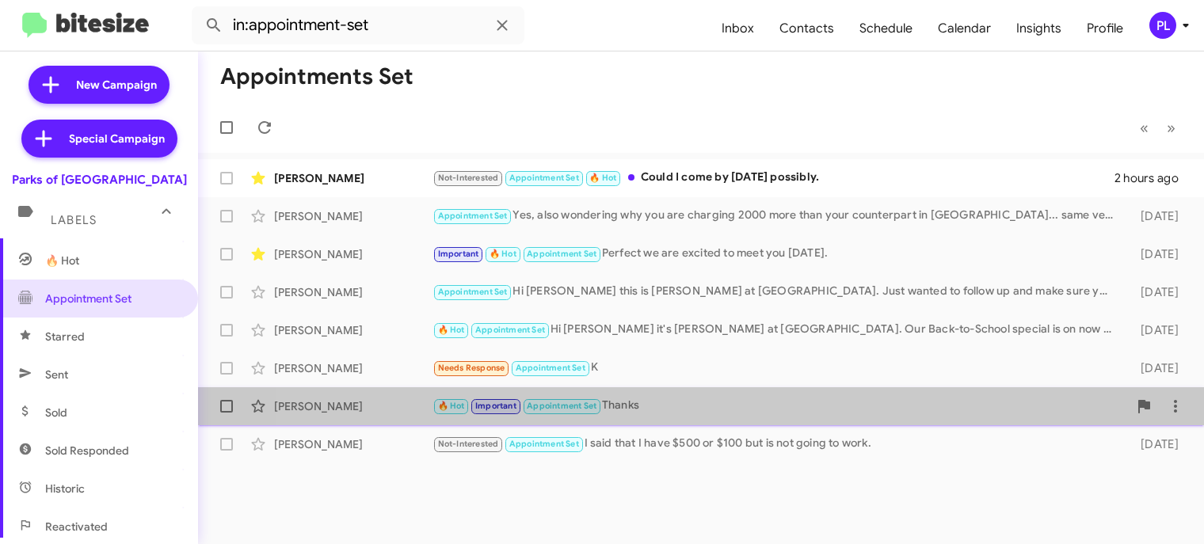
click at [639, 414] on div "🔥 Hot Important Appointment Set Thanks" at bounding box center [779, 406] width 695 height 18
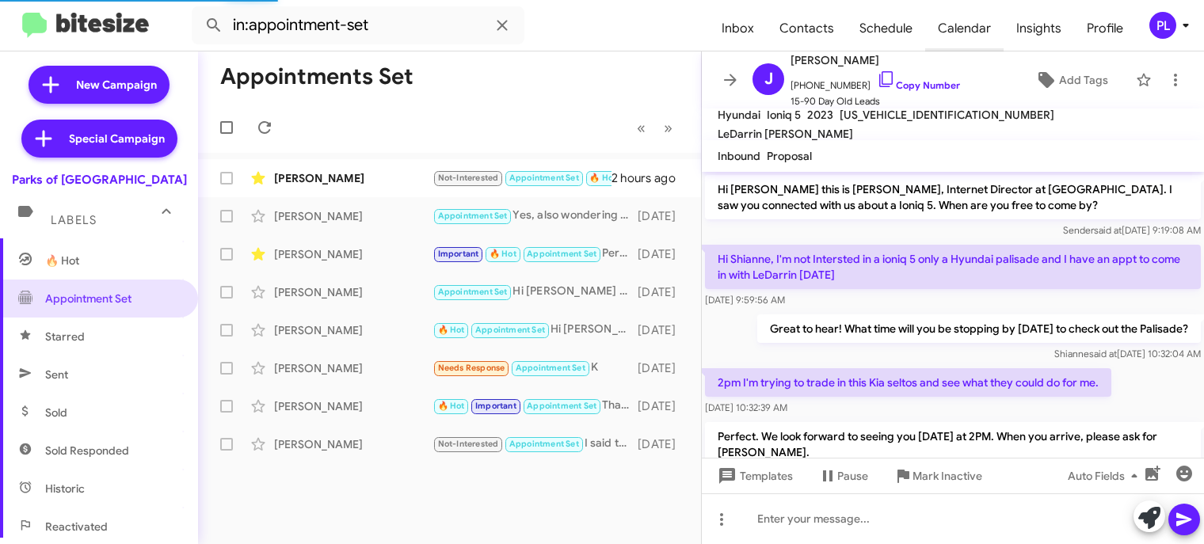
scroll to position [142, 0]
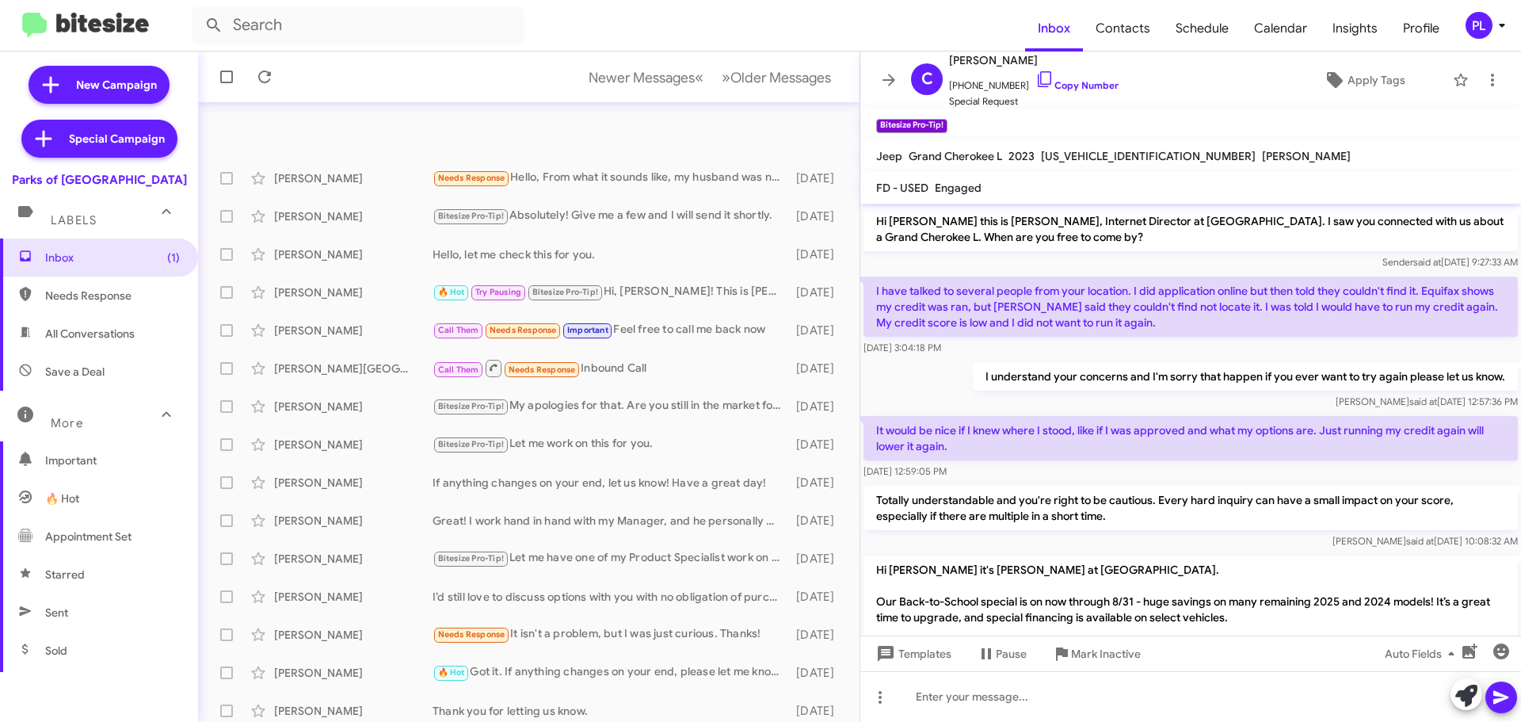
scroll to position [79, 0]
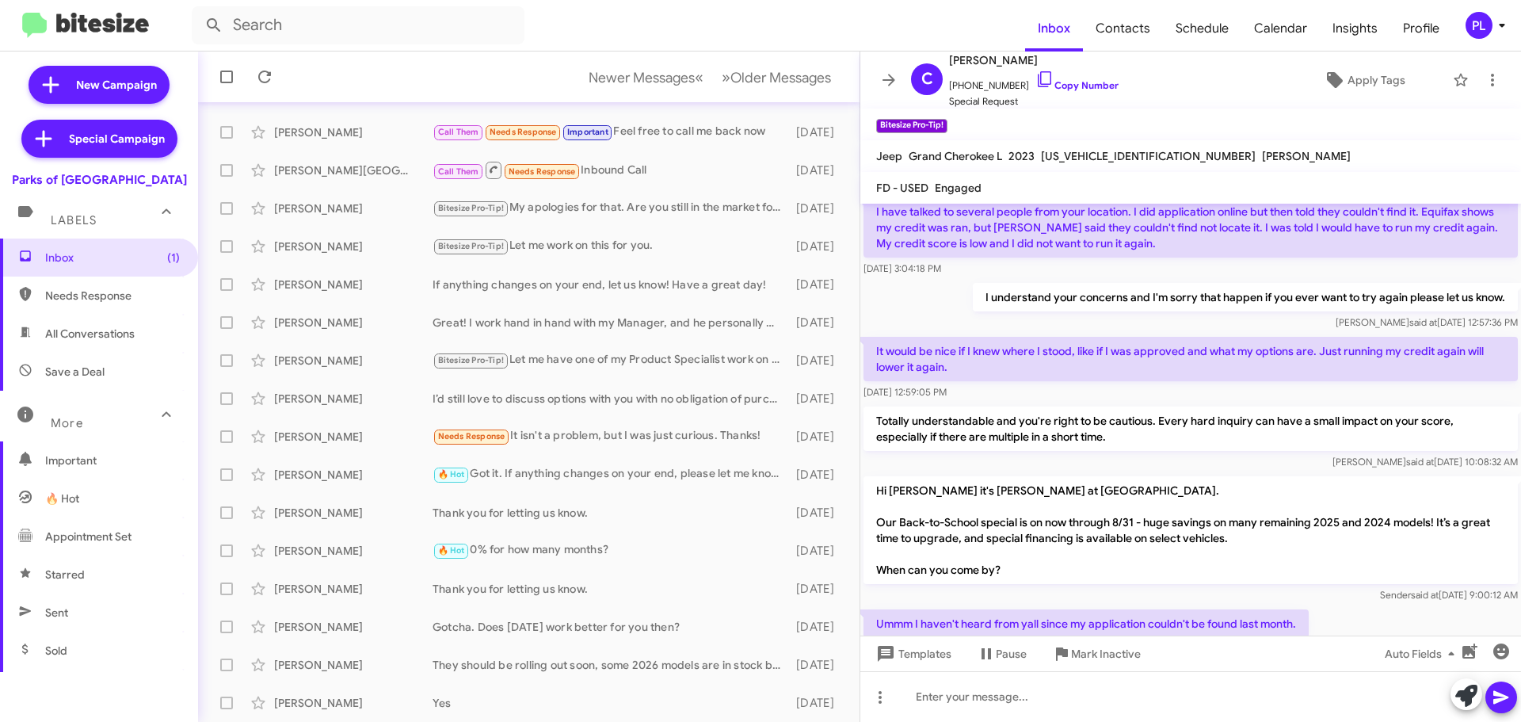
click at [110, 531] on span "Appointment Set" at bounding box center [88, 536] width 86 height 16
type input "in:appointment-set"
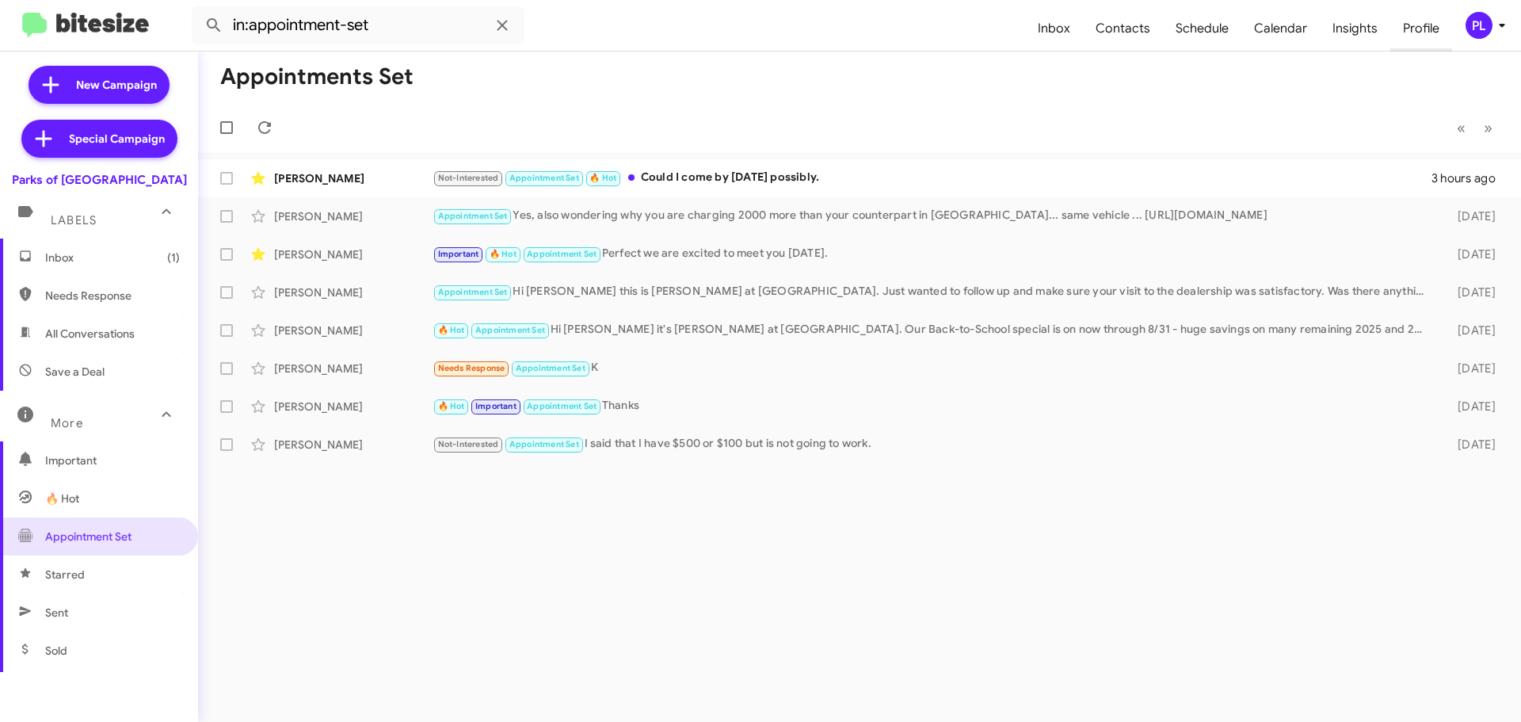
click at [1405, 32] on span "Profile" at bounding box center [1421, 29] width 62 height 46
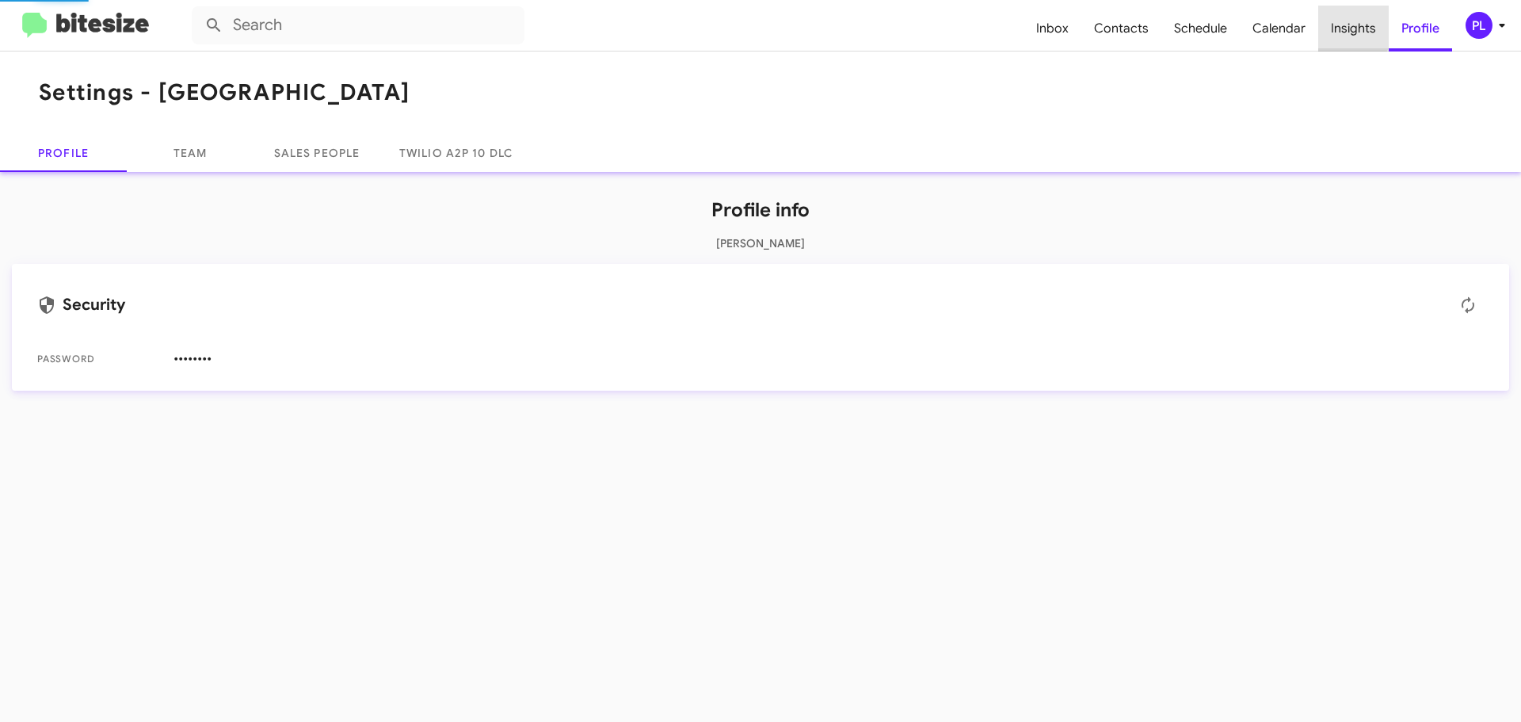
click at [1347, 25] on span "Insights" at bounding box center [1353, 29] width 70 height 46
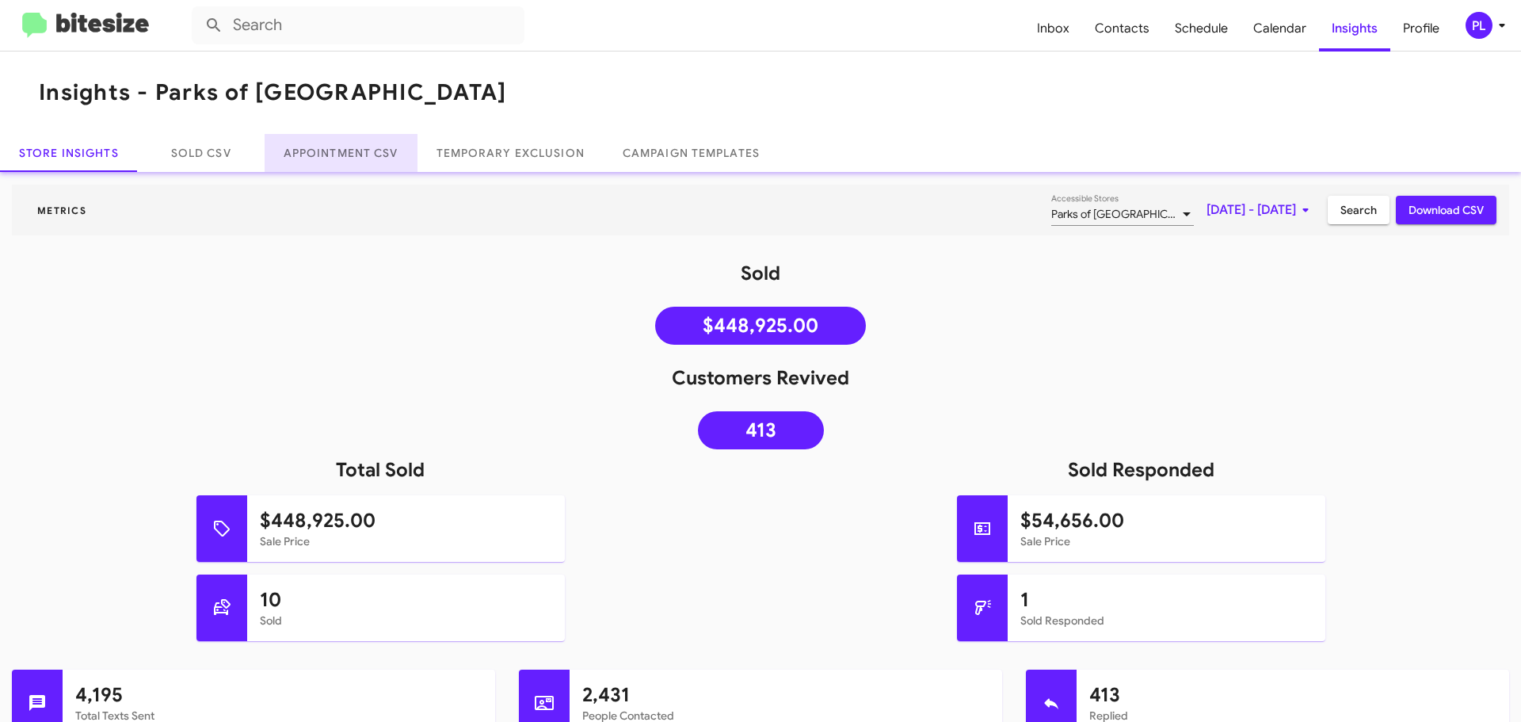
click at [338, 150] on link "Appointment CSV" at bounding box center [341, 153] width 153 height 38
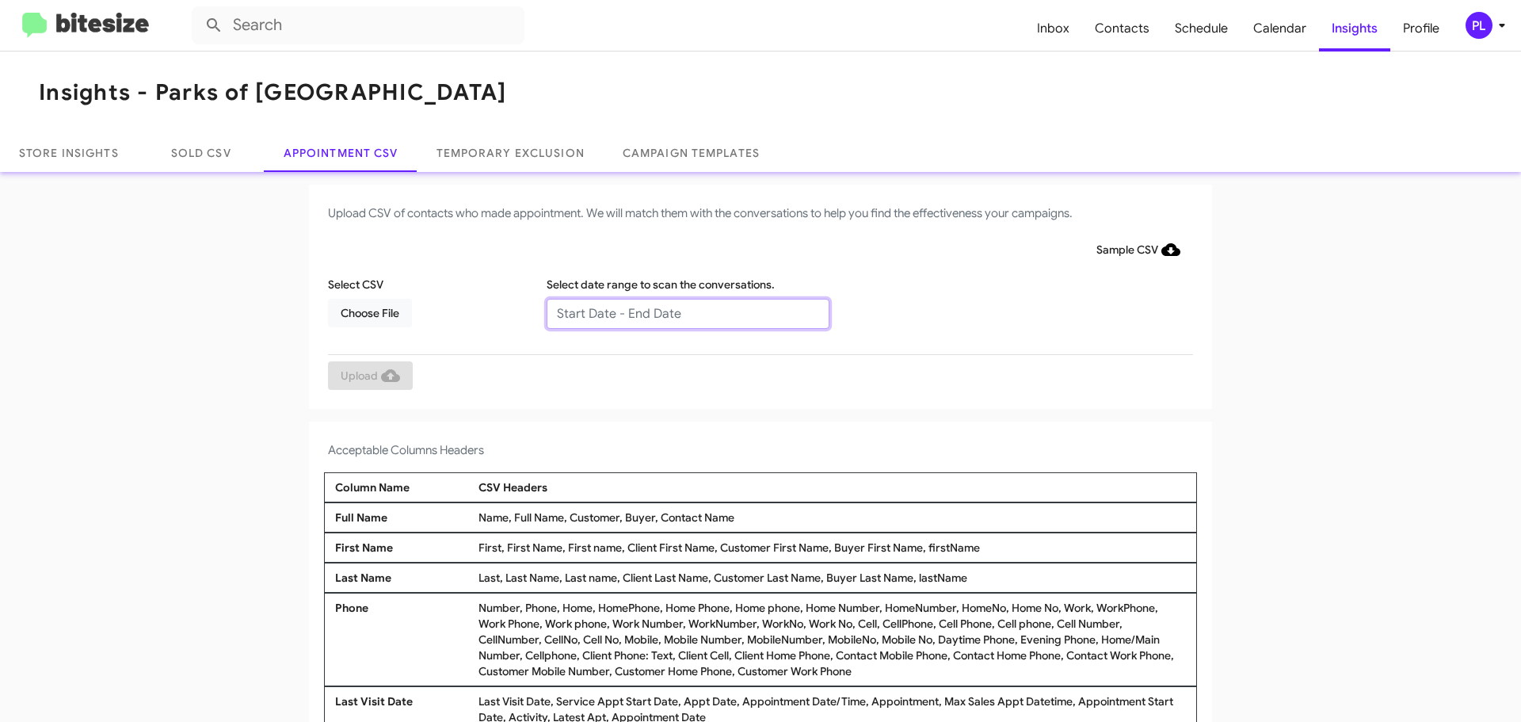
click at [649, 307] on input "text" at bounding box center [688, 314] width 283 height 30
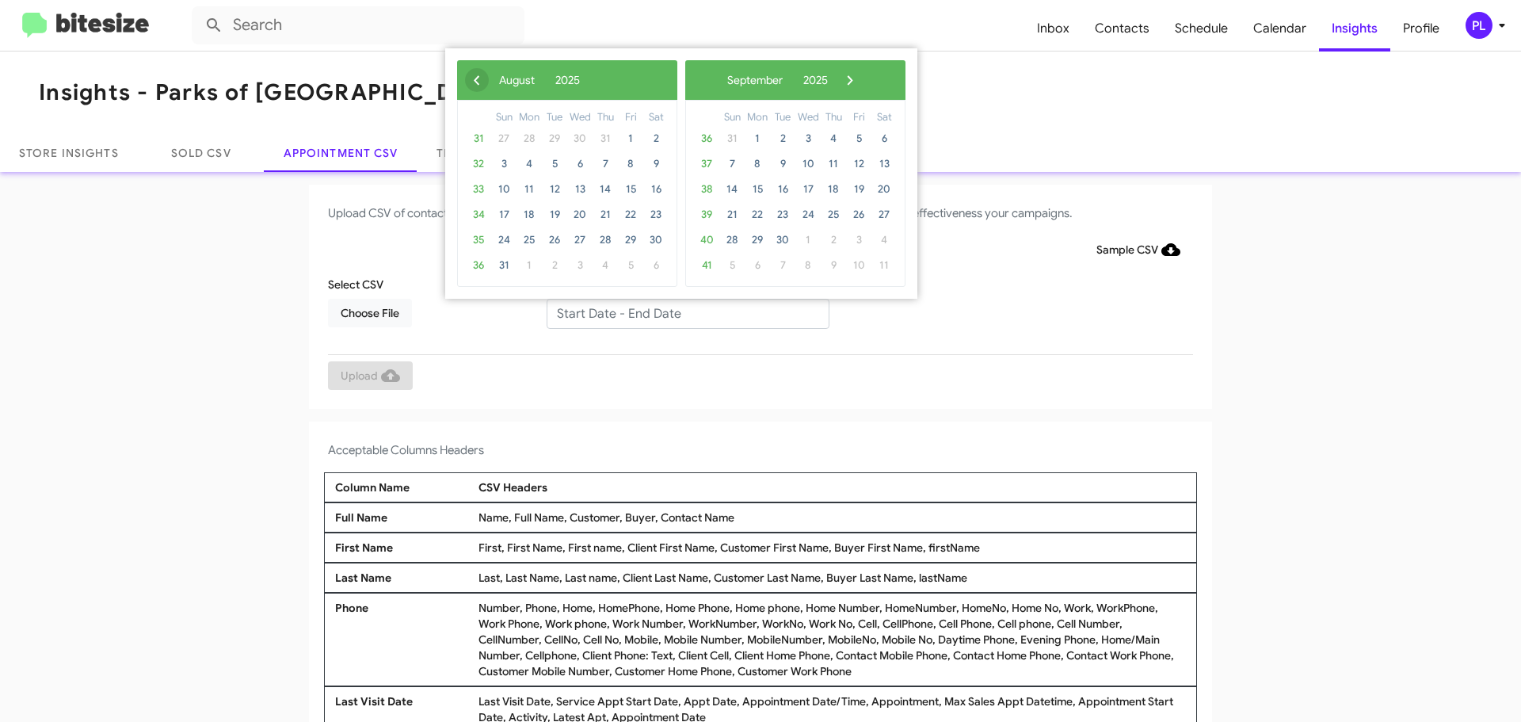
click at [476, 78] on span "‹" at bounding box center [477, 80] width 24 height 24
click at [550, 234] on span "29" at bounding box center [554, 239] width 25 height 25
click at [828, 219] on span "21" at bounding box center [833, 214] width 25 height 25
type input "[DATE] - [DATE]"
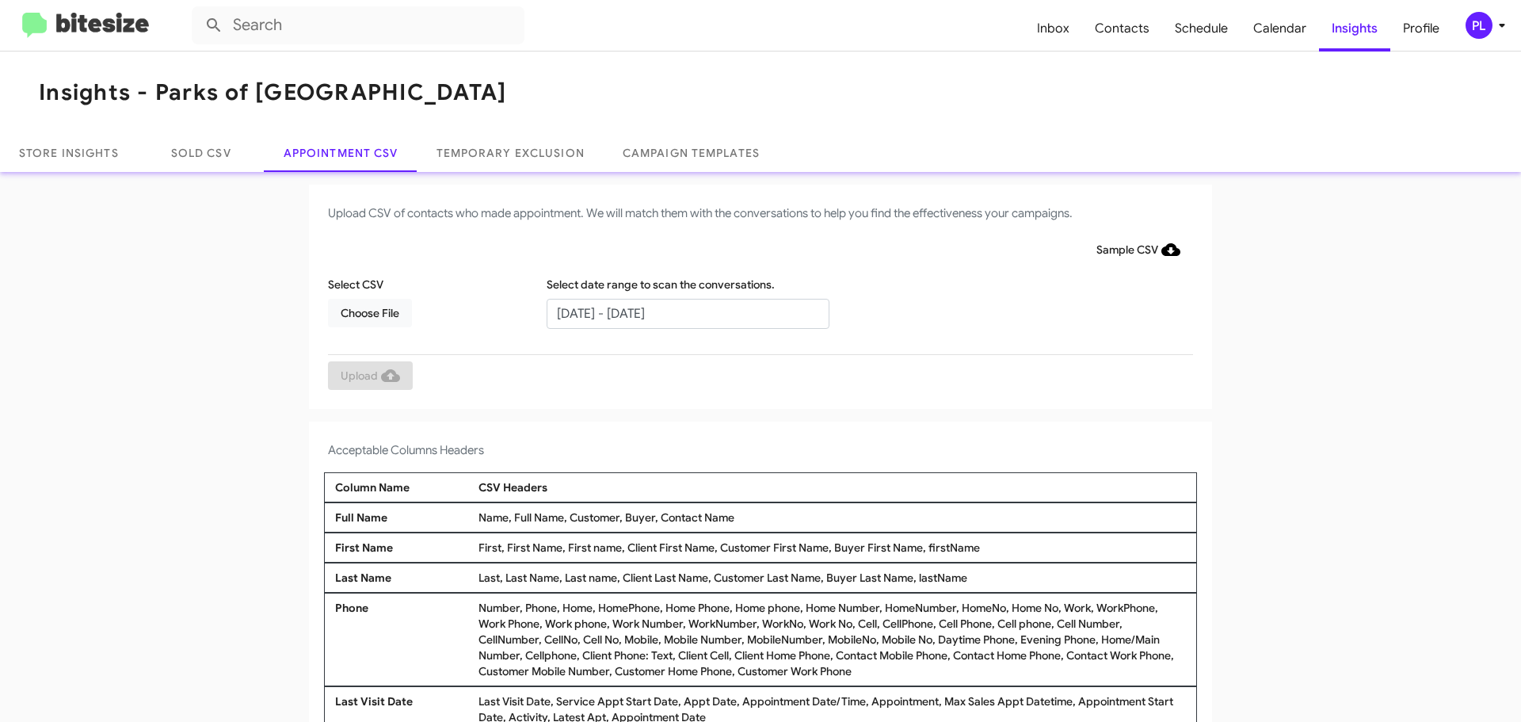
click at [481, 309] on div "Select CSV Choose File" at bounding box center [433, 302] width 219 height 52
click at [973, 277] on div "Select CSV Choose File Select date range to scan the conversations. [DATE] - [D…" at bounding box center [760, 308] width 873 height 65
click at [75, 158] on link "Store Insights" at bounding box center [69, 153] width 138 height 38
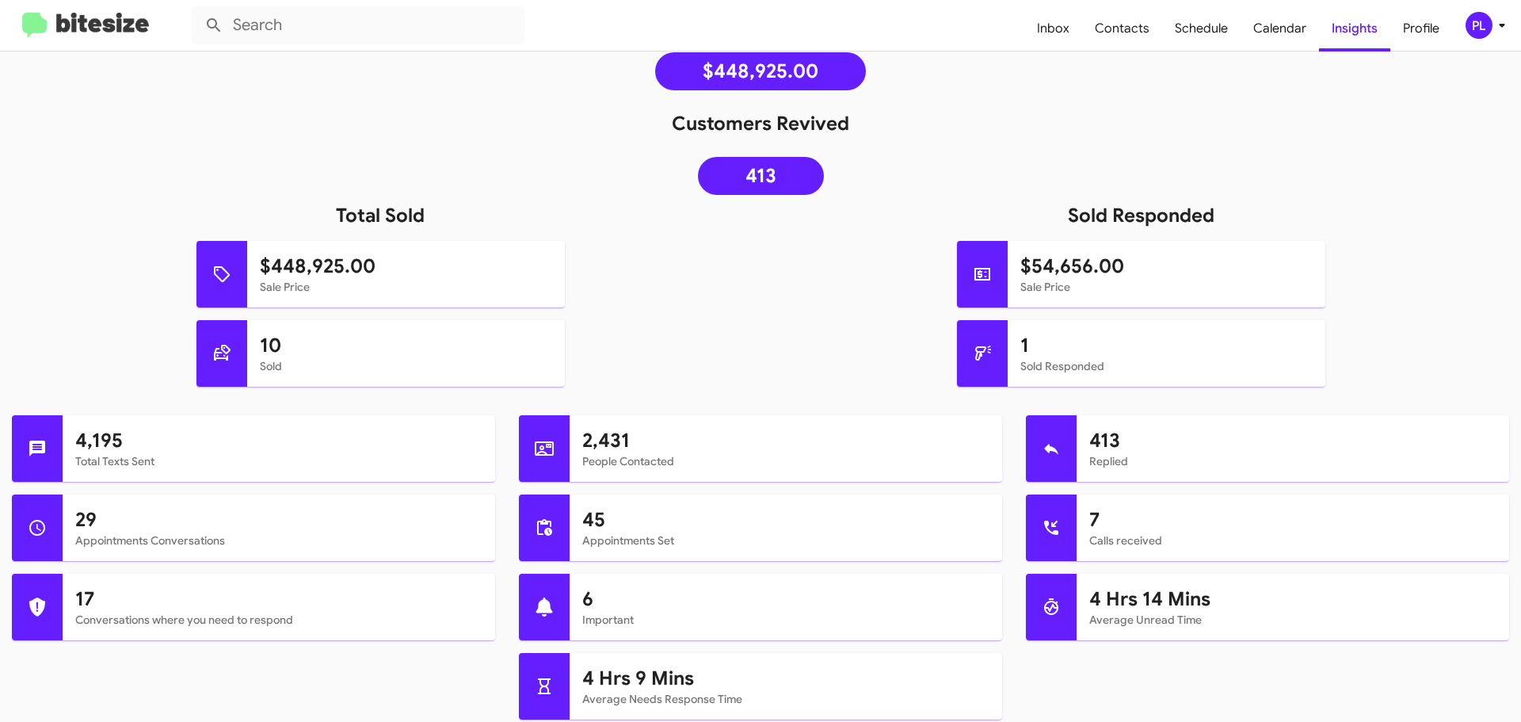
scroll to position [396, 0]
